Goal: Task Accomplishment & Management: Manage account settings

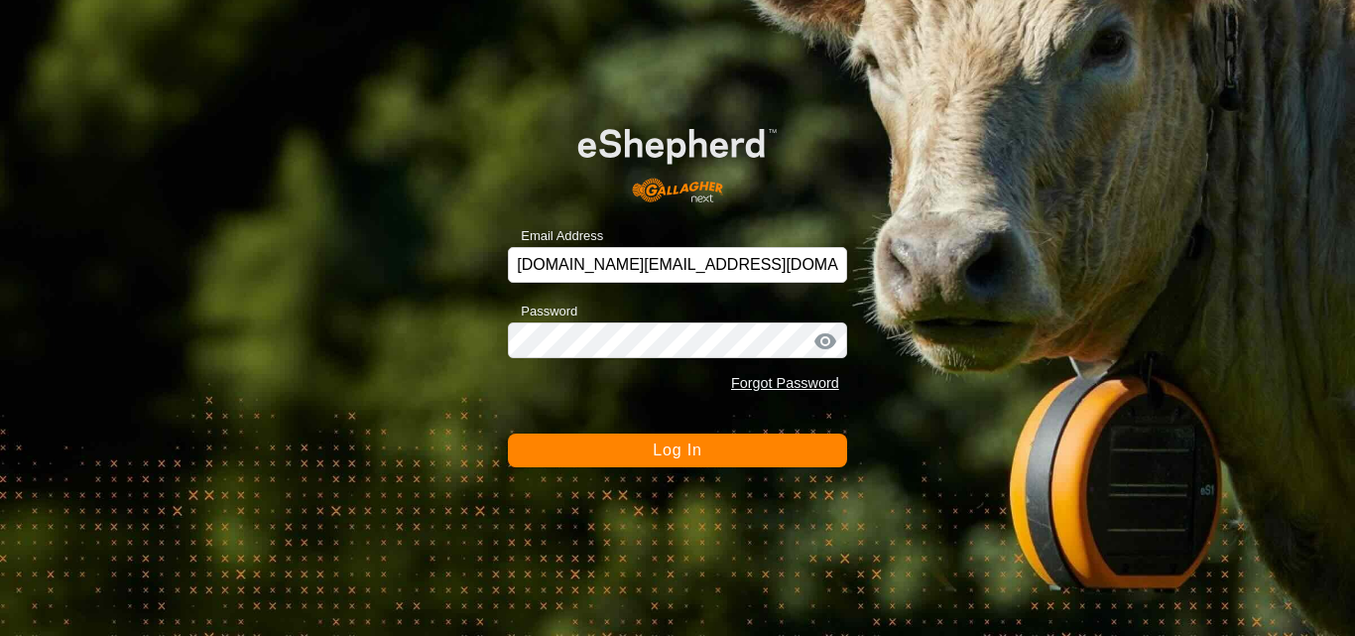
click at [701, 449] on span "Log In" at bounding box center [677, 449] width 49 height 17
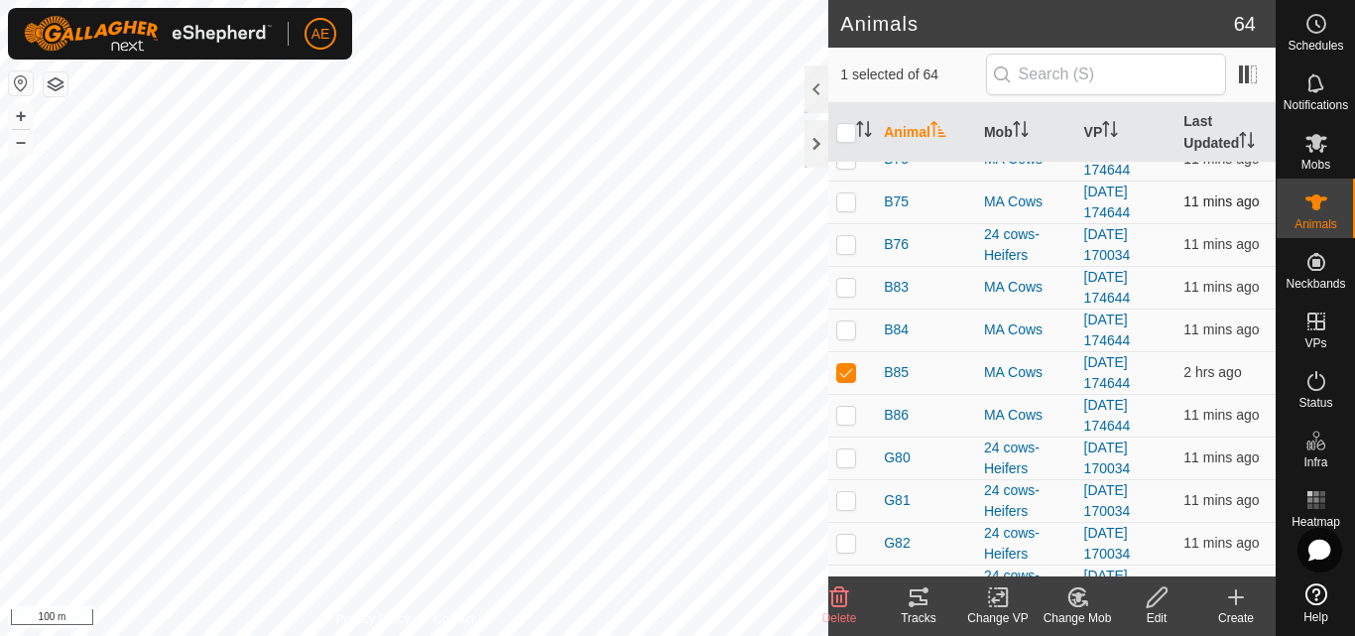
scroll to position [488, 0]
click at [999, 375] on div "MA Cows" at bounding box center [1026, 371] width 84 height 21
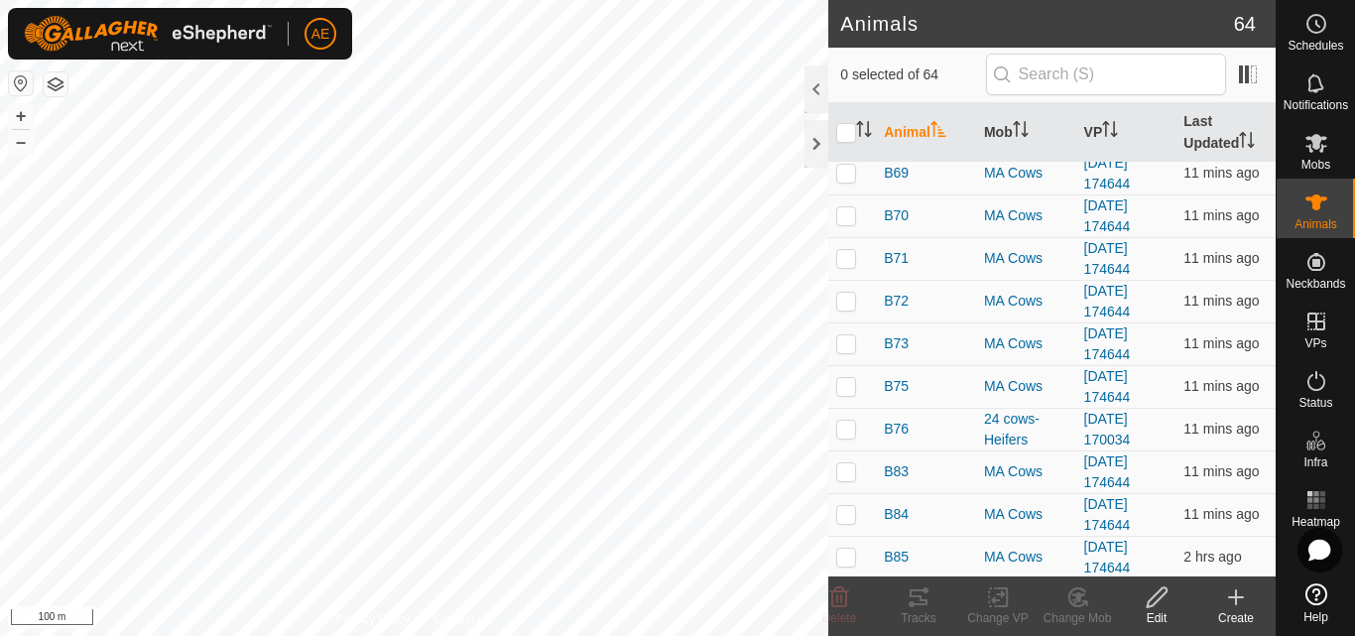
scroll to position [361, 0]
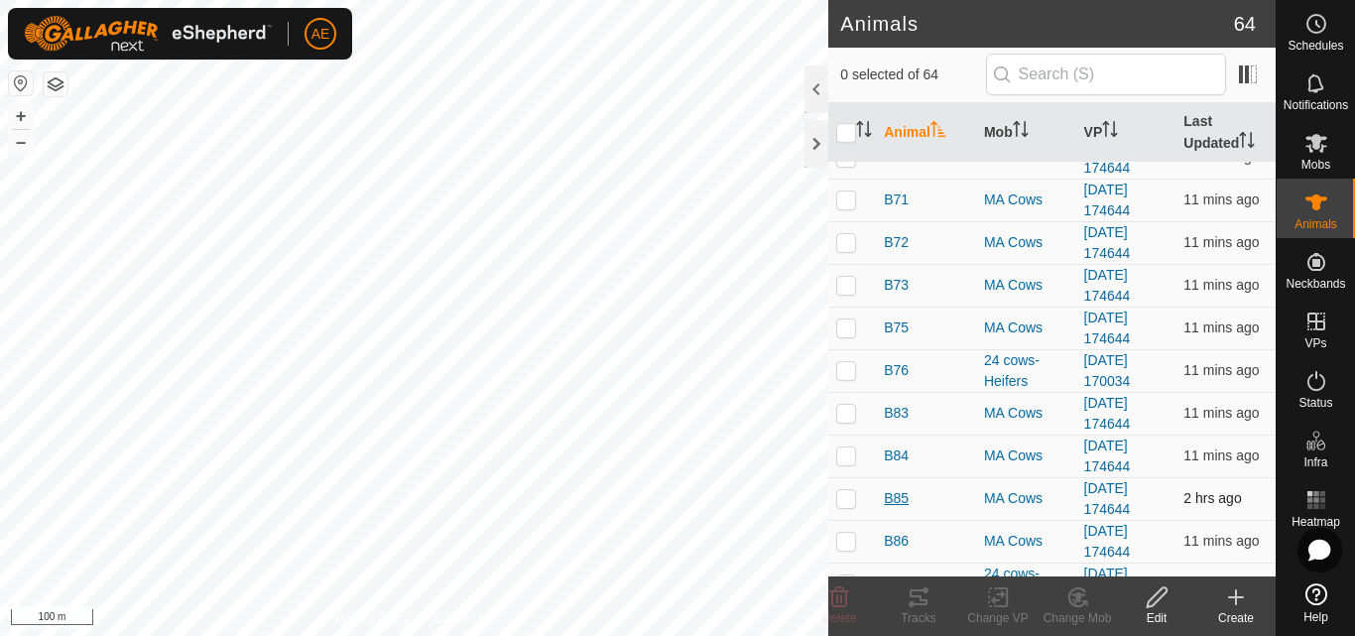
click at [894, 503] on span "B85" at bounding box center [896, 498] width 25 height 21
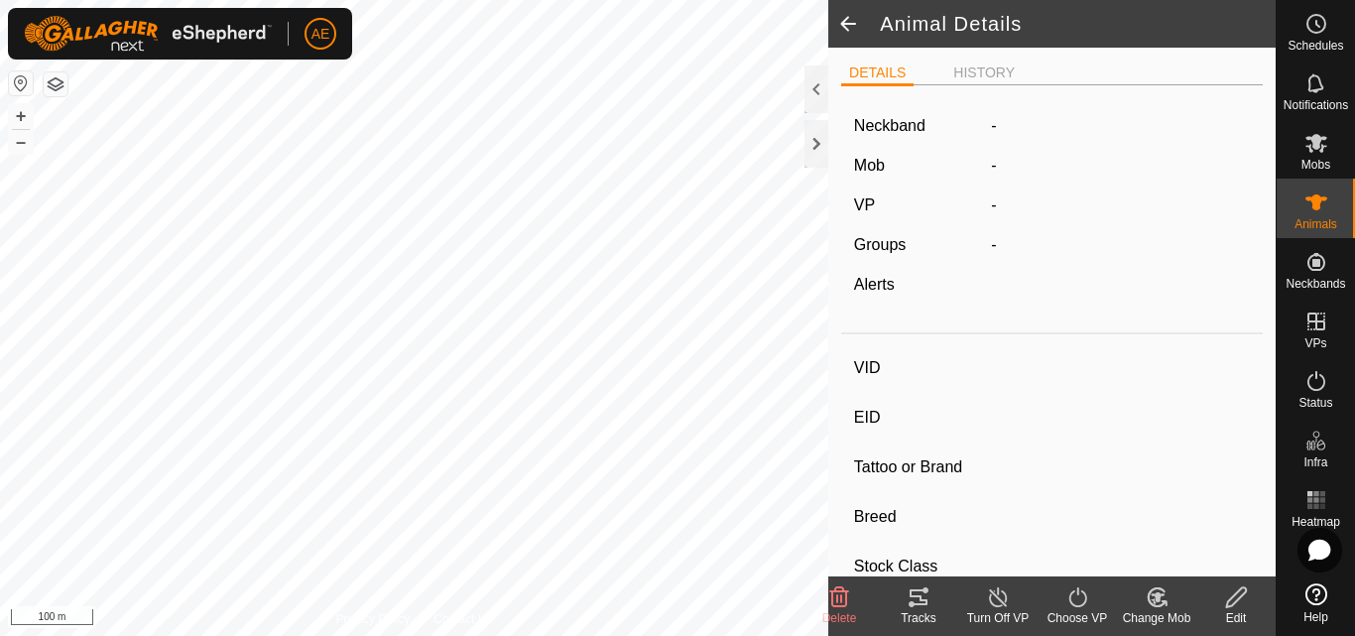
type input "B85"
type input "942000039779643"
type input "-"
type input "Hereford"
type input "-"
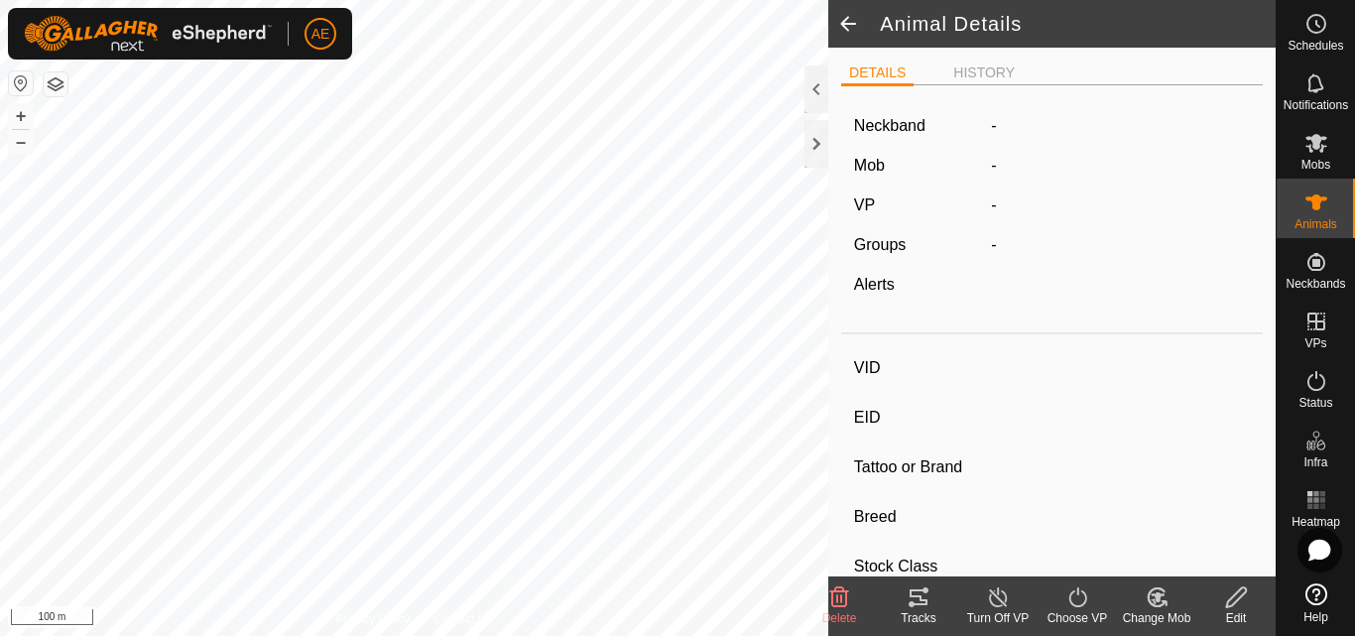
type input "Pregnant"
type input "0 kg"
type input "-"
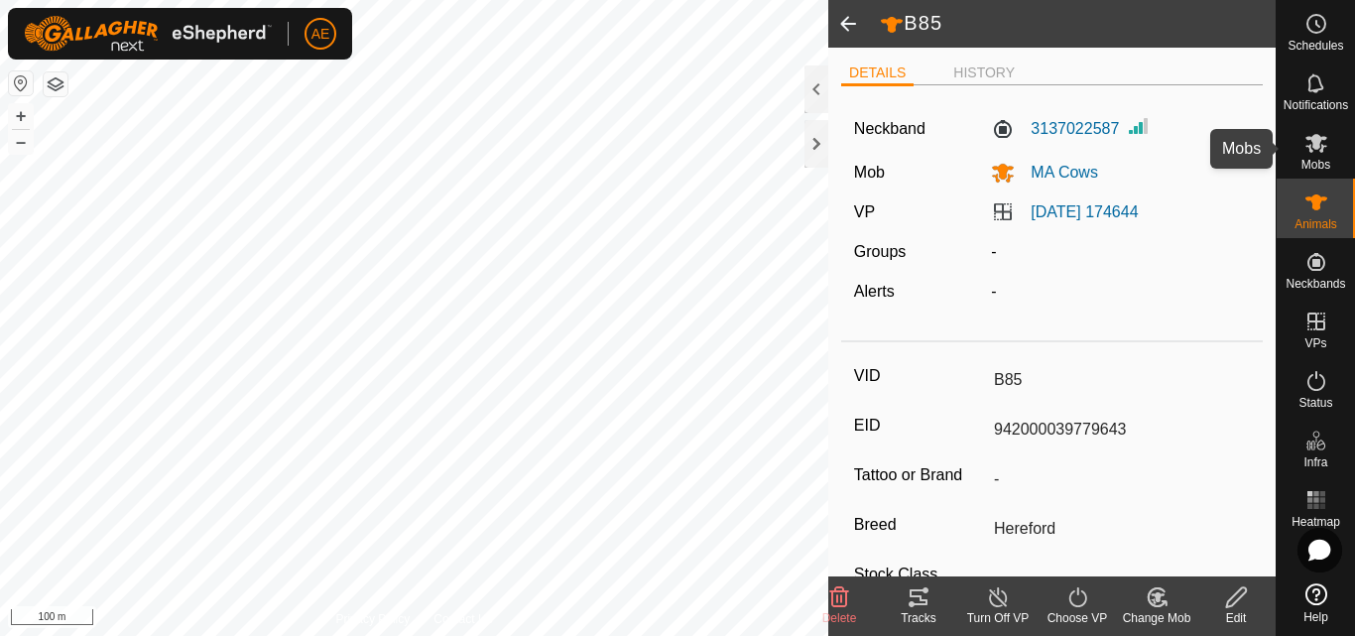
click at [1318, 157] on es-mob-svg-icon at bounding box center [1316, 143] width 36 height 32
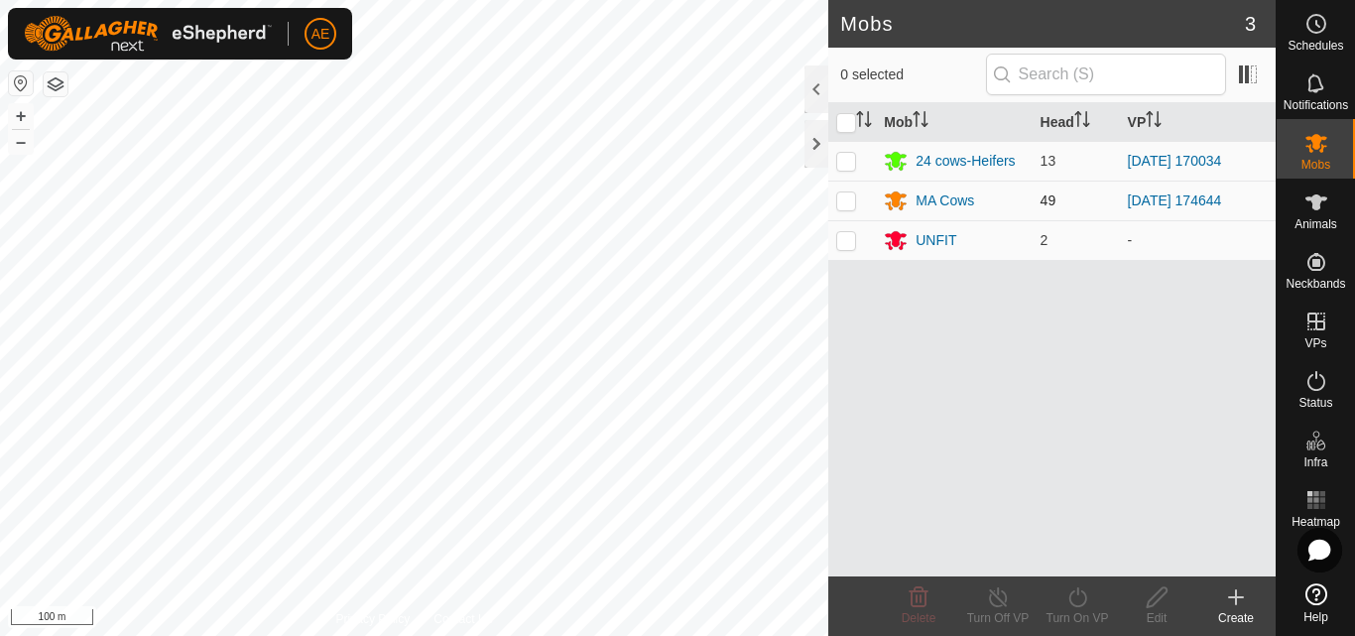
click at [841, 208] on td at bounding box center [852, 201] width 48 height 40
checkbox input "true"
click at [998, 605] on icon at bounding box center [998, 597] width 25 height 24
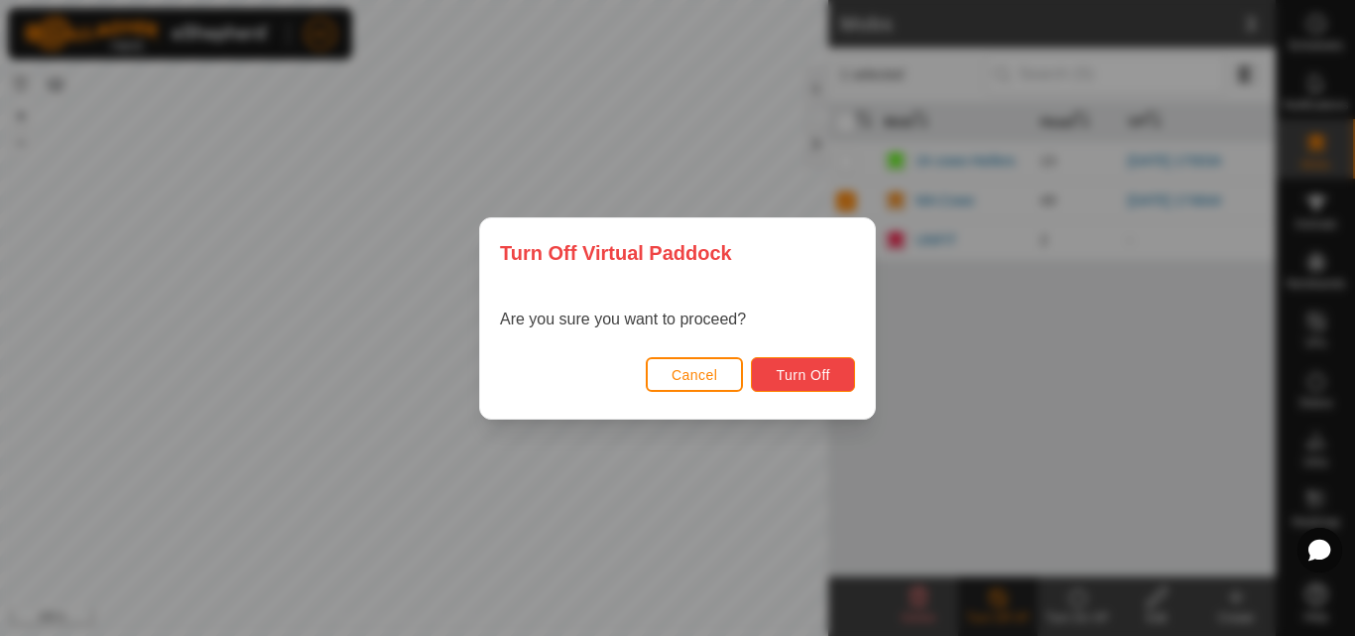
click at [807, 371] on span "Turn Off" at bounding box center [803, 375] width 55 height 16
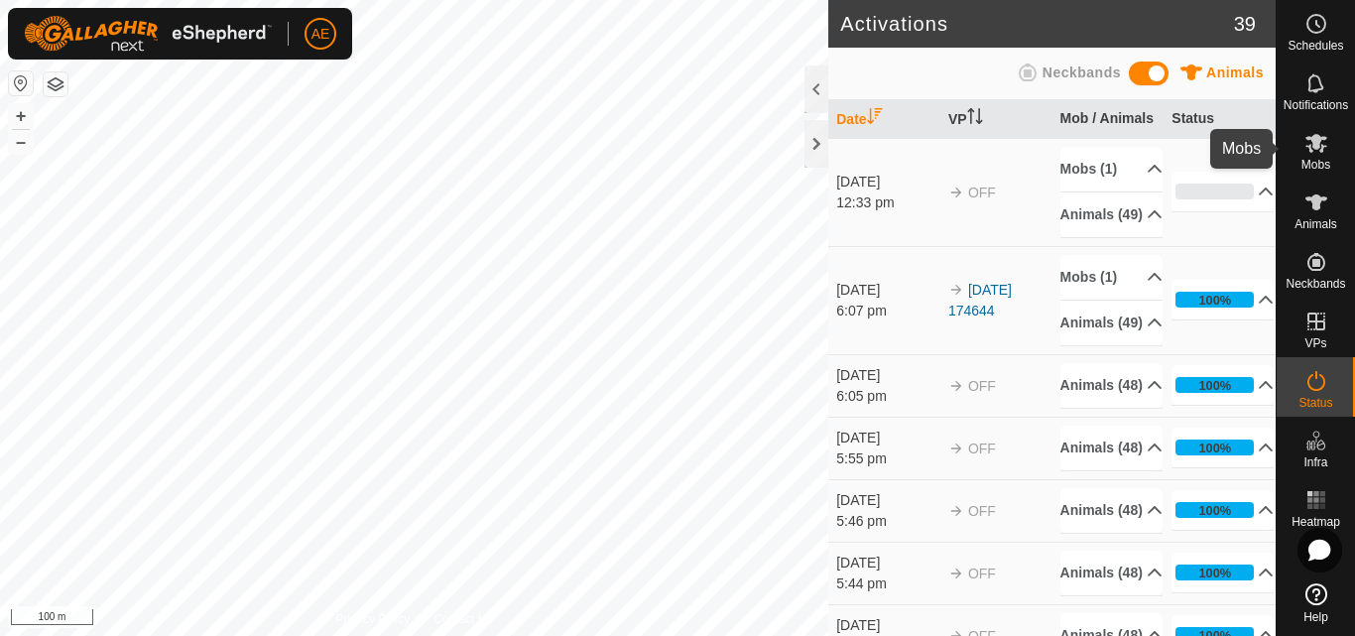
click at [1314, 152] on icon at bounding box center [1316, 143] width 24 height 24
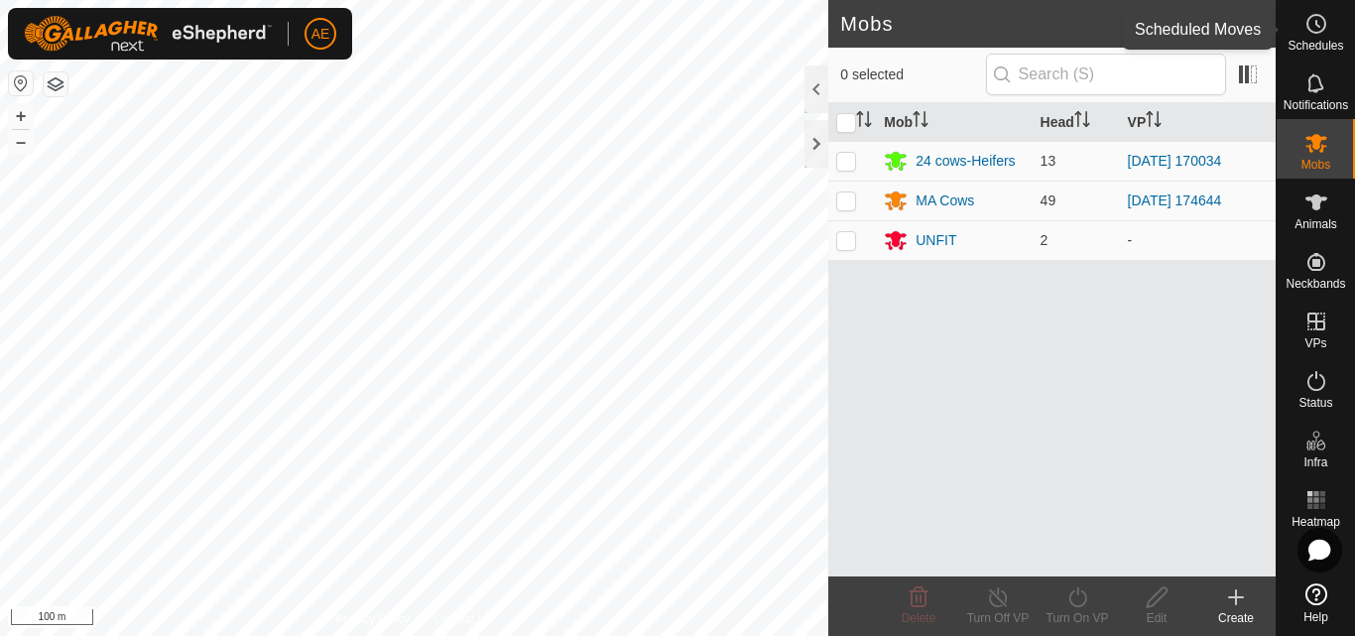
click at [1324, 38] on es-schedule-vp-svg-icon at bounding box center [1316, 24] width 36 height 32
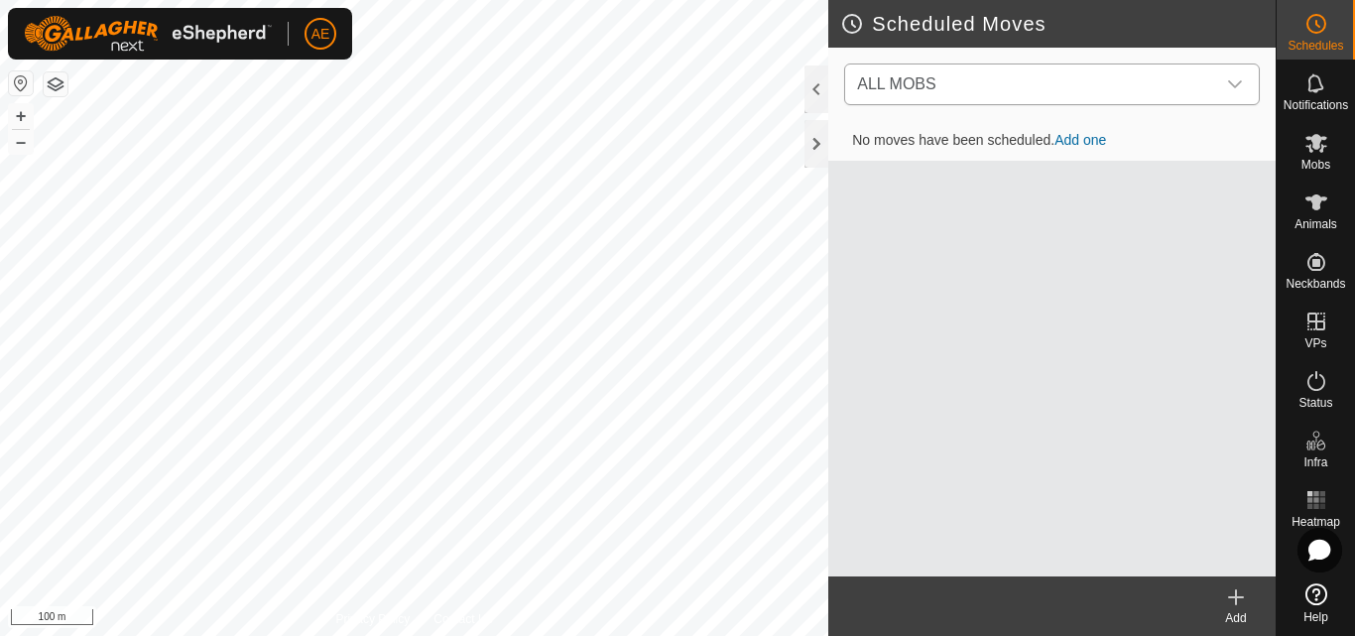
click at [1234, 88] on icon "dropdown trigger" at bounding box center [1235, 84] width 16 height 16
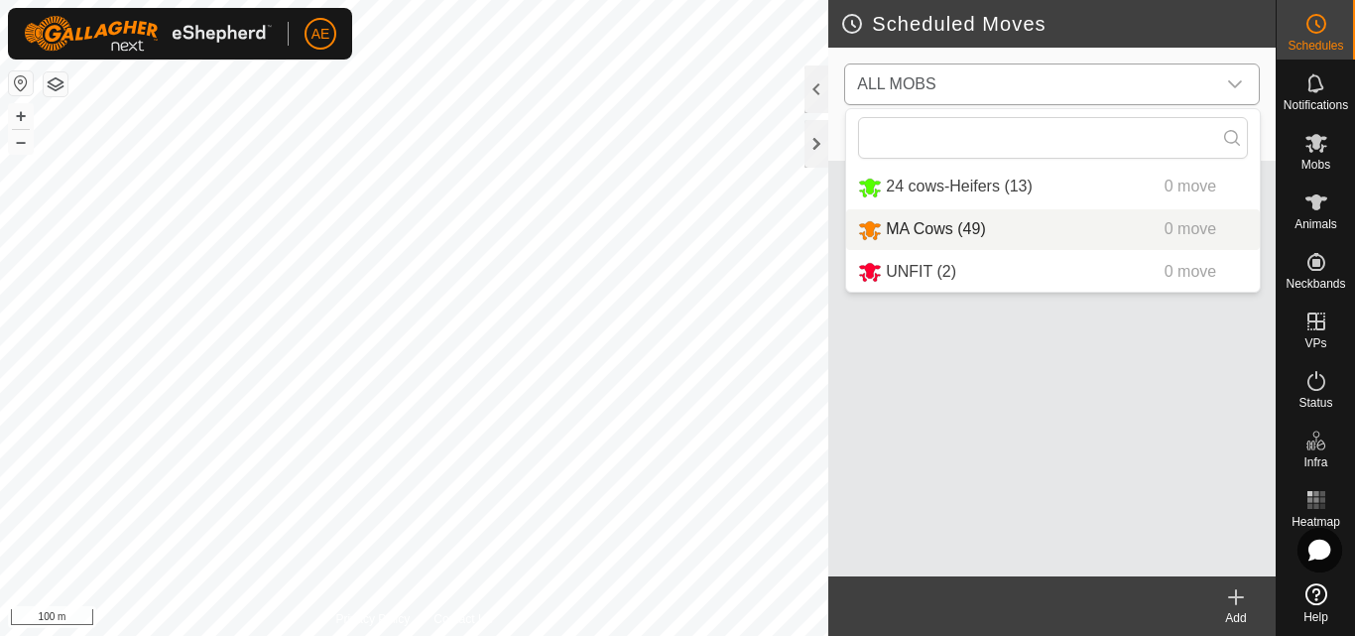
click at [902, 229] on li "MA Cows (49) 0 move" at bounding box center [1053, 229] width 414 height 41
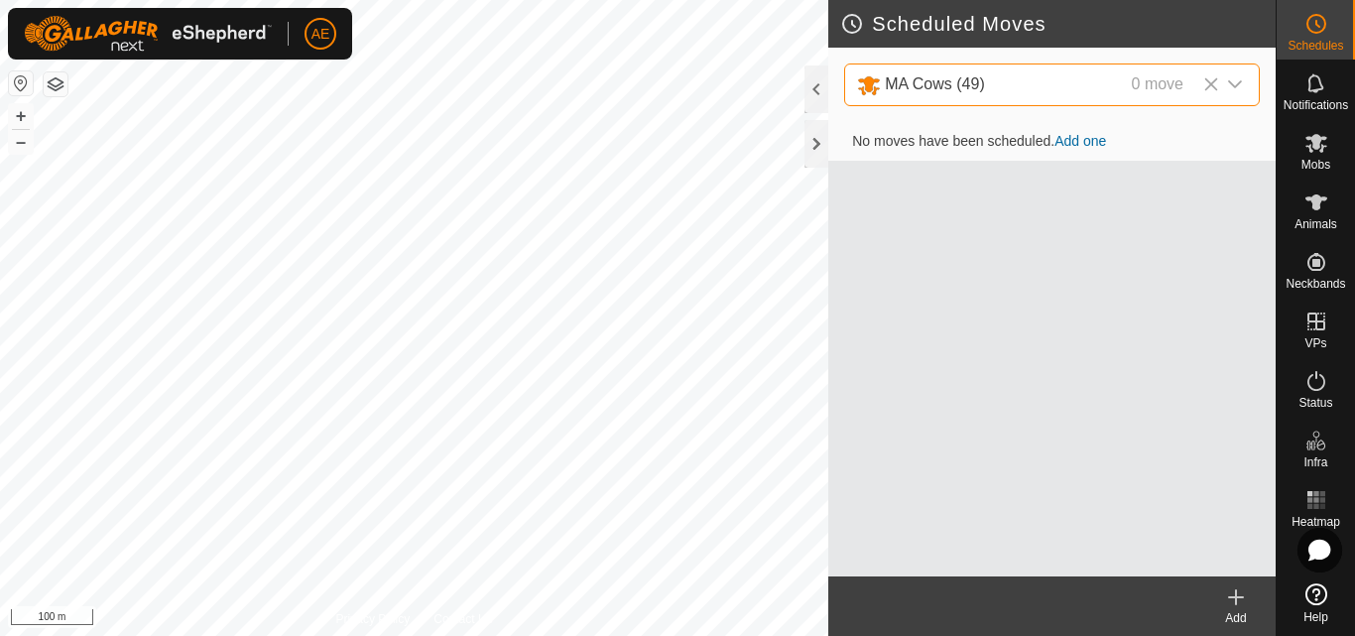
click at [1081, 140] on link "Add one" at bounding box center [1080, 141] width 52 height 16
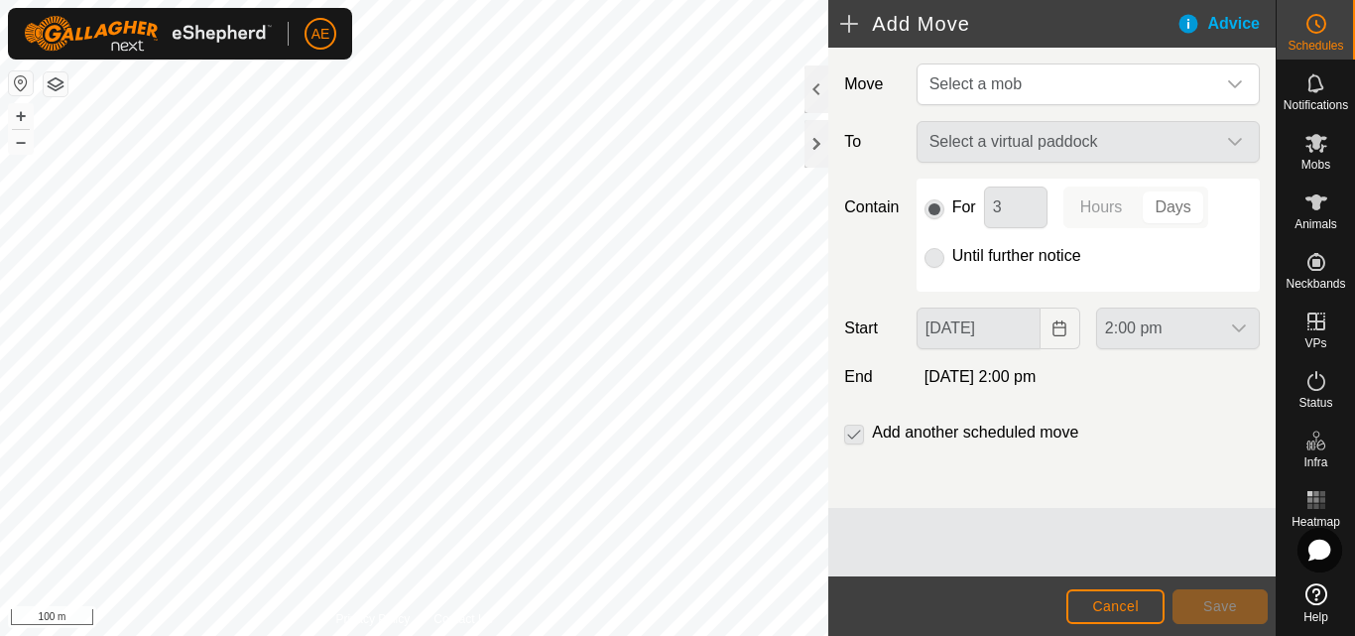
click at [937, 257] on p-radiobutton at bounding box center [934, 256] width 20 height 24
click at [1240, 138] on div "Select a virtual paddock" at bounding box center [1088, 142] width 359 height 42
click at [1237, 86] on icon "dropdown trigger" at bounding box center [1235, 84] width 14 height 8
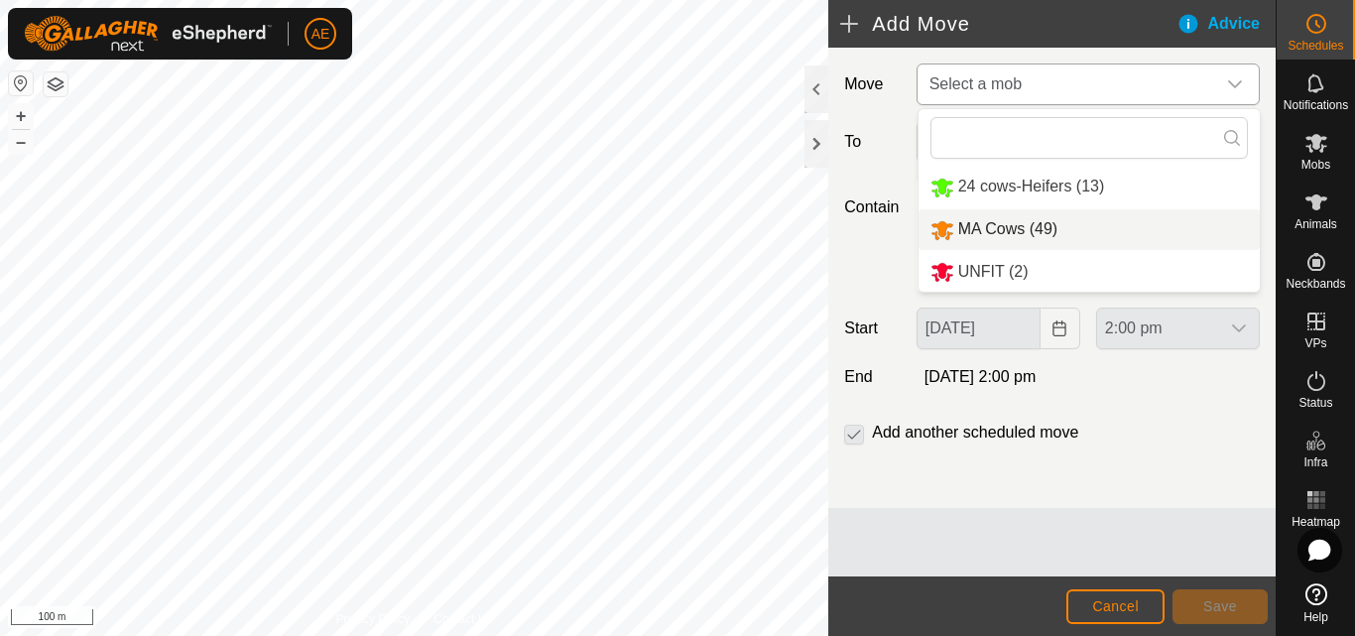
click at [998, 227] on li "MA Cows (49)" at bounding box center [1088, 229] width 341 height 41
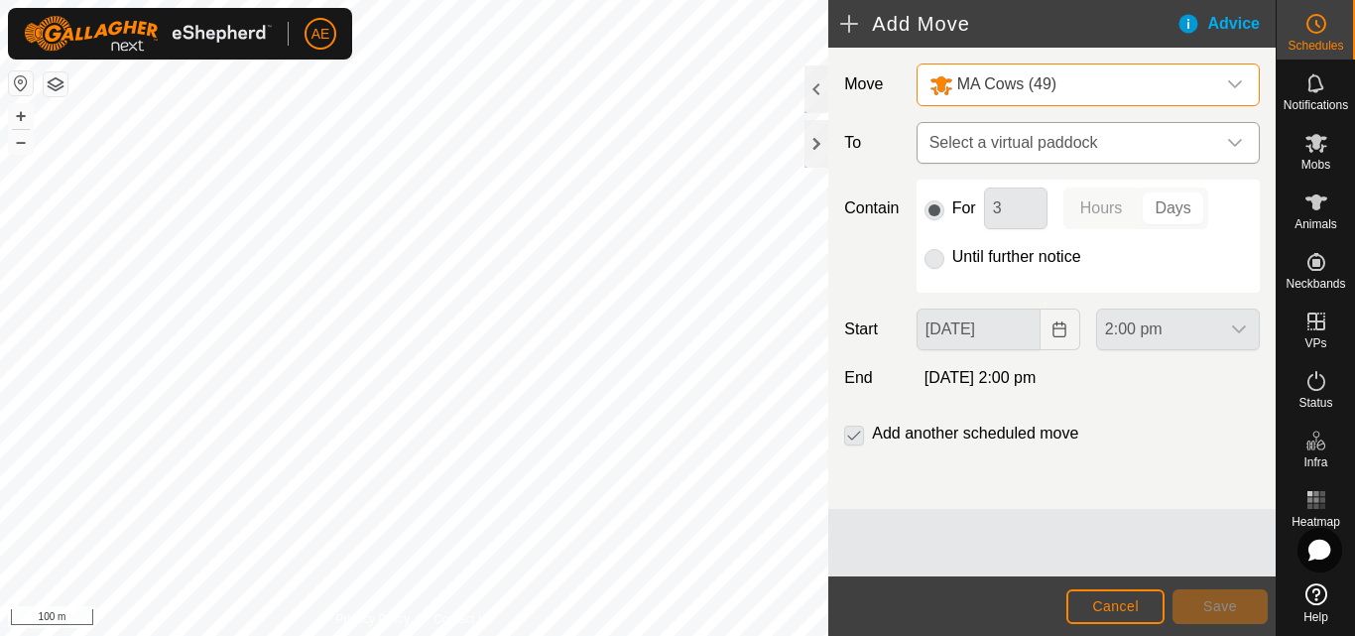
click at [1236, 145] on icon "dropdown trigger" at bounding box center [1235, 143] width 14 height 8
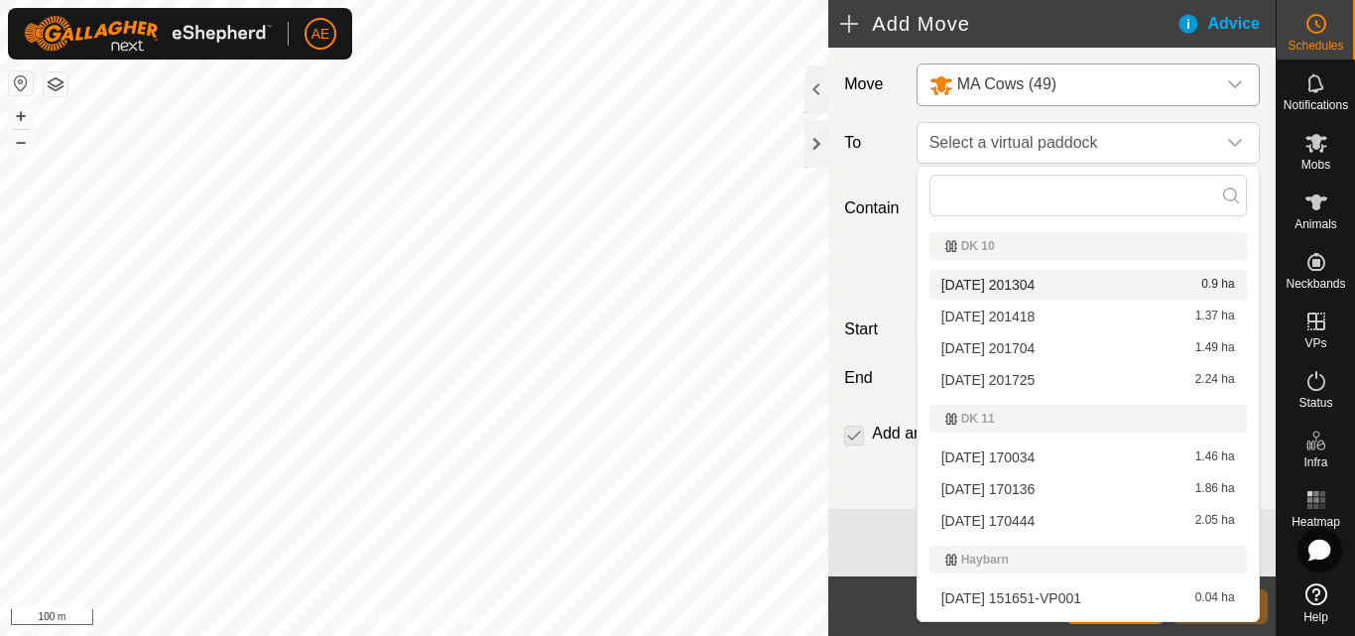
click at [1010, 281] on li "[DATE] 201304 0.9 ha" at bounding box center [1087, 285] width 317 height 30
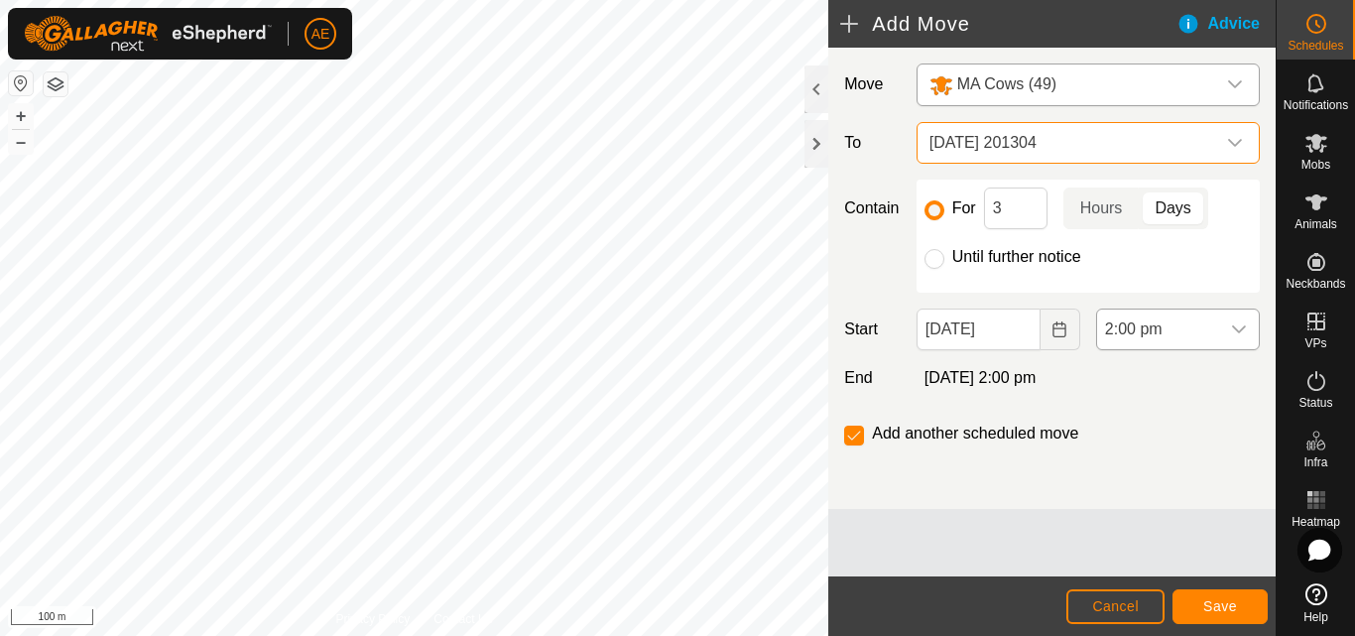
click at [1234, 335] on icon "dropdown trigger" at bounding box center [1239, 329] width 16 height 16
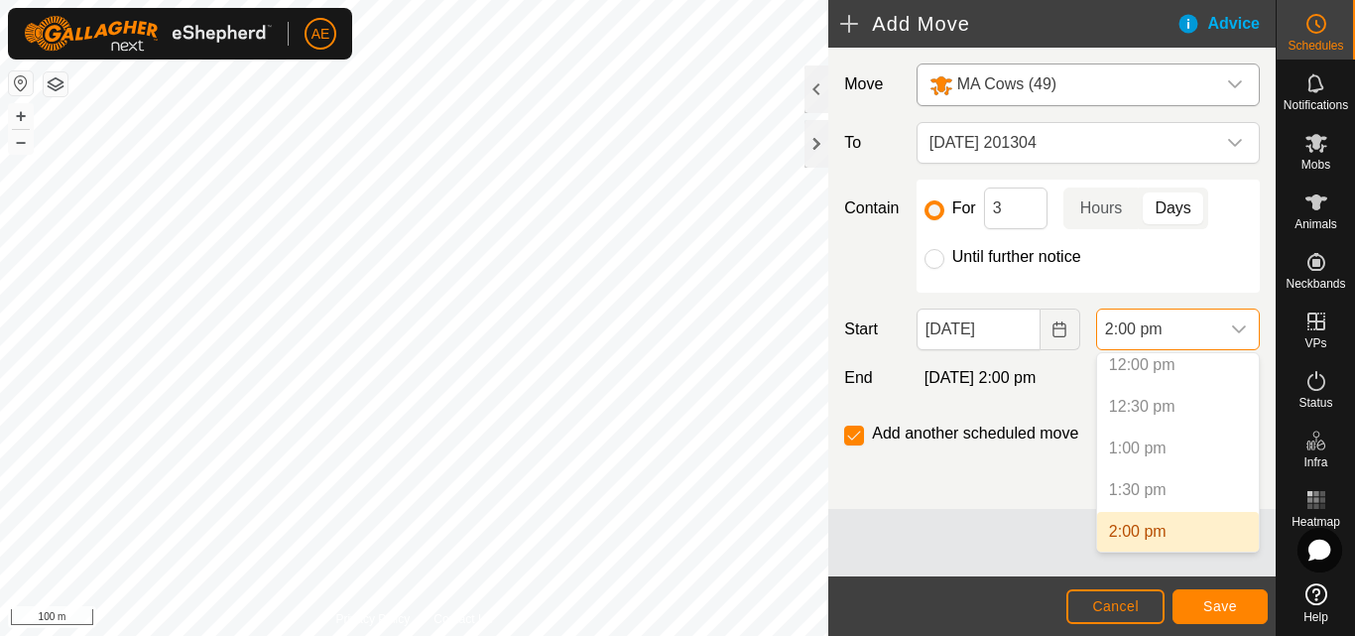
scroll to position [968, 0]
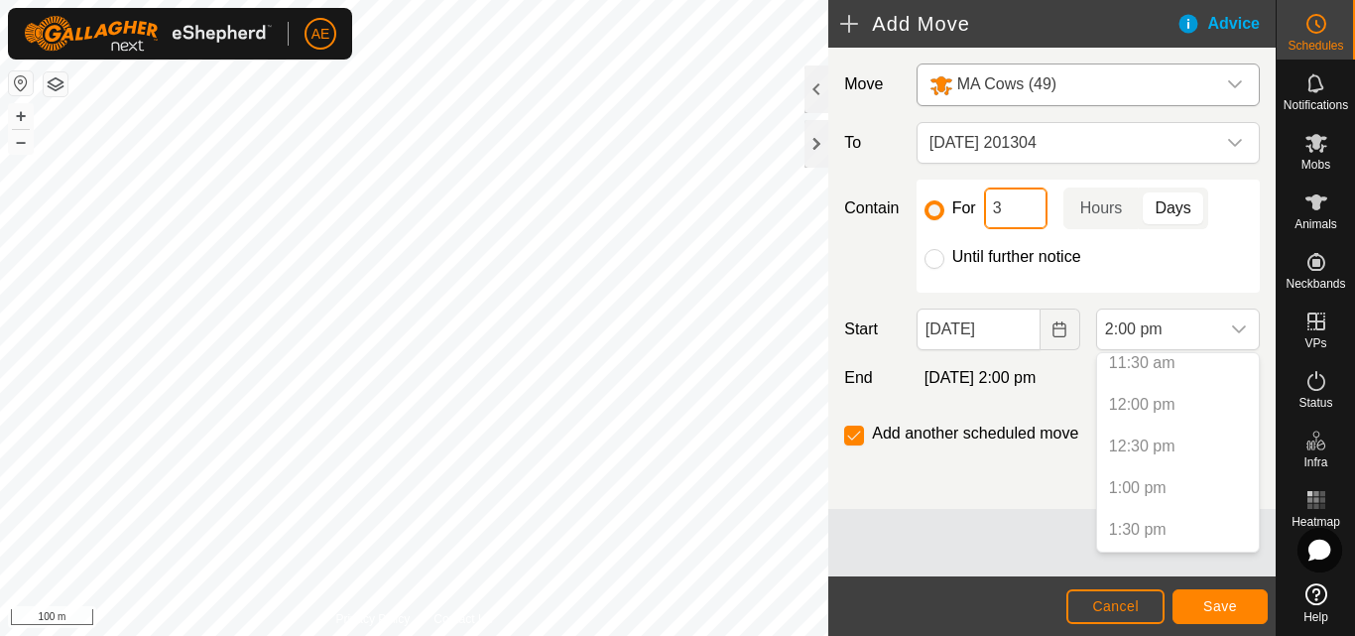
click at [1030, 212] on input "3" at bounding box center [1015, 208] width 63 height 42
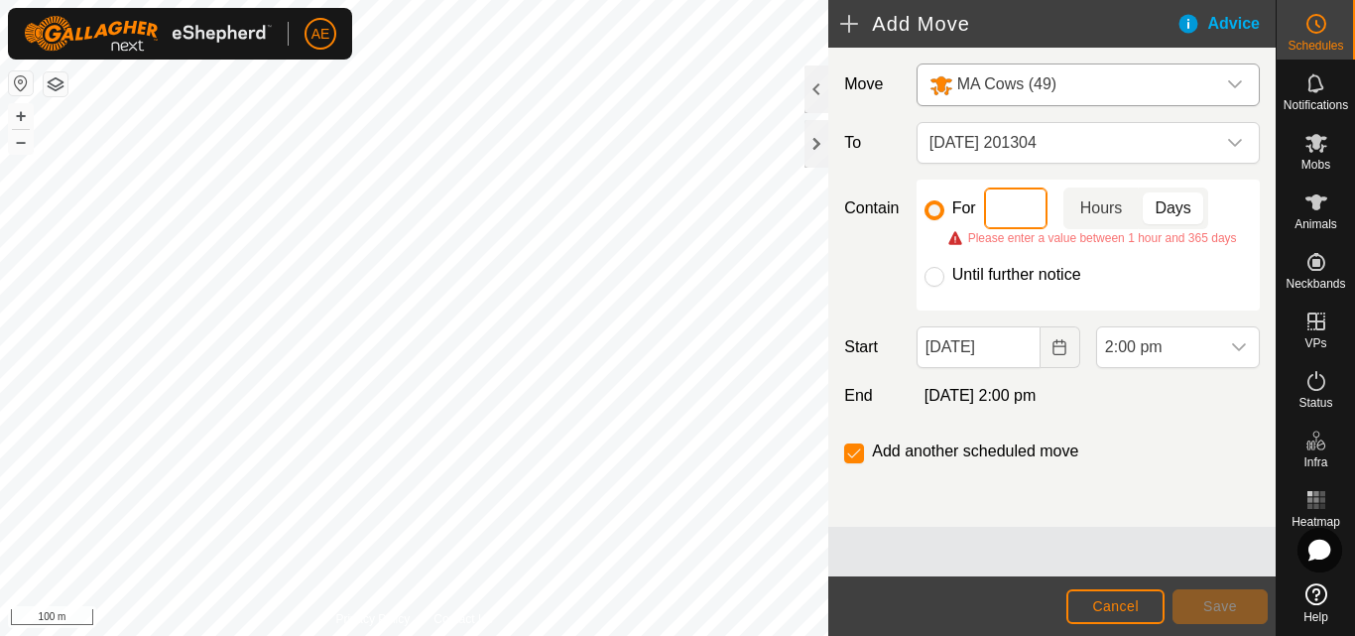
type input "2"
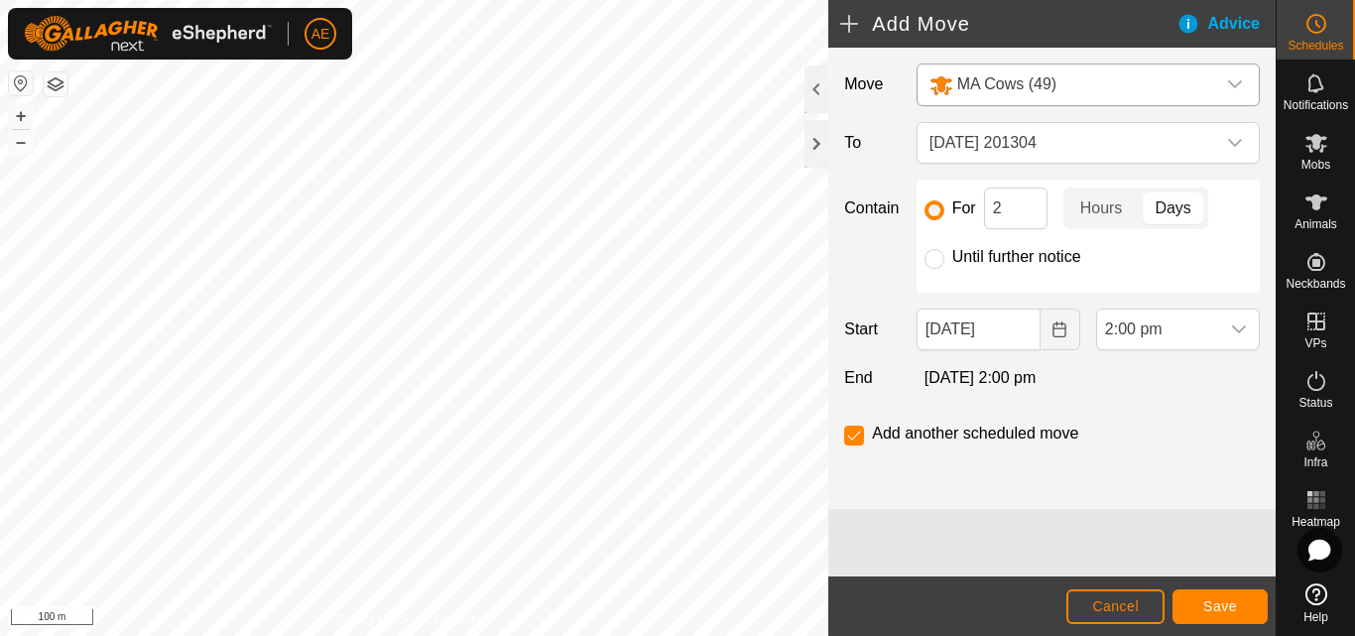
click at [1181, 206] on p-togglebutton "Days" at bounding box center [1173, 208] width 68 height 42
click at [1239, 325] on icon "dropdown trigger" at bounding box center [1239, 329] width 16 height 16
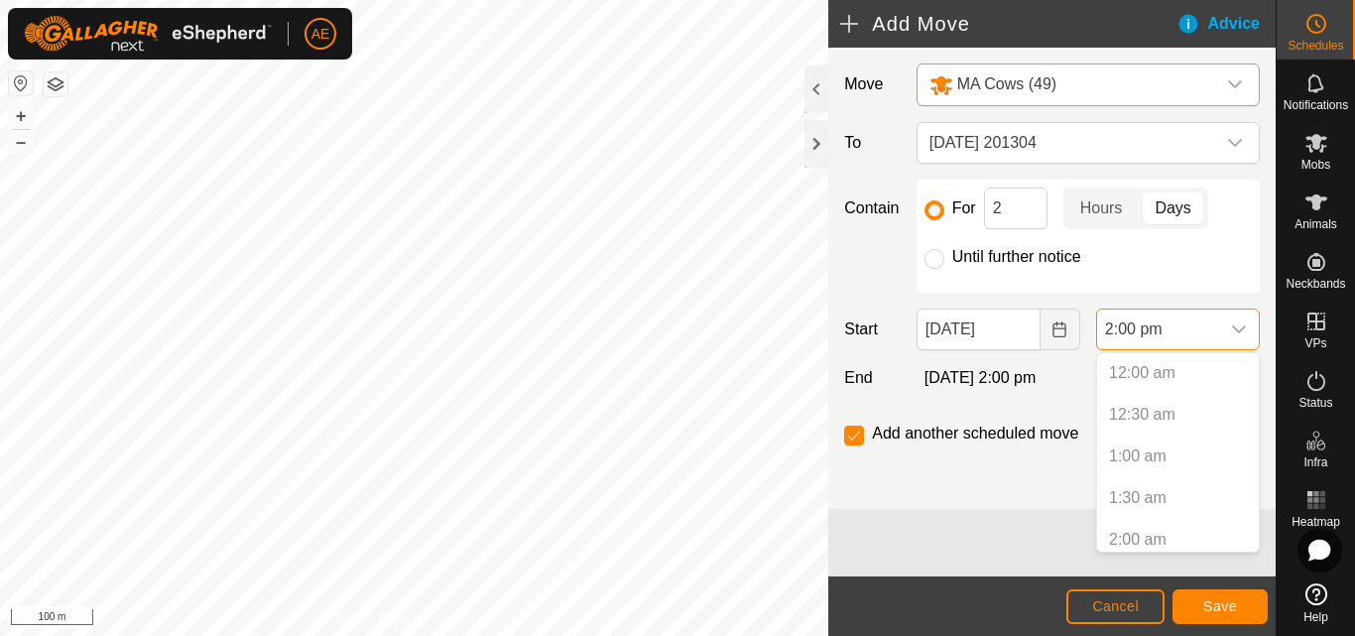
scroll to position [1008, 0]
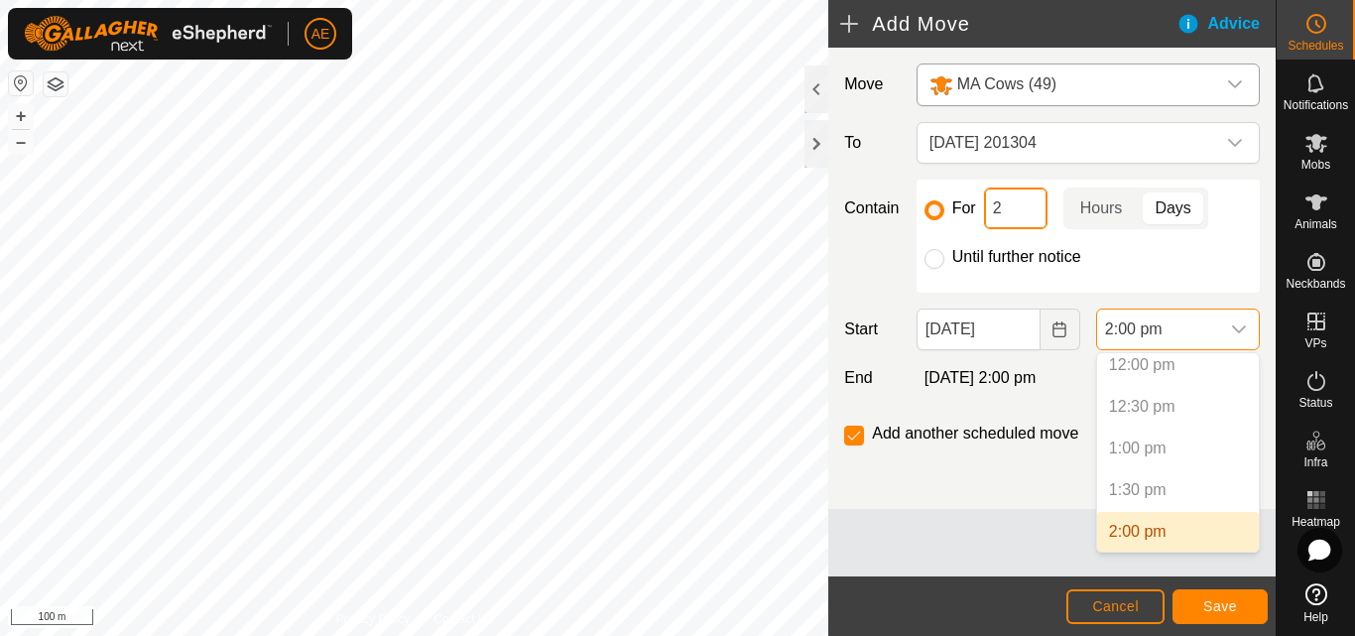
click at [1022, 208] on input "2" at bounding box center [1015, 208] width 63 height 42
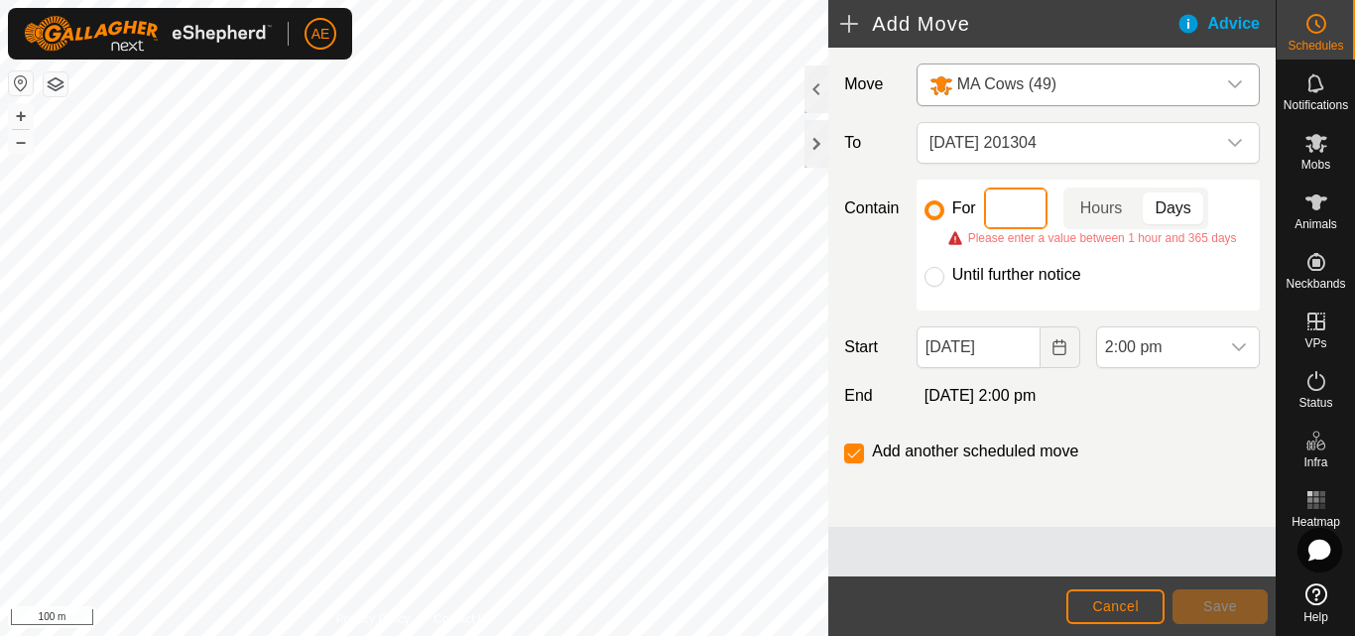
type input "1"
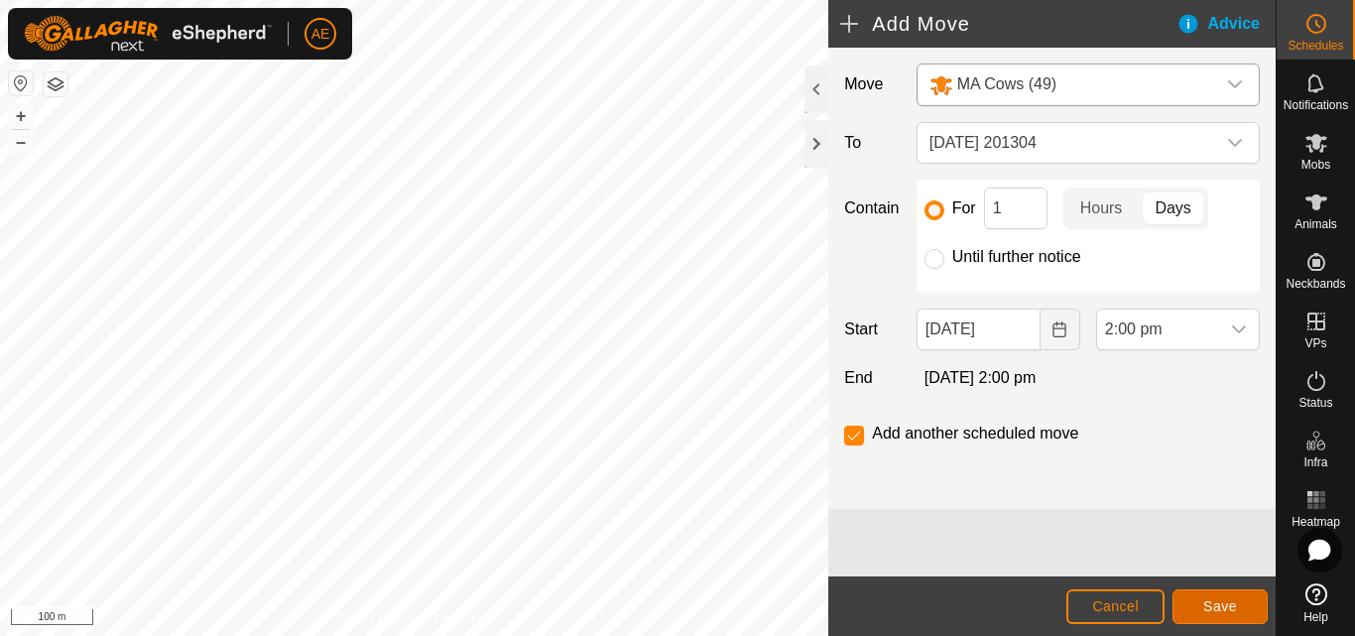
click at [1232, 604] on span "Save" at bounding box center [1220, 606] width 34 height 16
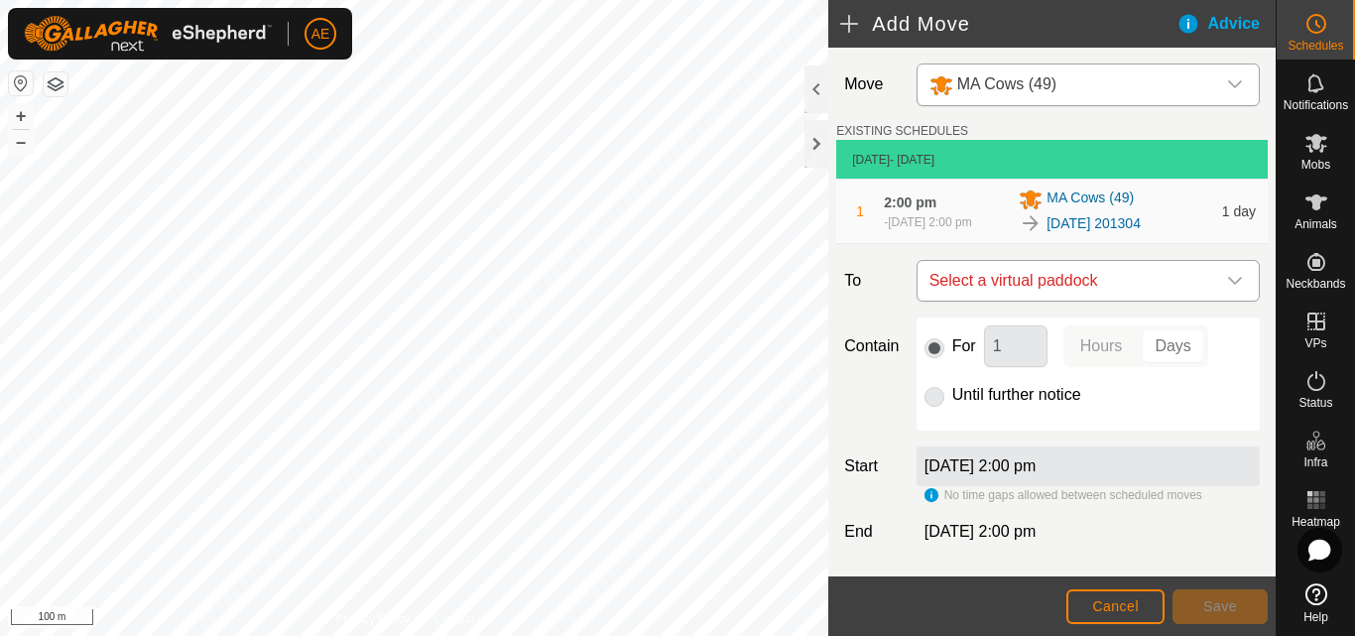
click at [1228, 285] on icon "dropdown trigger" at bounding box center [1235, 281] width 14 height 8
click at [1183, 88] on div "MA Cows (49)" at bounding box center [1068, 84] width 278 height 25
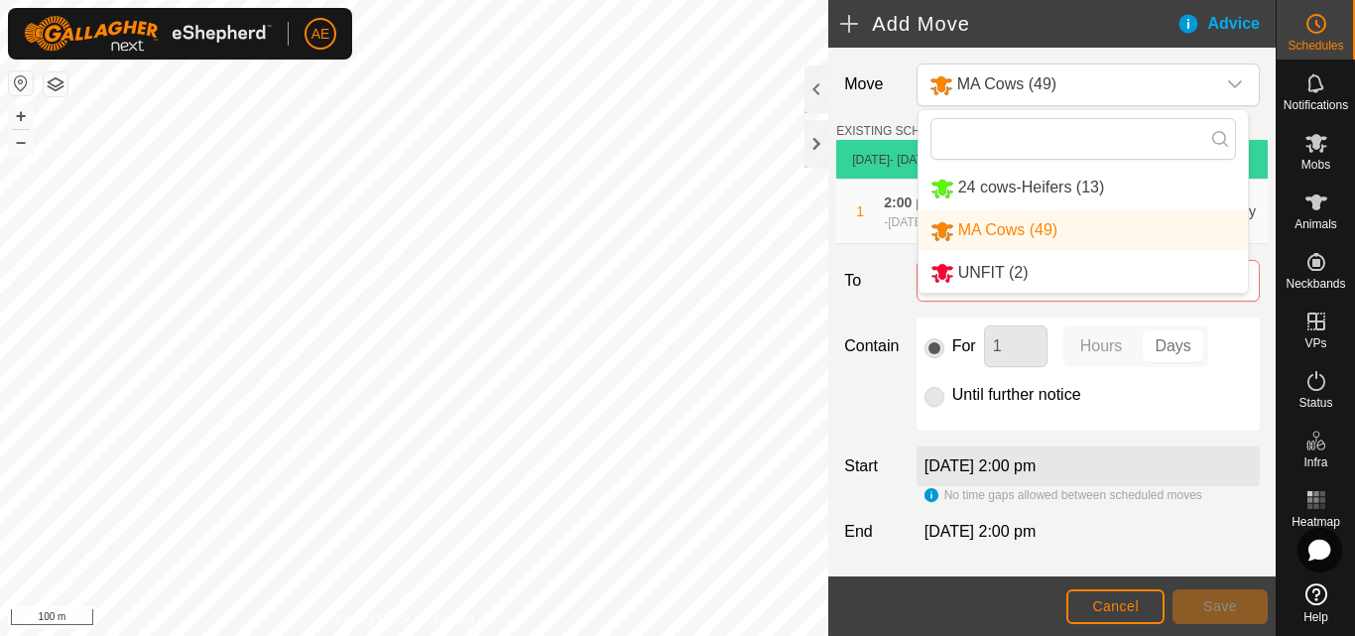
click at [1027, 234] on li "MA Cows (49)" at bounding box center [1082, 230] width 329 height 41
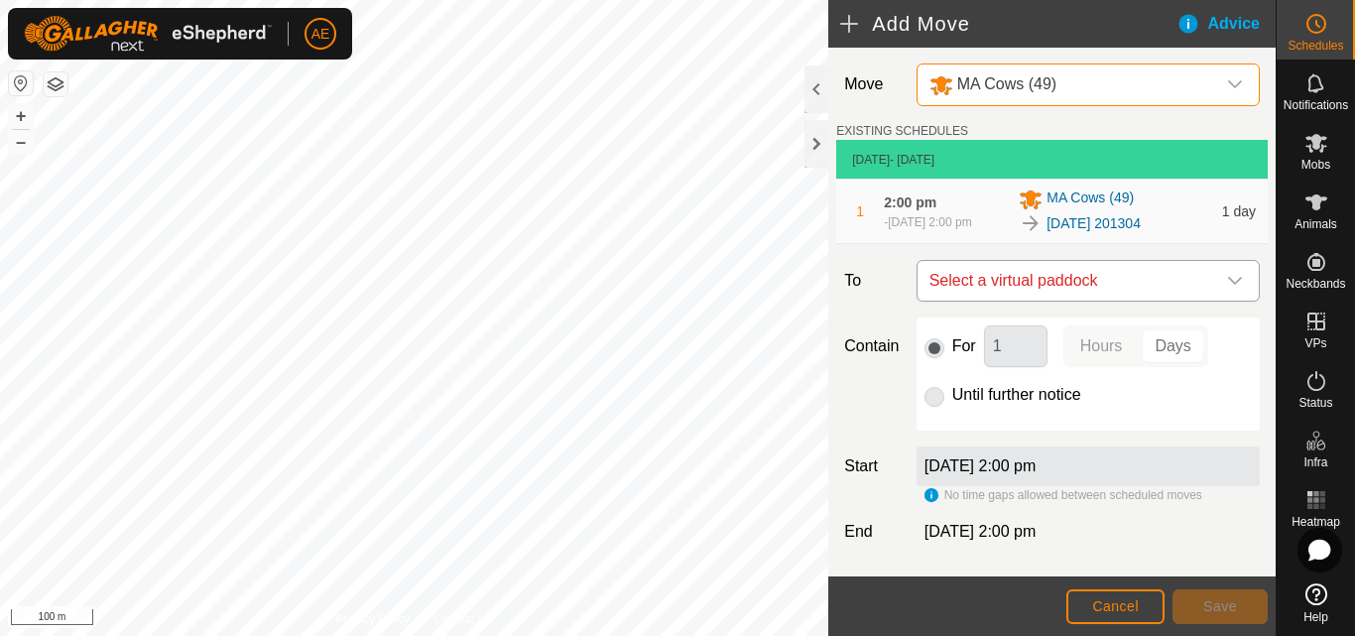
click at [1228, 285] on icon "dropdown trigger" at bounding box center [1235, 281] width 14 height 8
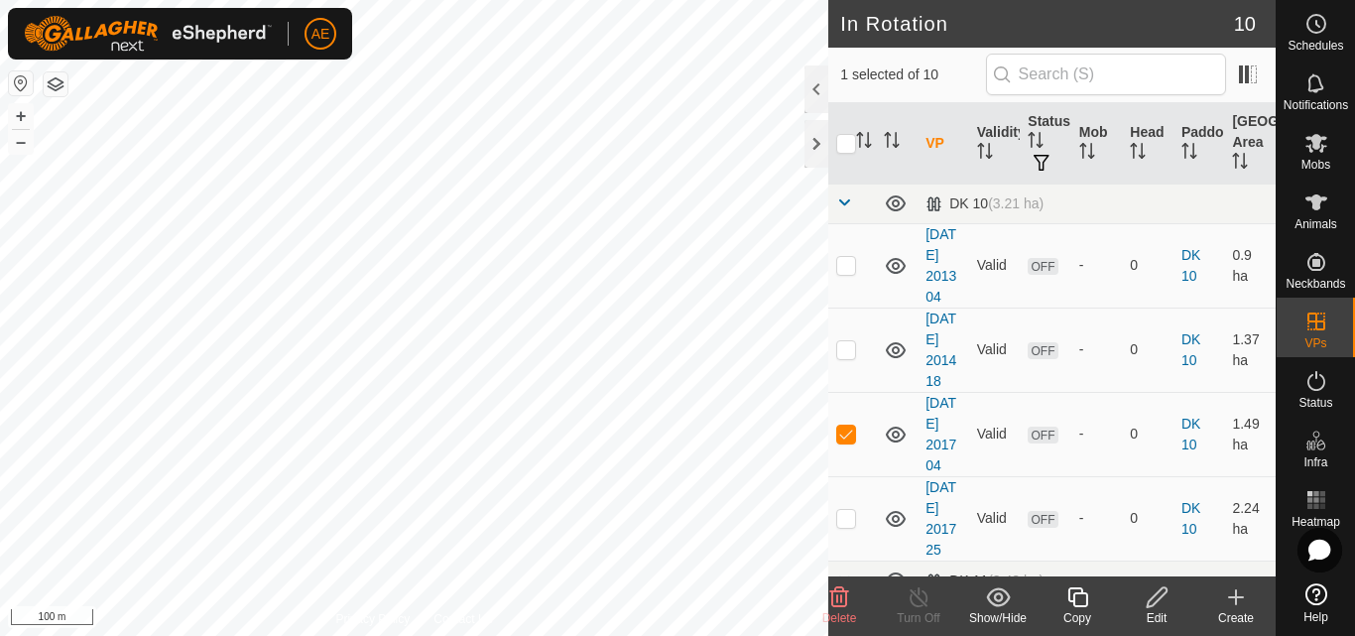
checkbox input "false"
checkbox input "true"
checkbox input "false"
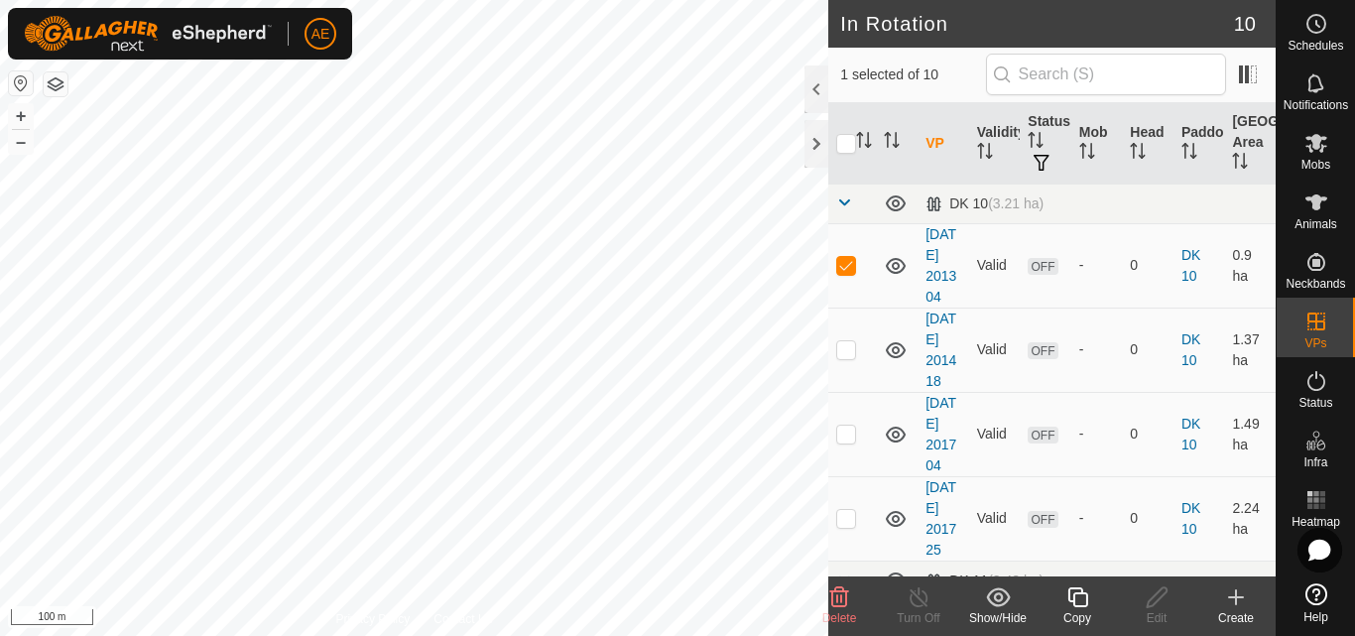
checkbox input "true"
click at [1308, 30] on circle at bounding box center [1316, 24] width 18 height 18
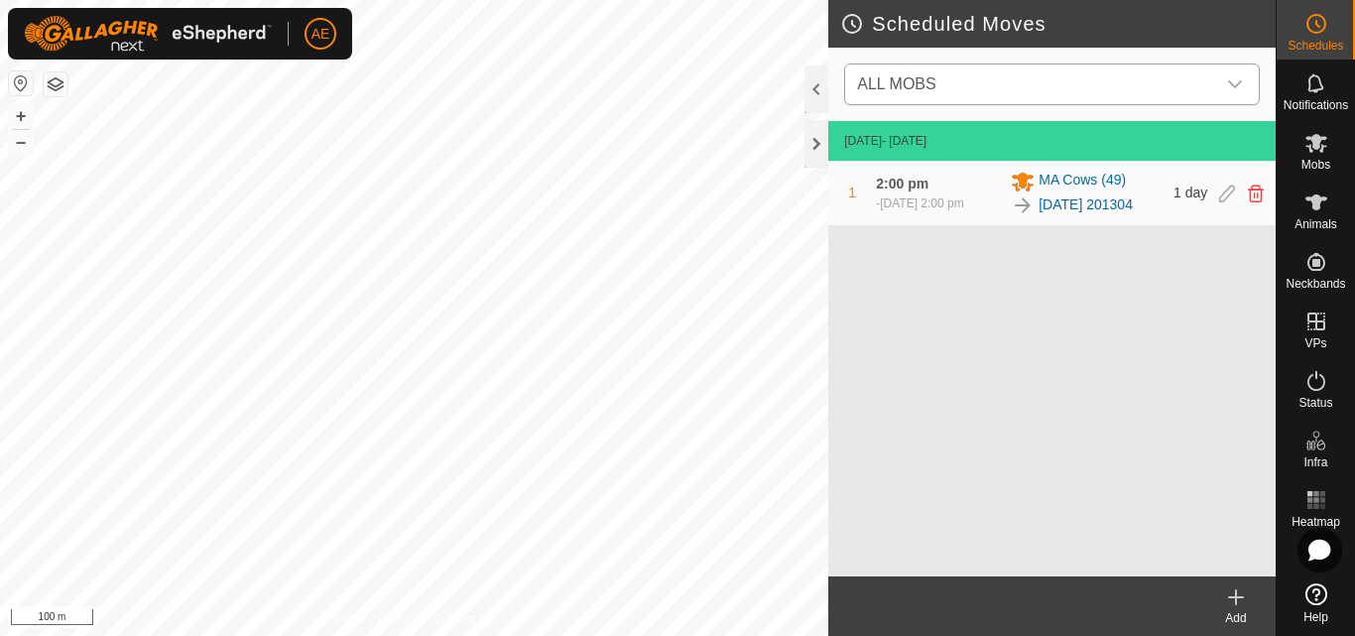
click at [1244, 93] on div "dropdown trigger" at bounding box center [1235, 84] width 40 height 40
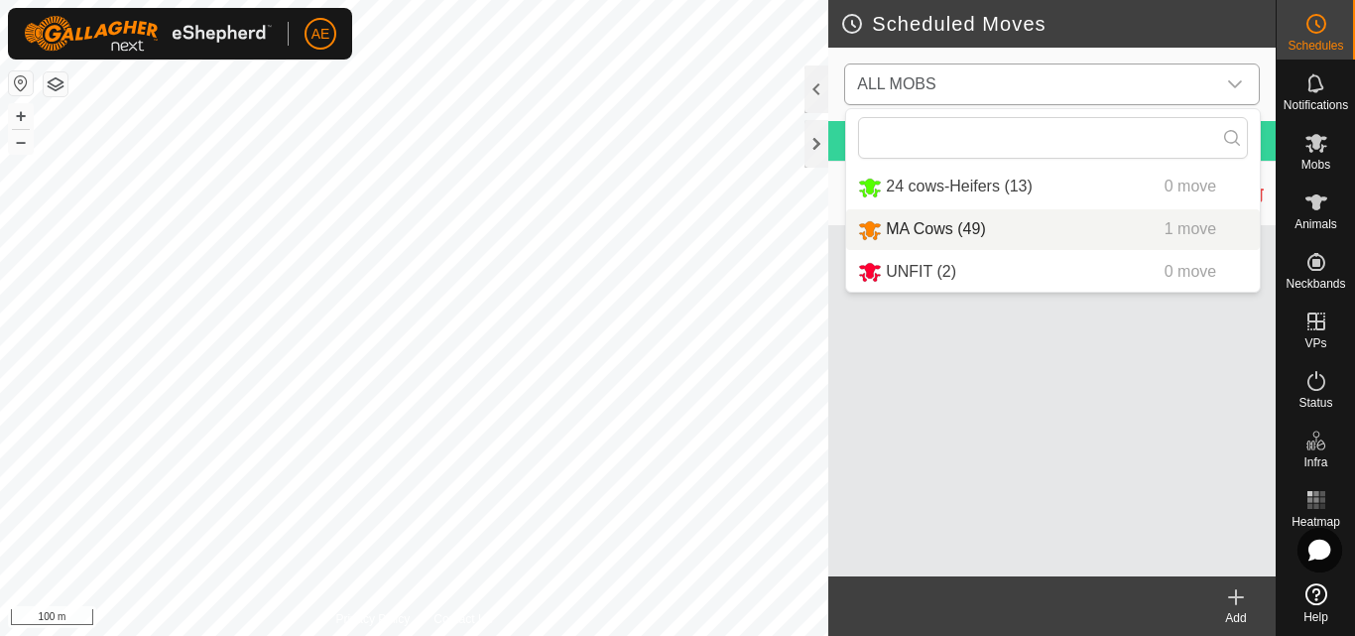
click at [935, 229] on li "MA Cows (49) 1 move" at bounding box center [1053, 229] width 414 height 41
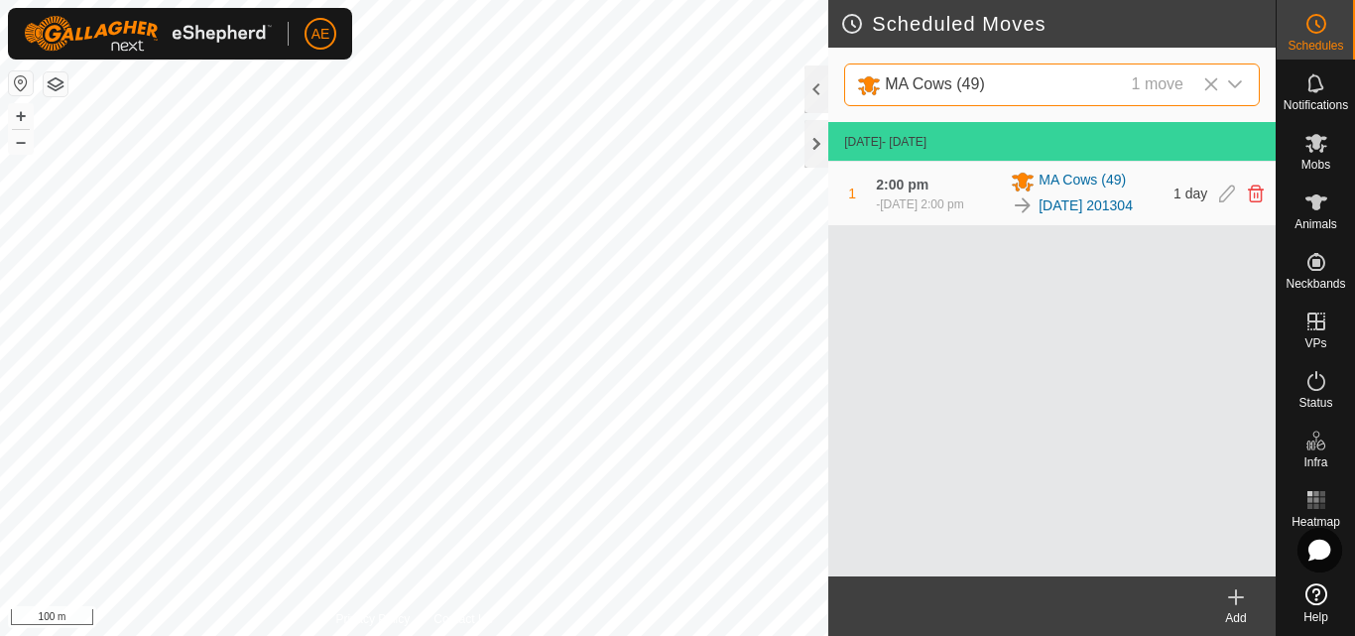
click at [1237, 597] on icon at bounding box center [1236, 597] width 14 height 0
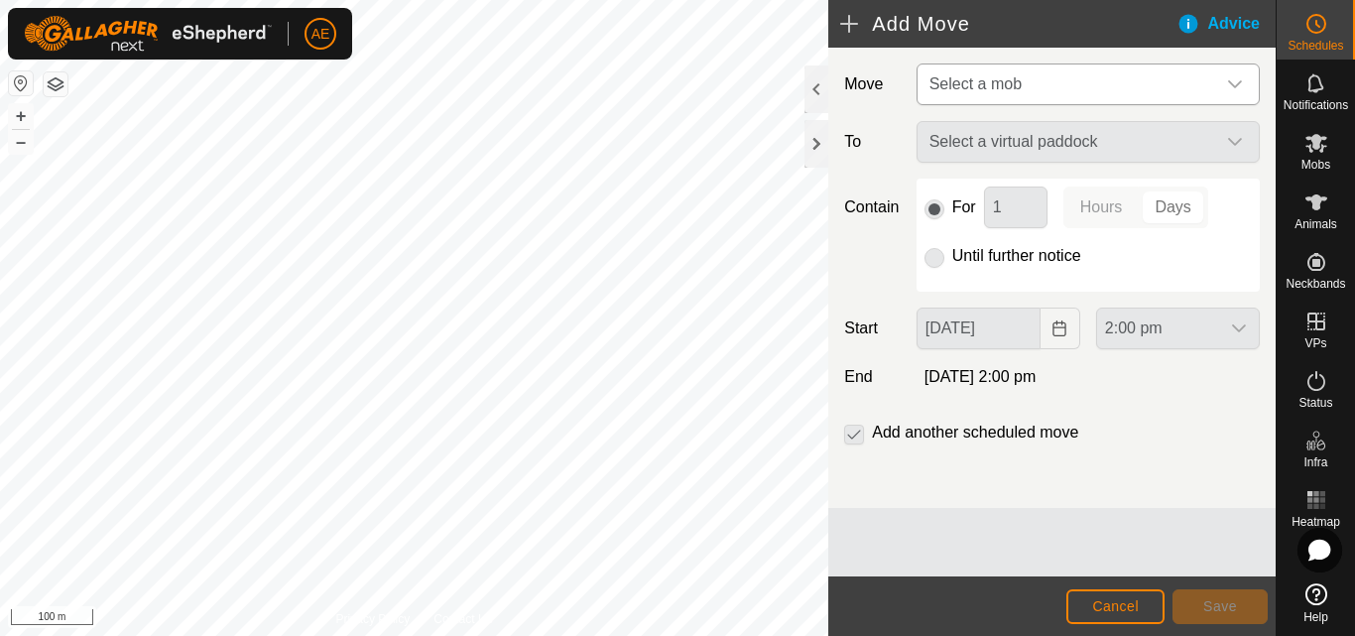
click at [1237, 74] on div "dropdown trigger" at bounding box center [1235, 84] width 40 height 40
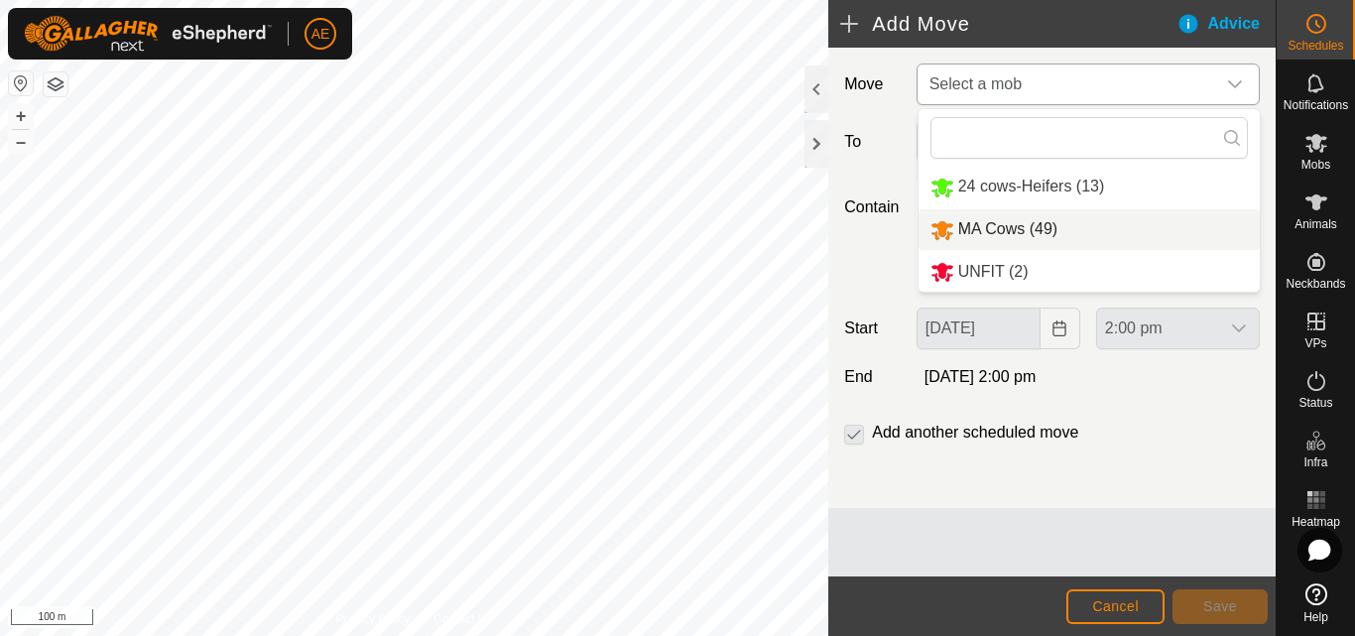
click at [996, 237] on li "MA Cows (49)" at bounding box center [1088, 229] width 341 height 41
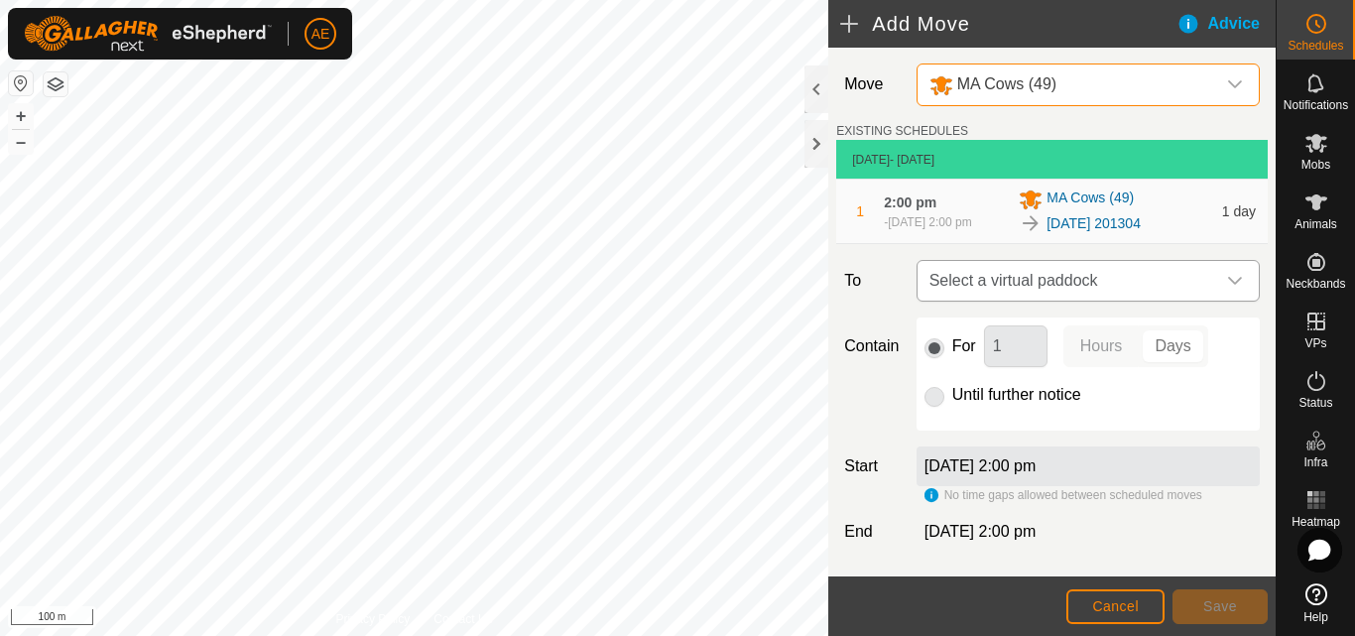
click at [1228, 285] on icon "dropdown trigger" at bounding box center [1235, 281] width 14 height 8
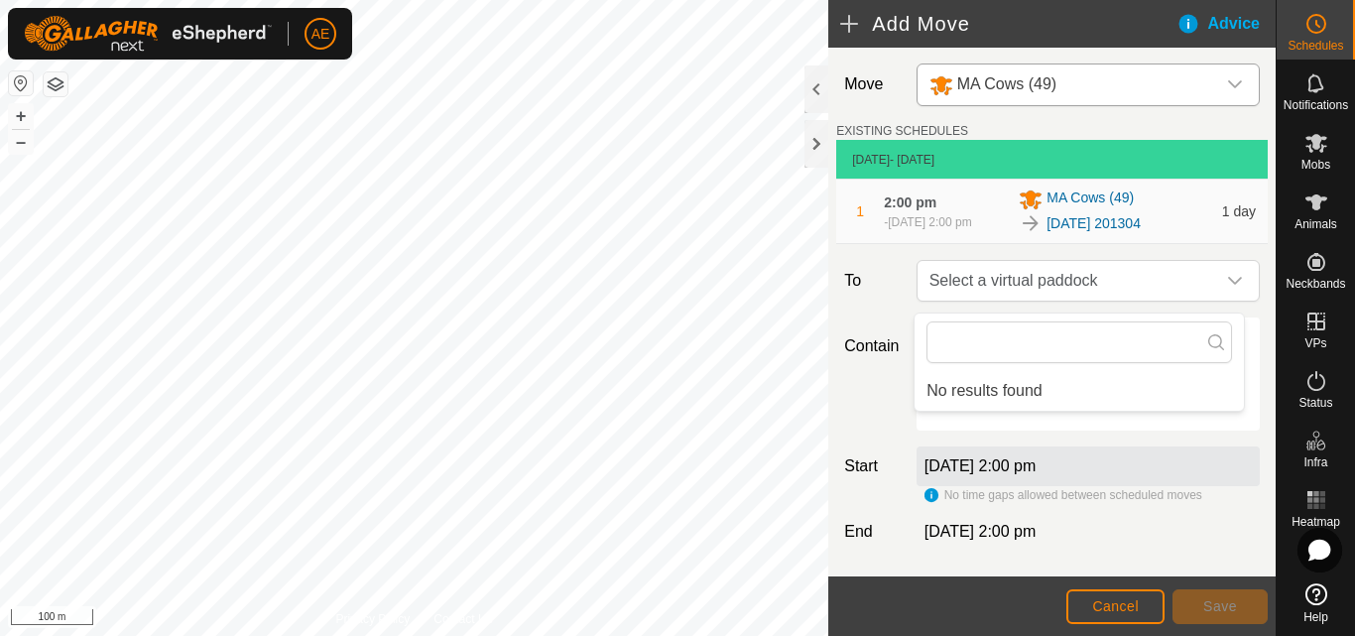
click at [880, 409] on div "Contain For 1 Hours Days Until further notice" at bounding box center [1051, 373] width 431 height 113
click at [932, 406] on p-radiobutton at bounding box center [934, 395] width 20 height 24
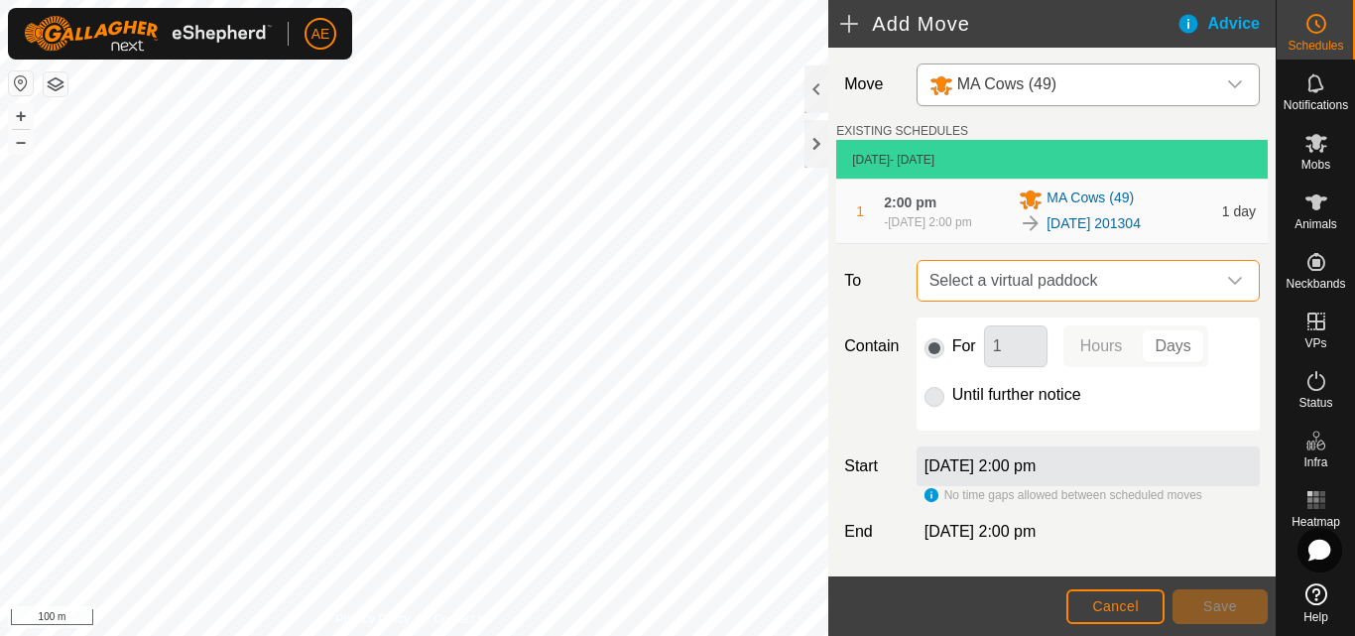
click at [1070, 286] on span "Select a virtual paddock" at bounding box center [1068, 281] width 294 height 40
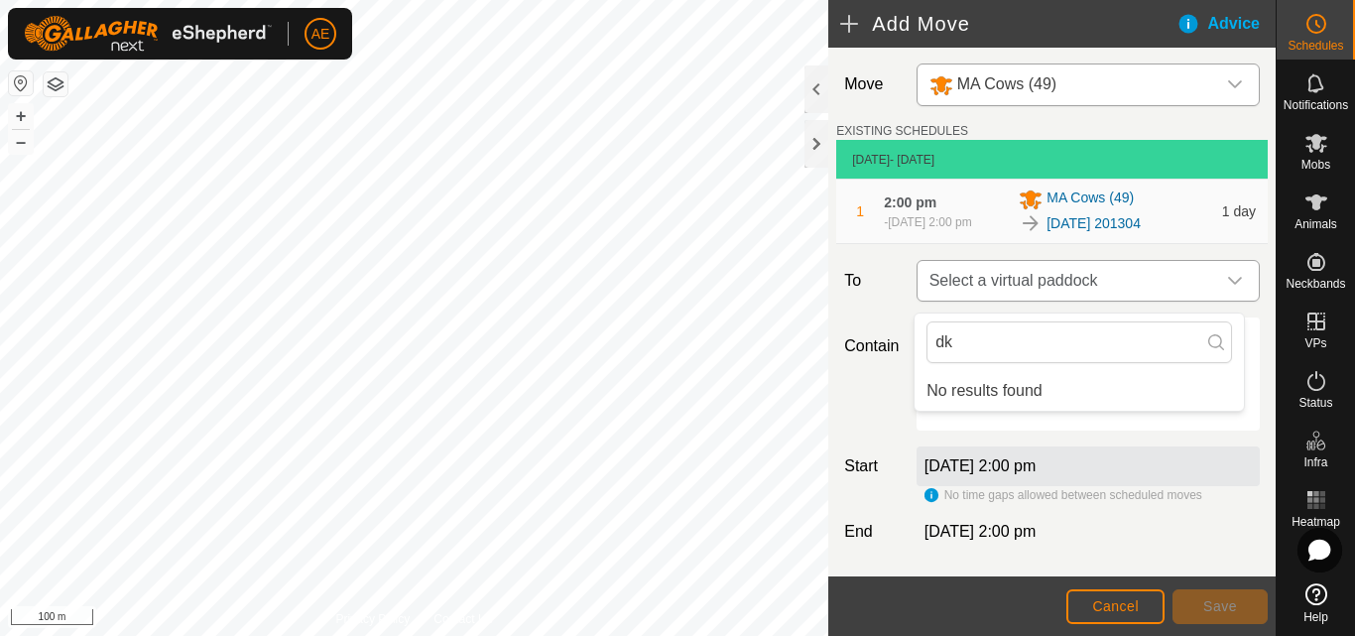
type input "d"
click at [1011, 474] on label "[DATE] 2:00 pm" at bounding box center [980, 465] width 112 height 17
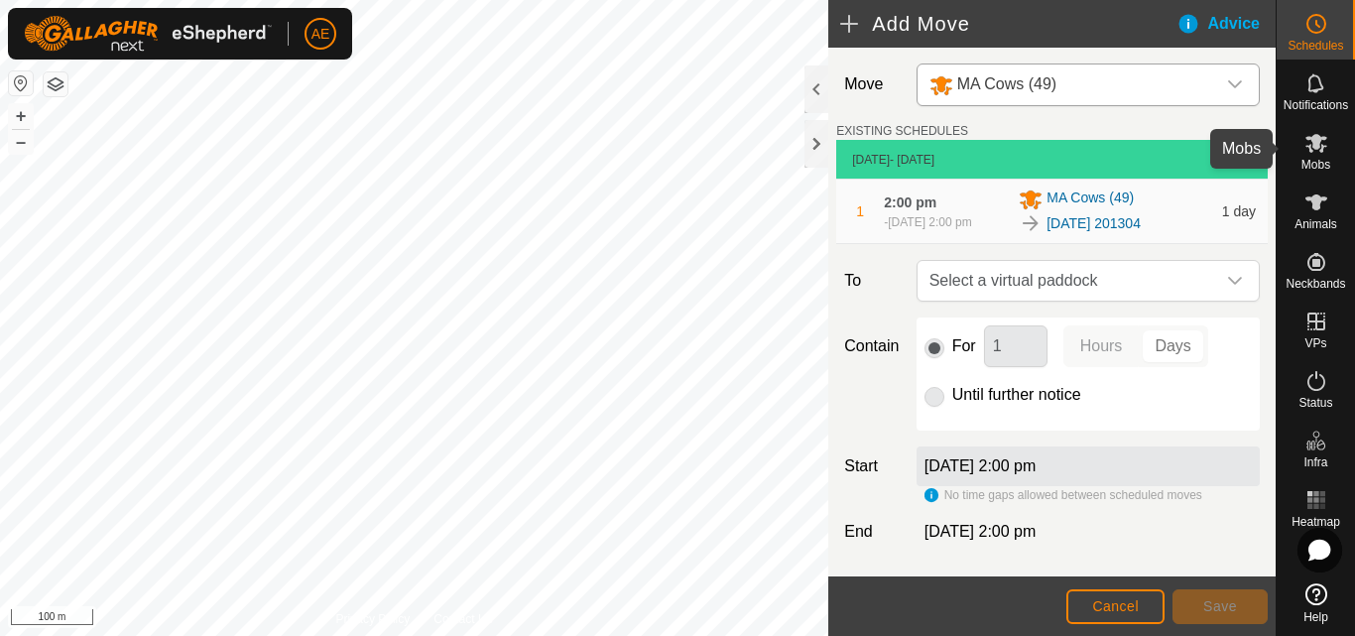
click at [1313, 163] on span "Mobs" at bounding box center [1315, 165] width 29 height 12
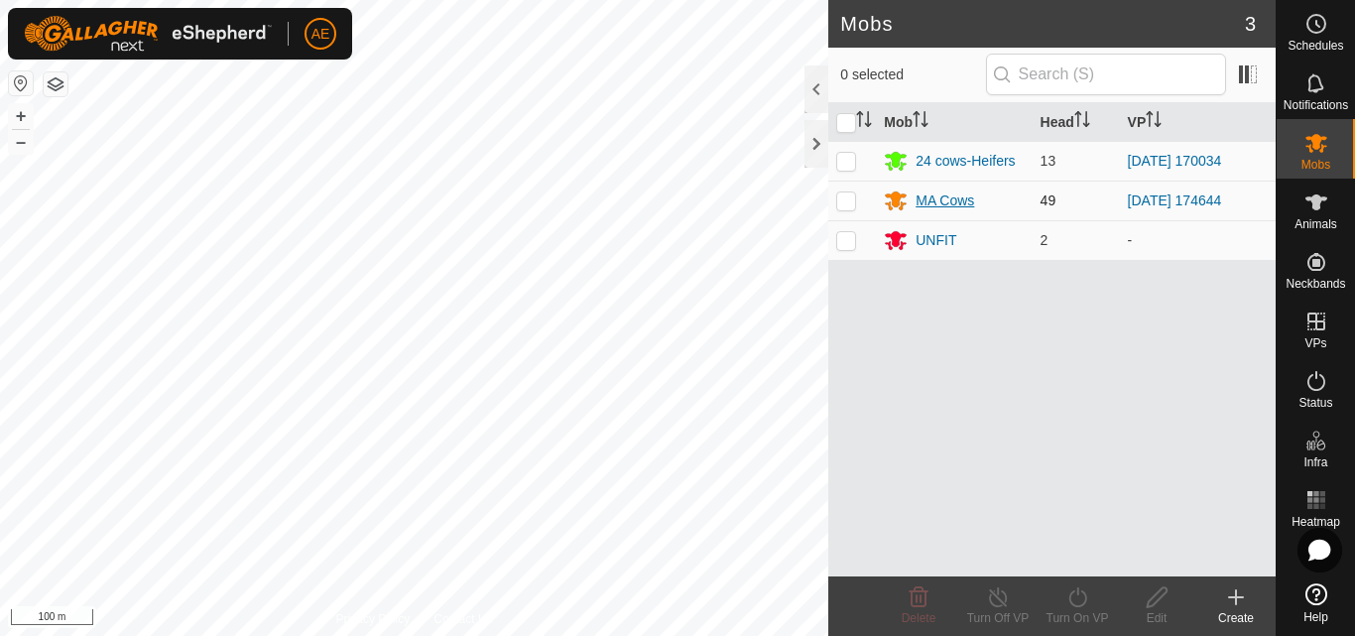
click at [963, 198] on div "MA Cows" at bounding box center [944, 200] width 59 height 21
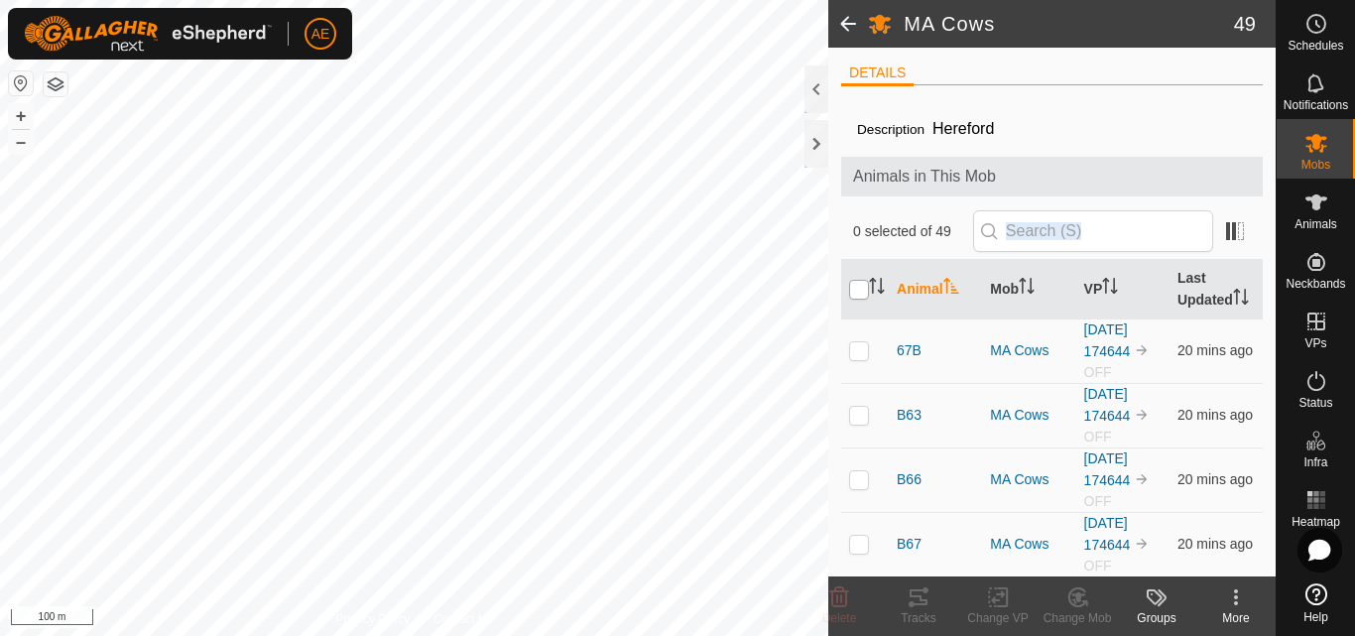
click at [852, 300] on input "checkbox" at bounding box center [859, 290] width 20 height 20
checkbox input "true"
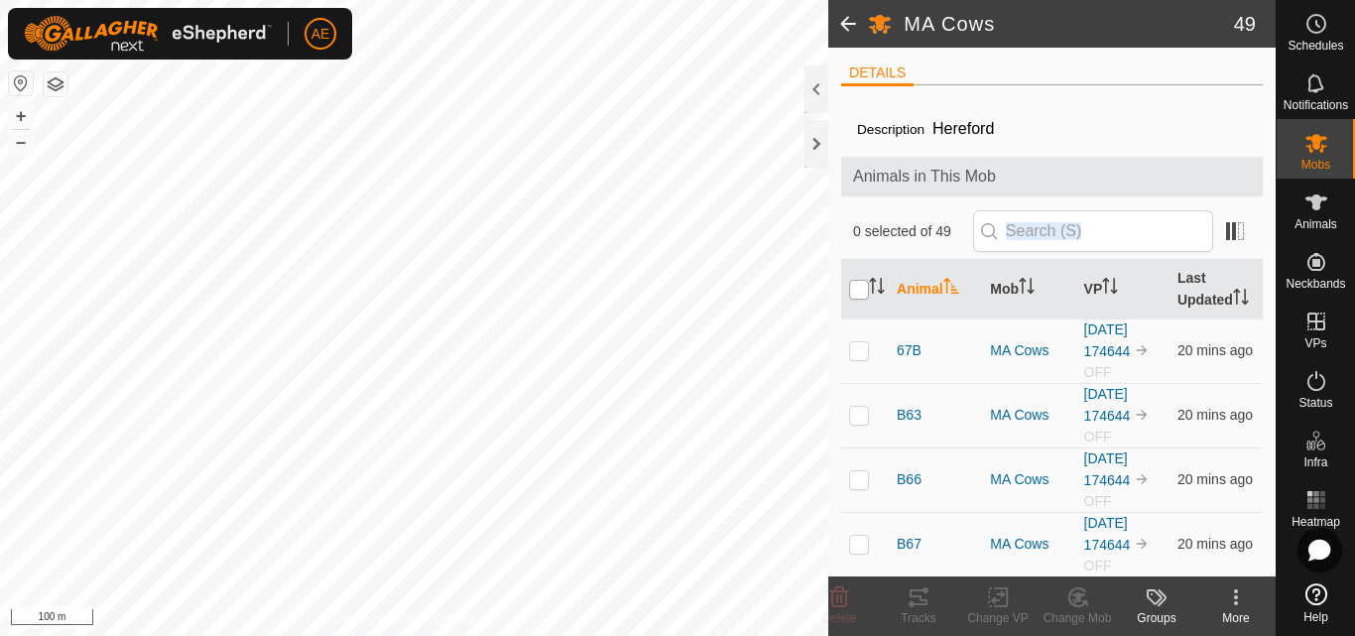
checkbox input "true"
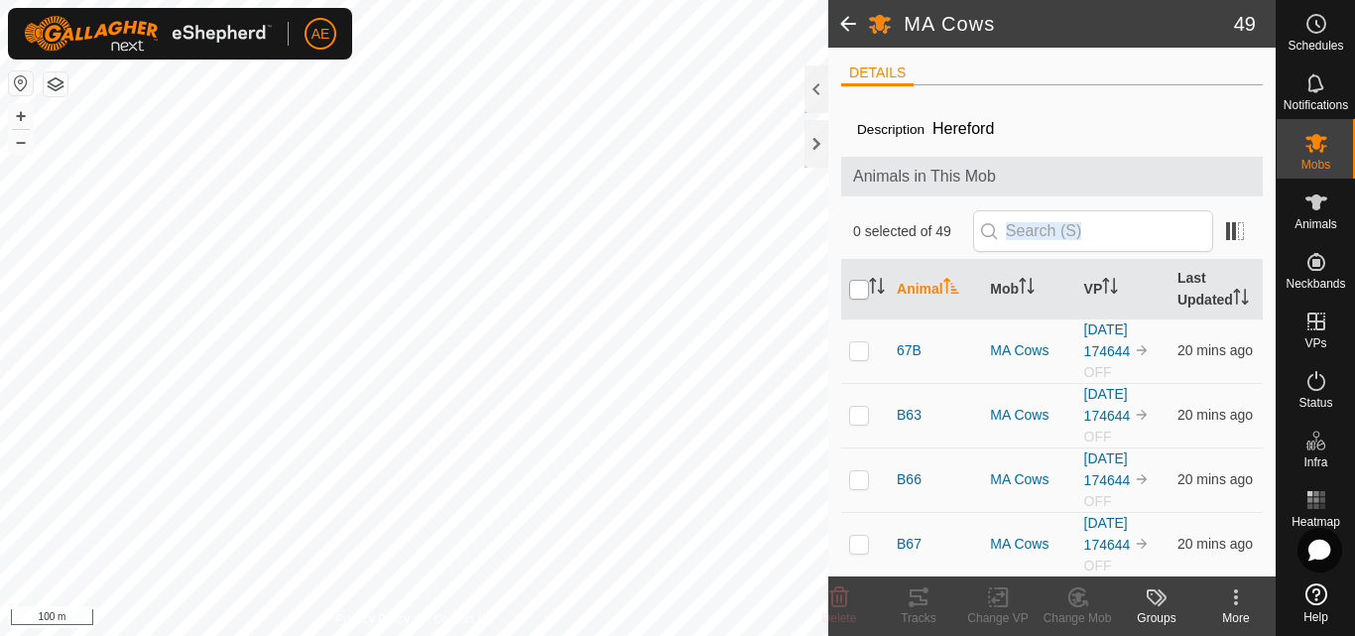
checkbox input "true"
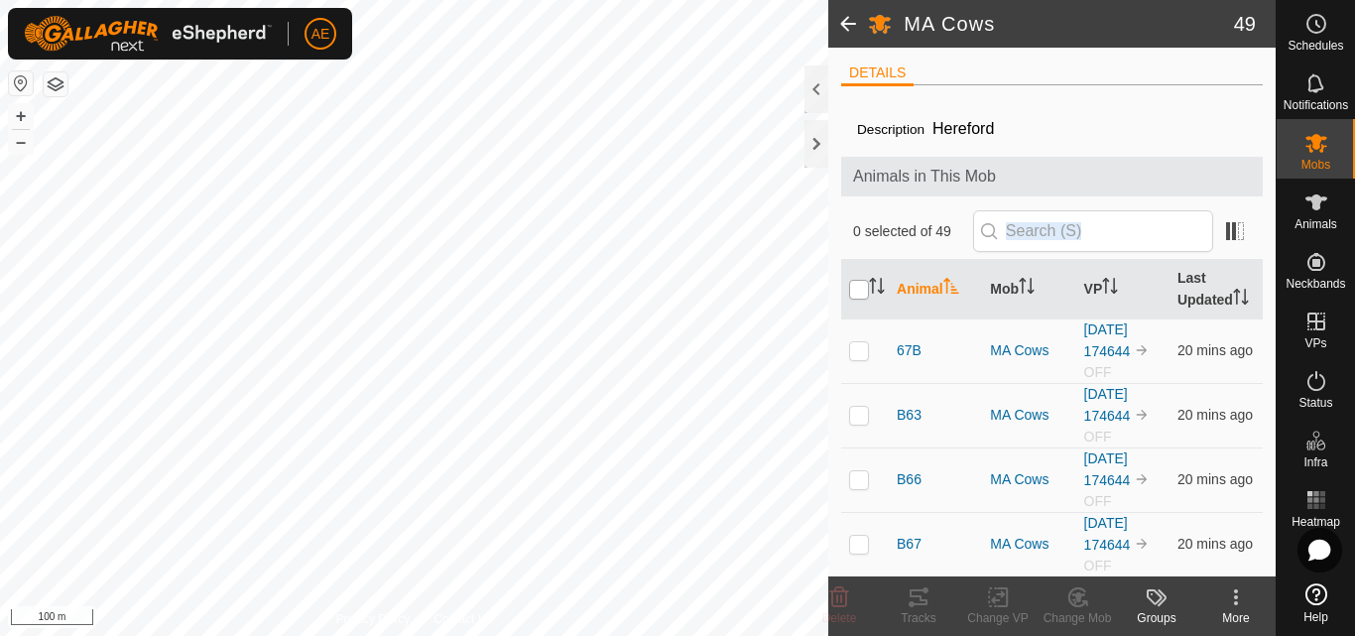
checkbox input "true"
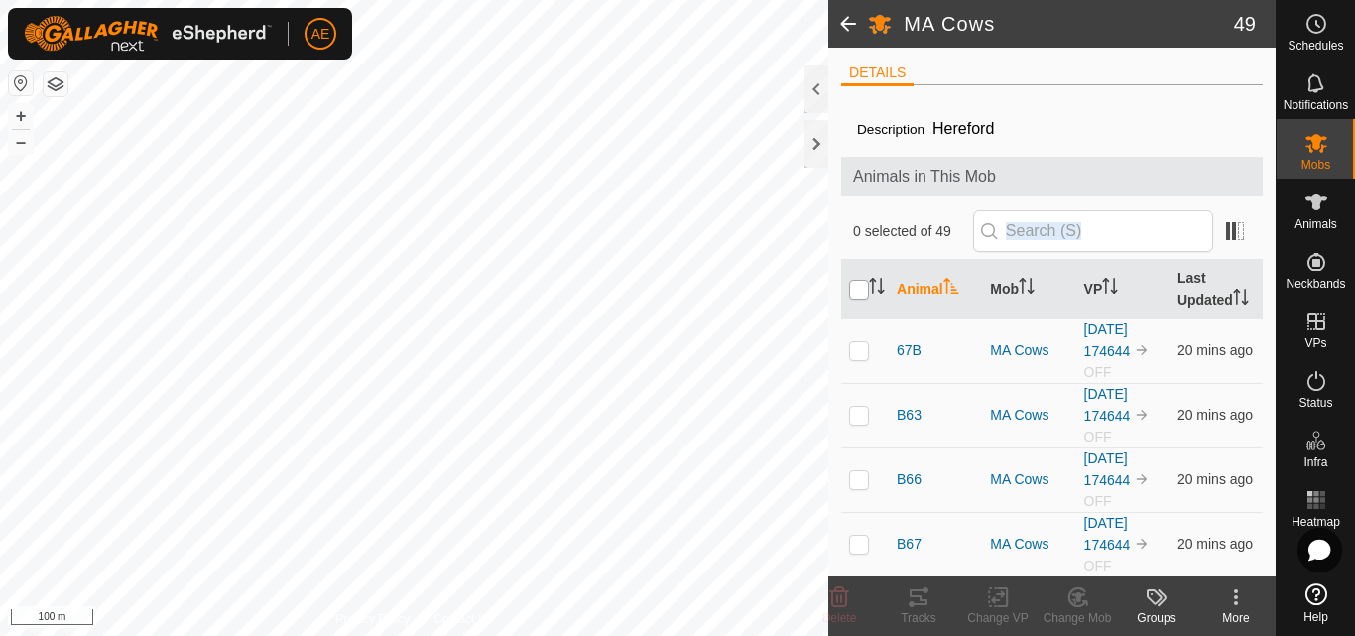
checkbox input "true"
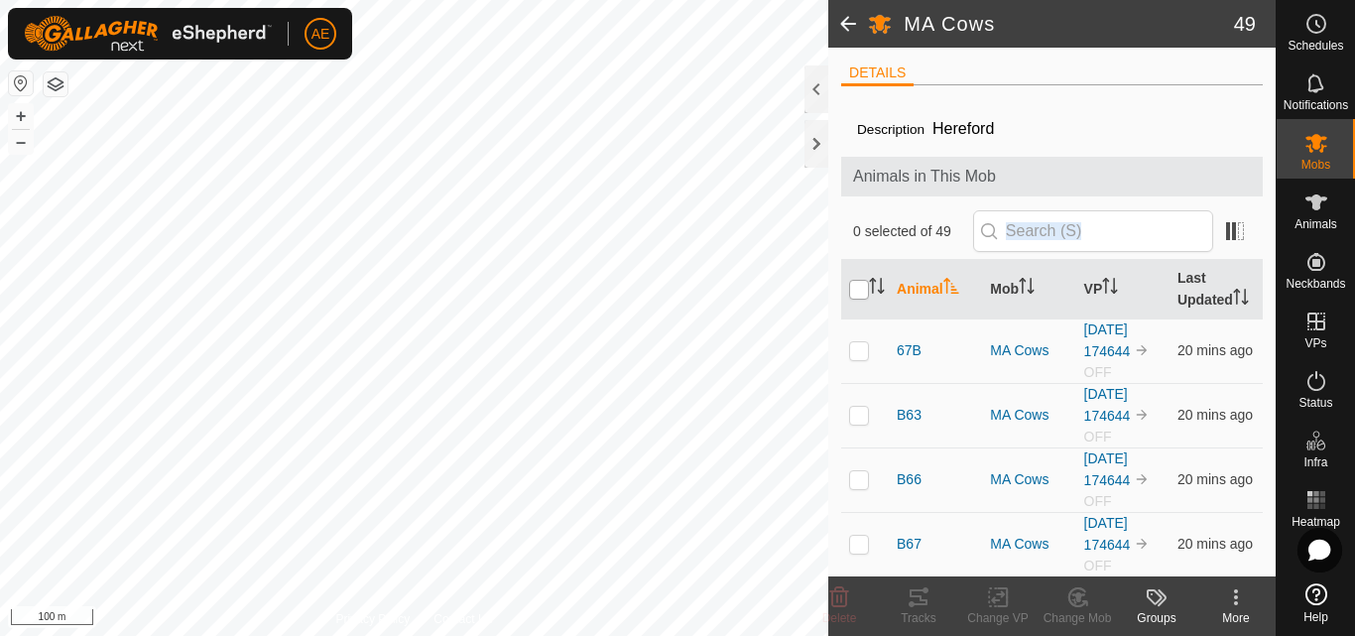
checkbox input "true"
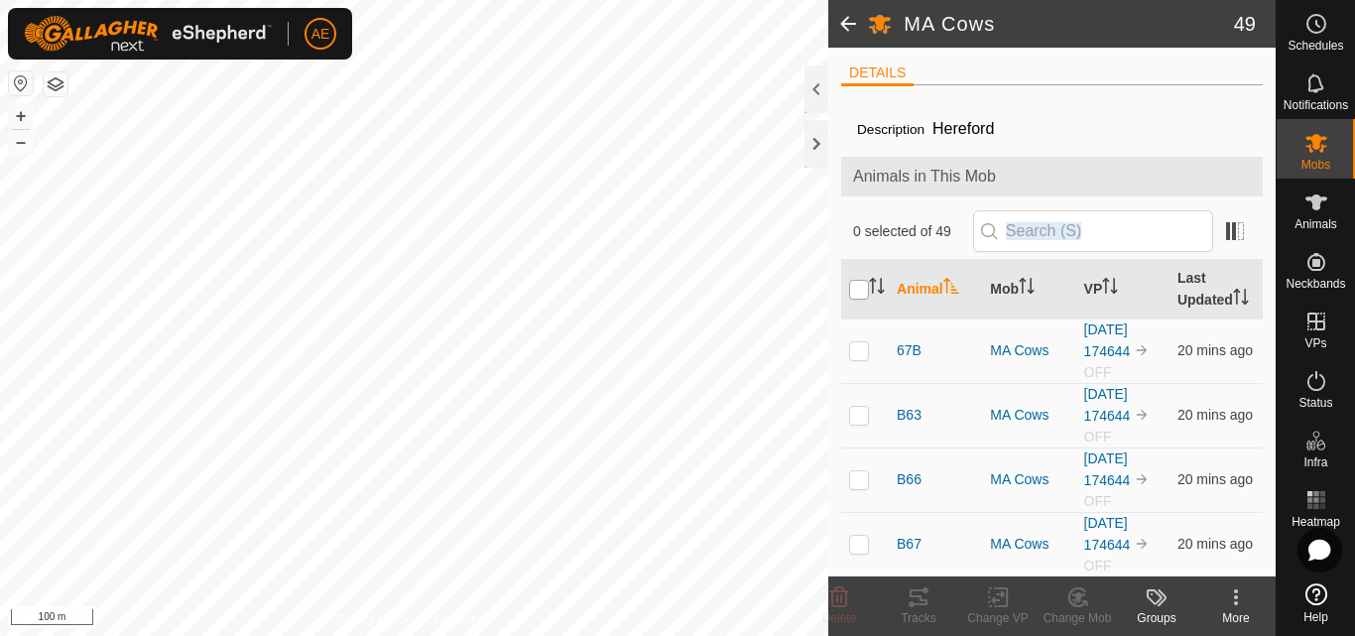
checkbox input "true"
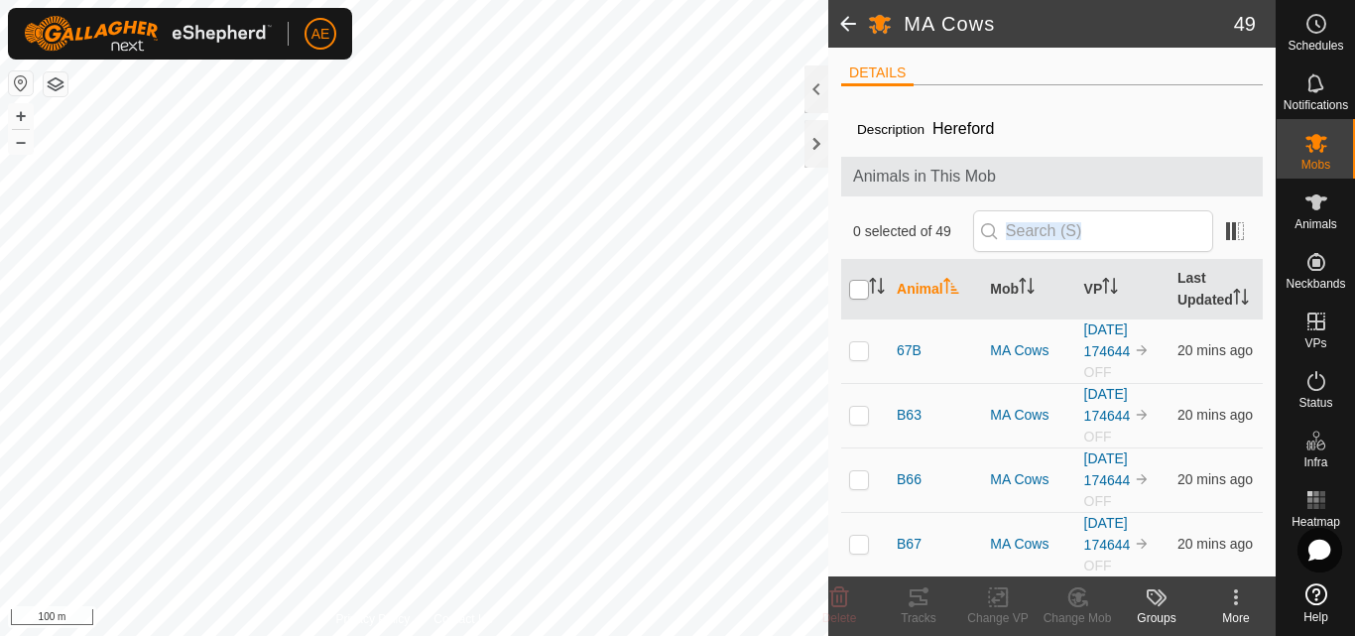
checkbox input "true"
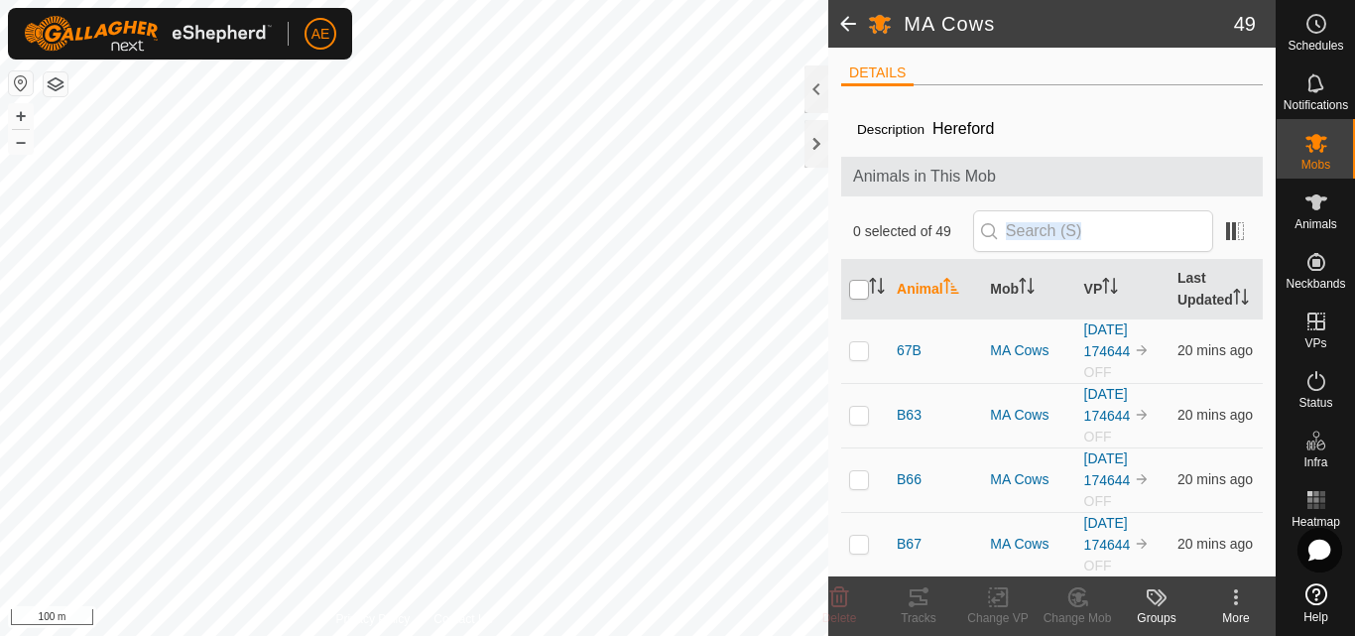
checkbox input "true"
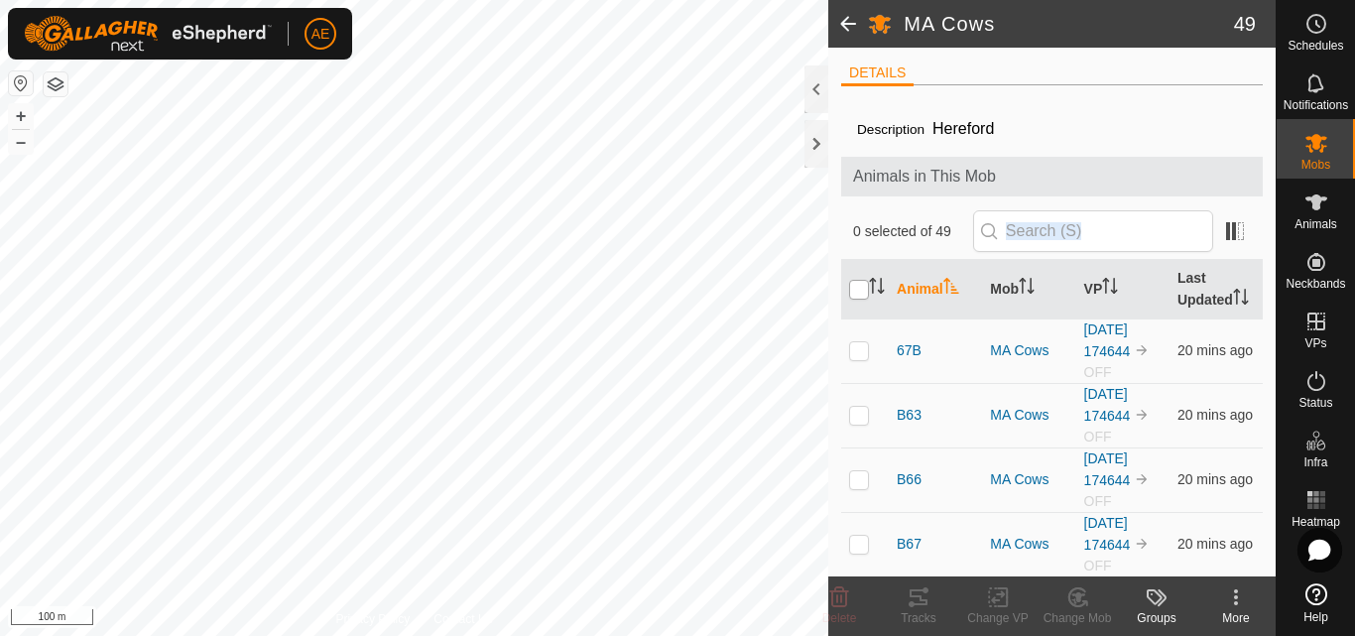
checkbox input "true"
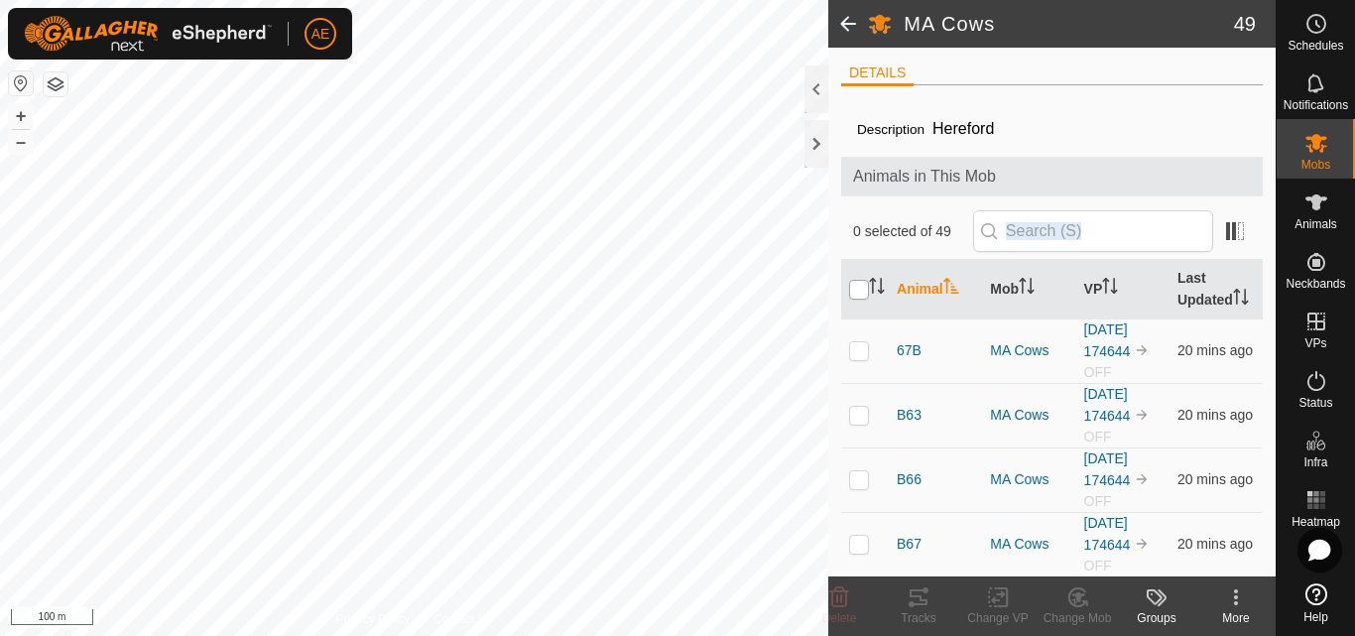
checkbox input "true"
click at [1001, 603] on icon at bounding box center [998, 597] width 25 height 24
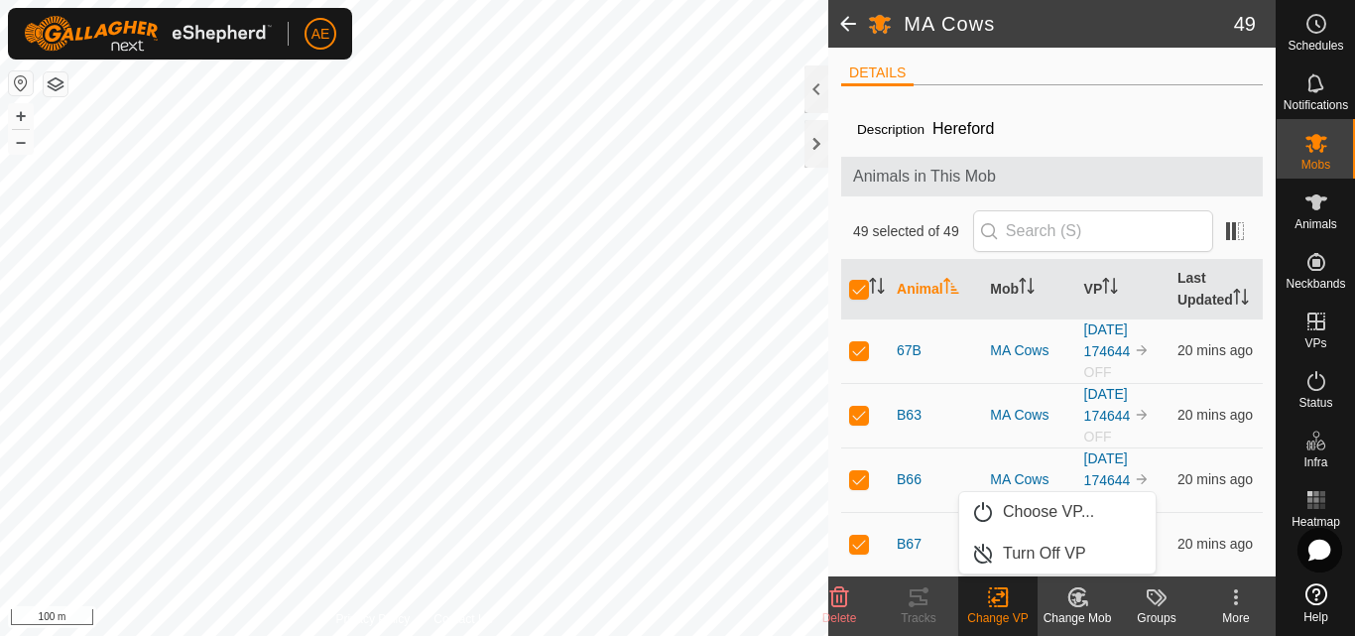
click at [1244, 606] on icon at bounding box center [1236, 597] width 24 height 24
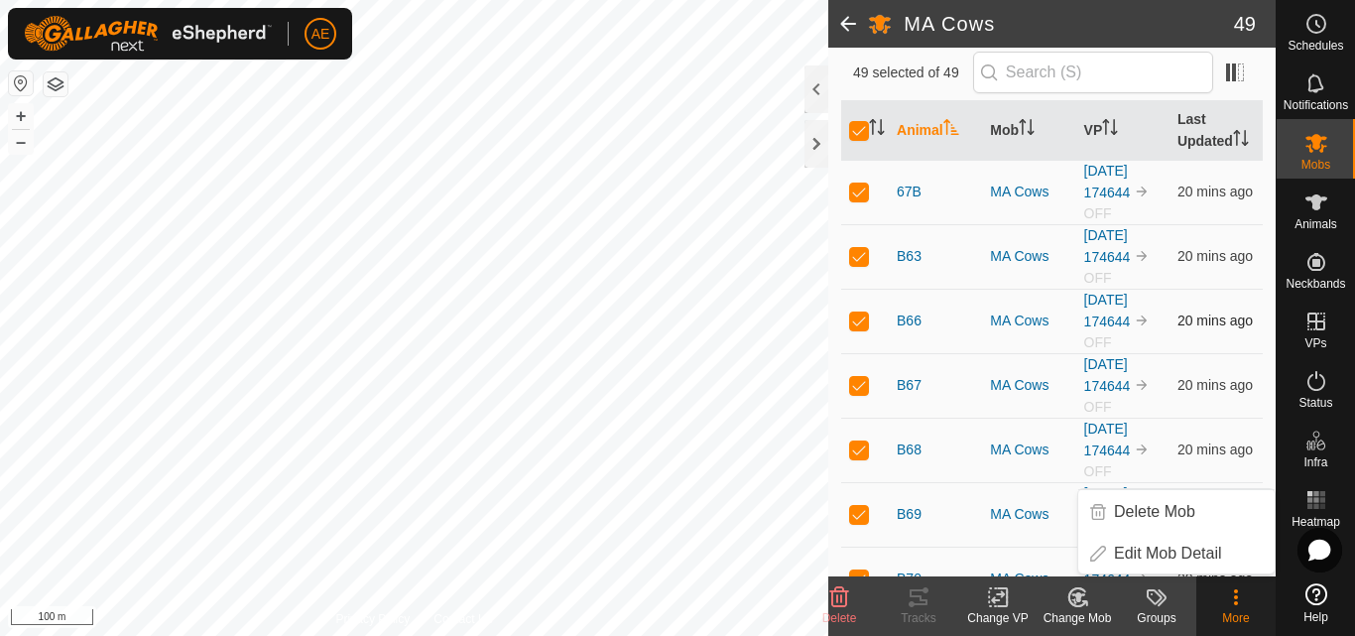
scroll to position [160, 0]
click at [1318, 36] on es-schedule-vp-svg-icon at bounding box center [1316, 24] width 36 height 32
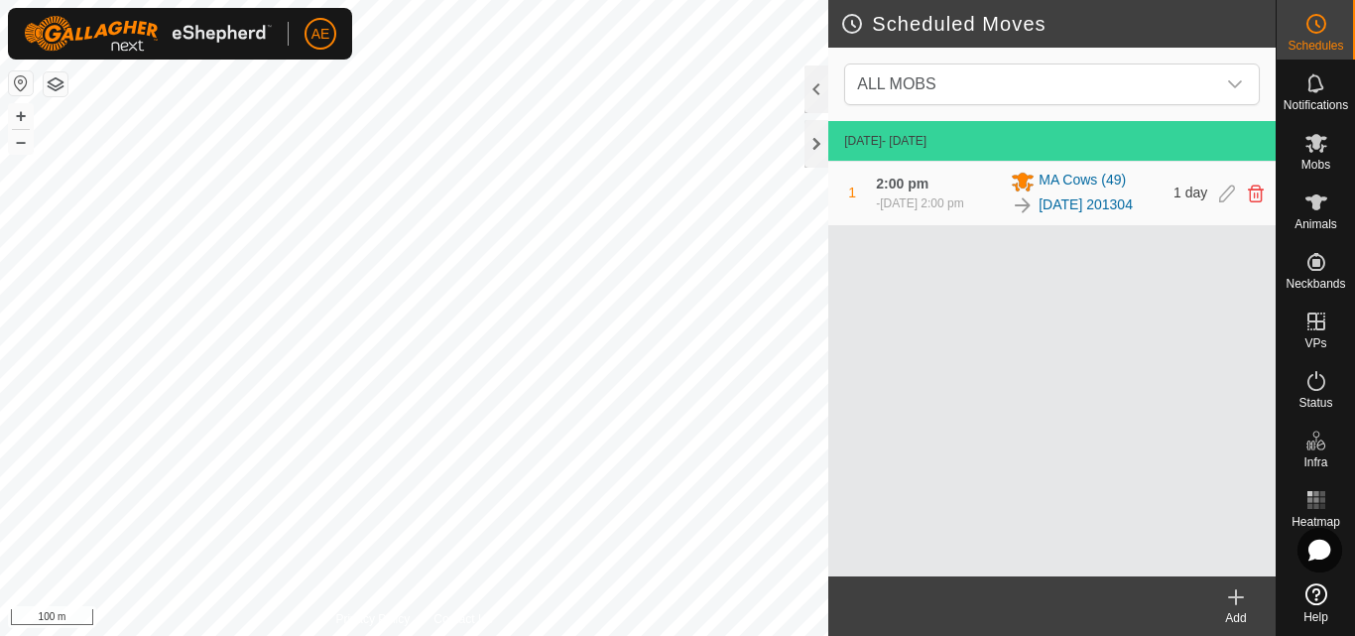
click at [1240, 597] on icon at bounding box center [1236, 597] width 14 height 0
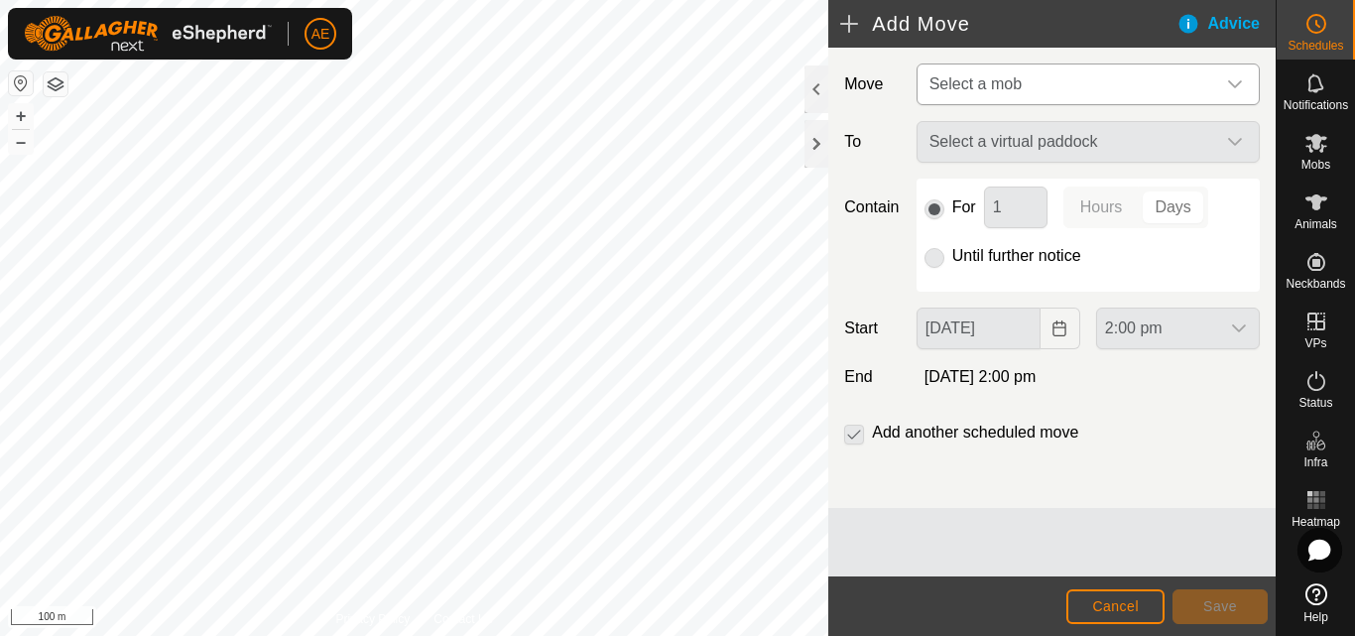
click at [1234, 82] on icon "dropdown trigger" at bounding box center [1235, 84] width 16 height 16
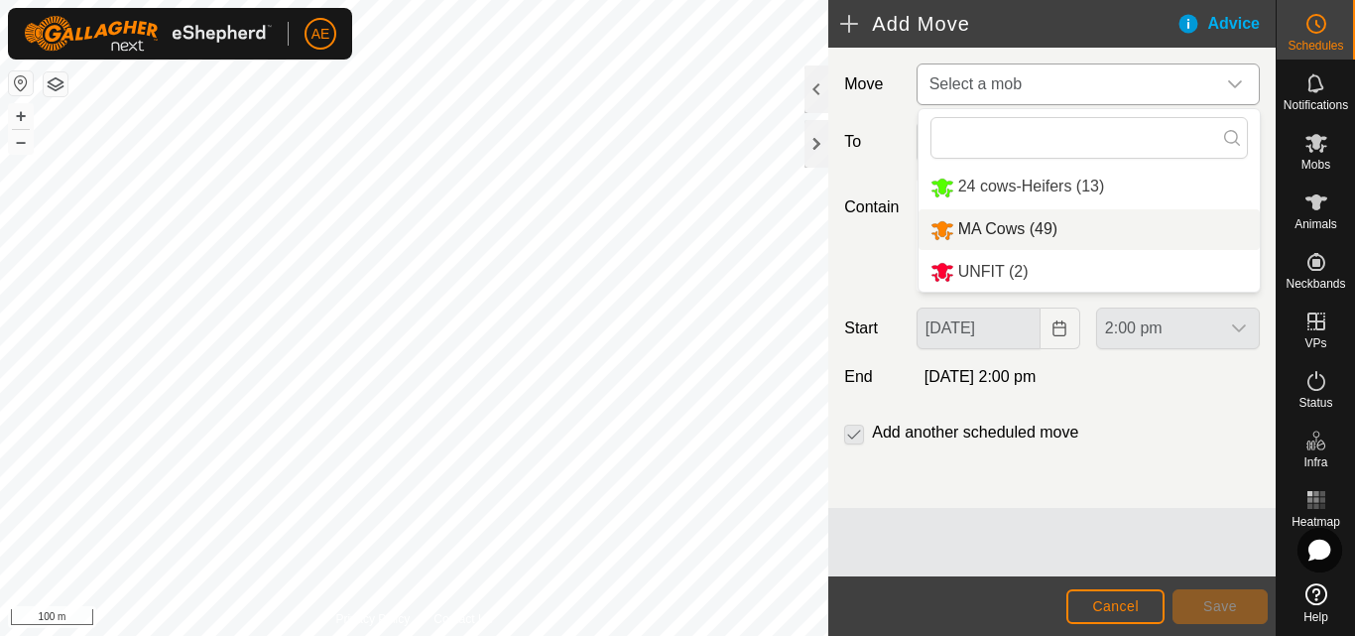
click at [1049, 221] on li "MA Cows (49)" at bounding box center [1088, 229] width 341 height 41
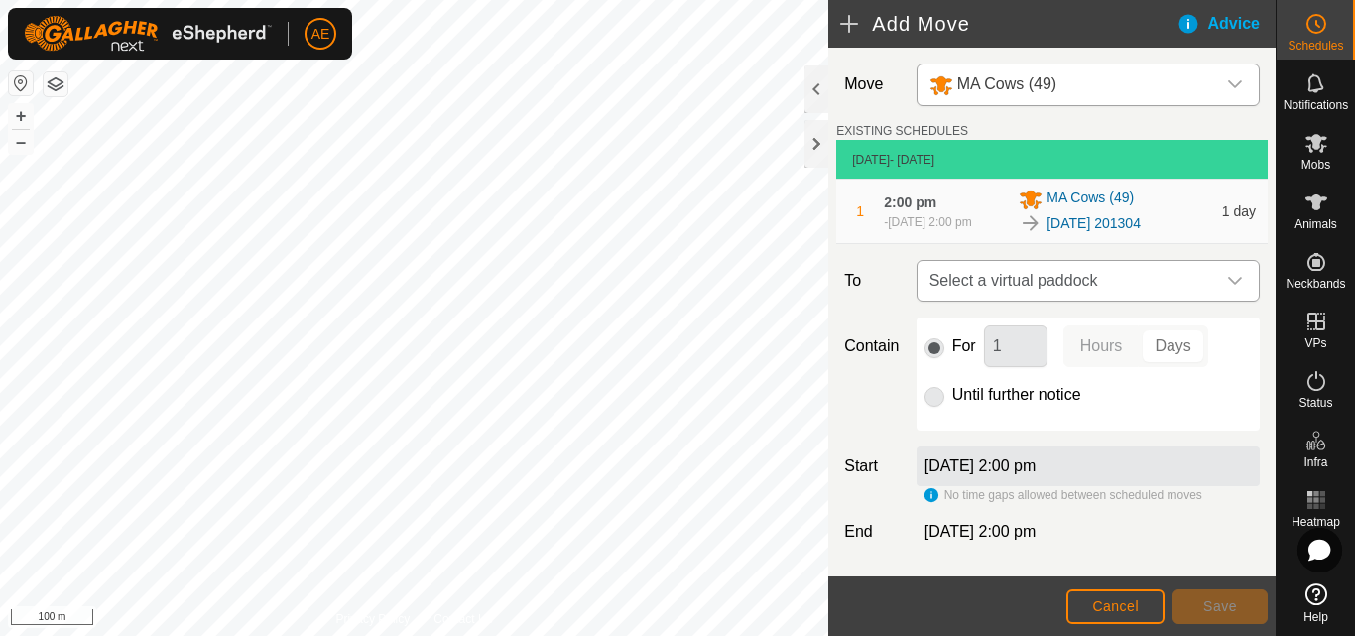
click at [1227, 289] on icon "dropdown trigger" at bounding box center [1235, 281] width 16 height 16
click at [872, 283] on label "To" at bounding box center [871, 281] width 71 height 42
click at [927, 407] on p-radiobutton at bounding box center [934, 395] width 20 height 24
click at [1014, 217] on div "1 2:00 pm [DATE], 2:00 pm MA Cows [PHONE_NUMBER][DATE] 201304 1 day" at bounding box center [1052, 211] width 416 height 63
click at [1117, 600] on span "Cancel" at bounding box center [1115, 606] width 47 height 16
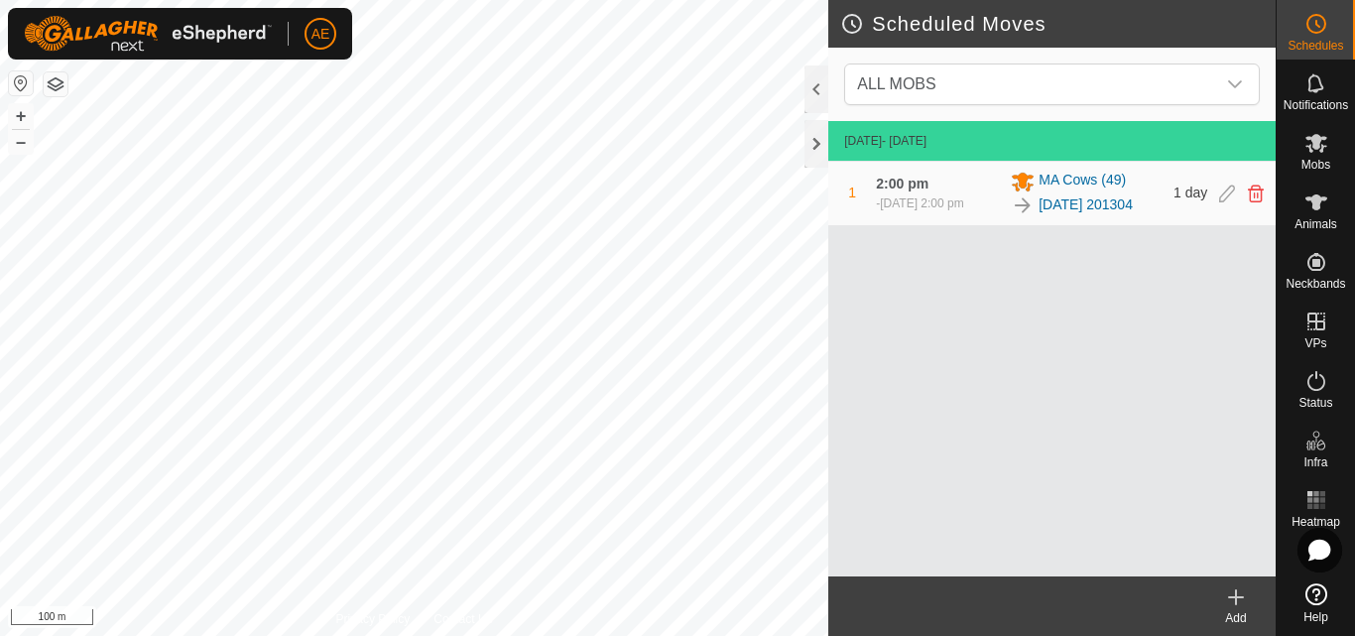
click at [927, 196] on span "[DATE] 2:00 pm" at bounding box center [921, 203] width 83 height 14
click at [848, 200] on span "1" at bounding box center [852, 192] width 8 height 16
click at [1238, 84] on icon "dropdown trigger" at bounding box center [1235, 84] width 14 height 8
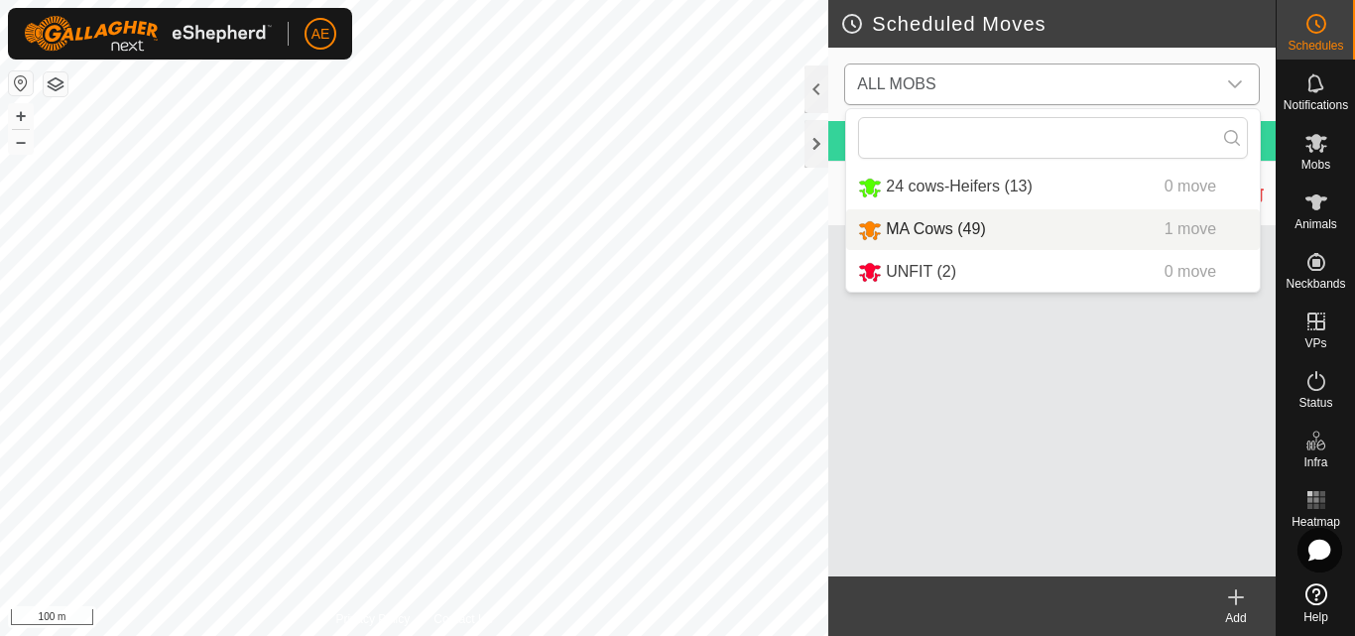
click at [937, 218] on li "MA Cows (49) 1 move" at bounding box center [1053, 229] width 414 height 41
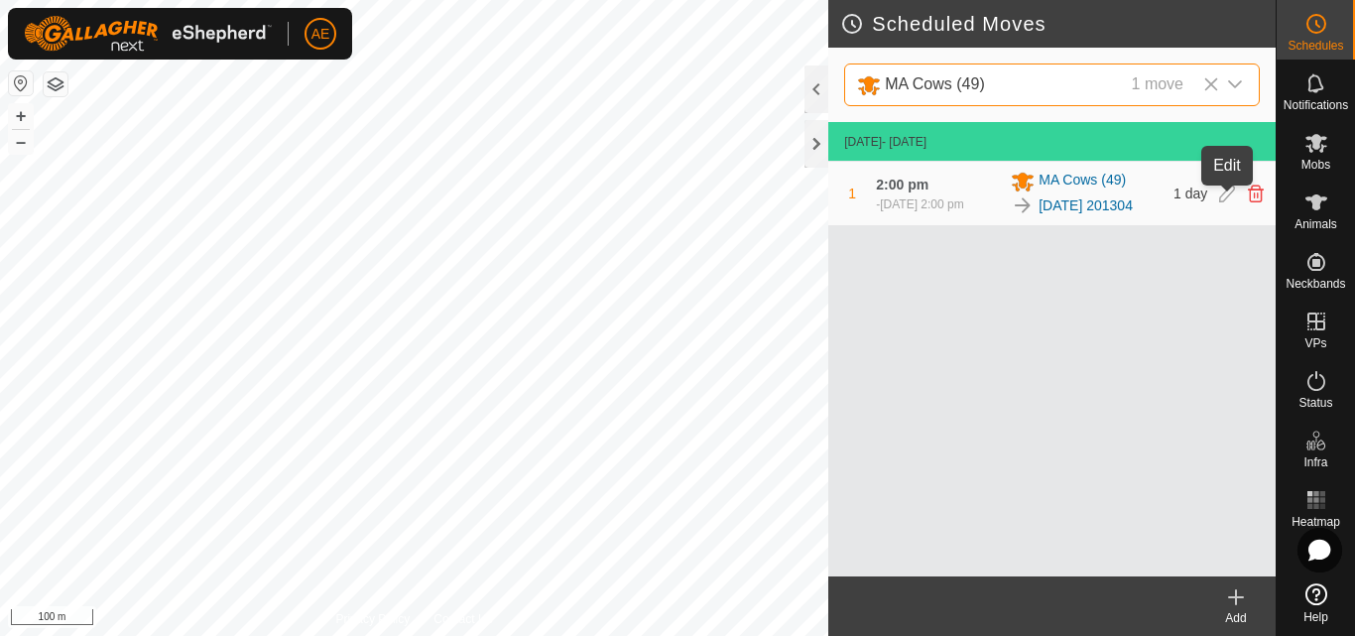
click at [1227, 201] on icon at bounding box center [1227, 193] width 16 height 18
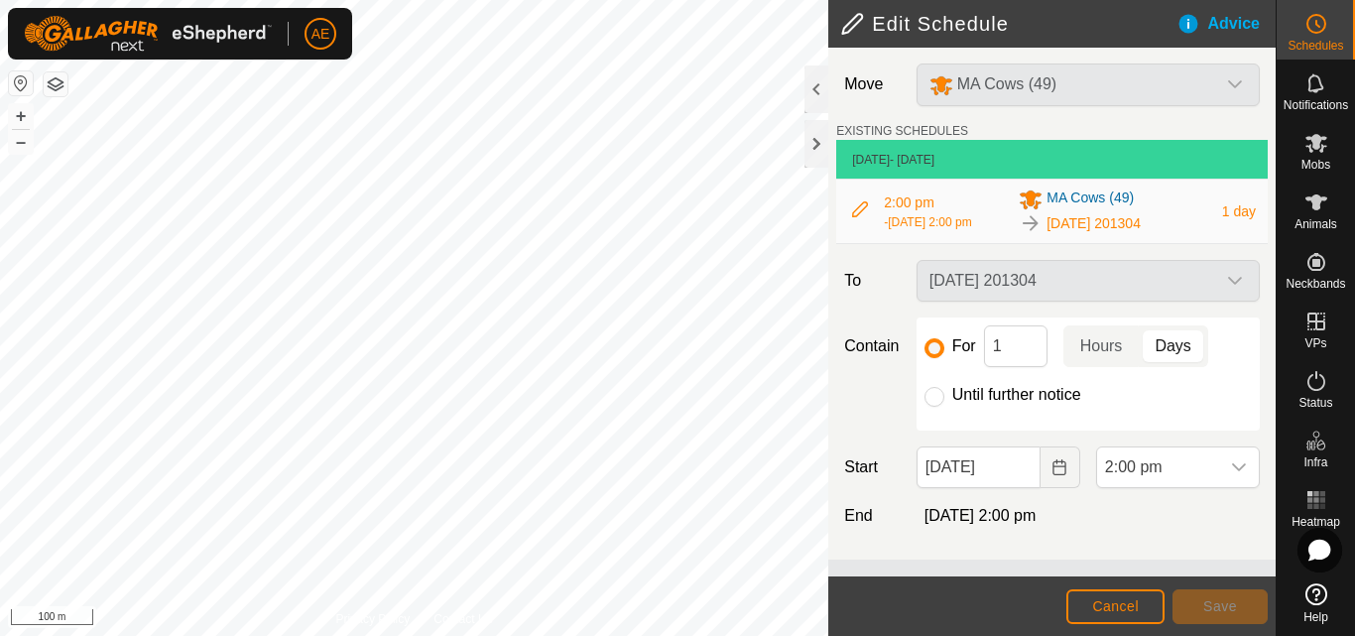
click at [1236, 296] on div "[DATE] 201304" at bounding box center [1088, 281] width 359 height 42
click at [934, 402] on input "Until further notice" at bounding box center [934, 397] width 20 height 20
radio input "true"
click at [1243, 606] on button "Save" at bounding box center [1219, 606] width 95 height 35
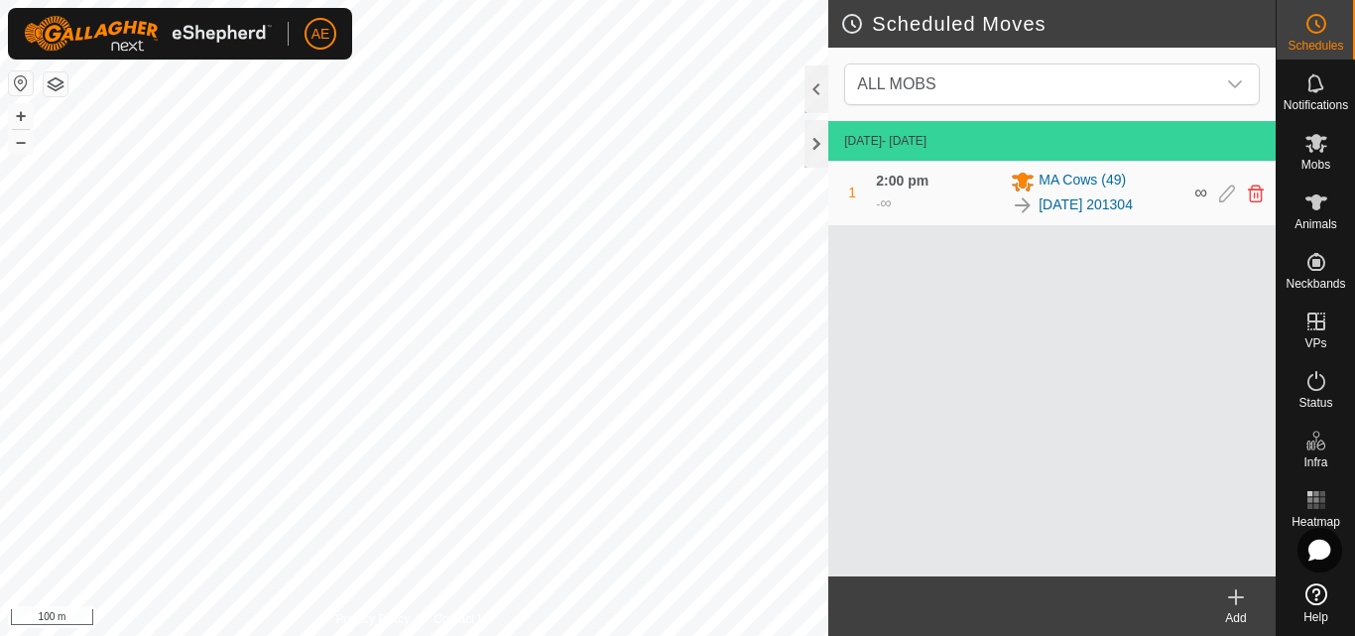
click at [1230, 606] on icon at bounding box center [1236, 597] width 24 height 24
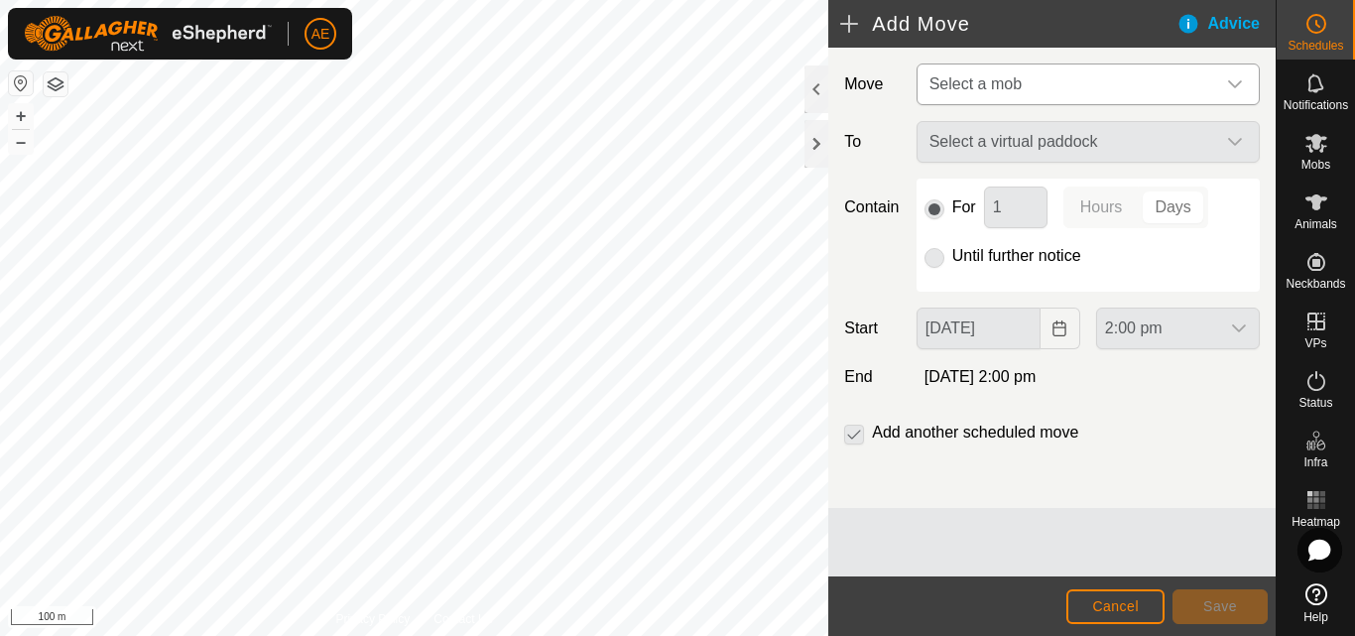
click at [1245, 74] on div "dropdown trigger" at bounding box center [1235, 84] width 40 height 40
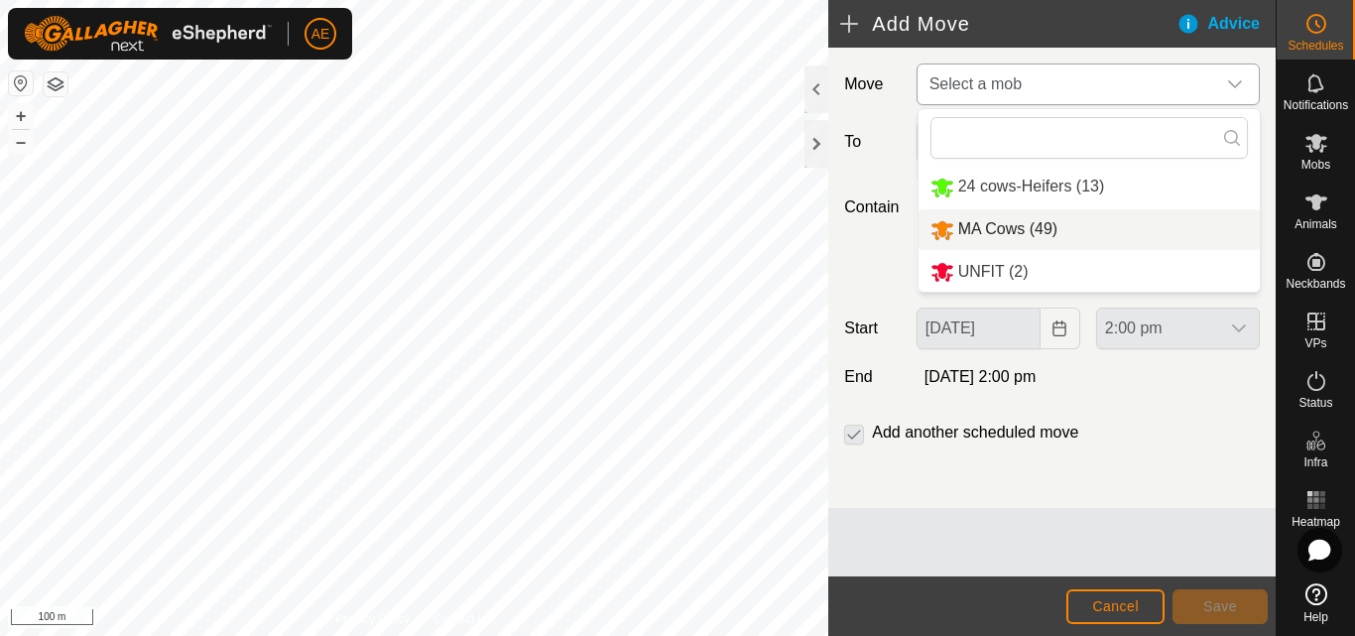
click at [1004, 226] on li "MA Cows (49)" at bounding box center [1088, 229] width 341 height 41
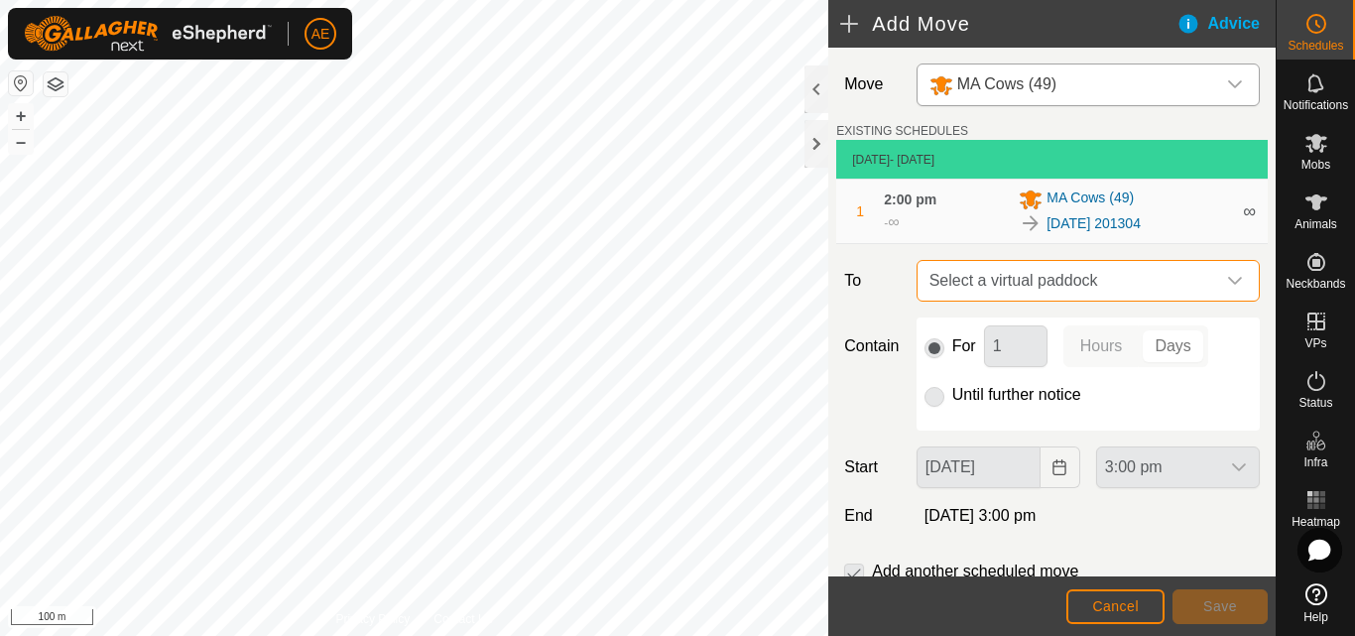
click at [1018, 286] on span "Select a virtual paddock" at bounding box center [1068, 281] width 294 height 40
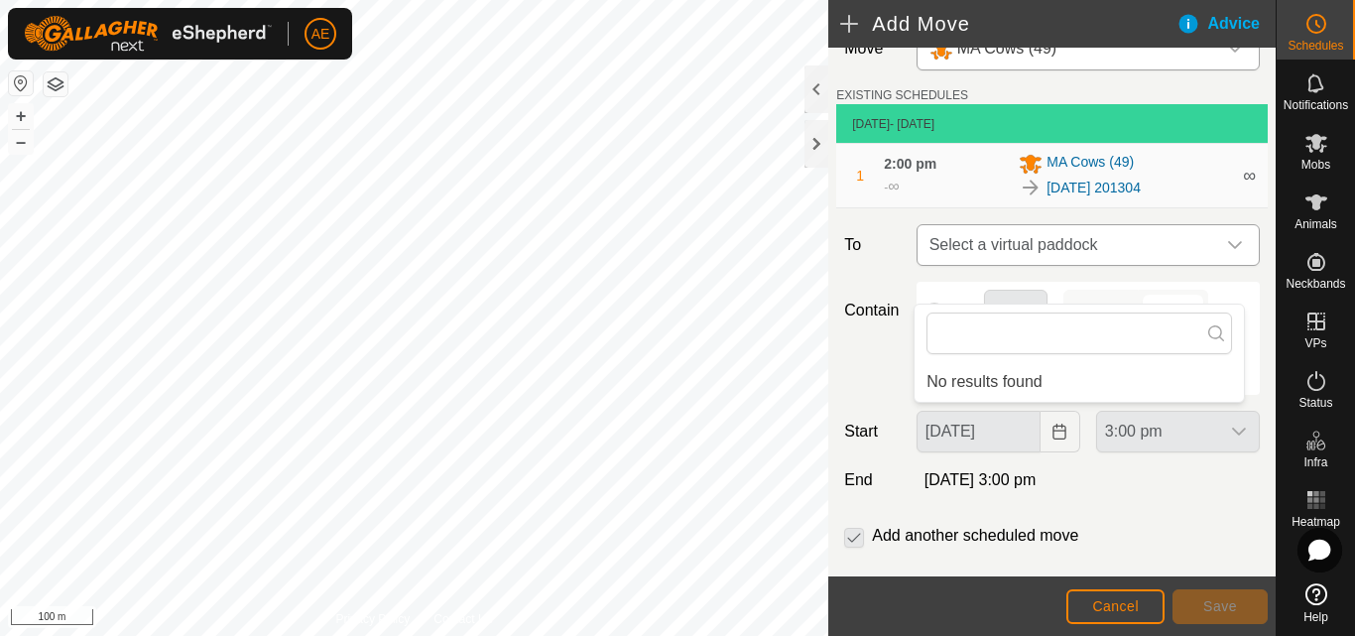
scroll to position [70, 0]
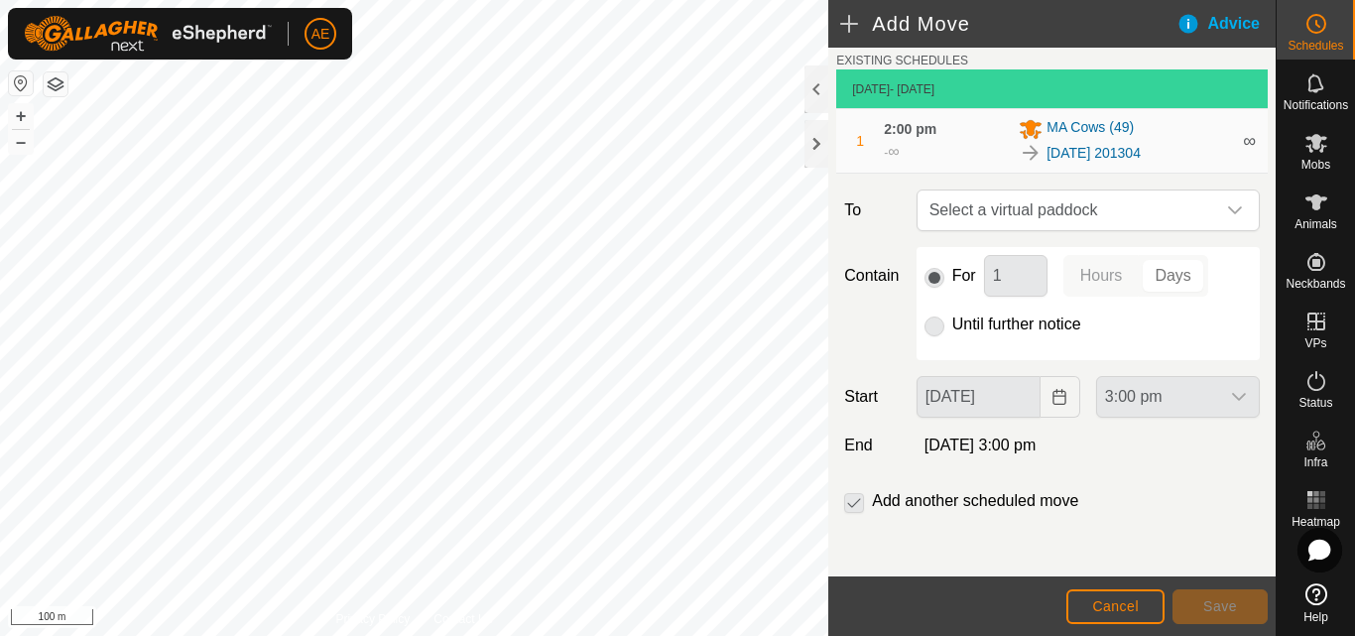
click at [859, 507] on p-checkbox at bounding box center [854, 501] width 20 height 24
click at [1140, 606] on button "Cancel" at bounding box center [1115, 606] width 98 height 35
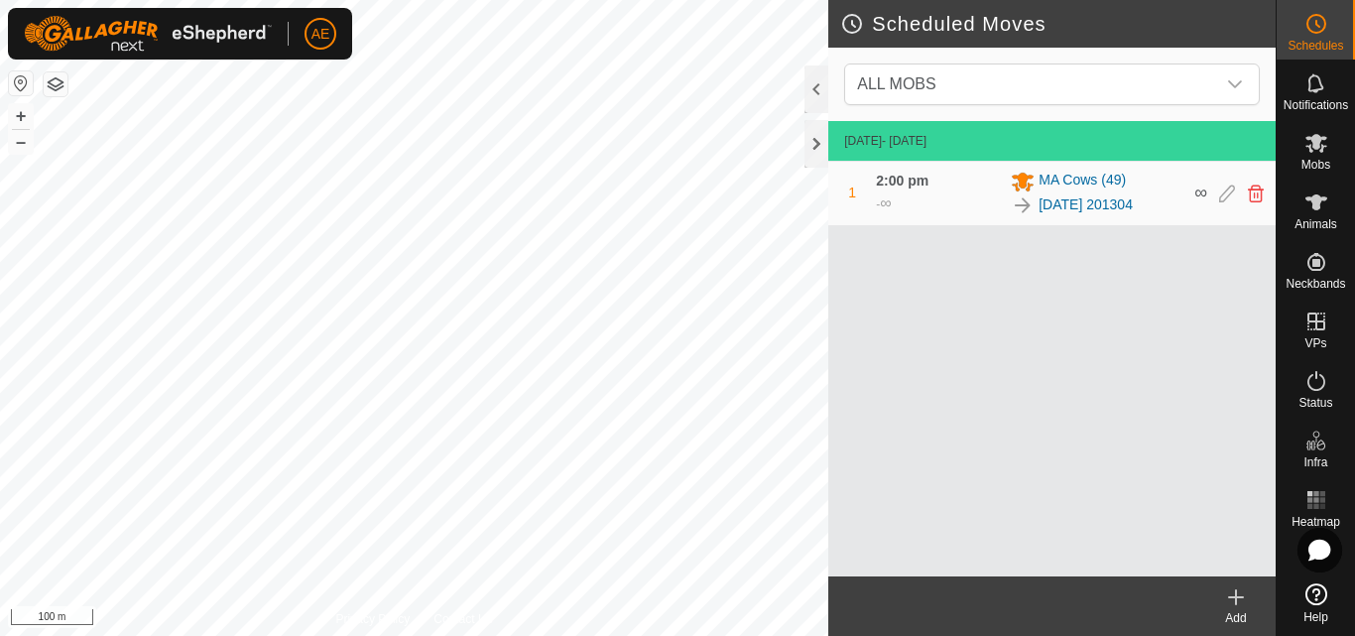
click at [909, 192] on div "2:00 pm - ∞" at bounding box center [937, 193] width 123 height 45
click at [1220, 198] on icon at bounding box center [1227, 193] width 16 height 18
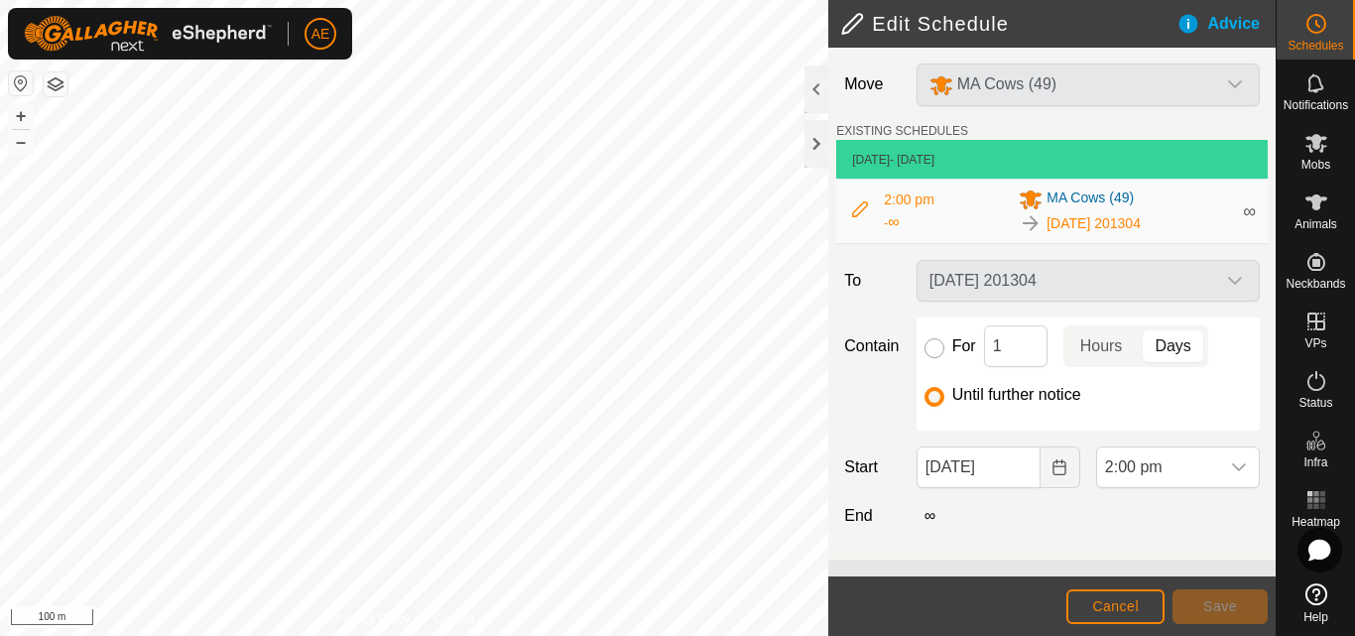
click at [937, 352] on input "For" at bounding box center [934, 348] width 20 height 20
radio input "true"
click at [858, 210] on icon at bounding box center [860, 209] width 16 height 16
click at [1243, 600] on button "Save" at bounding box center [1219, 606] width 95 height 35
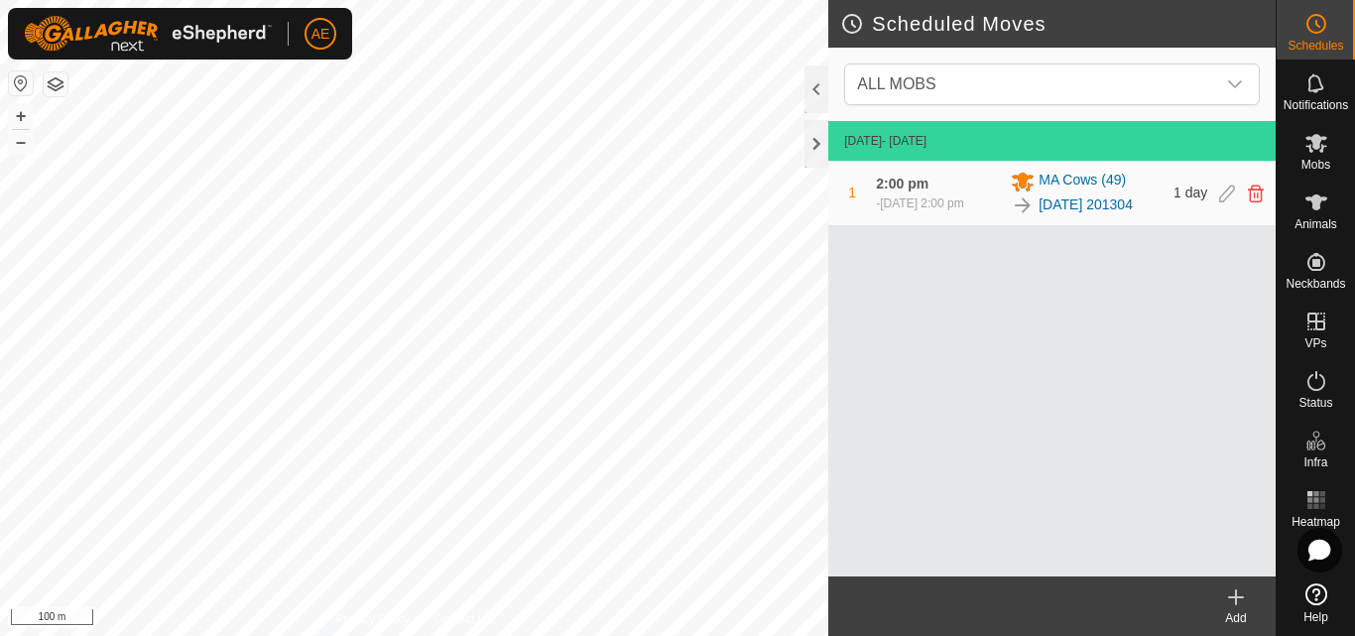
click at [1239, 606] on icon at bounding box center [1236, 597] width 24 height 24
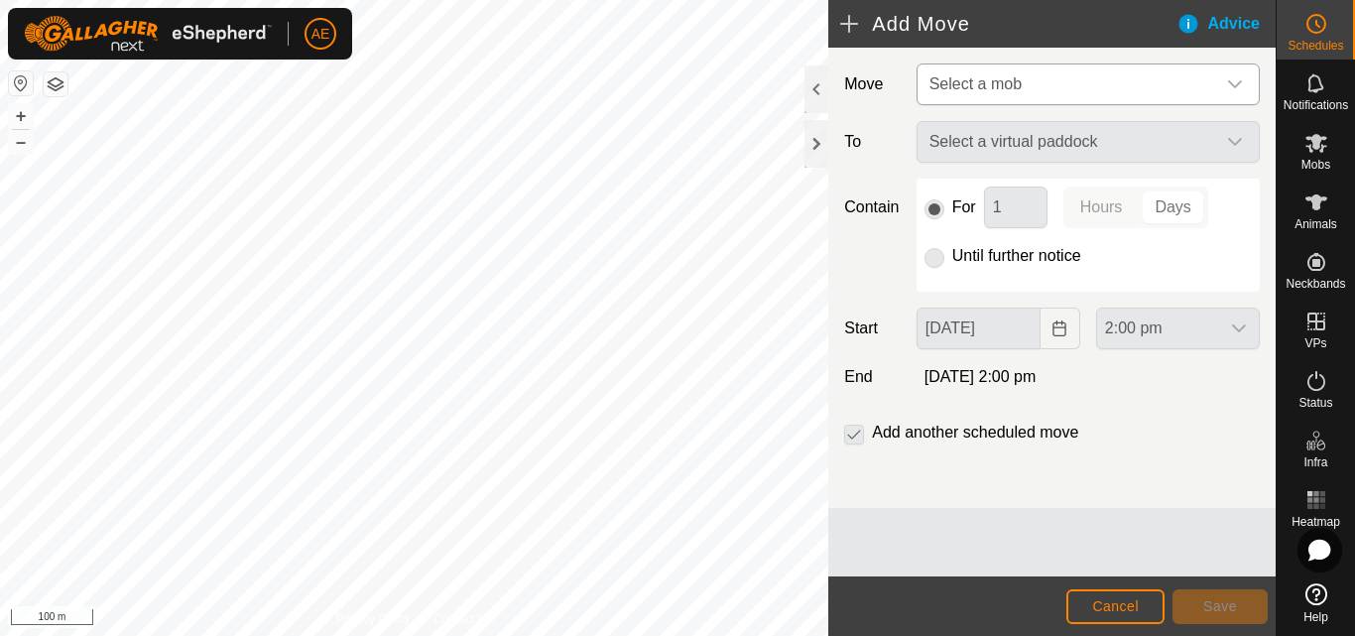
click at [1244, 78] on div "dropdown trigger" at bounding box center [1235, 84] width 40 height 40
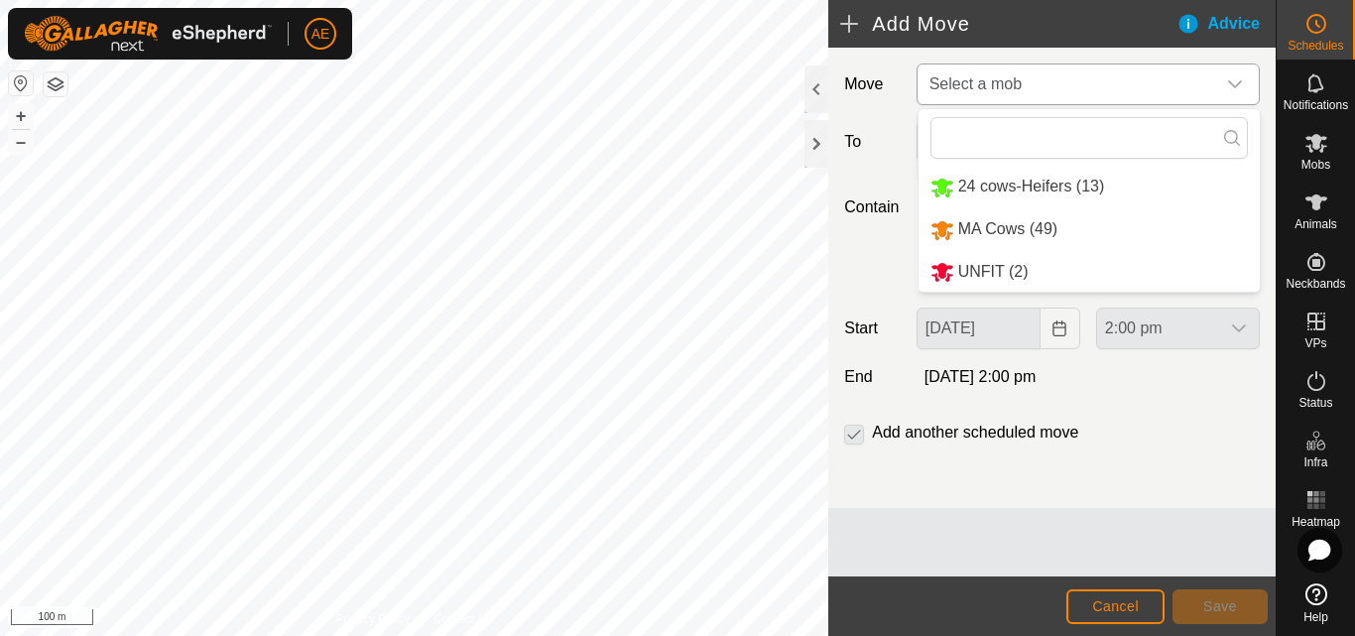
click at [993, 221] on li "MA Cows (49)" at bounding box center [1088, 229] width 341 height 41
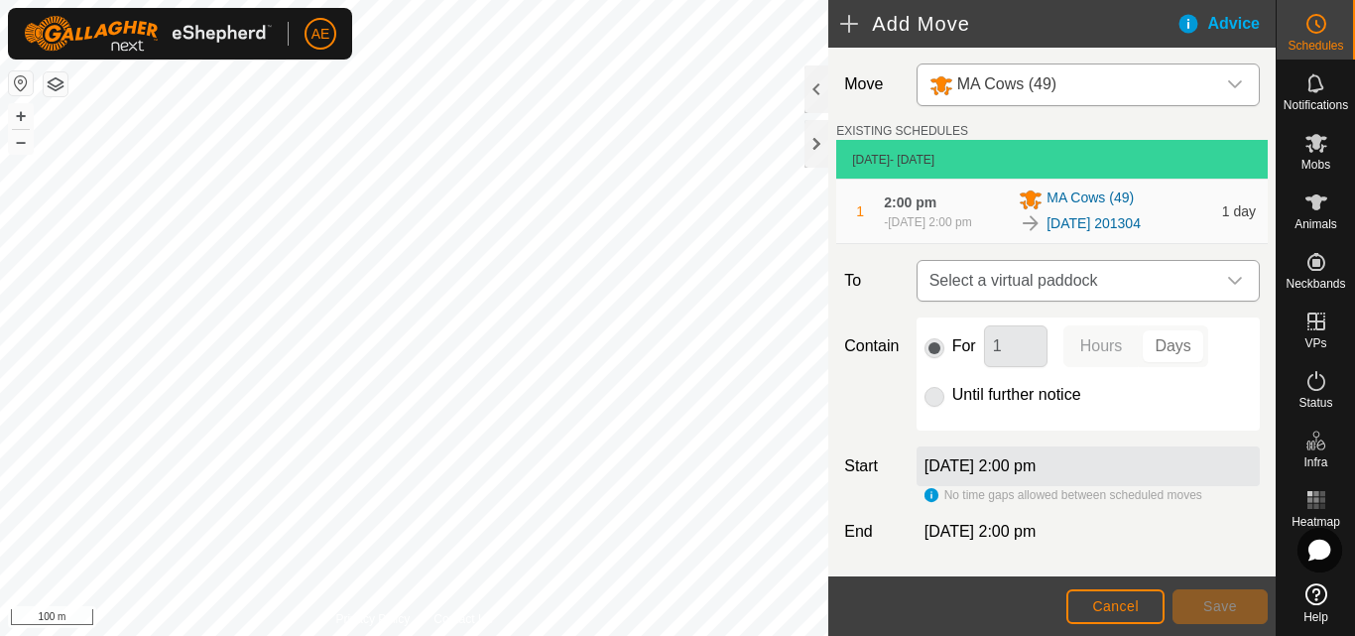
click at [1227, 288] on icon "dropdown trigger" at bounding box center [1235, 281] width 16 height 16
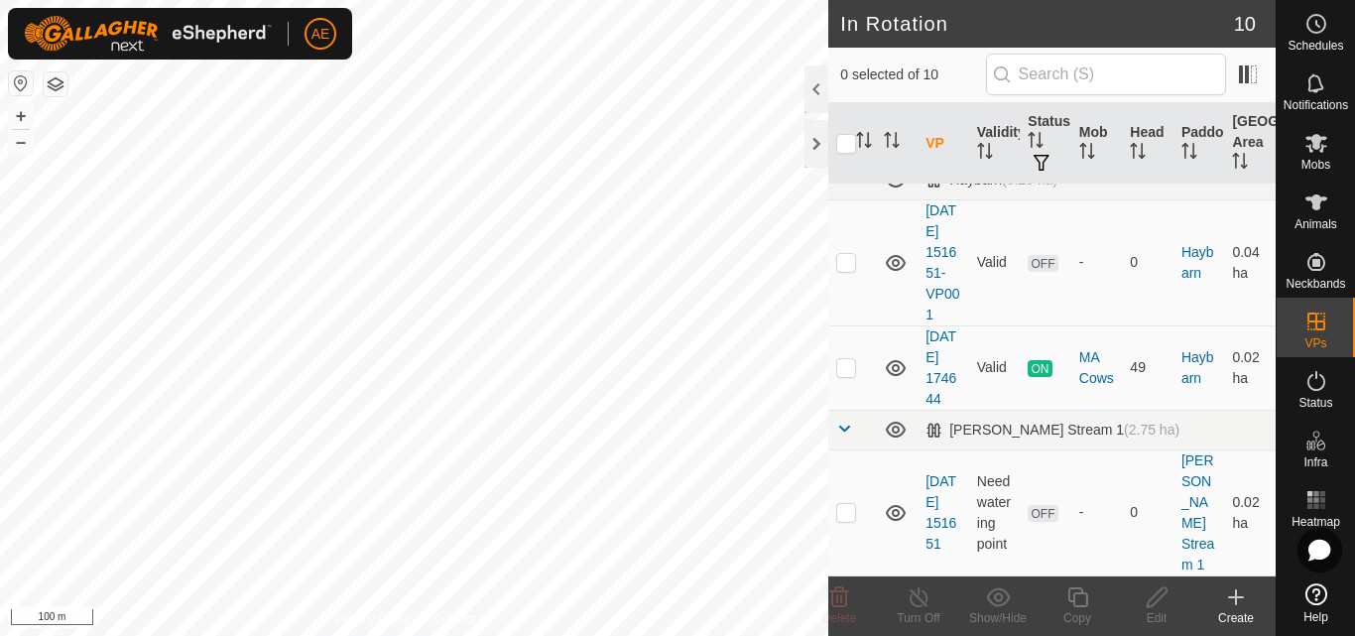
scroll to position [766, 0]
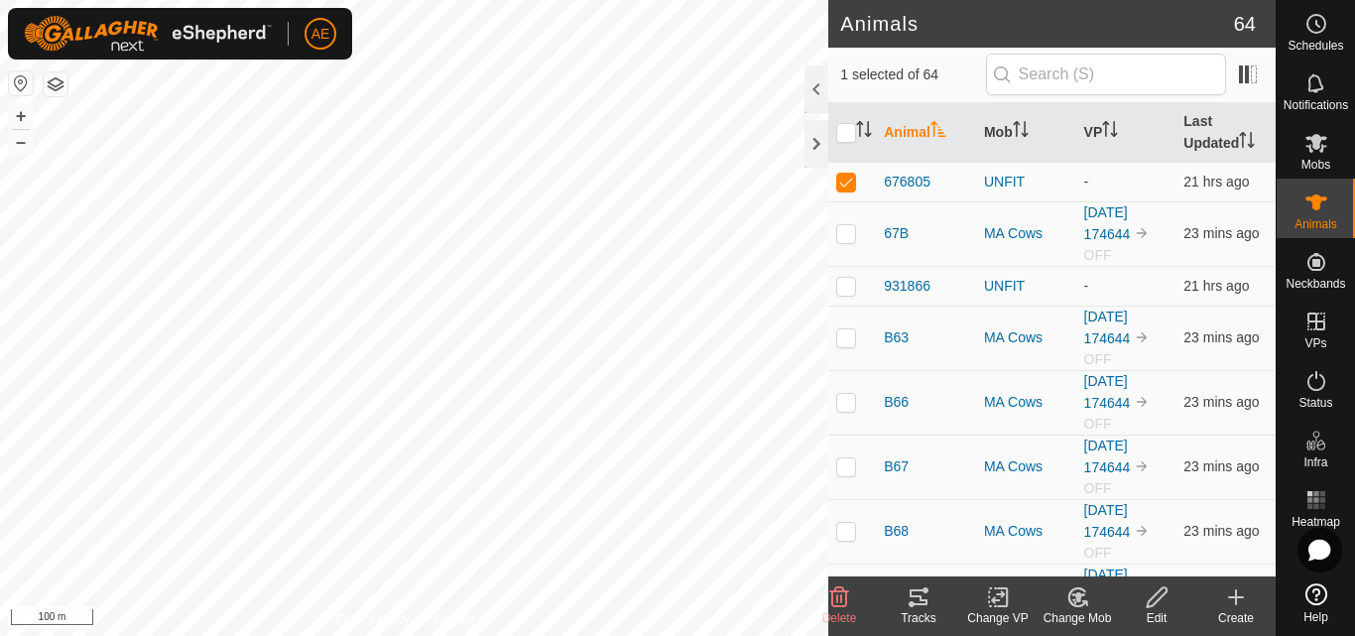
click at [838, 600] on icon at bounding box center [839, 597] width 19 height 20
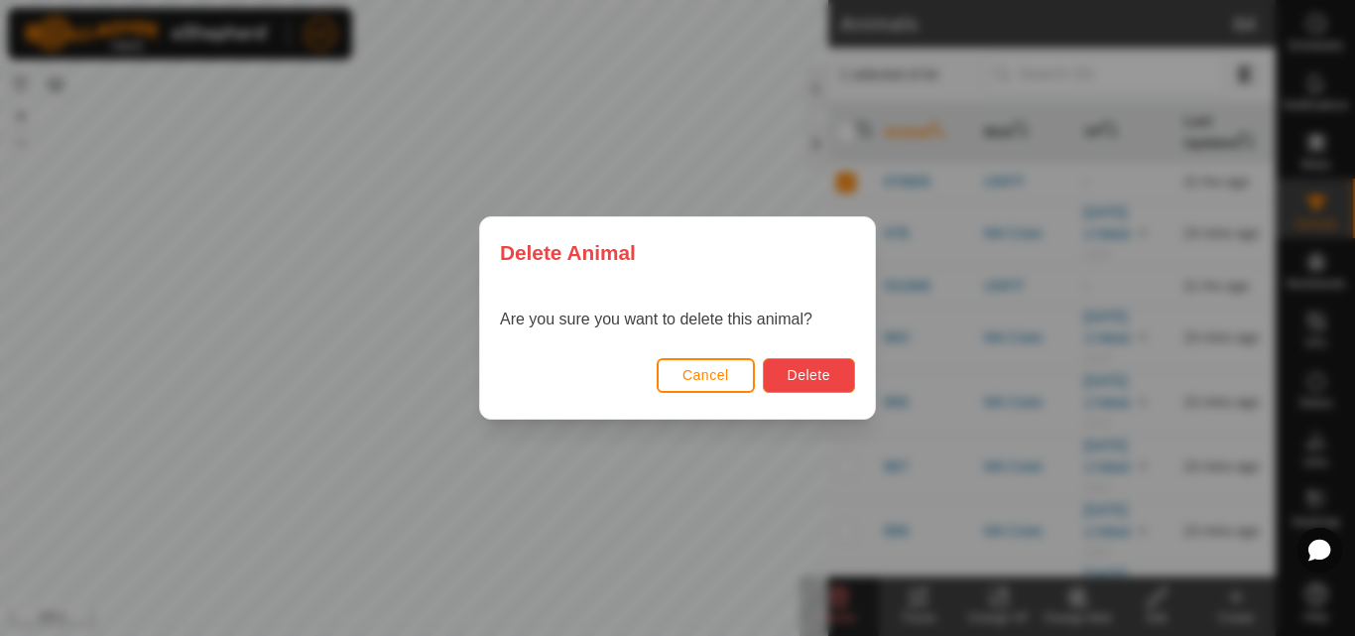
click at [822, 379] on span "Delete" at bounding box center [809, 375] width 43 height 16
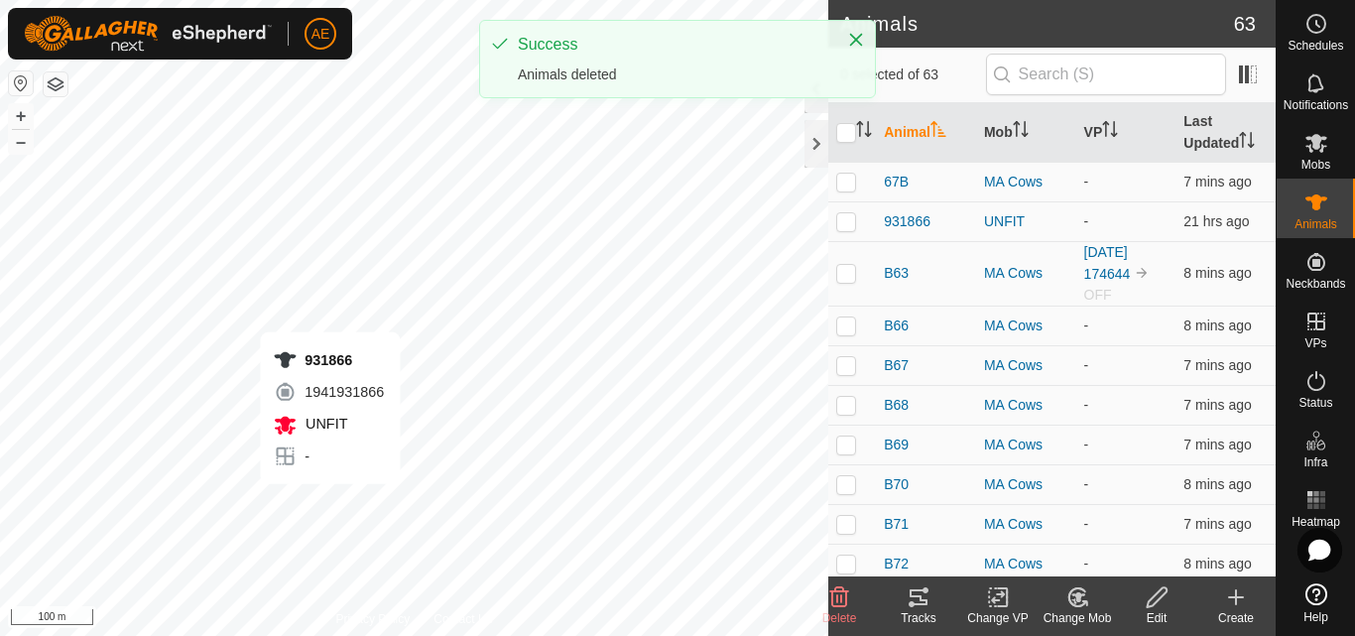
checkbox input "true"
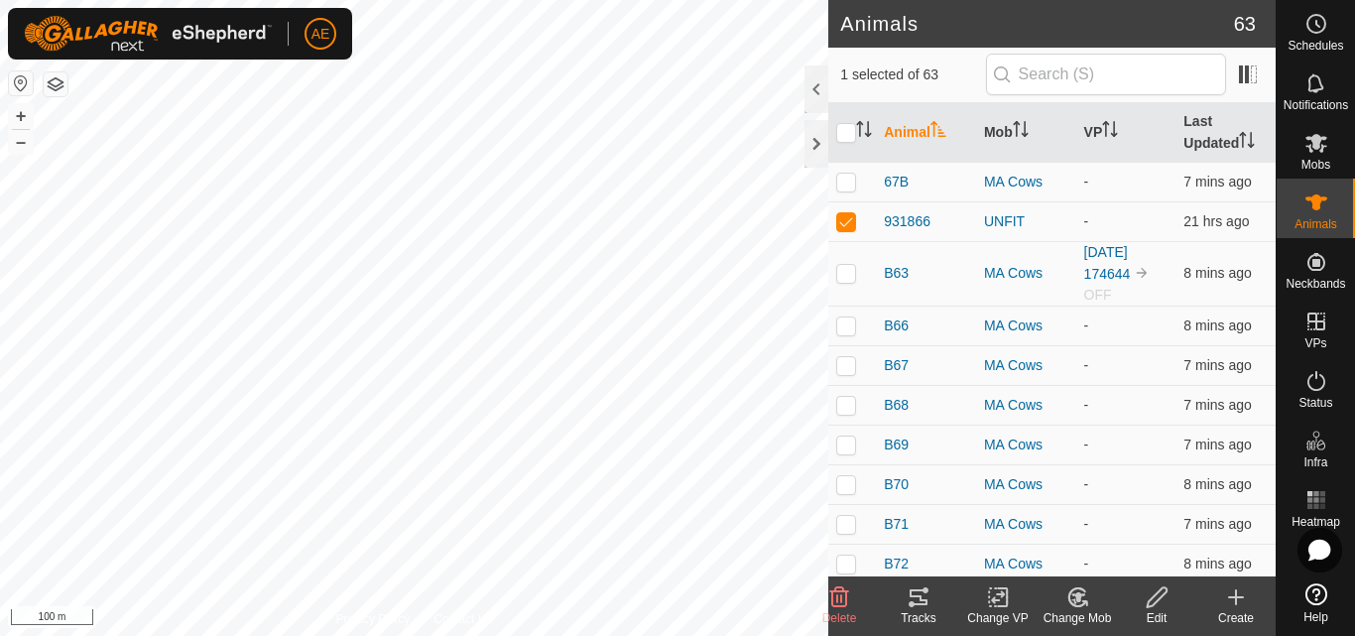
click at [846, 608] on icon at bounding box center [839, 597] width 24 height 24
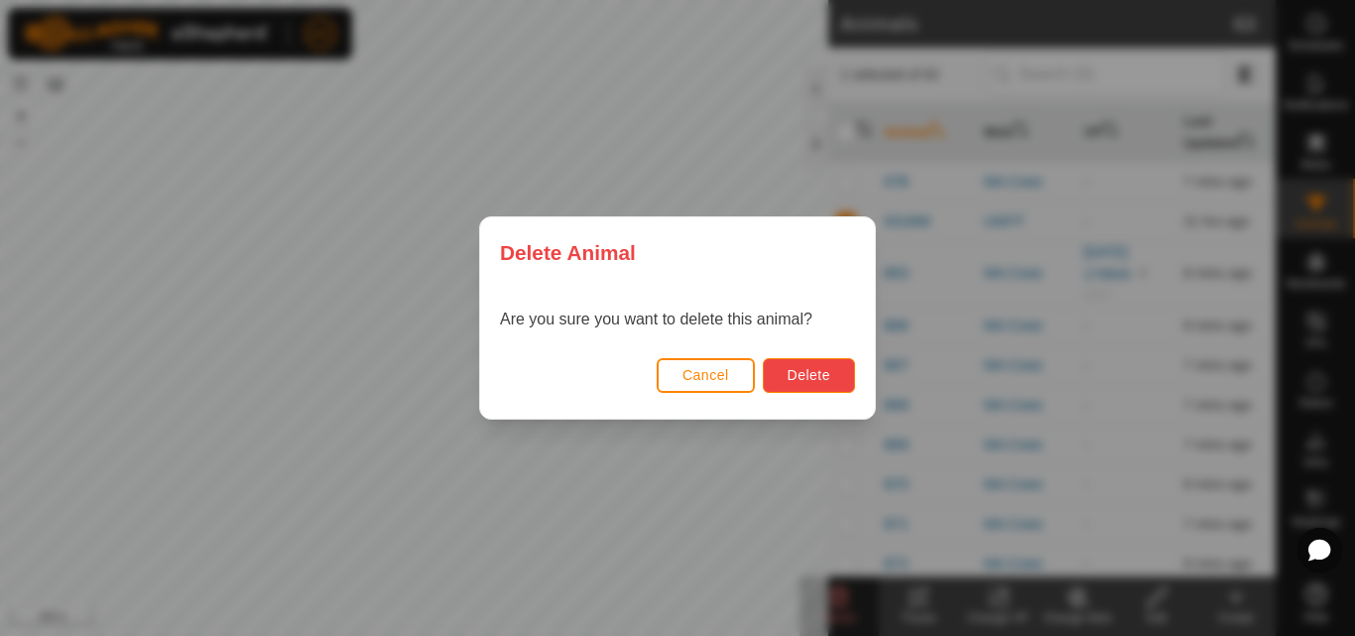
click at [818, 361] on button "Delete" at bounding box center [809, 375] width 92 height 35
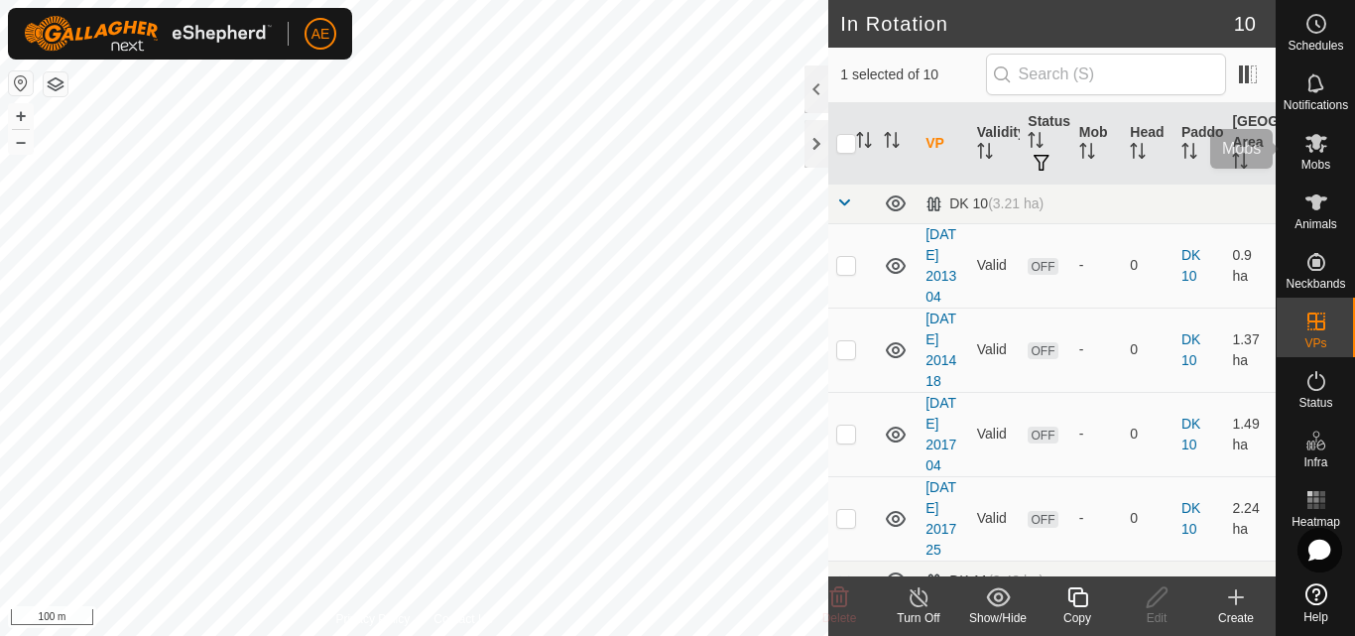
click at [1331, 150] on es-mob-svg-icon at bounding box center [1316, 143] width 36 height 32
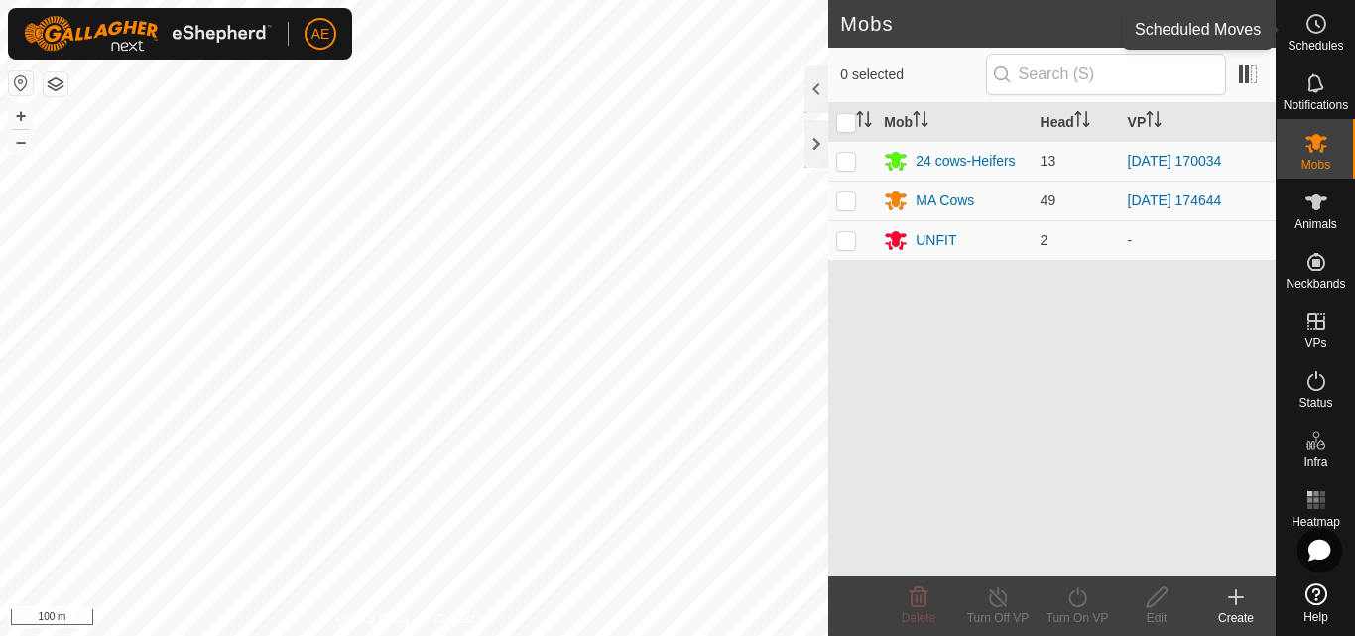
click at [1312, 31] on icon at bounding box center [1316, 24] width 24 height 24
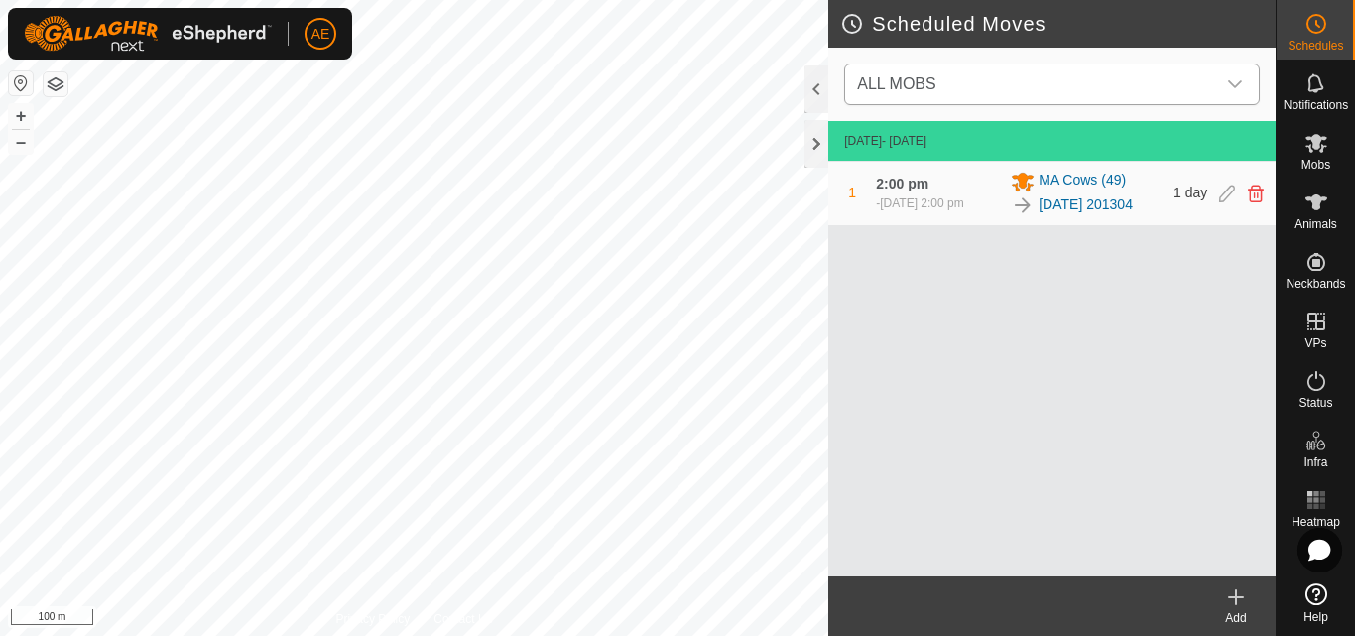
click at [1242, 78] on icon "dropdown trigger" at bounding box center [1235, 84] width 16 height 16
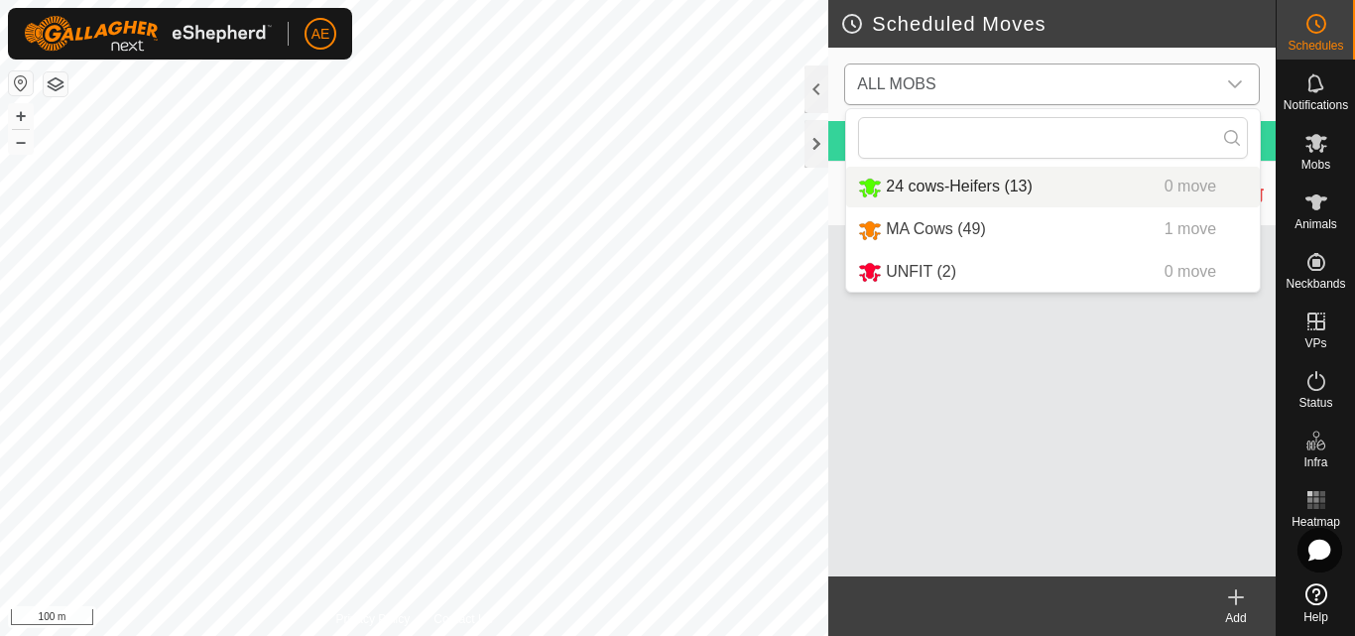
click at [984, 189] on li "24 cows-Heifers (13) 0 move" at bounding box center [1053, 187] width 414 height 41
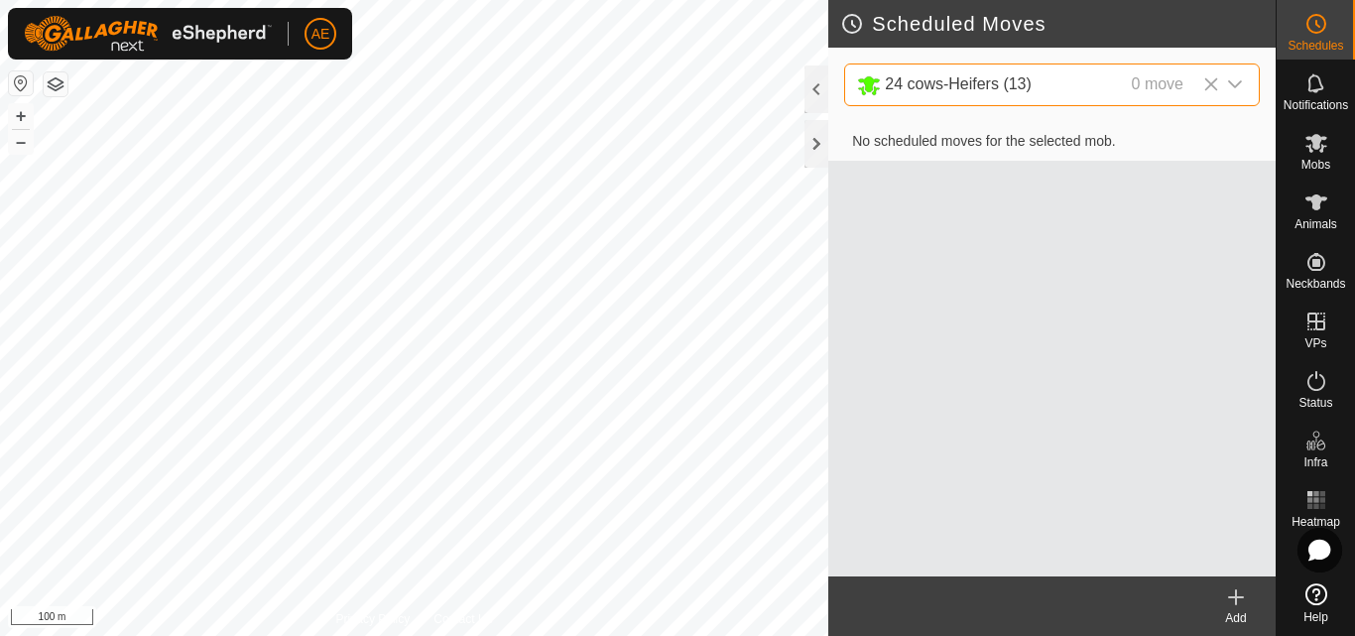
click at [1232, 608] on icon at bounding box center [1236, 597] width 24 height 24
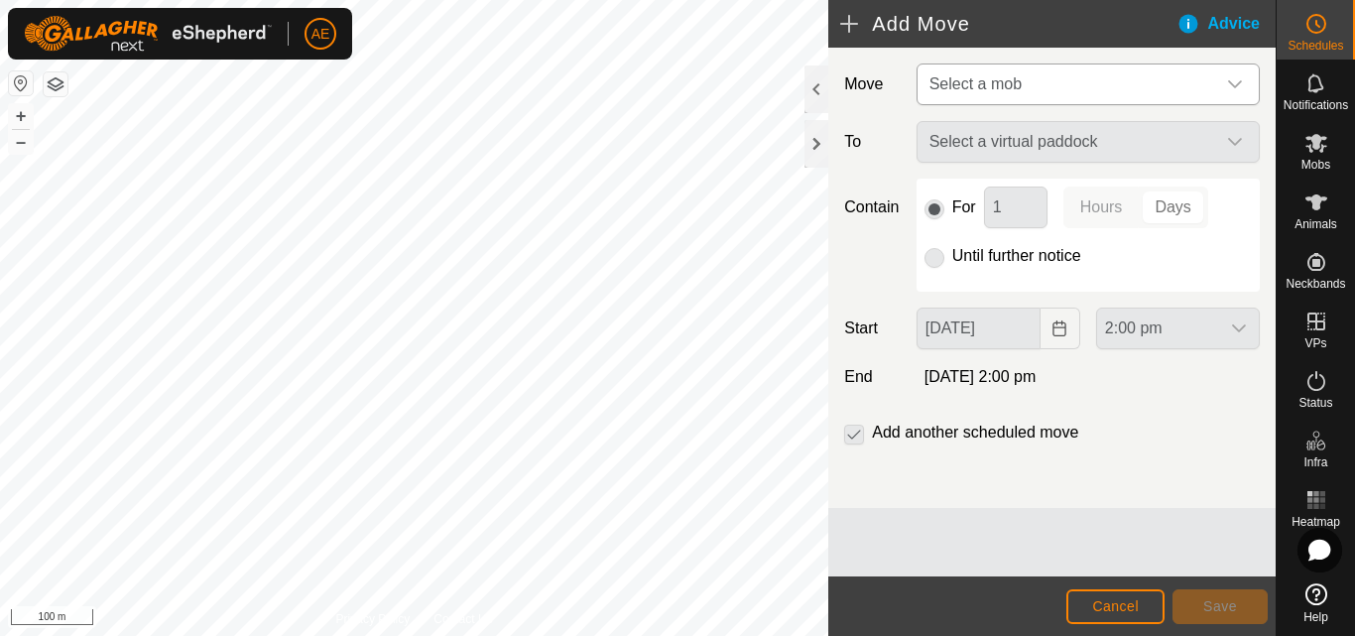
click at [1240, 82] on icon "dropdown trigger" at bounding box center [1235, 84] width 14 height 8
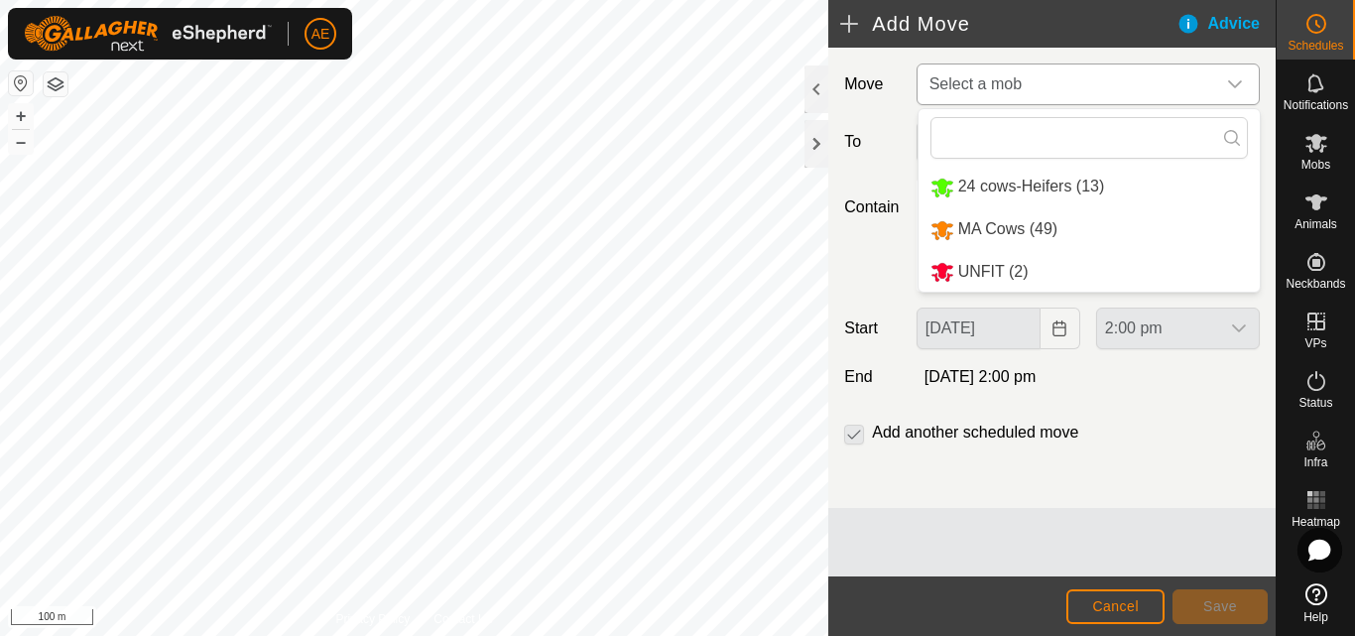
click at [1041, 181] on li "24 cows-Heifers (13)" at bounding box center [1088, 187] width 341 height 41
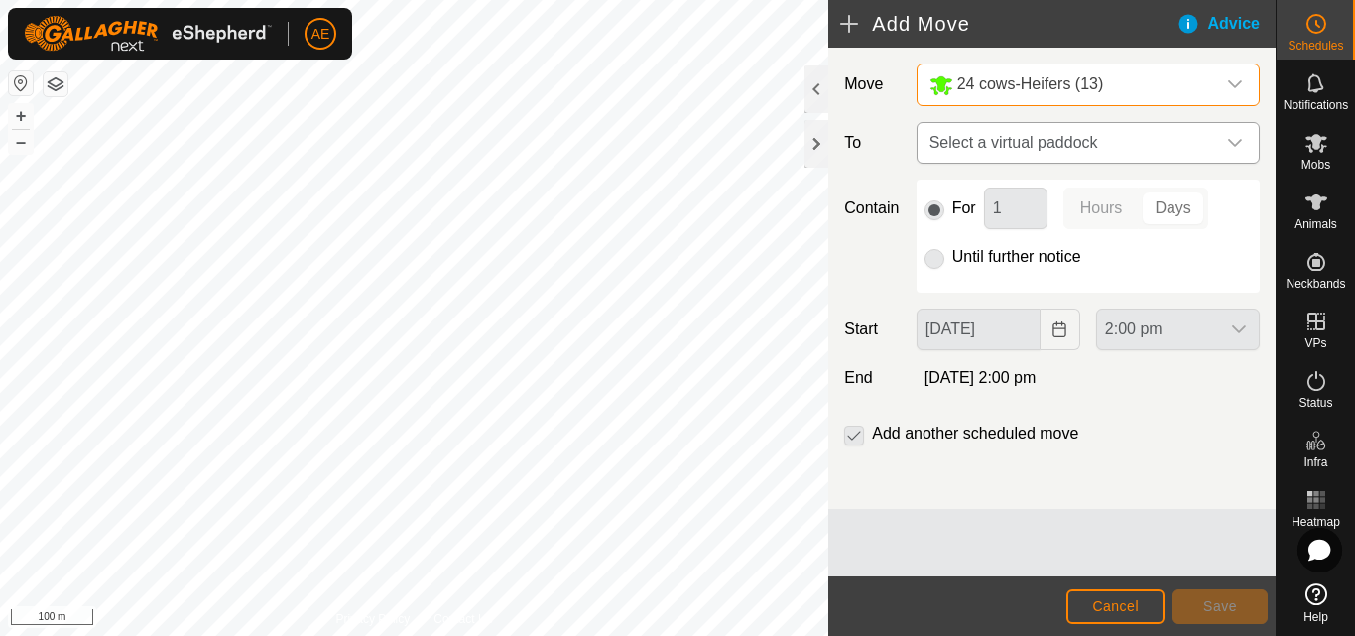
click at [1237, 143] on icon "dropdown trigger" at bounding box center [1235, 143] width 14 height 8
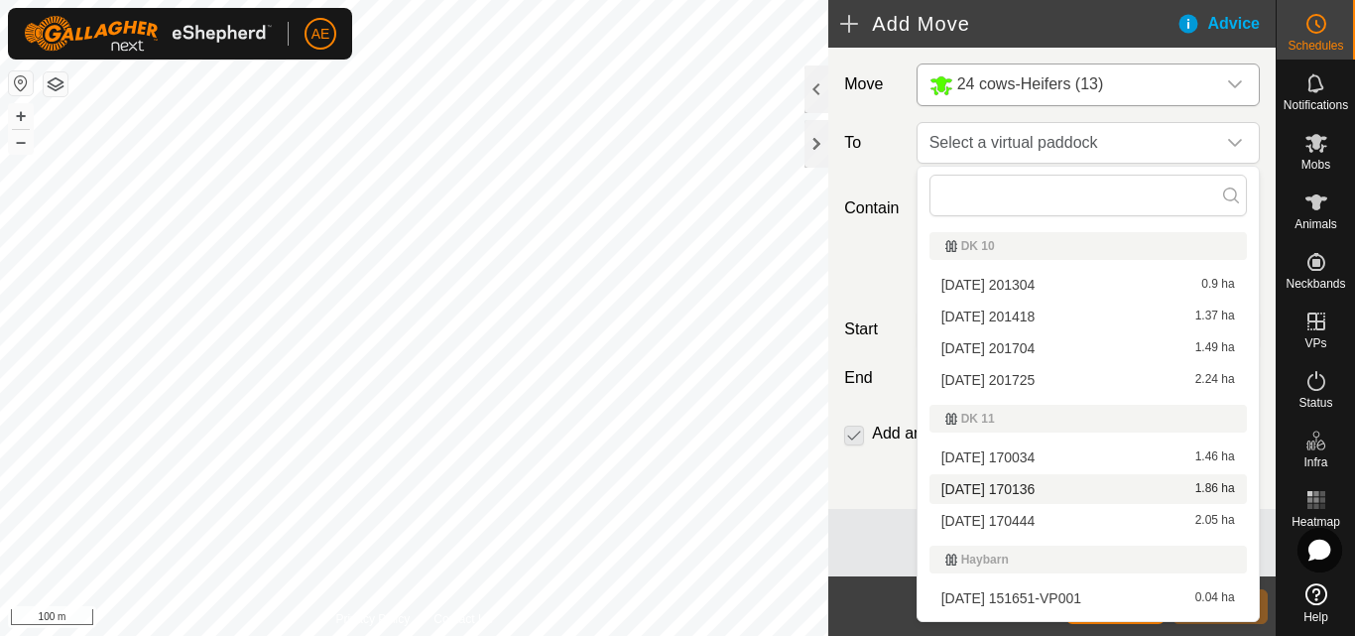
click at [987, 482] on span "[DATE] 170136" at bounding box center [988, 489] width 94 height 14
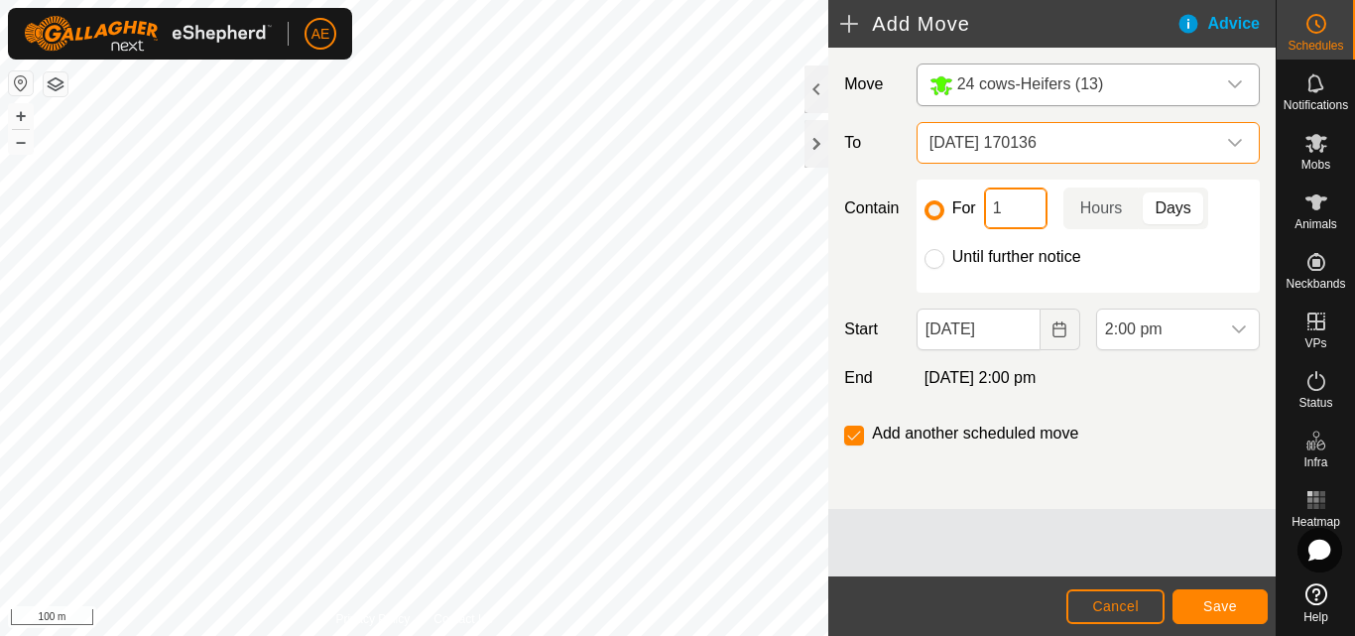
click at [1019, 212] on input "1" at bounding box center [1015, 208] width 63 height 42
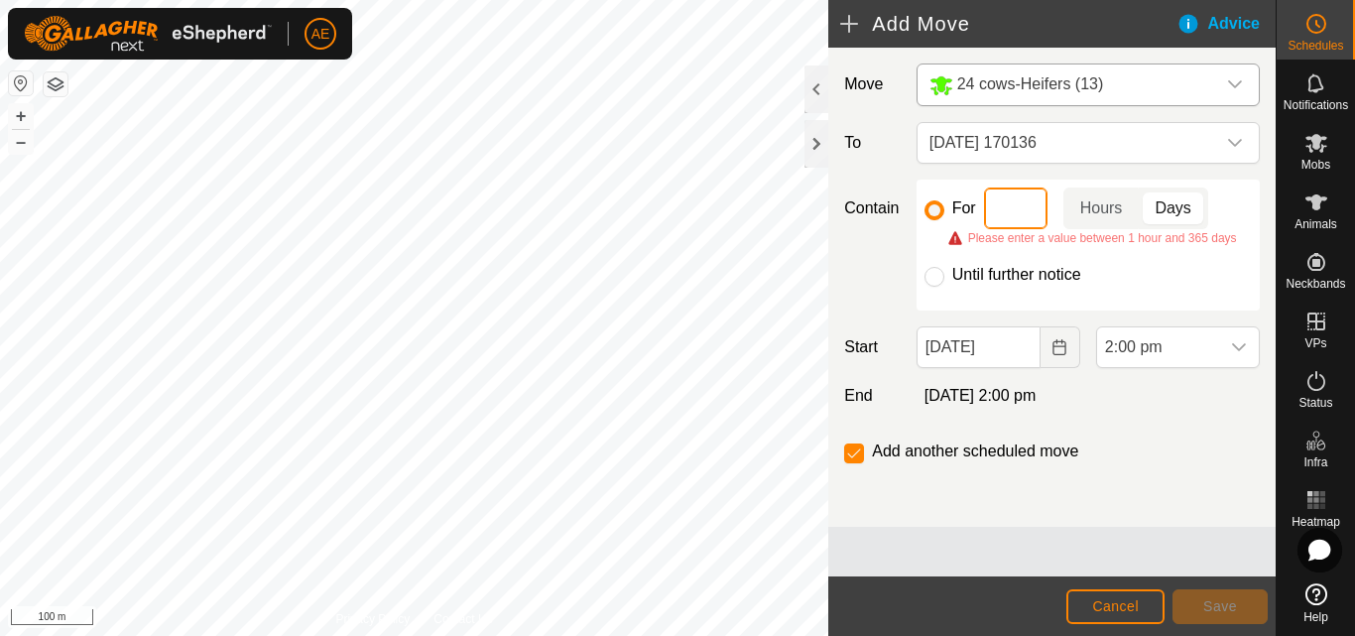
type input "2"
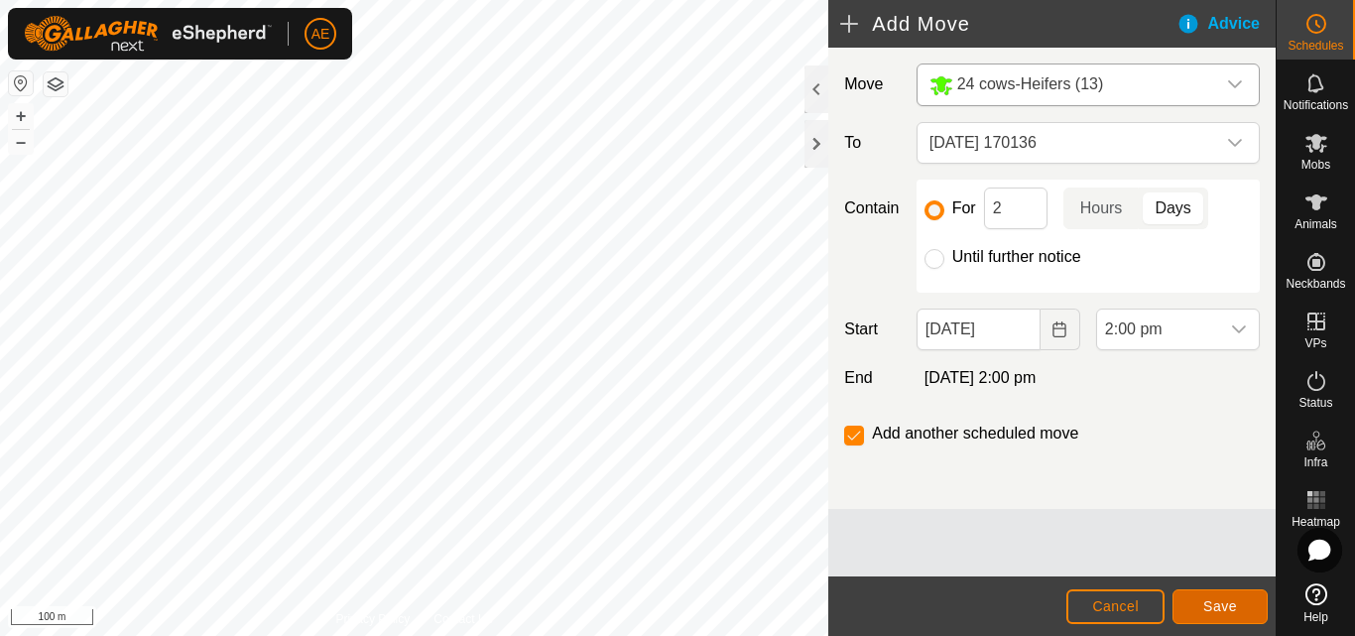
click at [1214, 615] on button "Save" at bounding box center [1219, 606] width 95 height 35
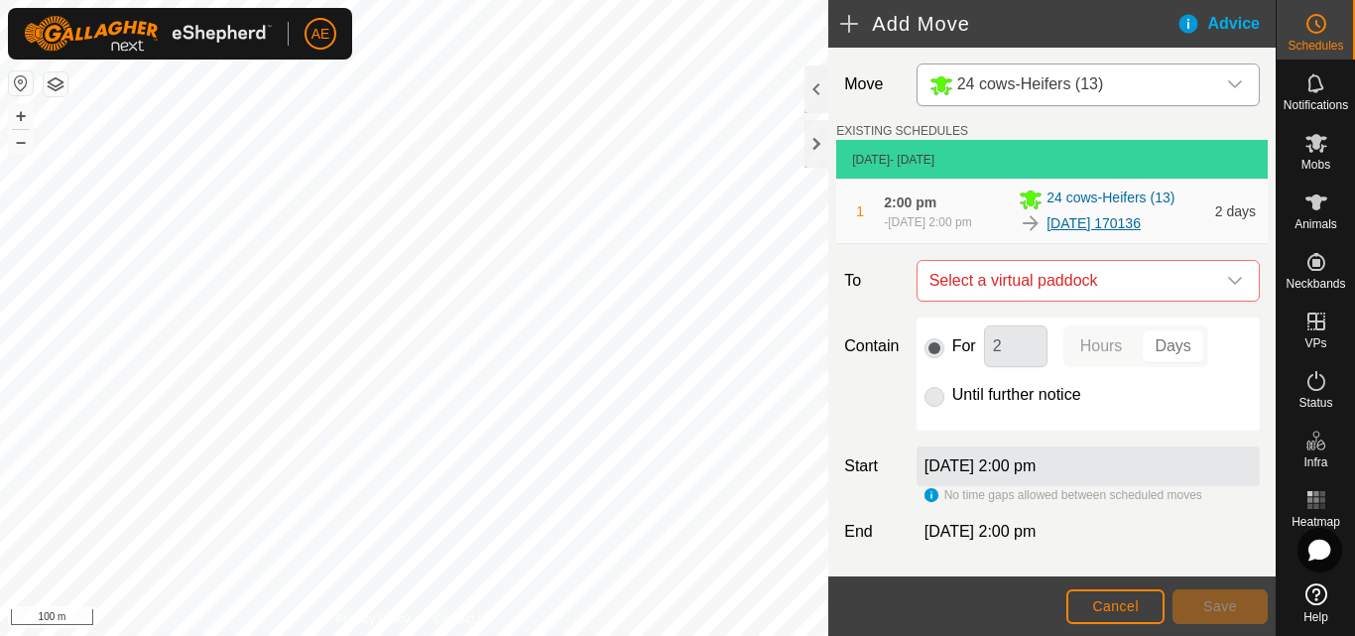
click at [1091, 220] on link "[DATE] 170136" at bounding box center [1093, 223] width 94 height 21
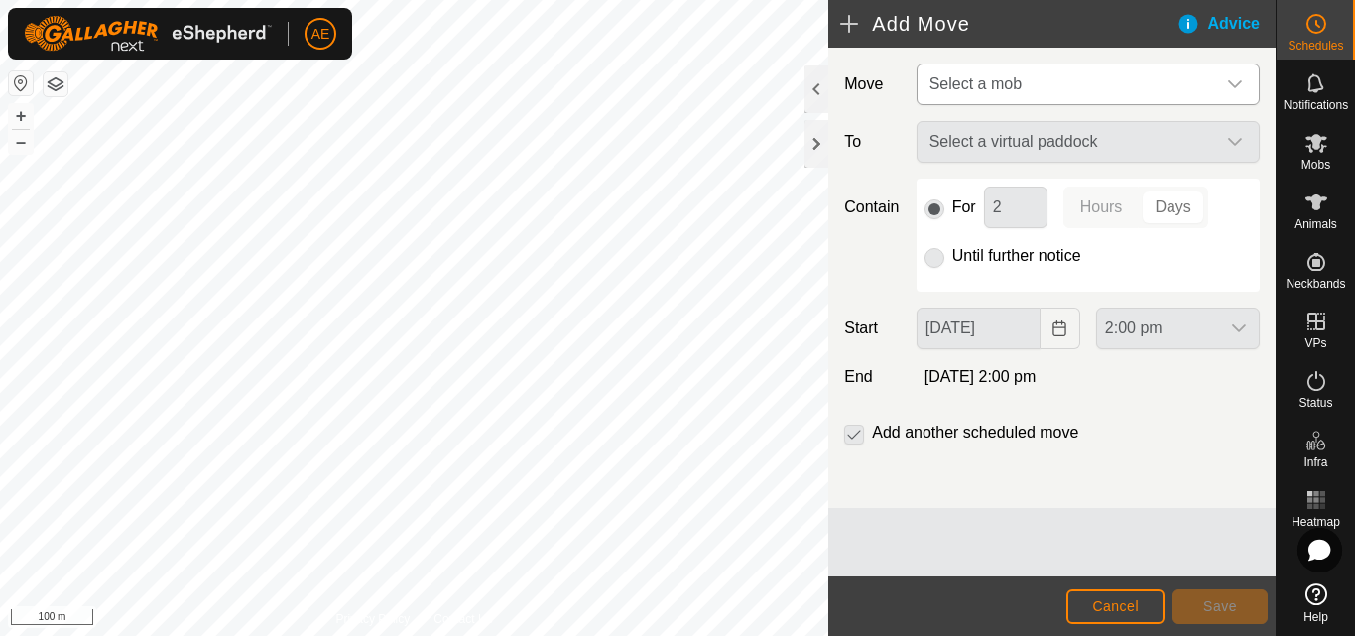
click at [1234, 77] on icon "dropdown trigger" at bounding box center [1235, 84] width 16 height 16
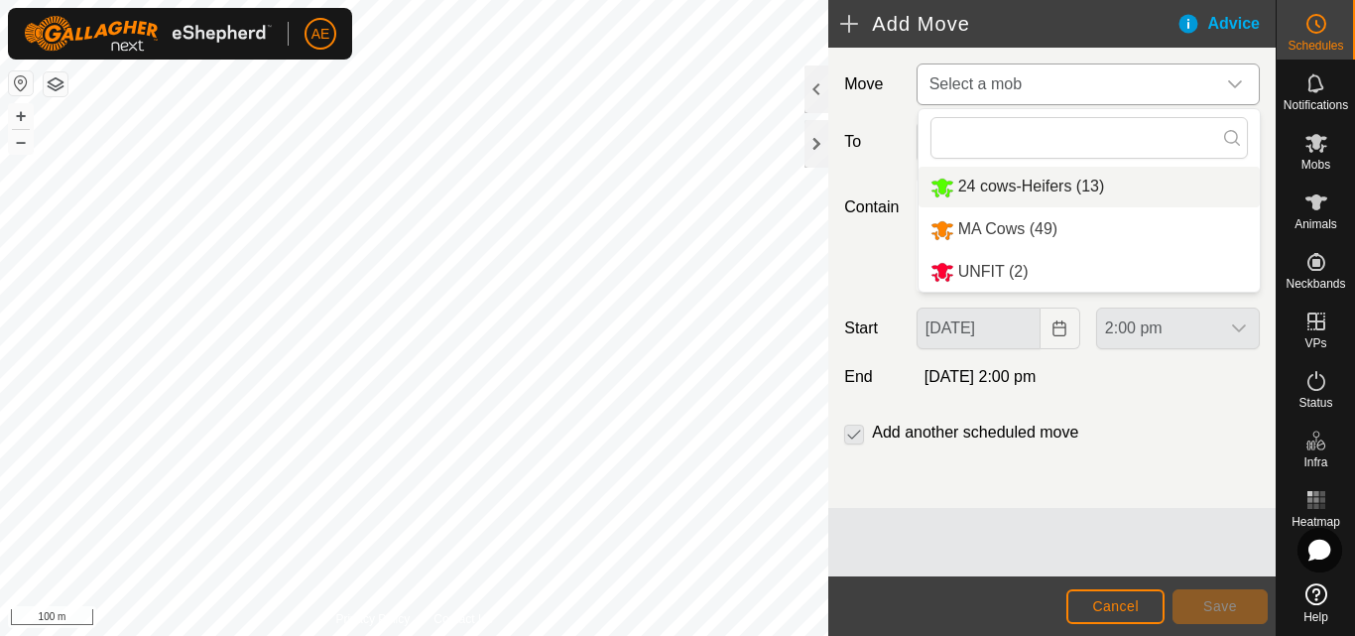
click at [1040, 182] on li "24 cows-Heifers (13)" at bounding box center [1088, 187] width 341 height 41
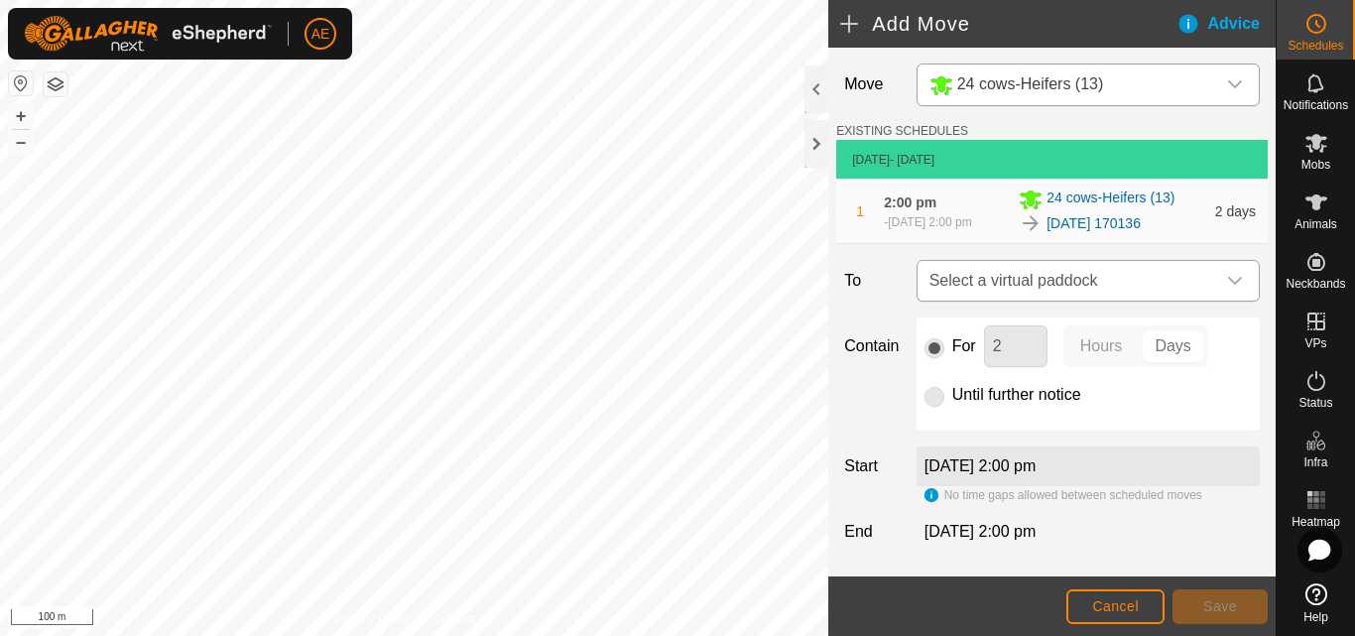
click at [1227, 284] on icon "dropdown trigger" at bounding box center [1235, 281] width 16 height 16
click at [1118, 609] on span "Cancel" at bounding box center [1115, 606] width 47 height 16
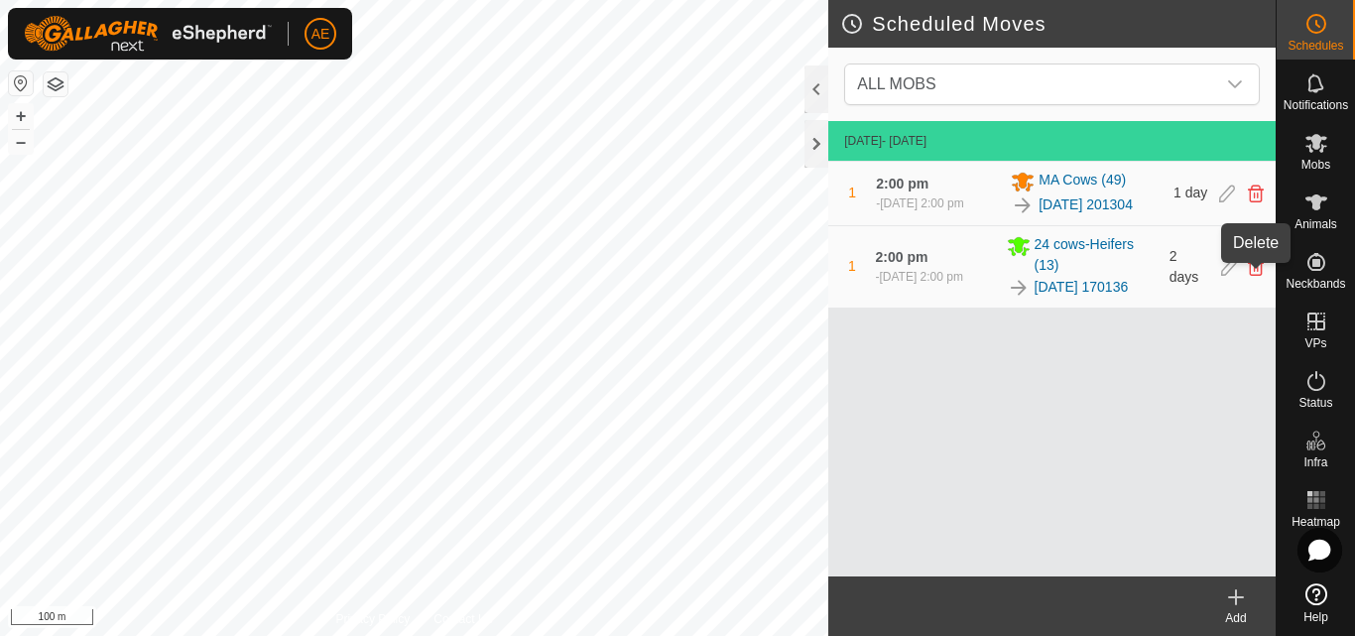
click at [1260, 275] on icon at bounding box center [1256, 267] width 16 height 18
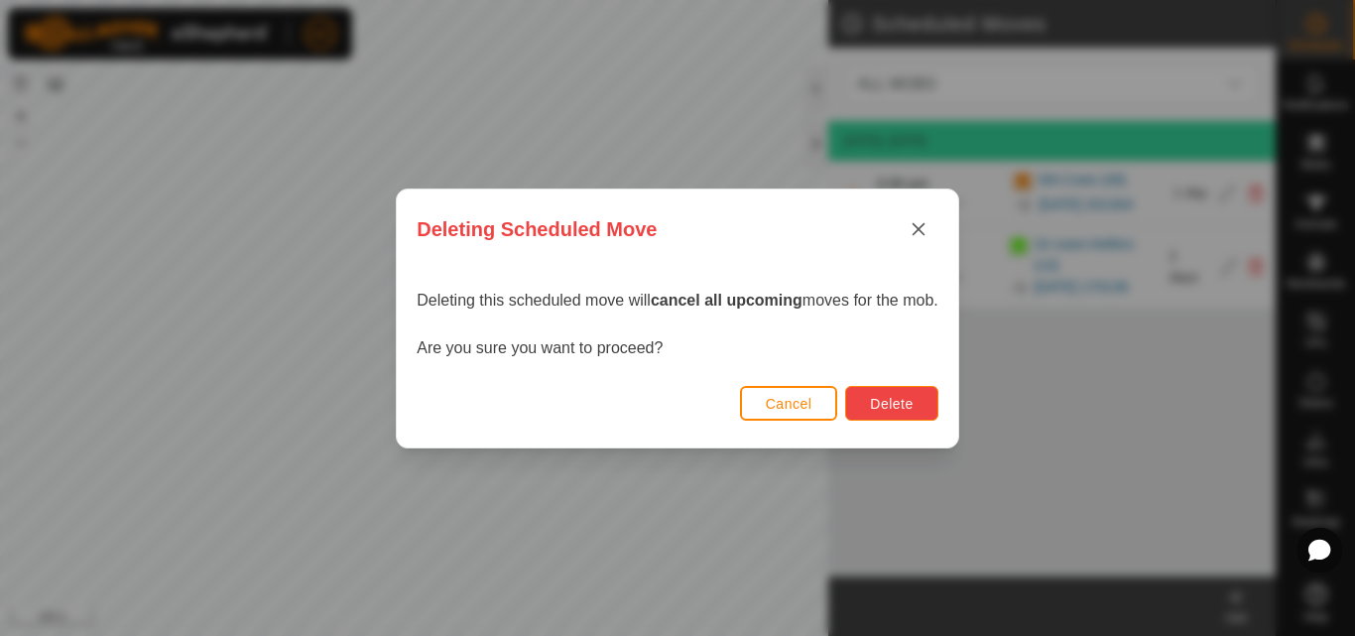
click at [912, 408] on span "Delete" at bounding box center [891, 404] width 43 height 16
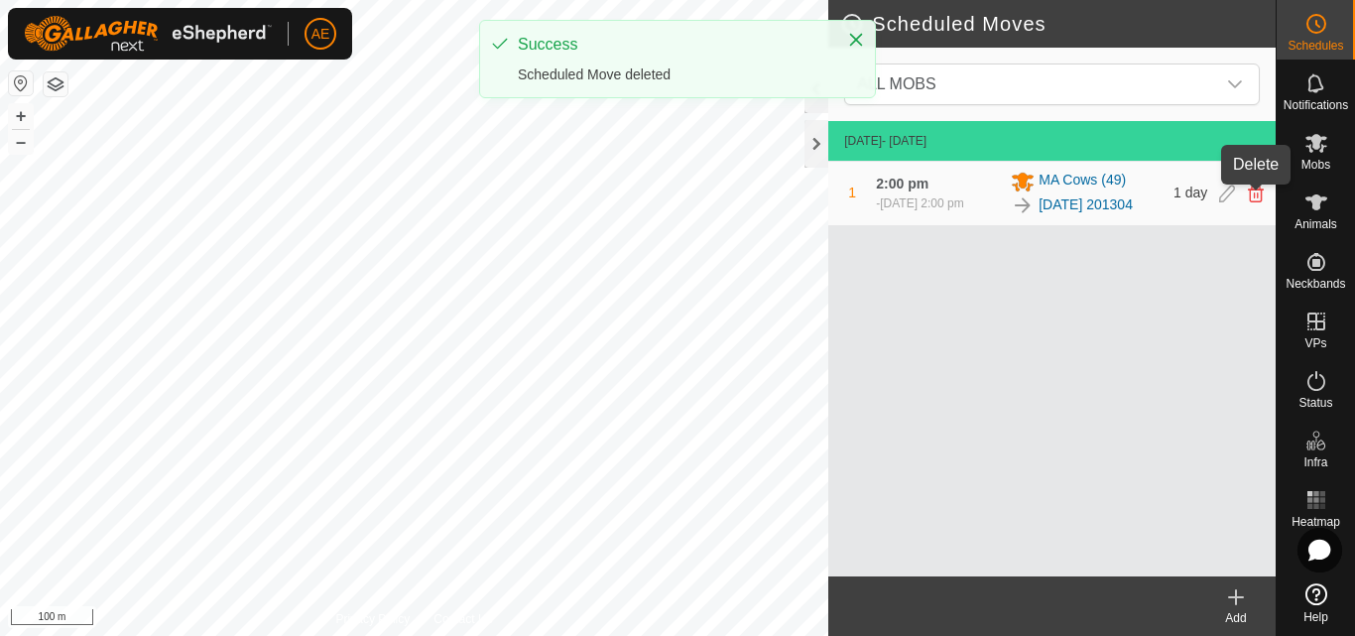
click at [1253, 192] on icon at bounding box center [1256, 193] width 16 height 18
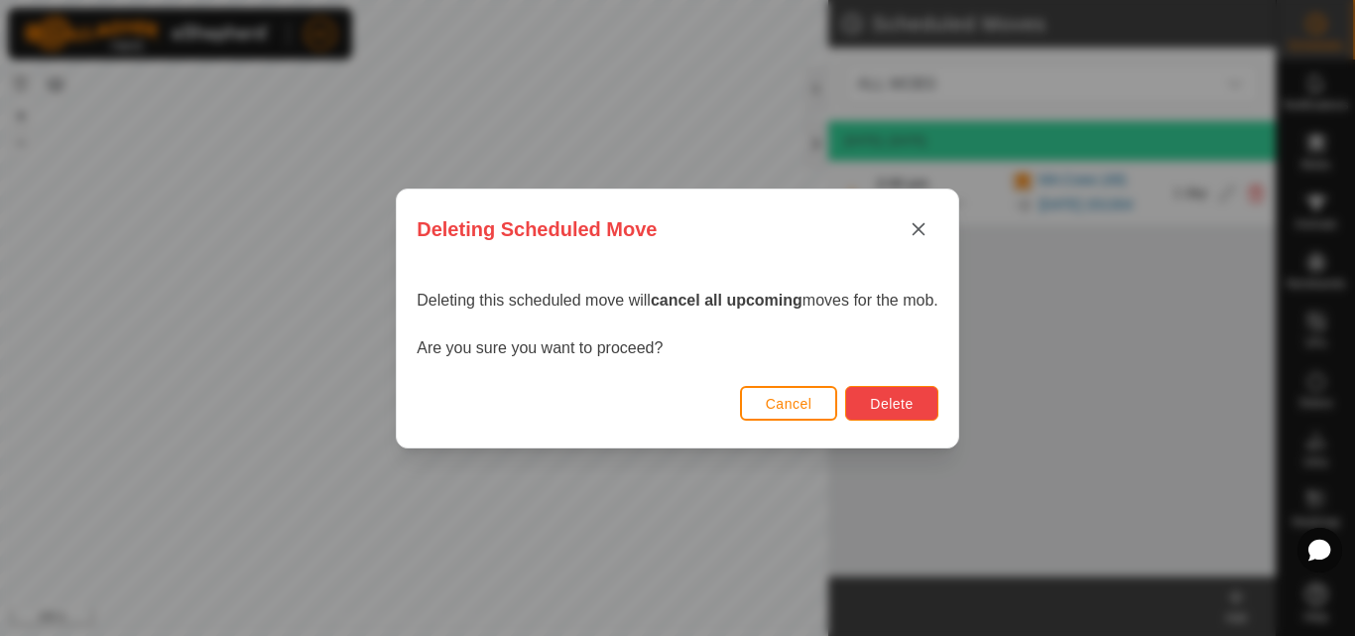
click at [907, 410] on span "Delete" at bounding box center [891, 404] width 43 height 16
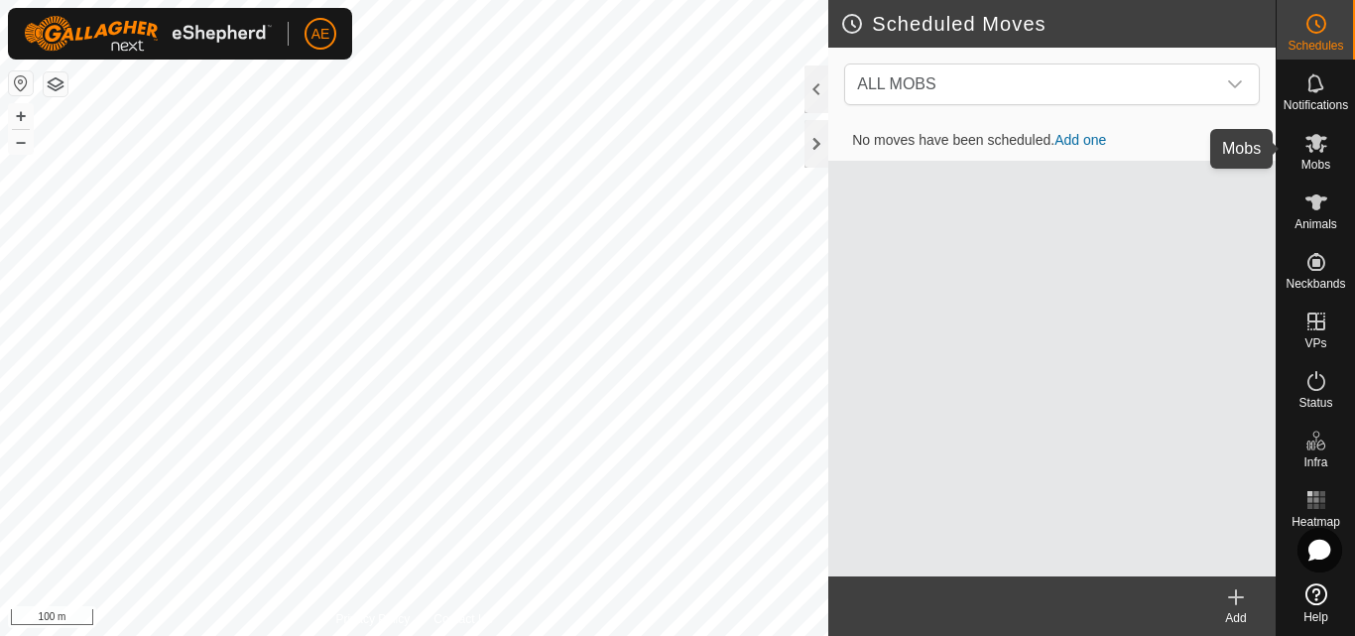
click at [1315, 159] on span "Mobs" at bounding box center [1315, 165] width 29 height 12
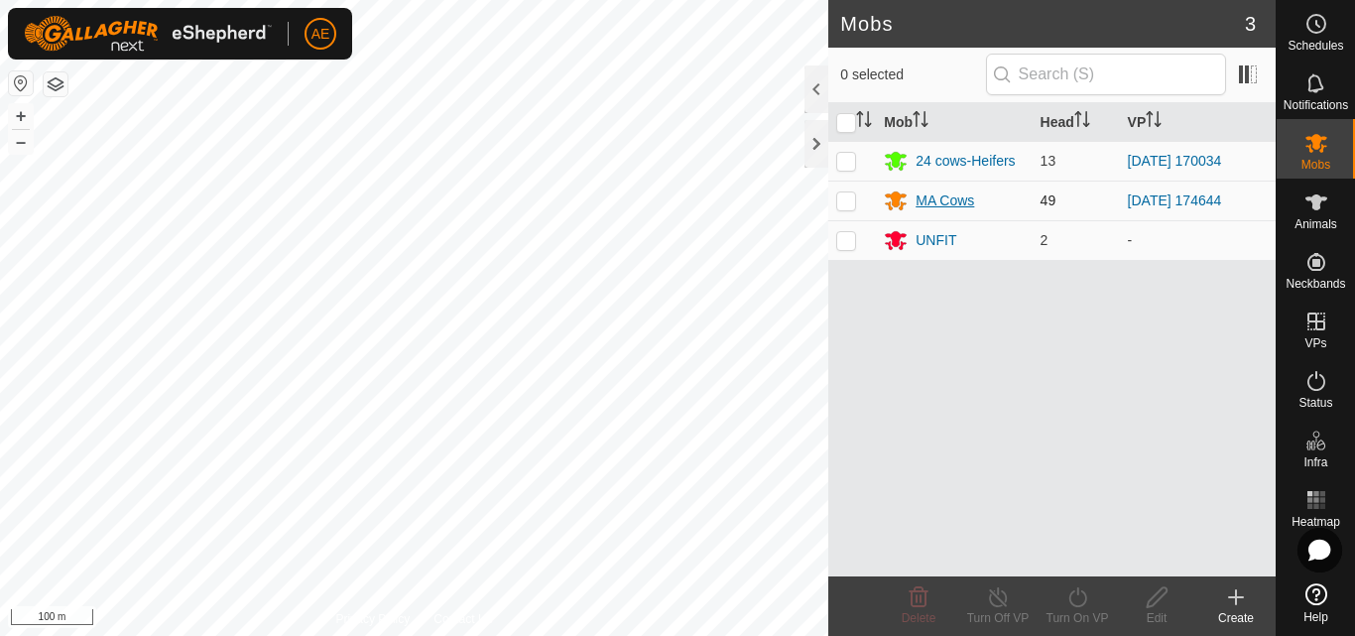
click at [919, 201] on div "MA Cows" at bounding box center [944, 200] width 59 height 21
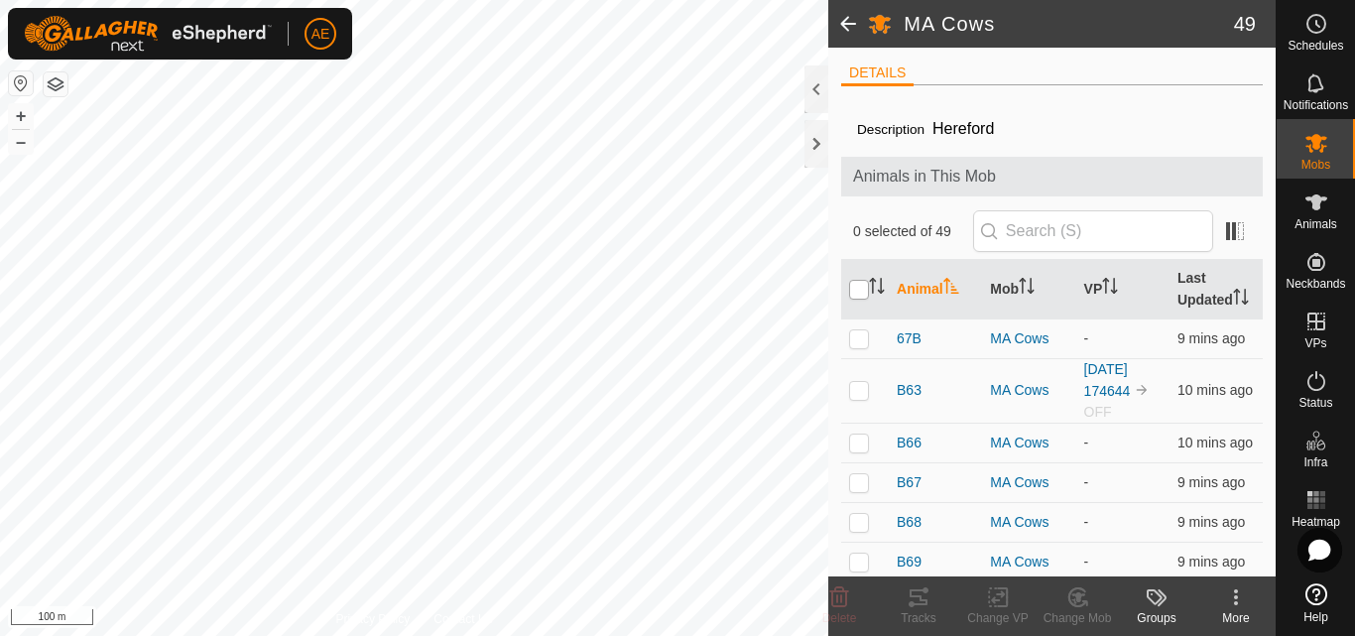
click at [853, 297] on input "checkbox" at bounding box center [859, 290] width 20 height 20
checkbox input "true"
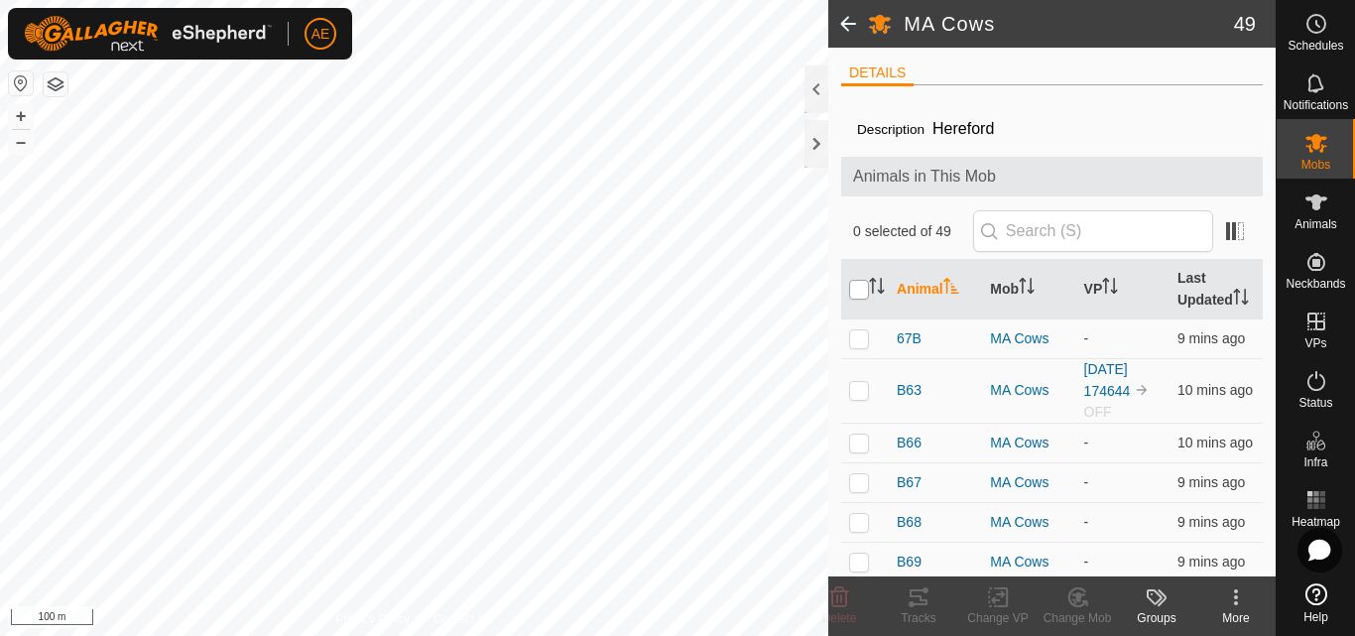
checkbox input "true"
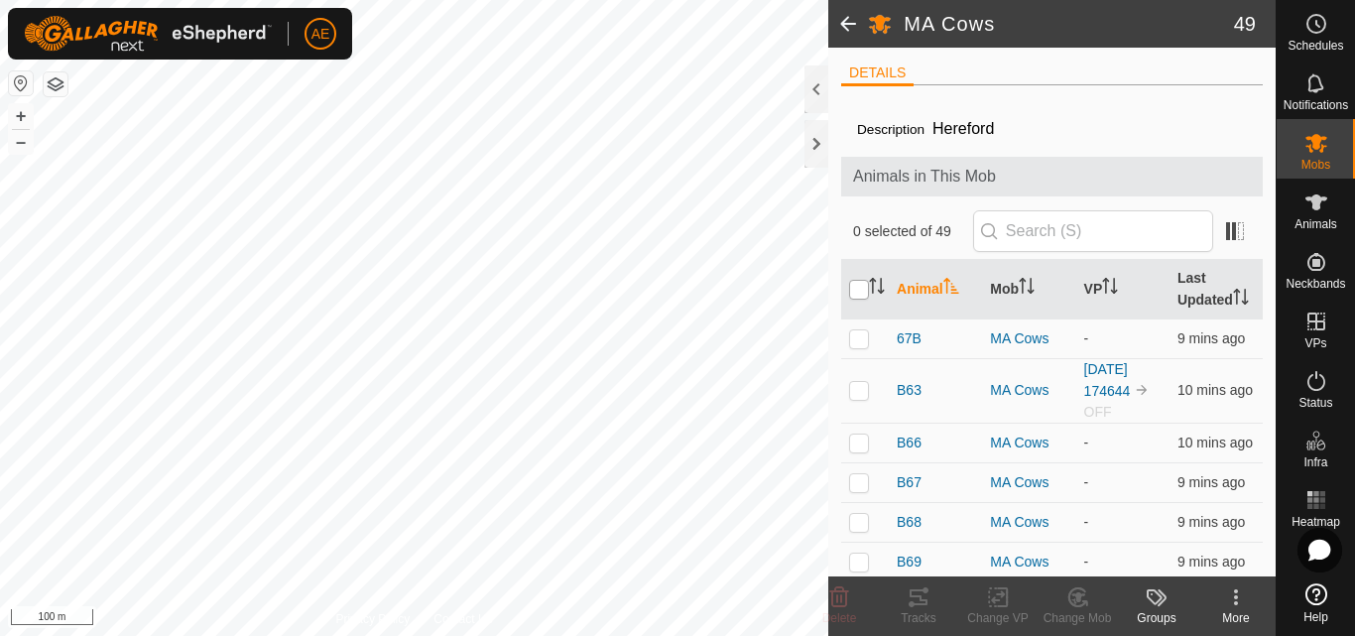
checkbox input "true"
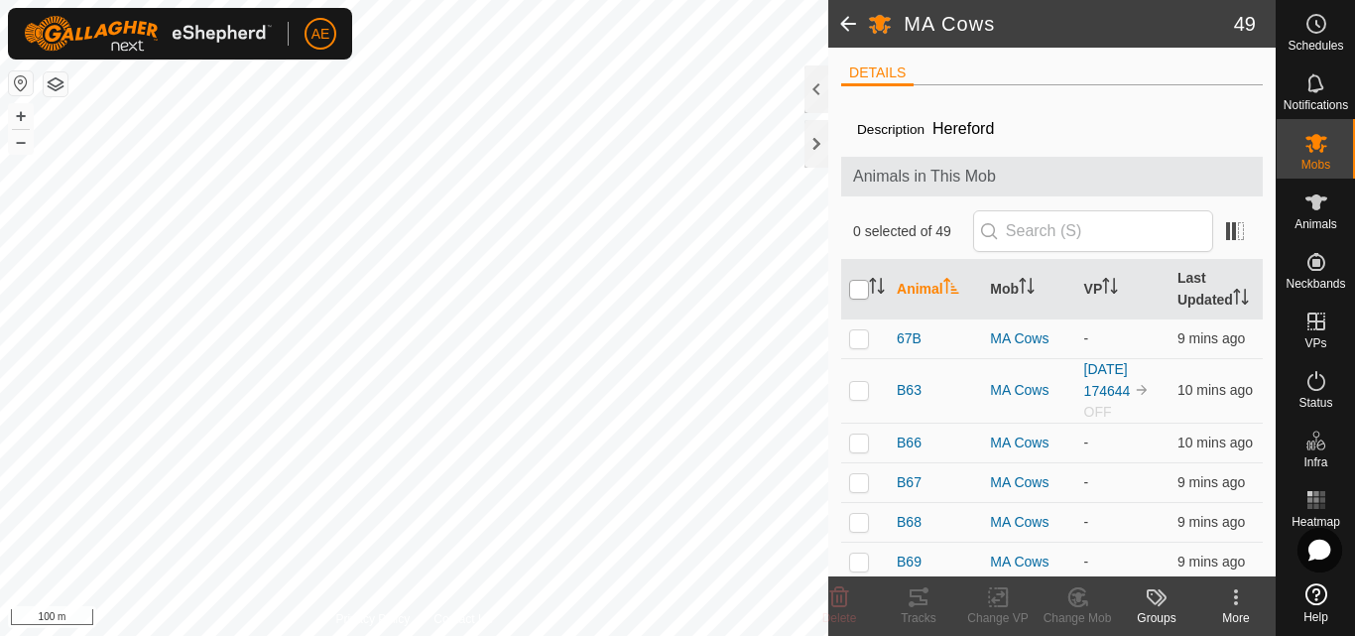
checkbox input "true"
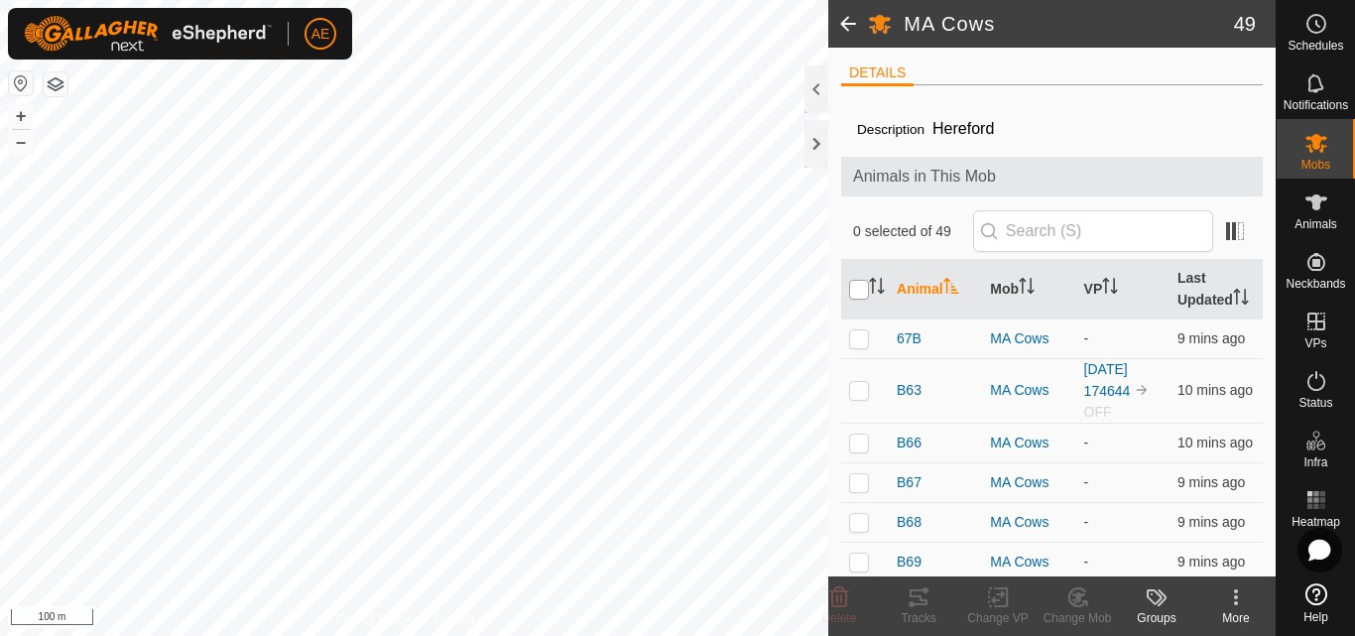
checkbox input "true"
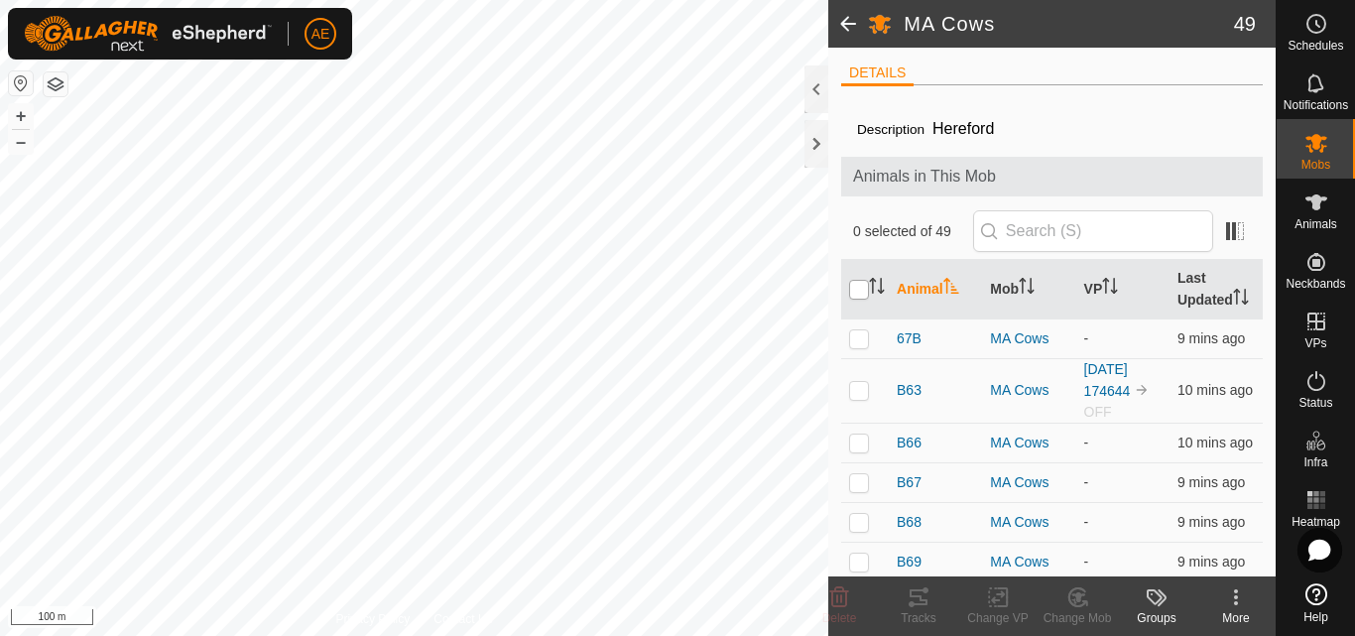
checkbox input "true"
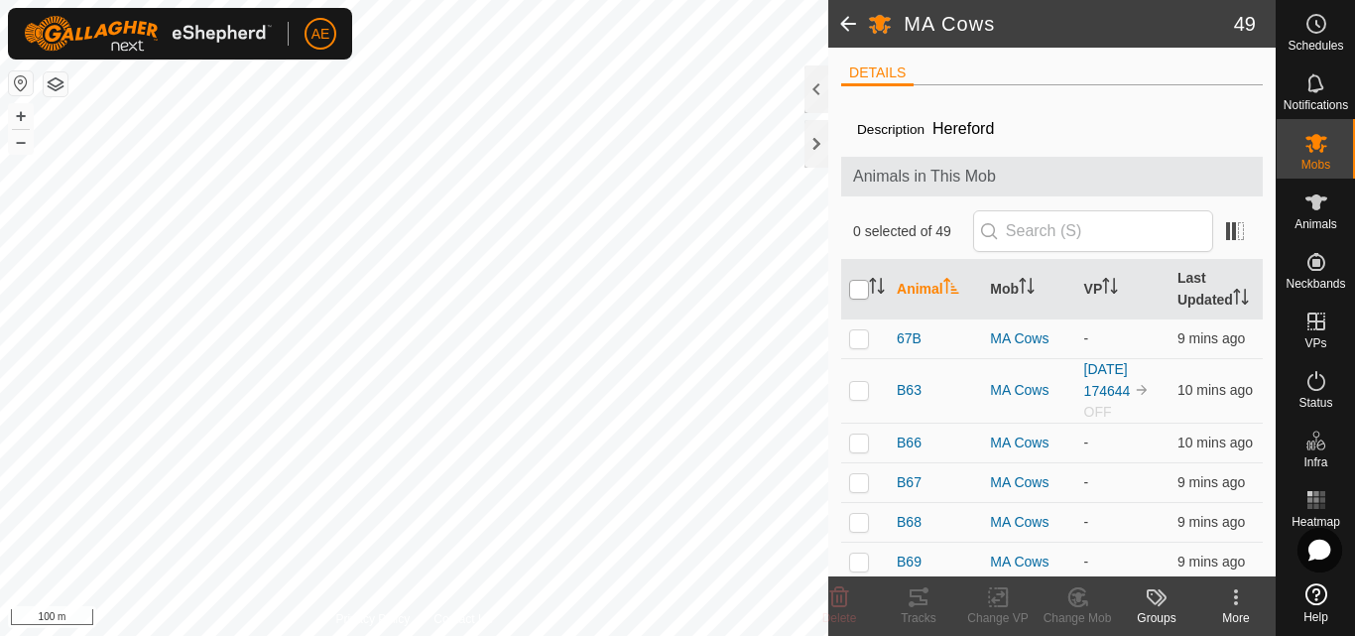
checkbox input "true"
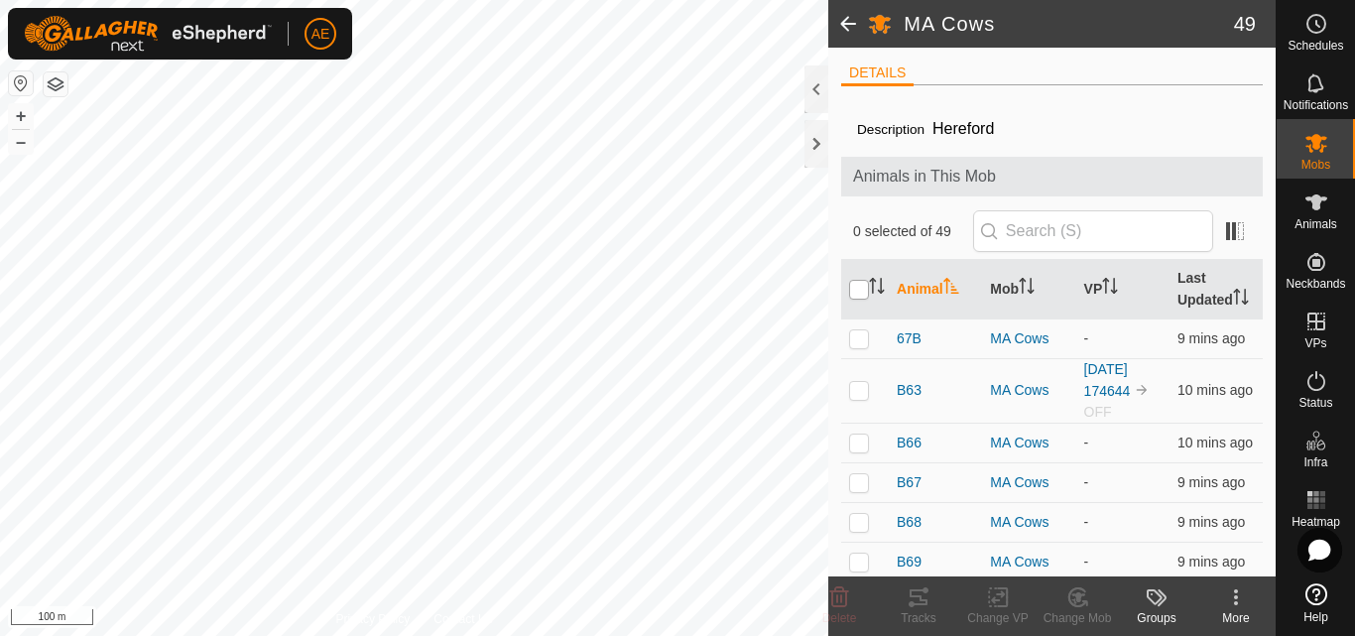
checkbox input "true"
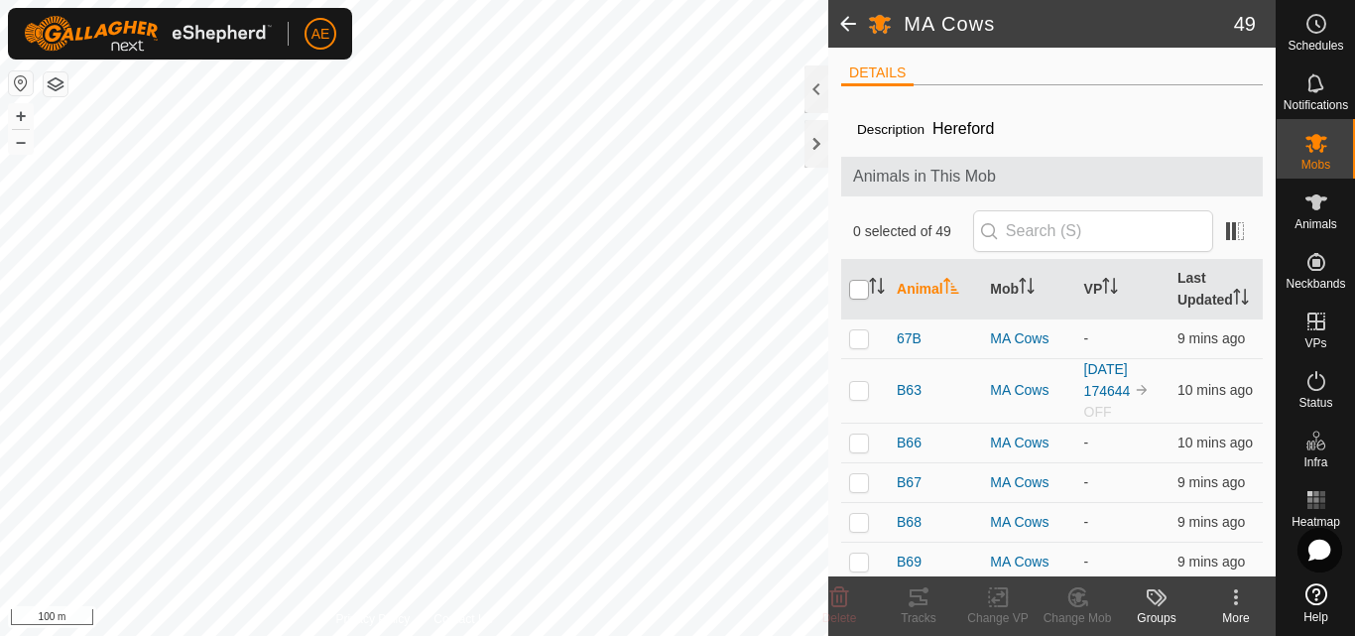
checkbox input "true"
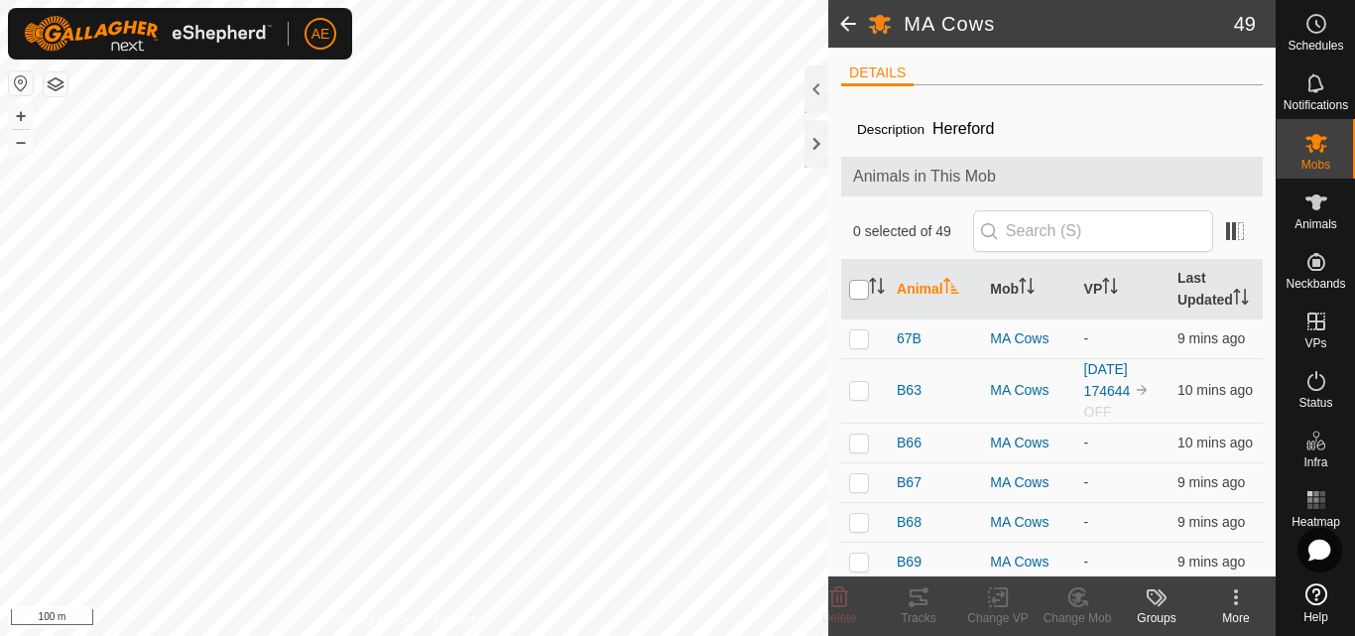
checkbox input "true"
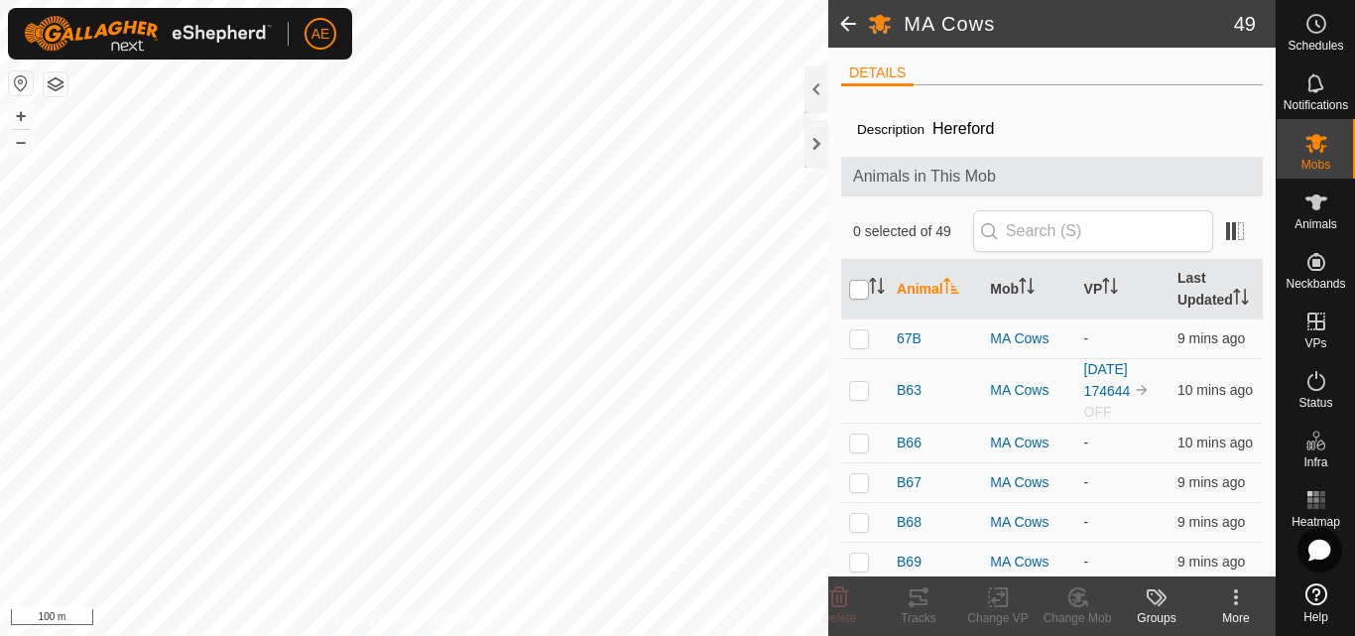
checkbox input "true"
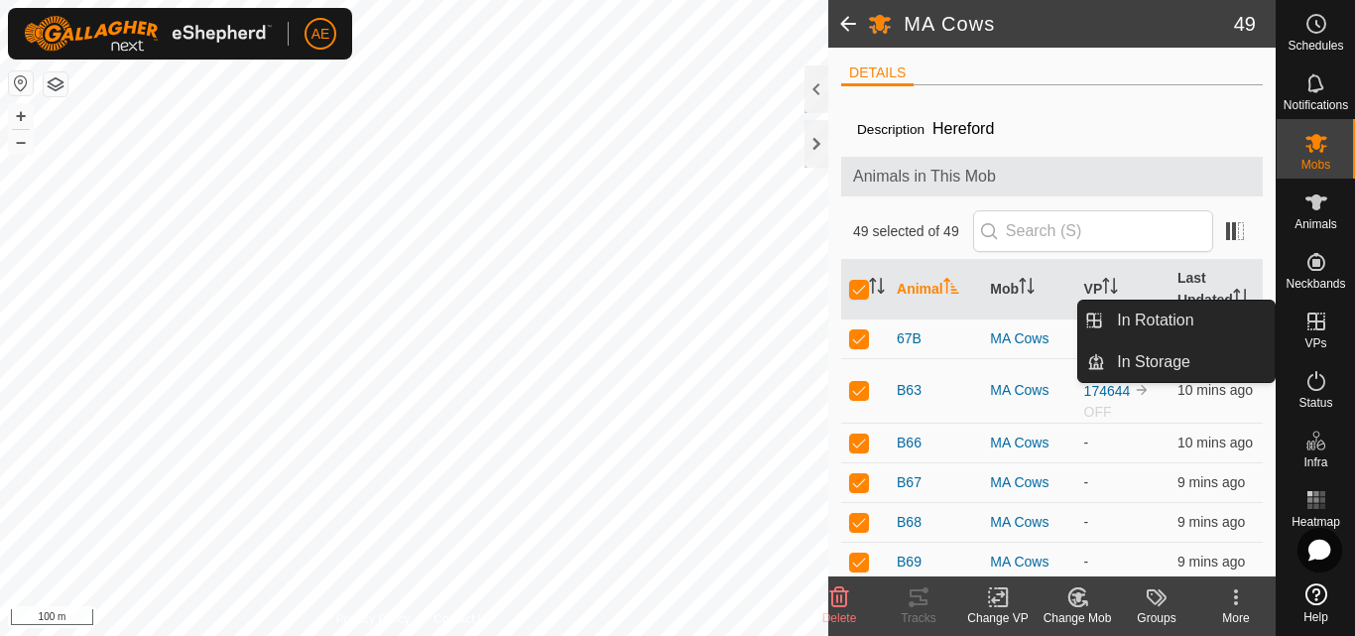
click at [1311, 325] on icon at bounding box center [1316, 321] width 24 height 24
click at [1199, 349] on link "In Storage" at bounding box center [1190, 362] width 170 height 40
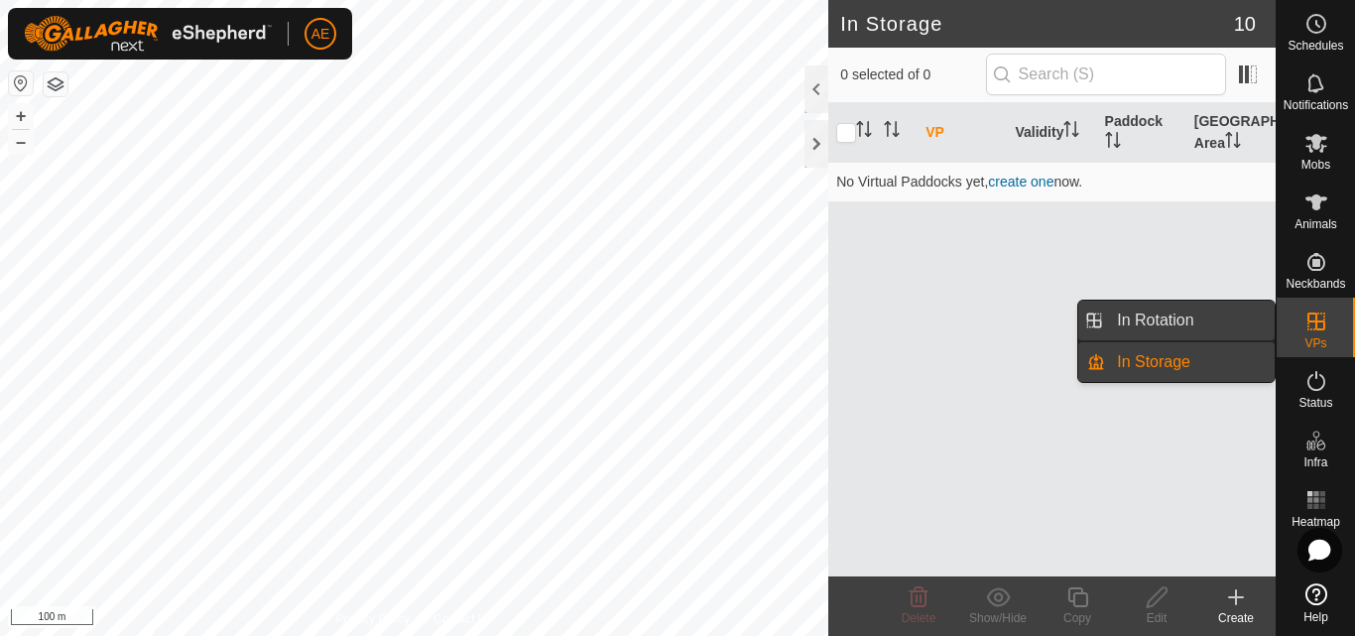
click at [1183, 312] on link "In Rotation" at bounding box center [1190, 321] width 170 height 40
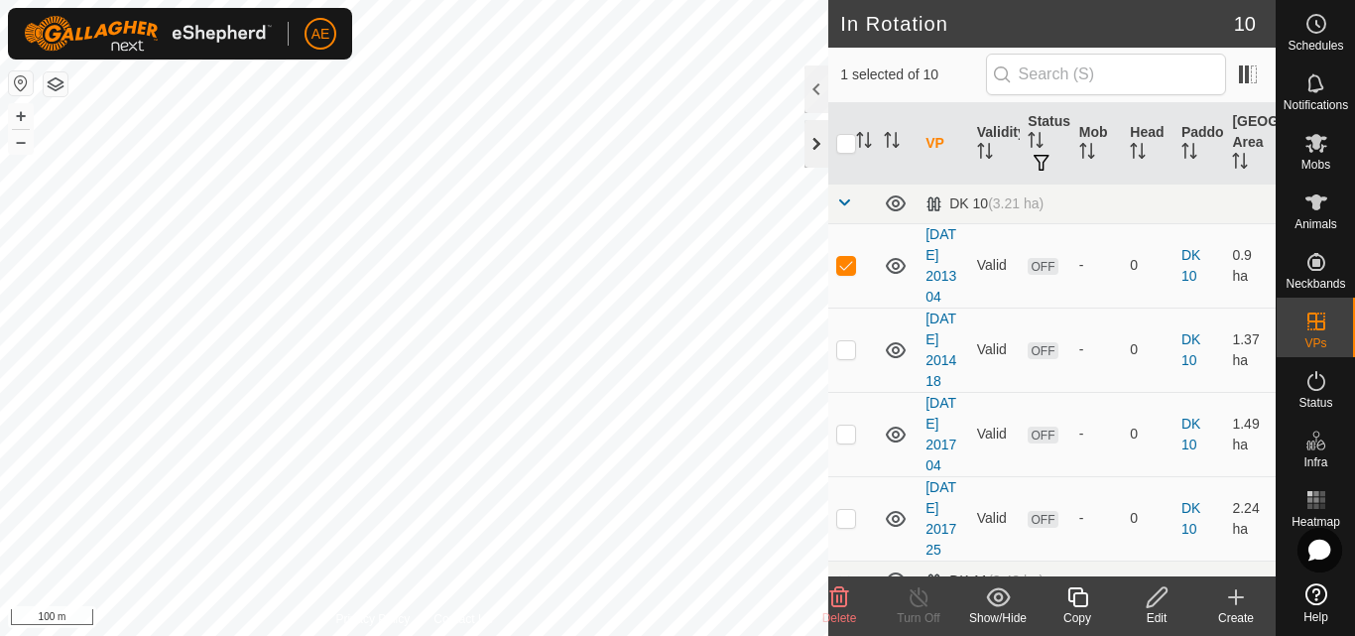
checkbox input "true"
click at [1314, 147] on icon at bounding box center [1316, 143] width 22 height 19
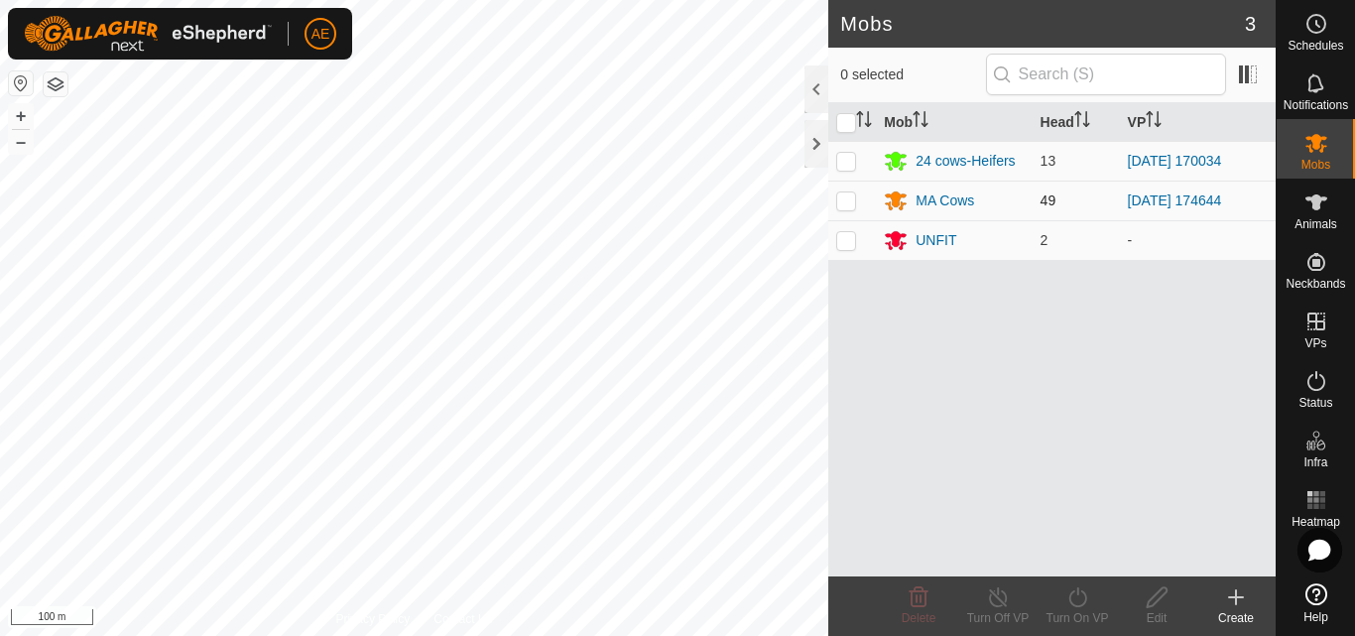
click at [843, 201] on p-checkbox at bounding box center [846, 200] width 20 height 16
checkbox input "true"
click at [1077, 613] on div "Turn On VP" at bounding box center [1076, 618] width 79 height 18
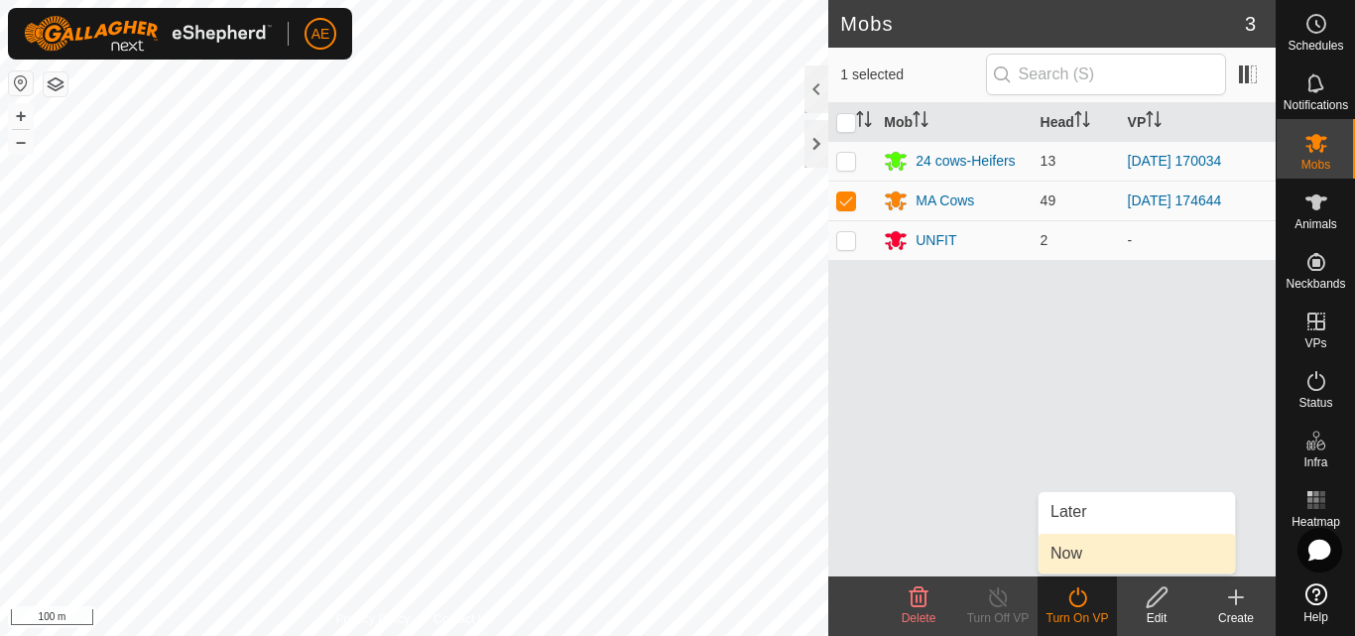
click at [1070, 556] on link "Now" at bounding box center [1136, 554] width 196 height 40
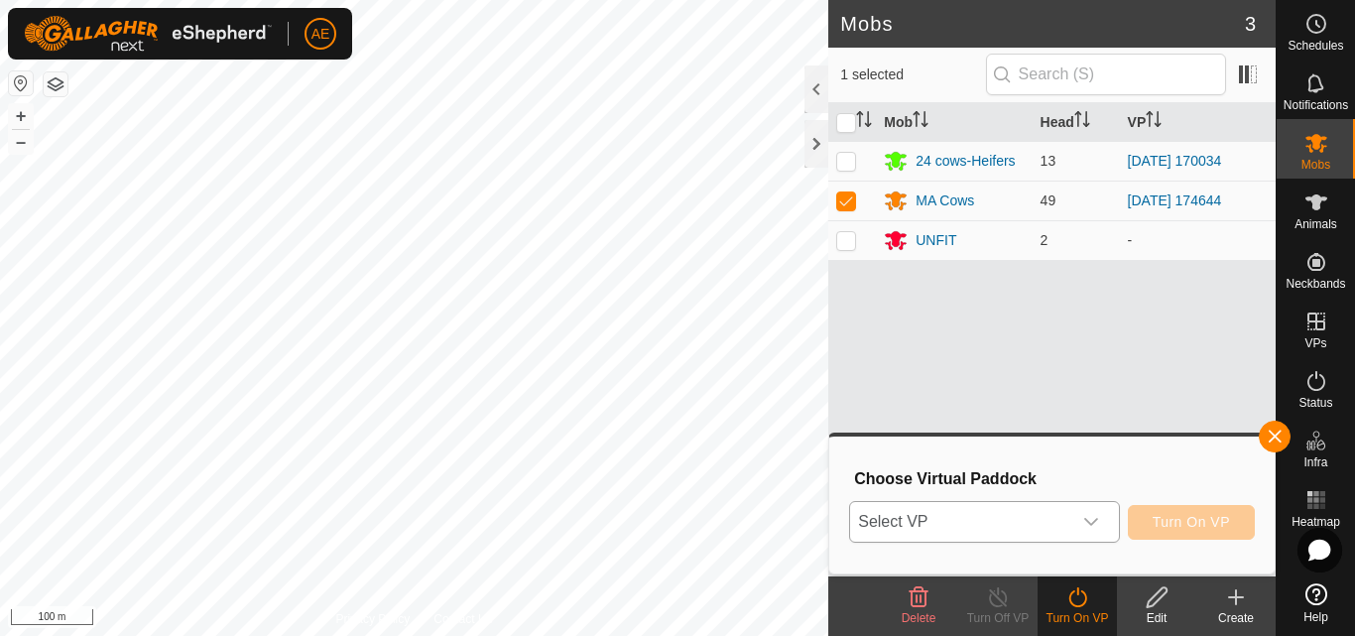
click at [1093, 521] on icon "dropdown trigger" at bounding box center [1091, 522] width 16 height 16
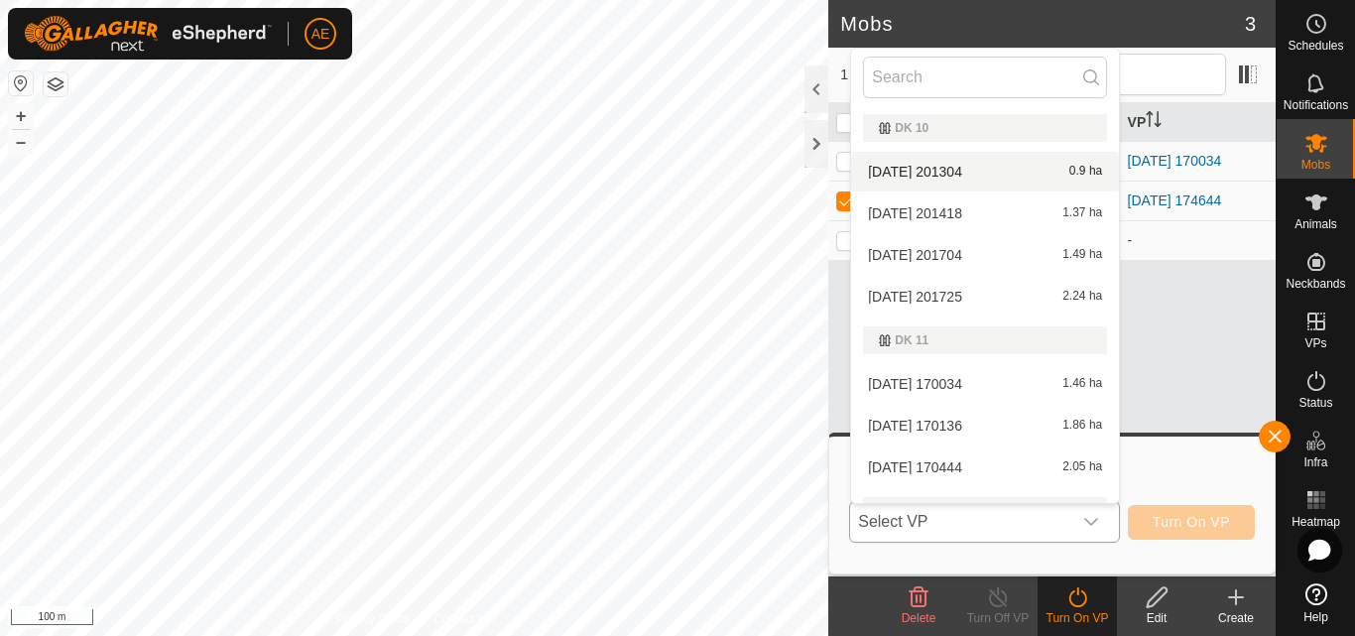
click at [938, 175] on li "[DATE] 201304 0.9 ha" at bounding box center [985, 172] width 268 height 40
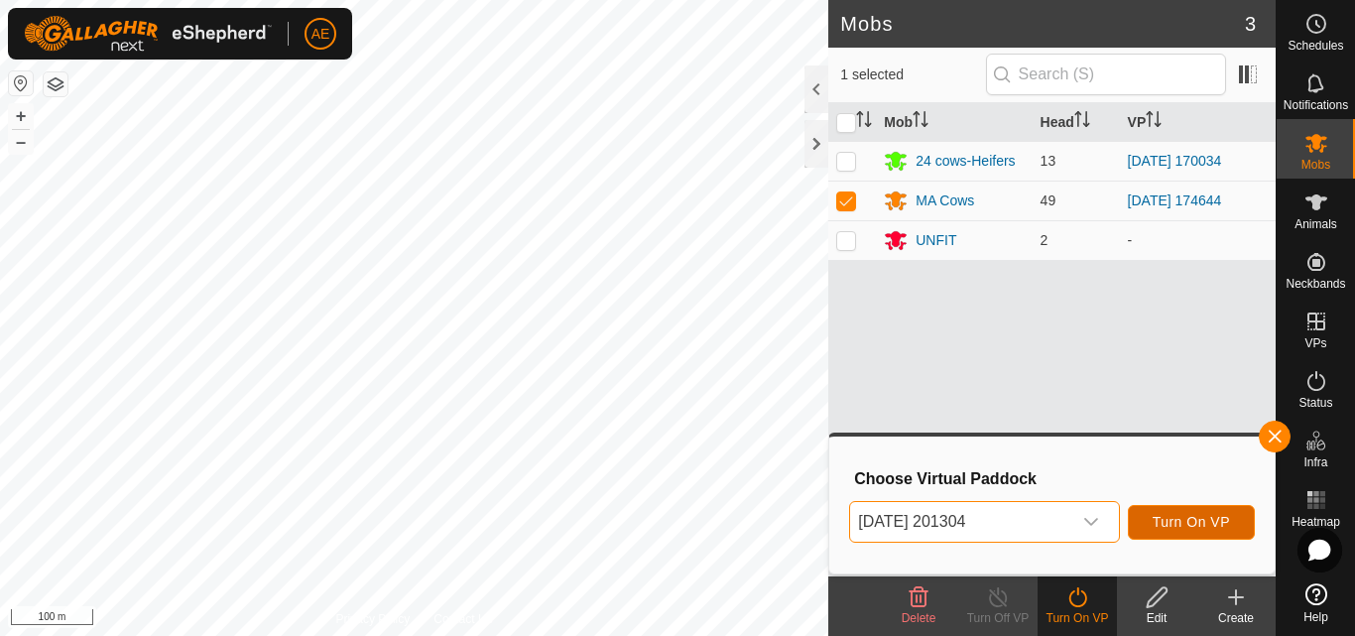
click at [1174, 525] on span "Turn On VP" at bounding box center [1190, 522] width 77 height 16
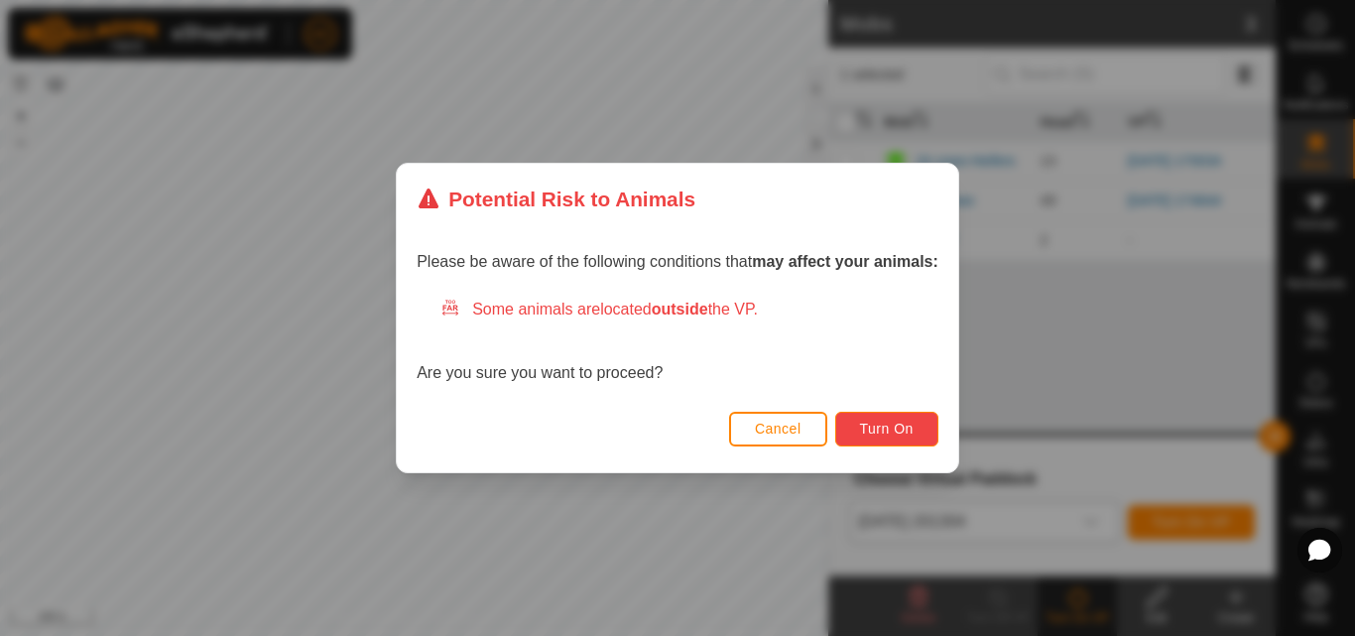
click at [915, 442] on button "Turn On" at bounding box center [886, 429] width 103 height 35
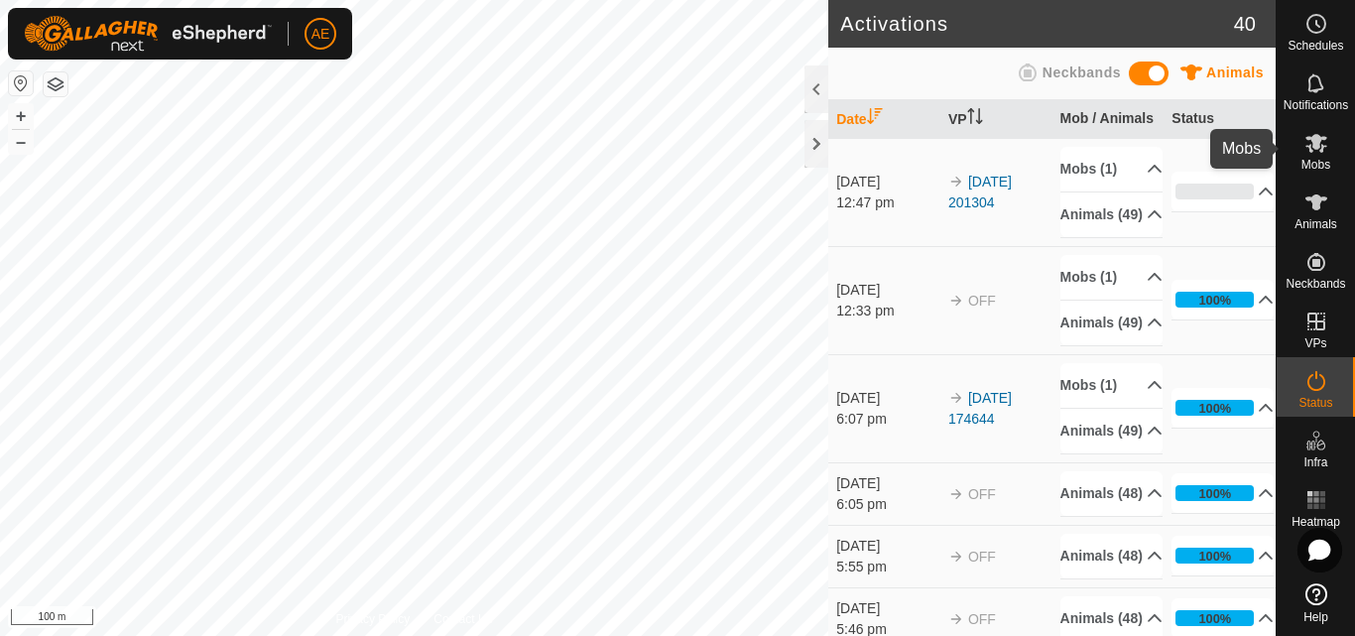
click at [1322, 154] on icon at bounding box center [1316, 143] width 24 height 24
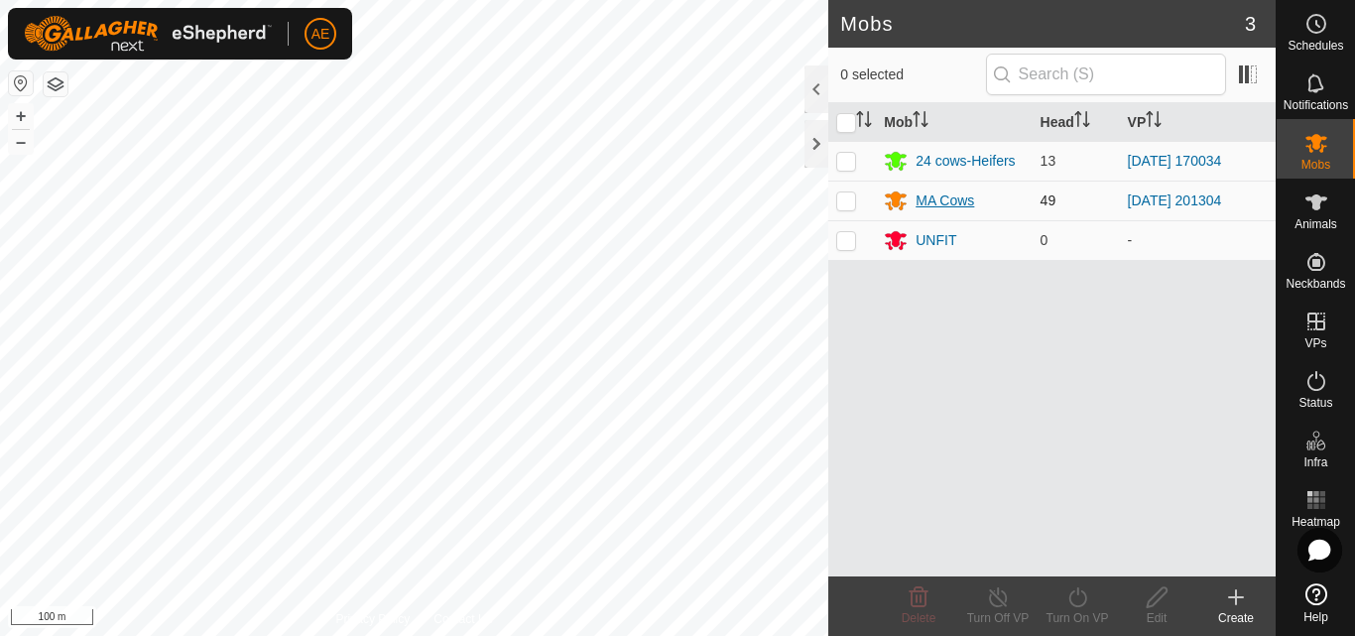
click at [931, 201] on div "MA Cows" at bounding box center [944, 200] width 59 height 21
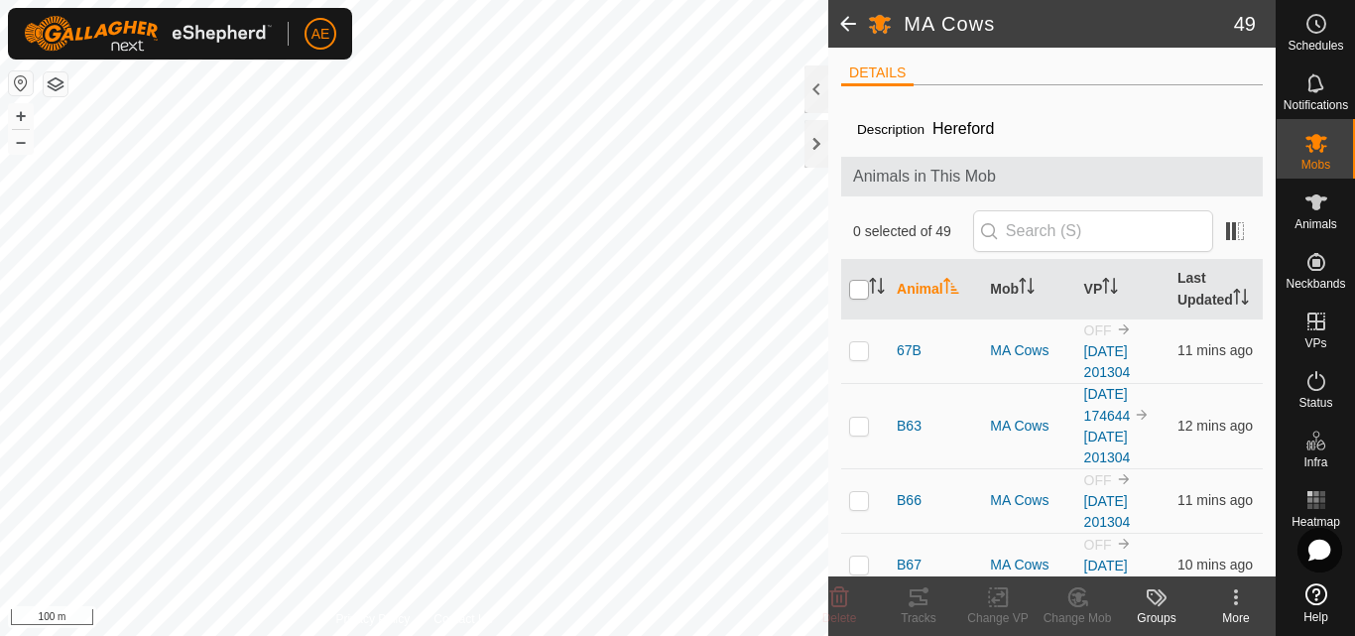
click at [861, 299] on input "checkbox" at bounding box center [859, 290] width 20 height 20
checkbox input "true"
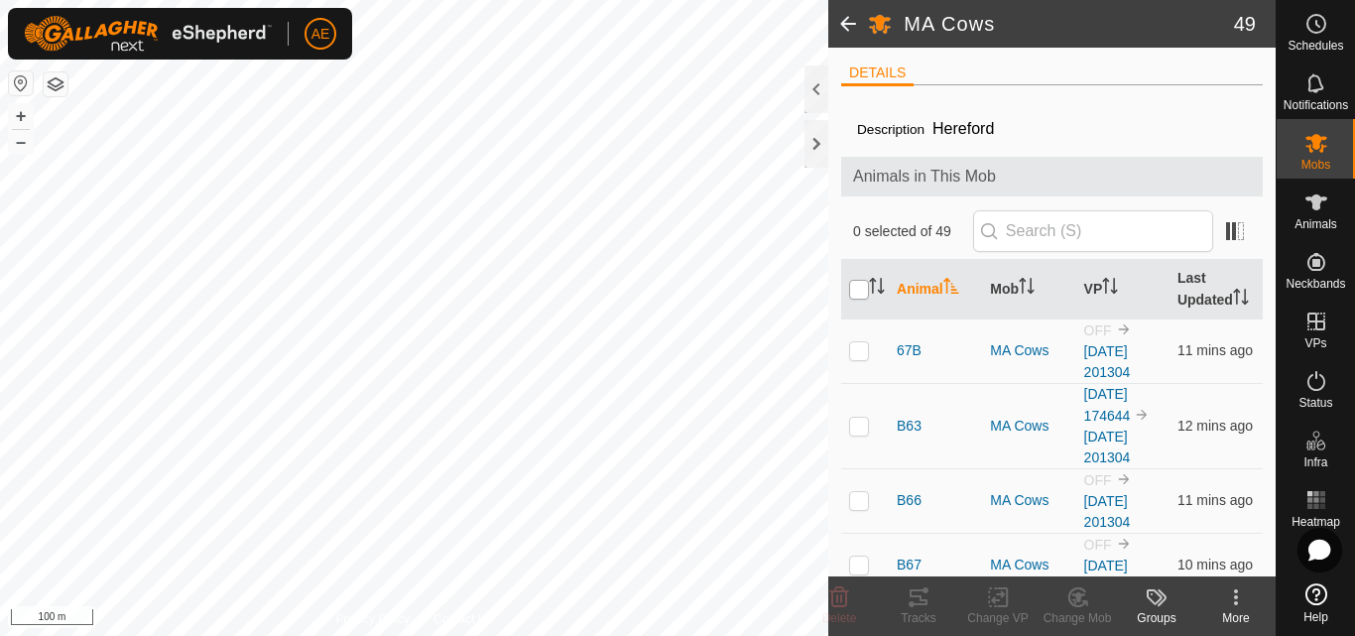
checkbox input "true"
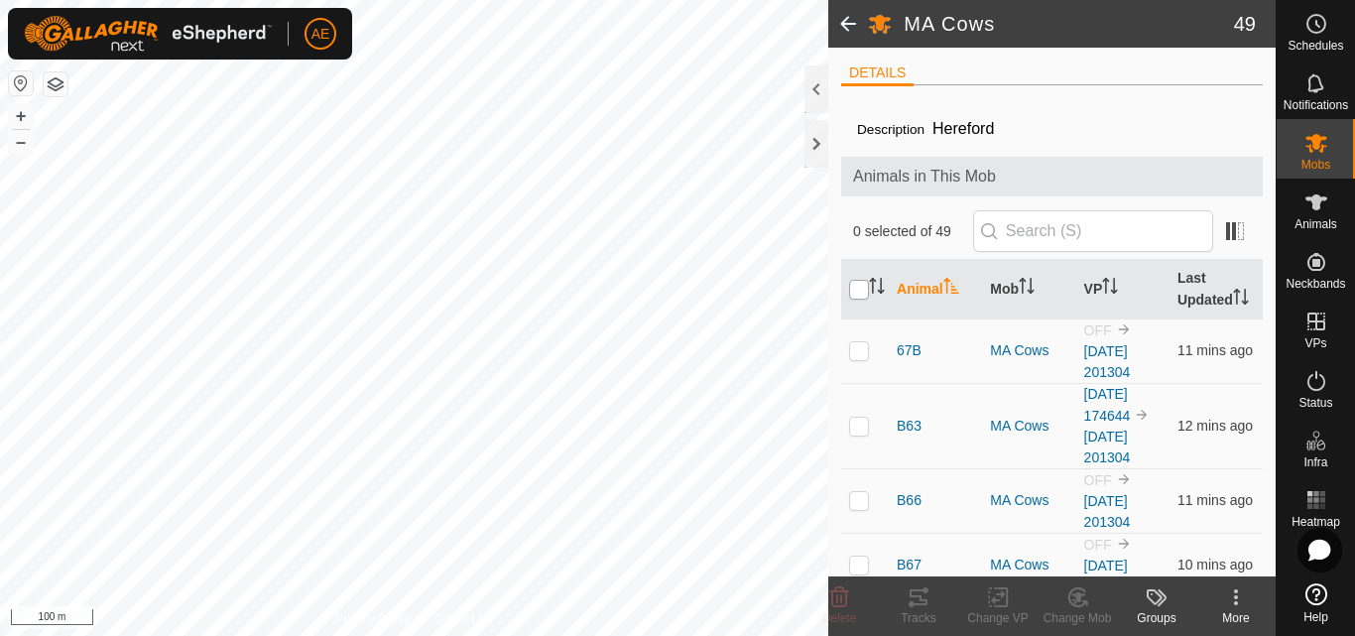
checkbox input "true"
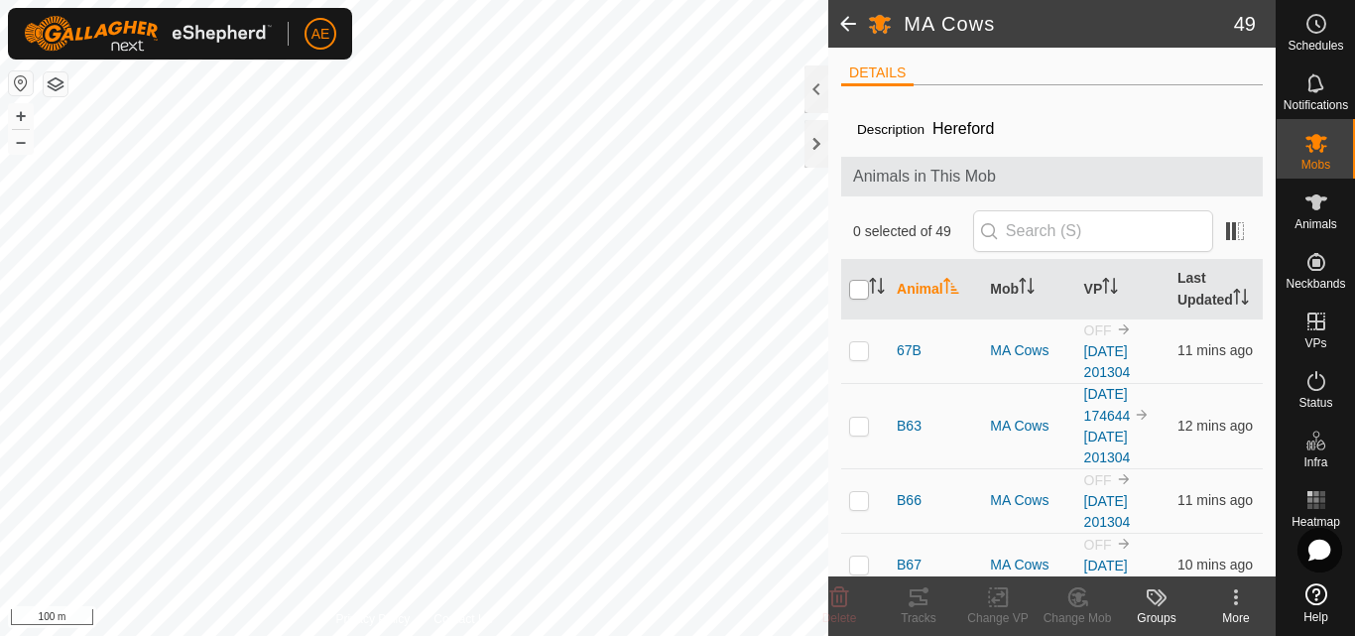
checkbox input "true"
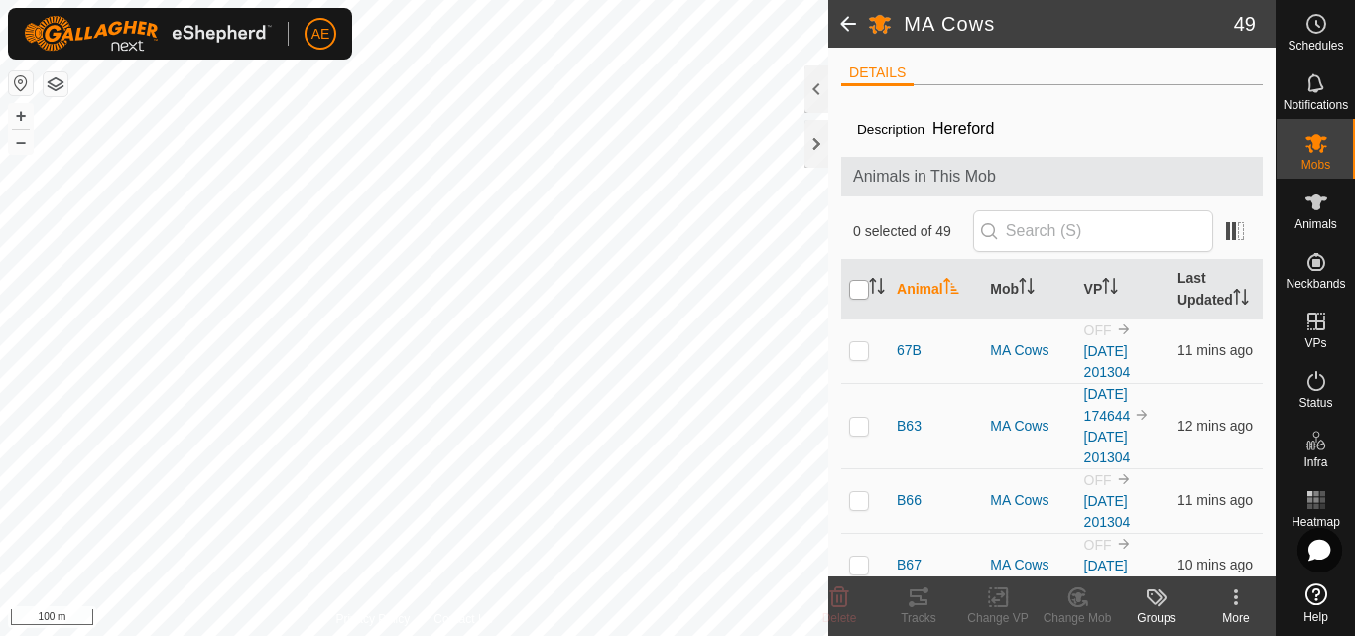
checkbox input "true"
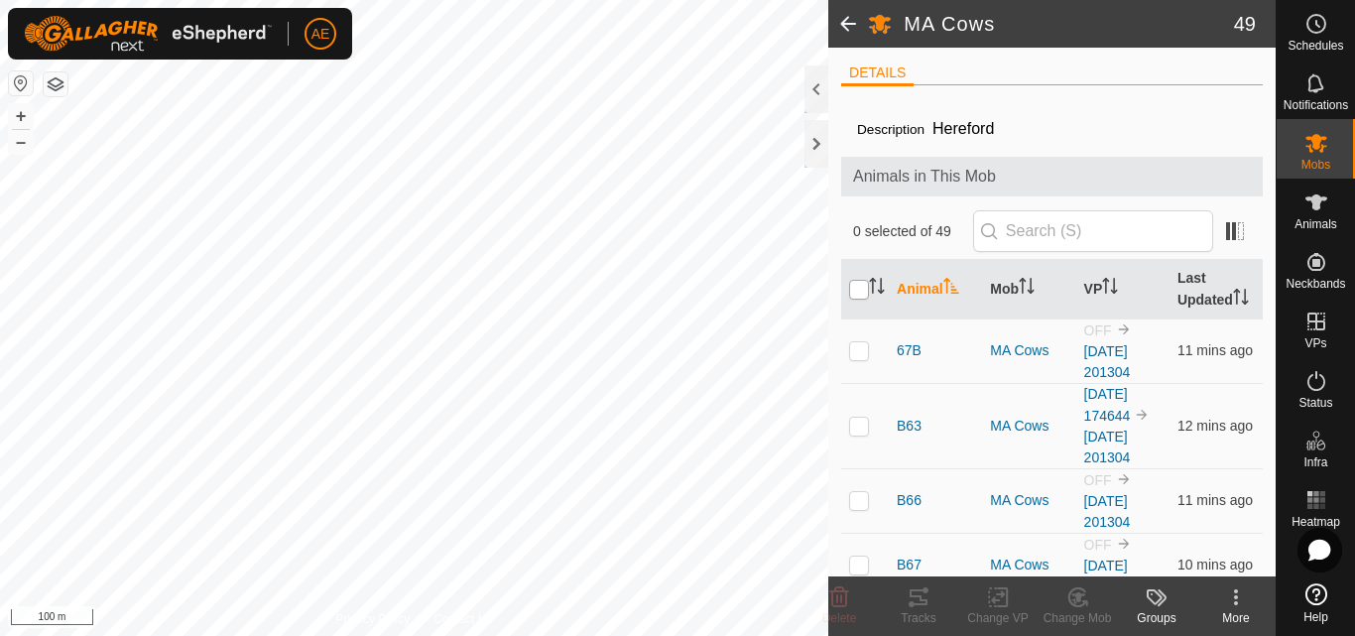
checkbox input "true"
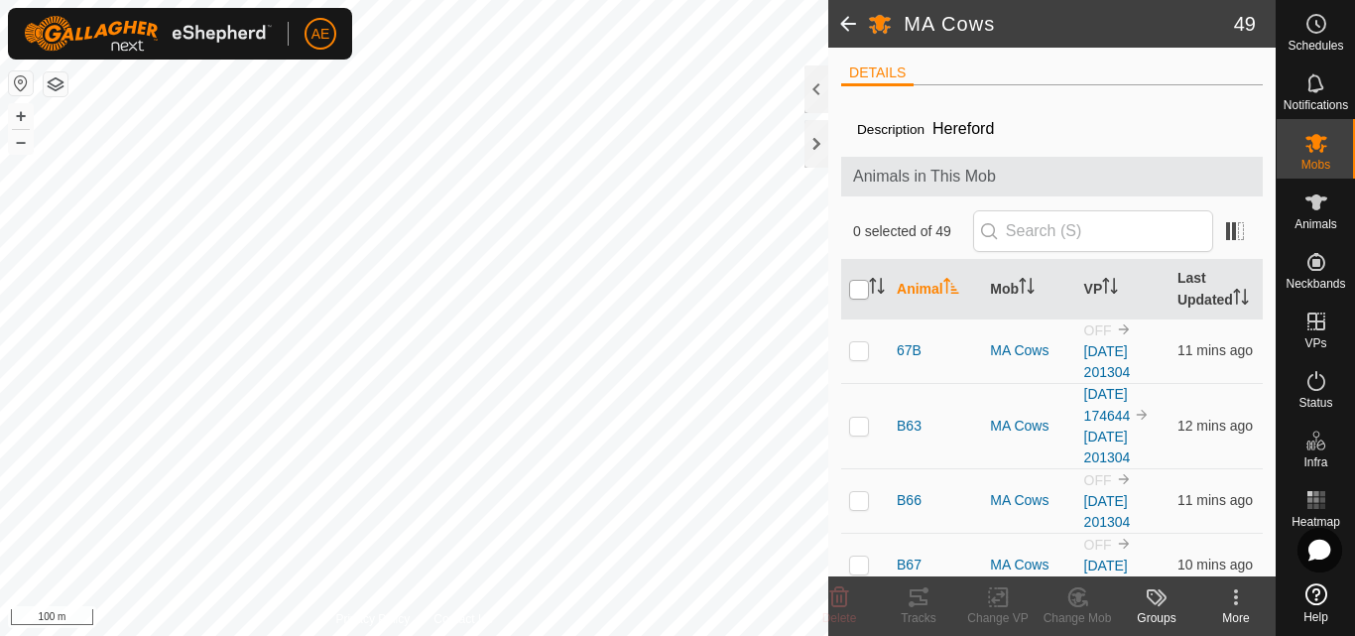
checkbox input "true"
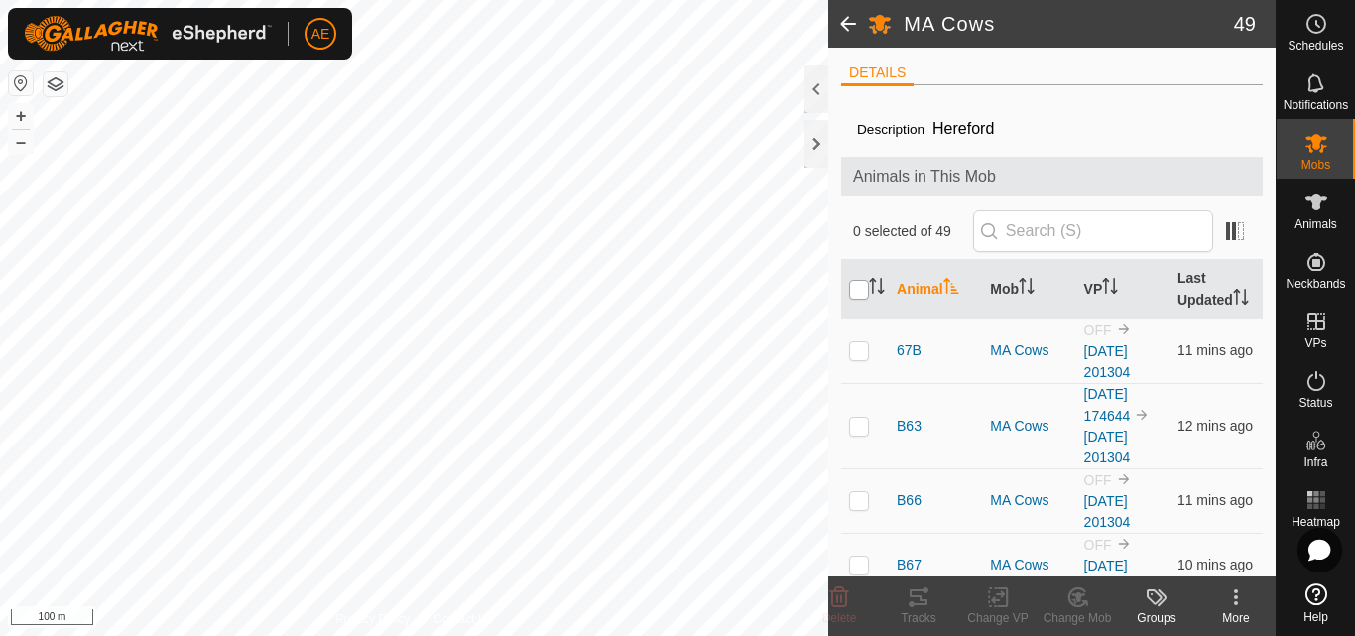
checkbox input "true"
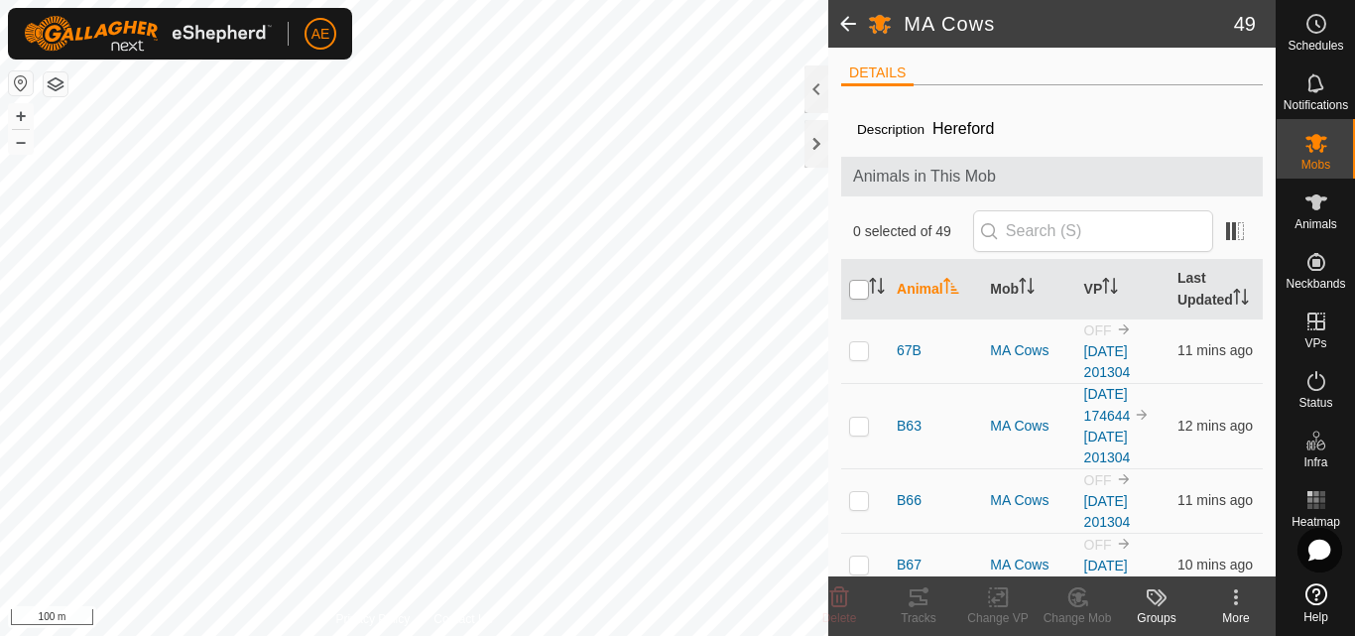
checkbox input "true"
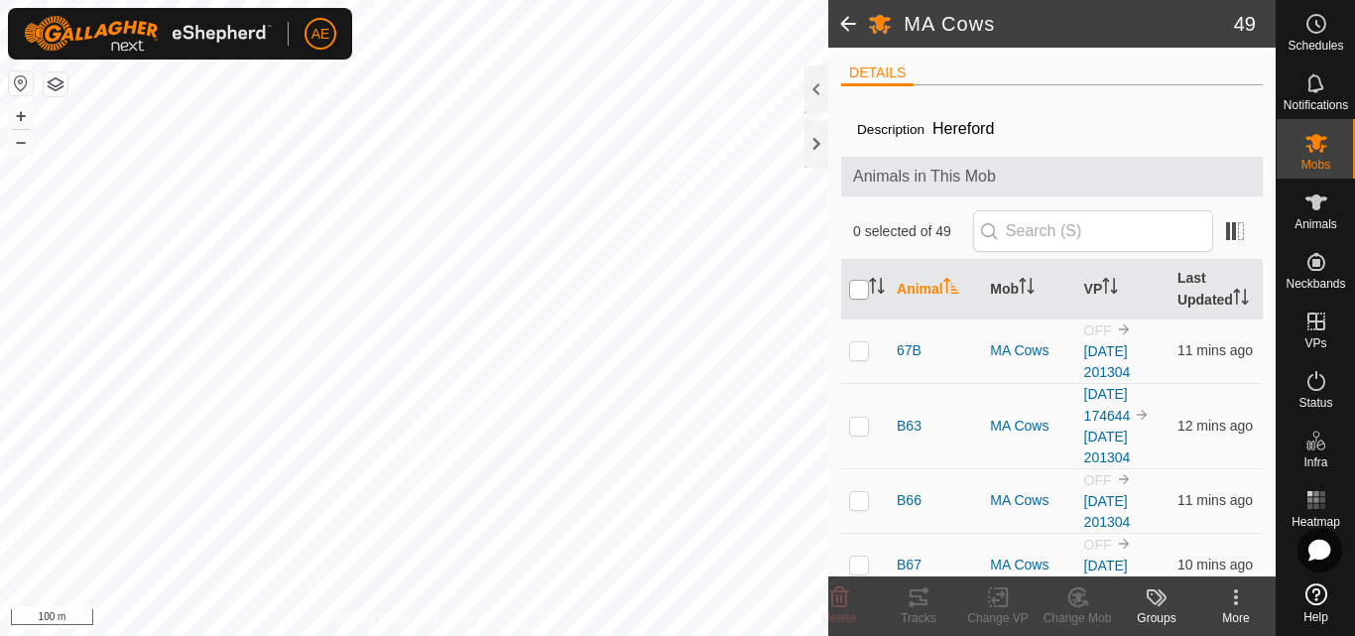
checkbox input "true"
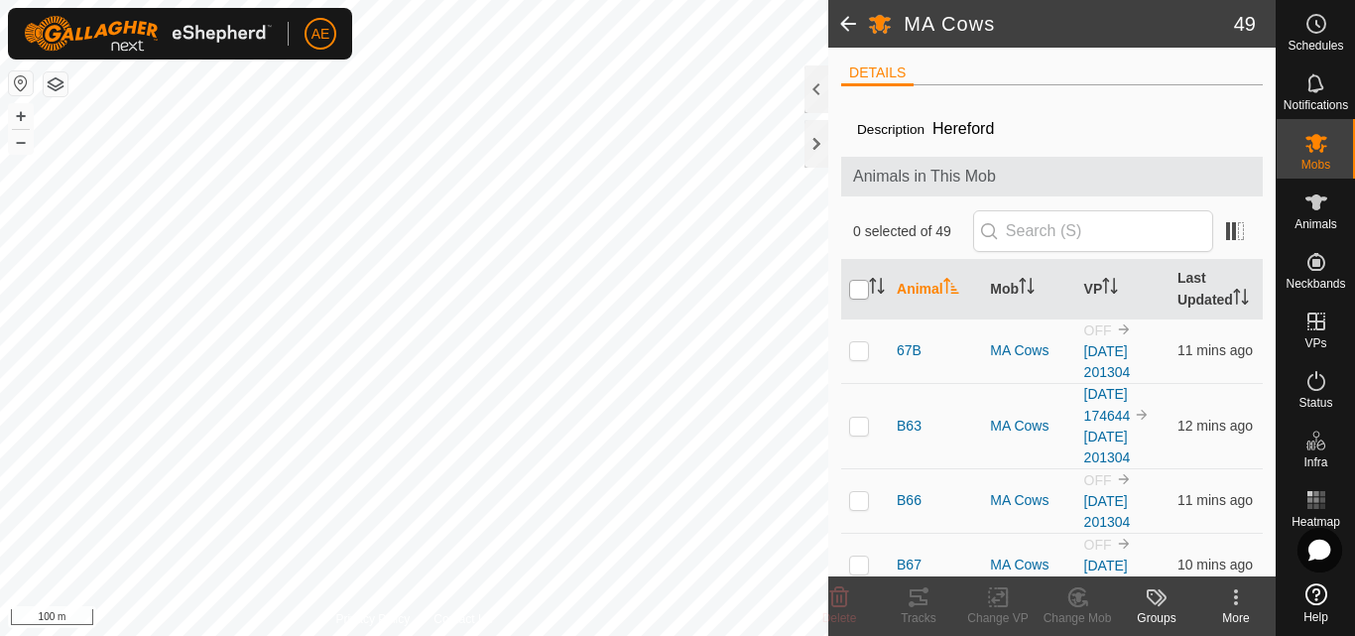
checkbox input "true"
click at [992, 604] on icon at bounding box center [998, 597] width 25 height 24
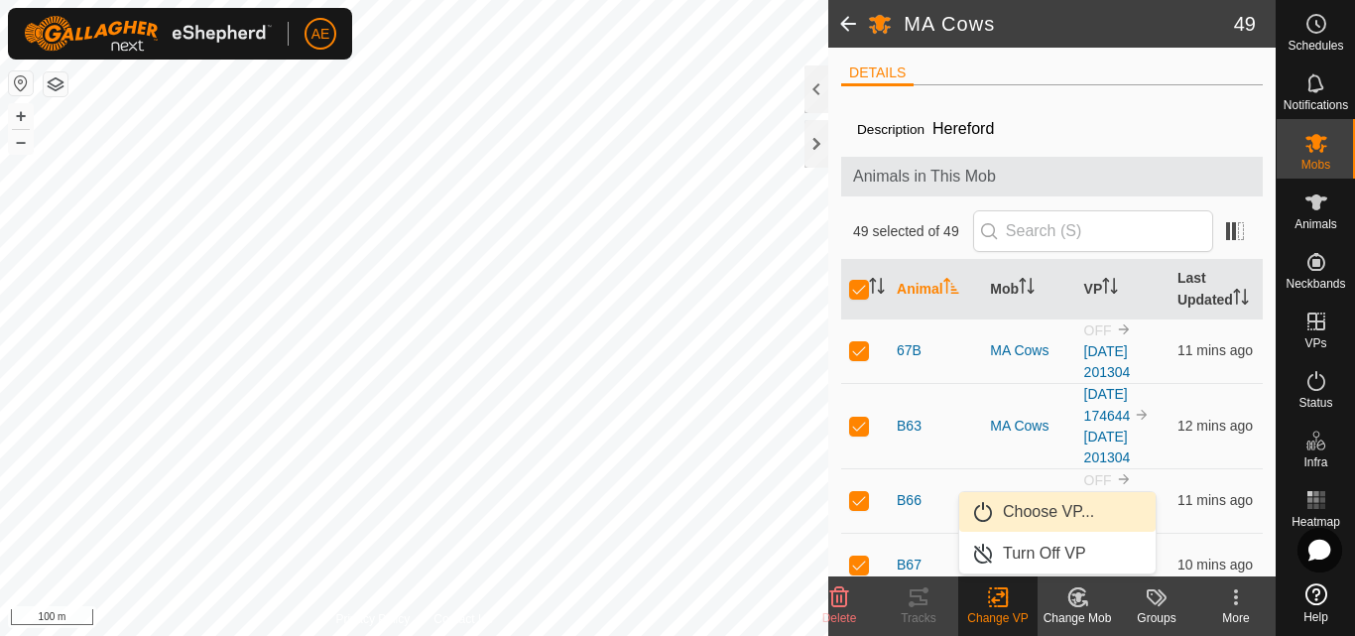
click at [1032, 517] on link "Choose VP..." at bounding box center [1057, 512] width 196 height 40
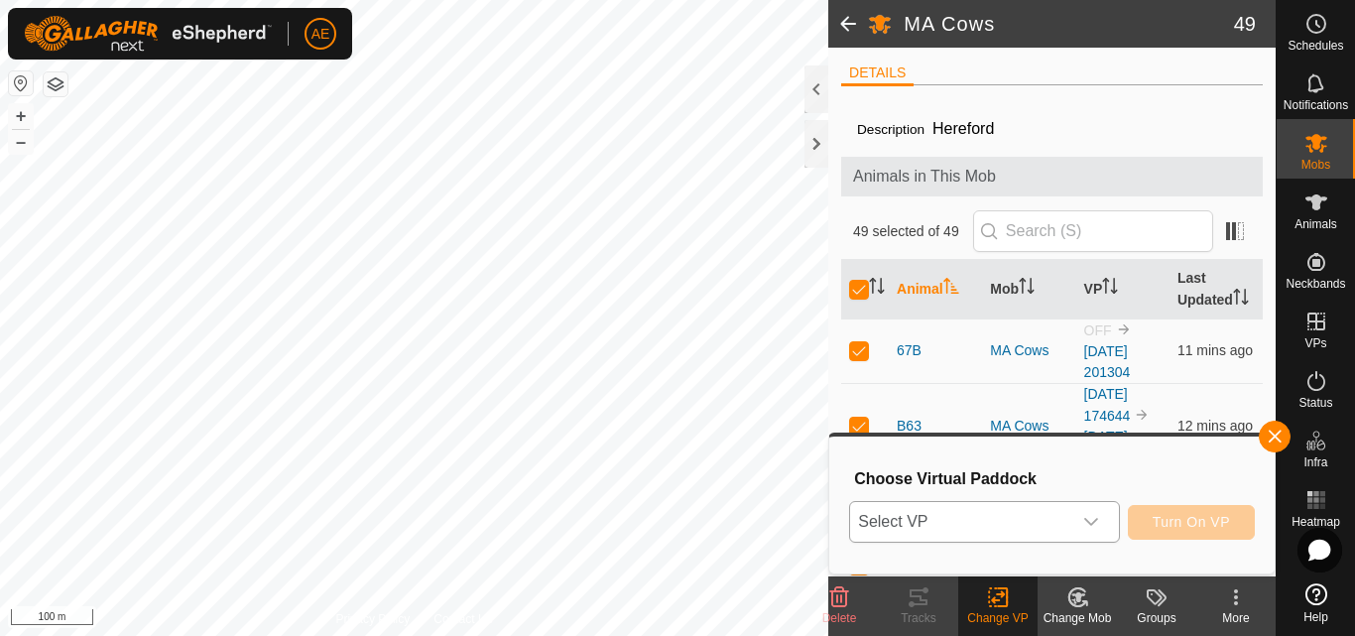
click at [1093, 519] on icon "dropdown trigger" at bounding box center [1091, 522] width 16 height 16
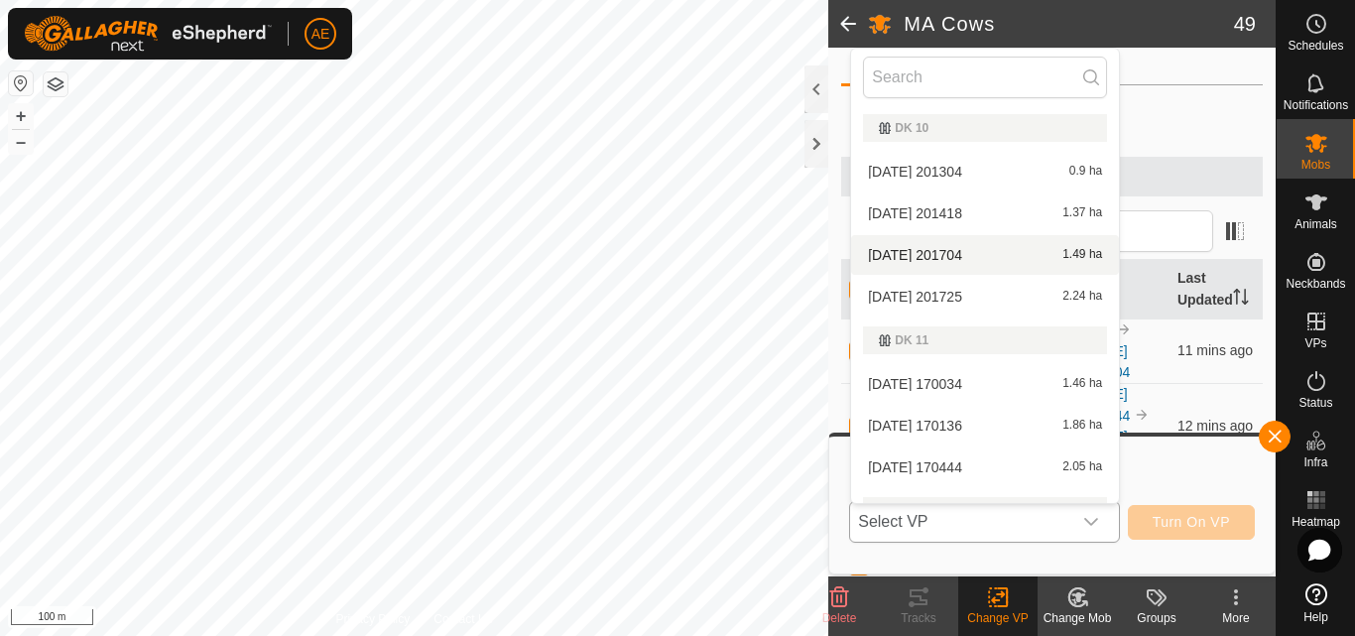
click at [953, 261] on li "[DATE] 201704 1.49 ha" at bounding box center [985, 255] width 268 height 40
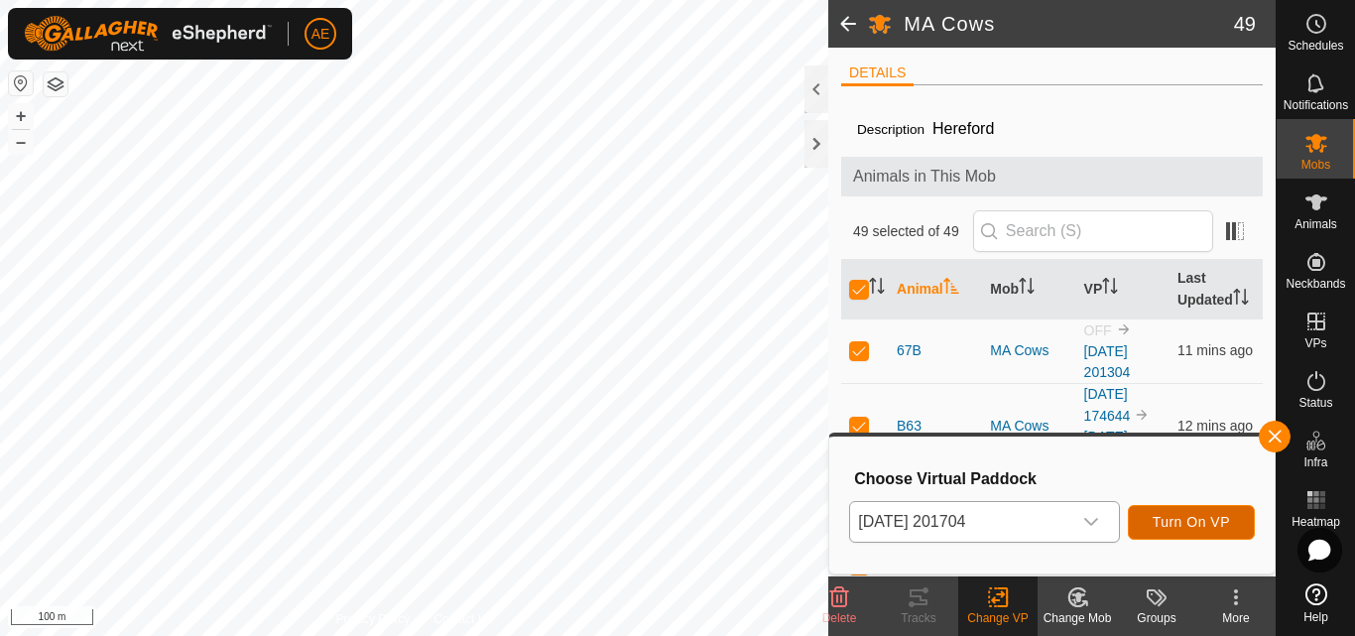
click at [1180, 532] on button "Turn On VP" at bounding box center [1191, 522] width 127 height 35
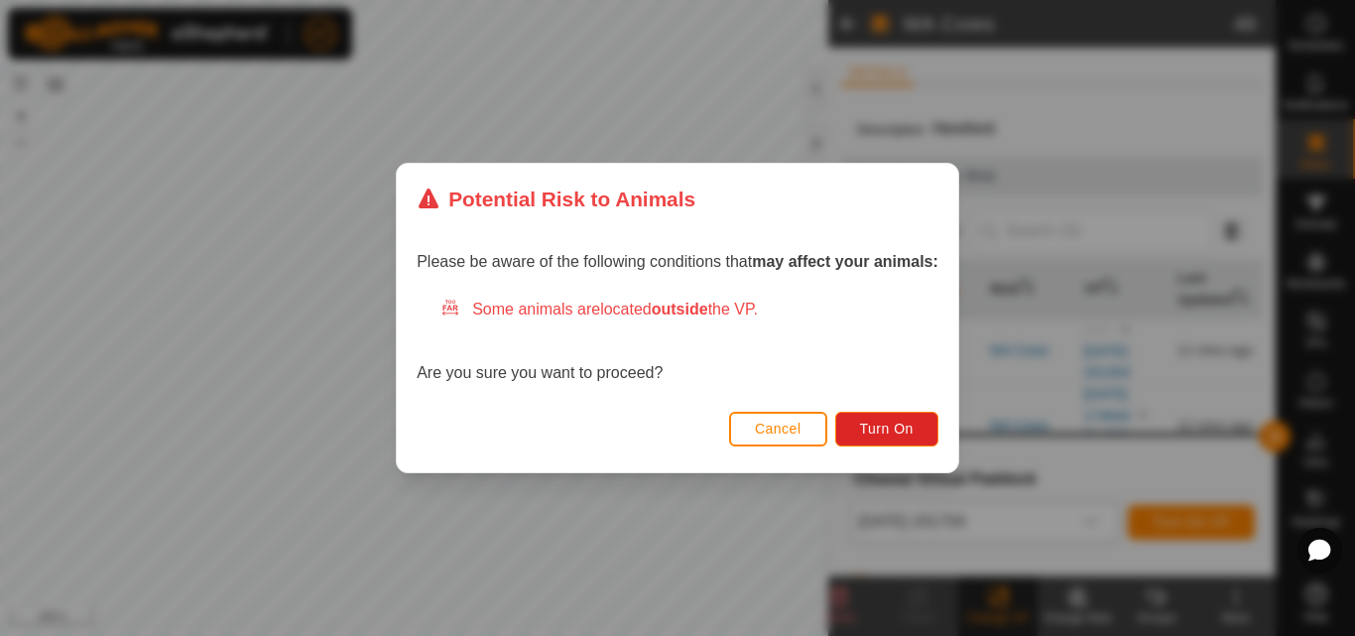
click at [798, 438] on button "Cancel" at bounding box center [778, 429] width 98 height 35
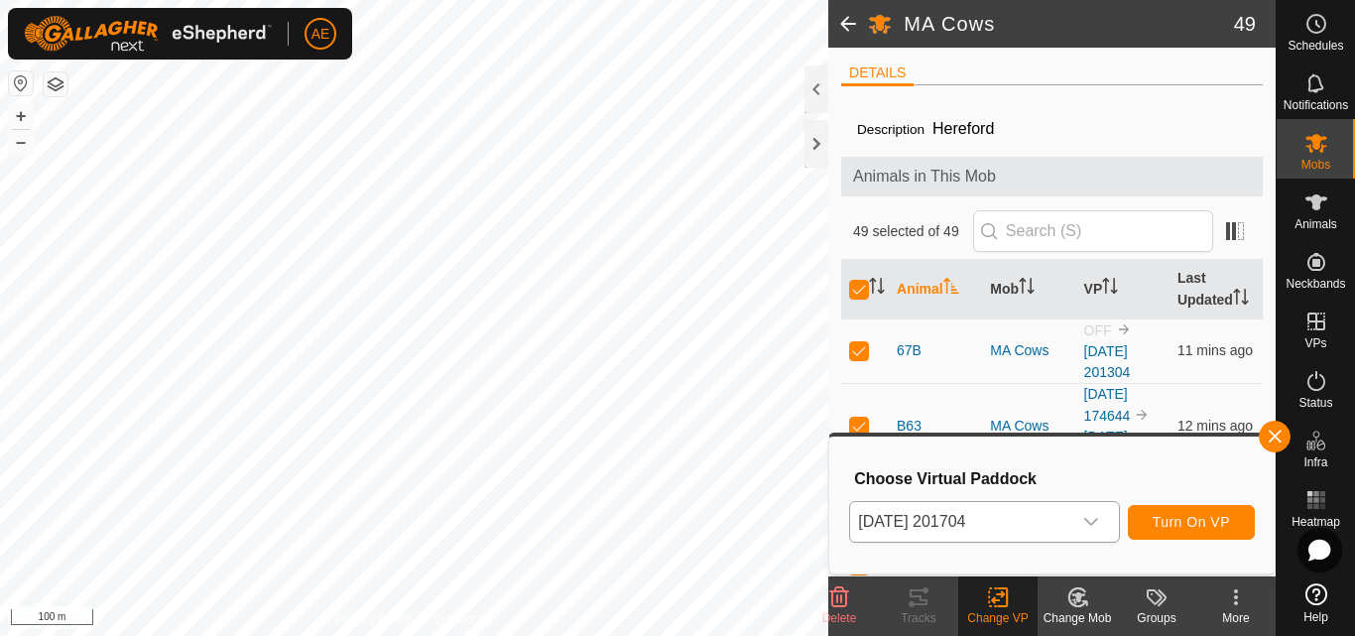
click at [850, 25] on span at bounding box center [848, 24] width 40 height 48
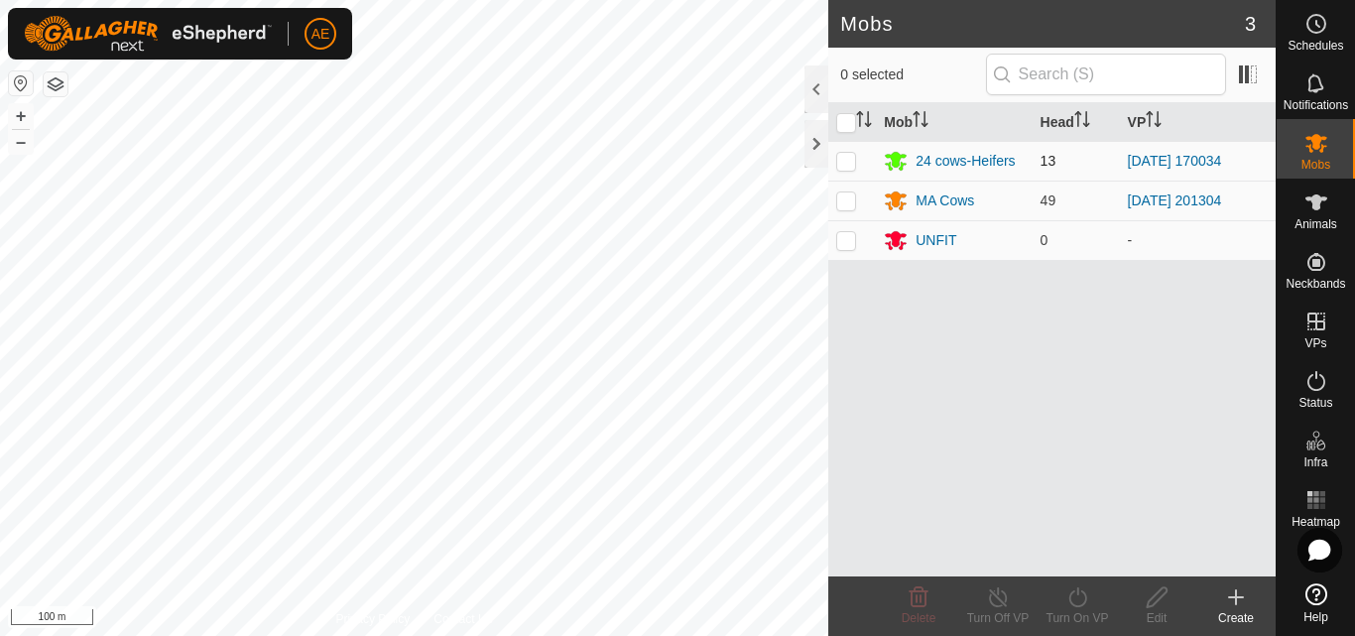
click at [849, 161] on p-checkbox at bounding box center [846, 161] width 20 height 16
checkbox input "true"
click at [1076, 608] on icon at bounding box center [1077, 597] width 25 height 24
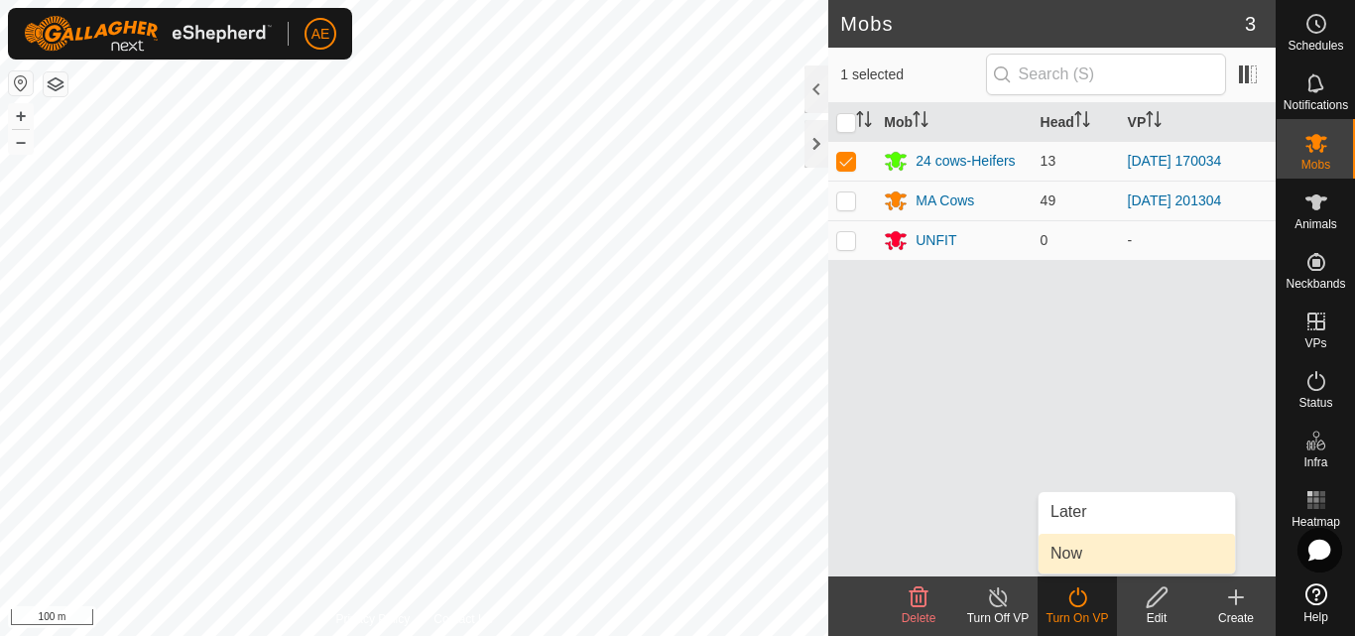
click at [1064, 548] on link "Now" at bounding box center [1136, 554] width 196 height 40
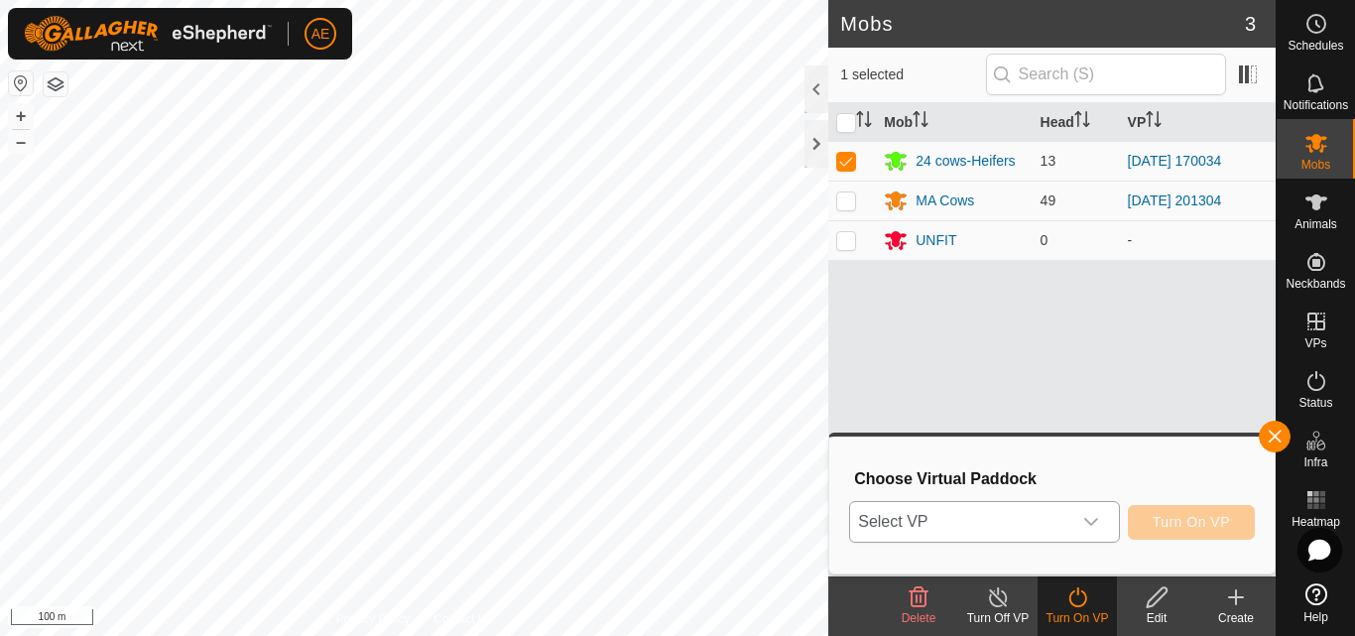
click at [1093, 518] on icon "dropdown trigger" at bounding box center [1091, 522] width 16 height 16
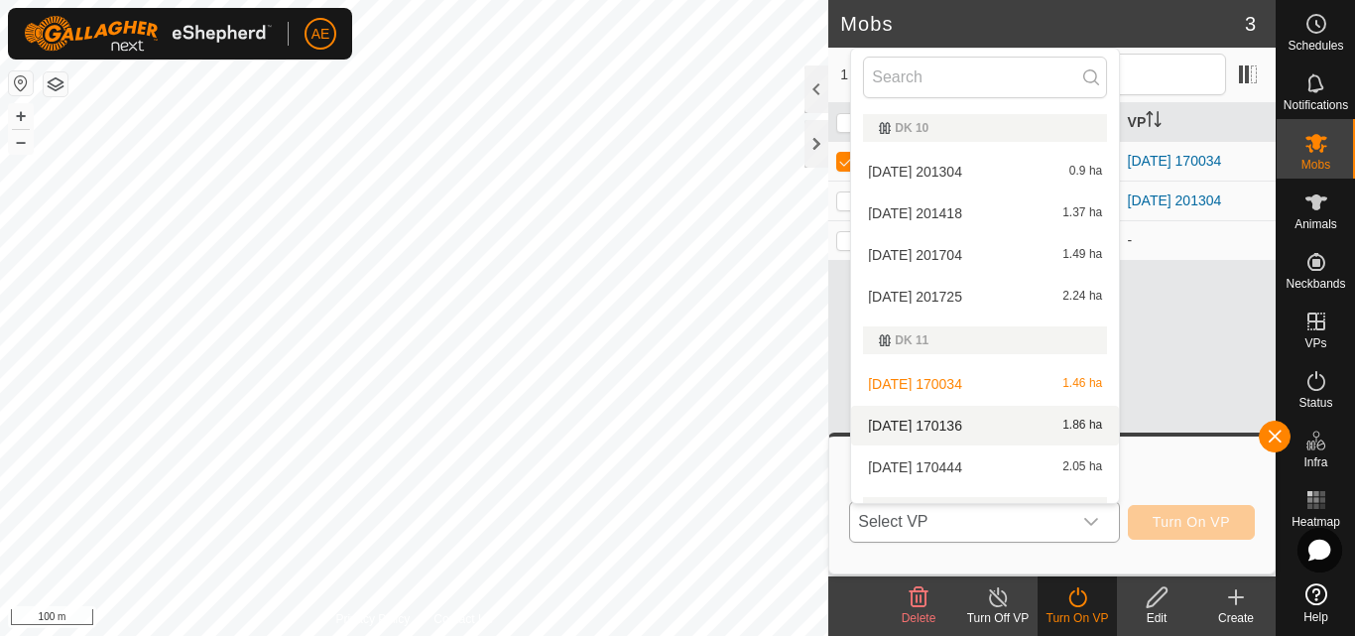
click at [963, 427] on li "[DATE] 170136 1.86 ha" at bounding box center [985, 426] width 268 height 40
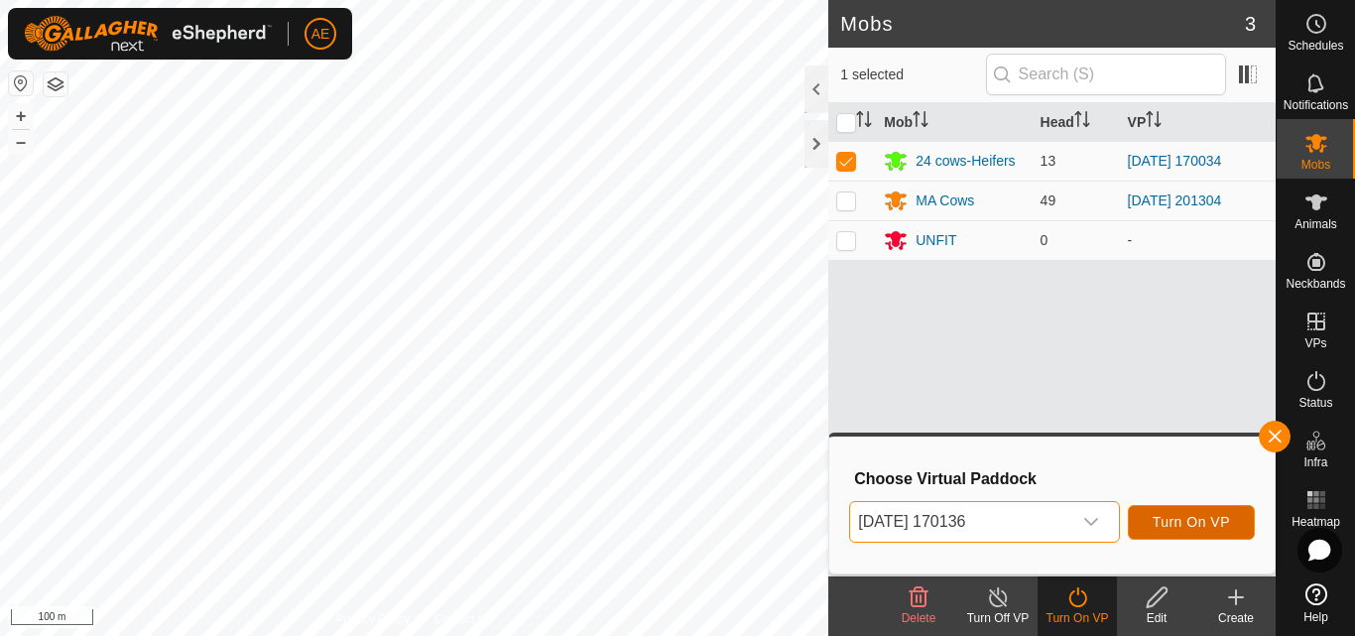
click at [1190, 522] on span "Turn On VP" at bounding box center [1190, 522] width 77 height 16
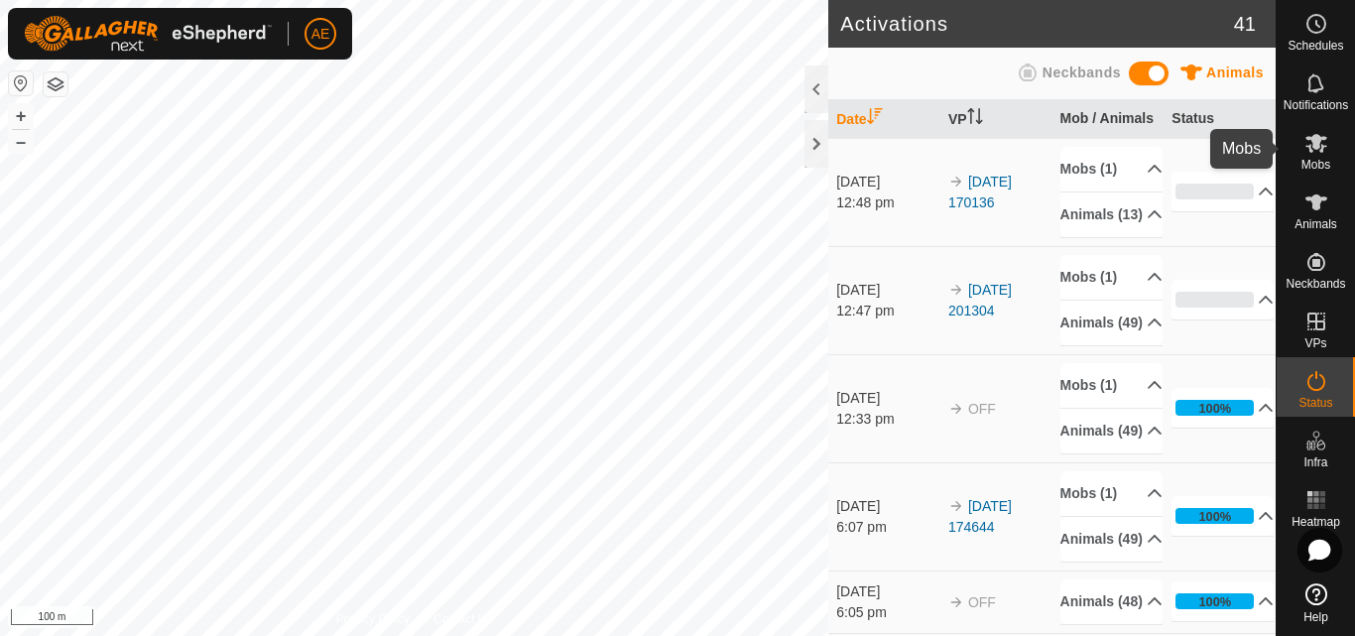
click at [1315, 153] on icon at bounding box center [1316, 143] width 24 height 24
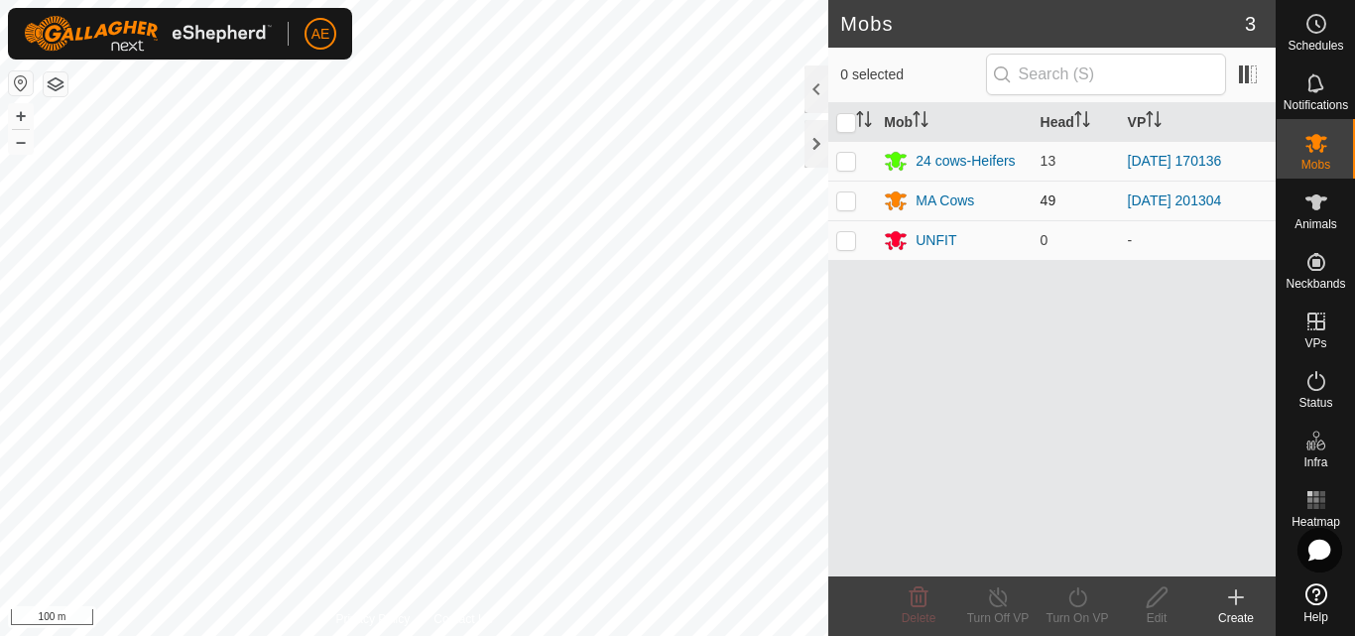
click at [837, 198] on p-checkbox at bounding box center [846, 200] width 20 height 16
checkbox input "true"
click at [1075, 607] on icon at bounding box center [1077, 597] width 25 height 24
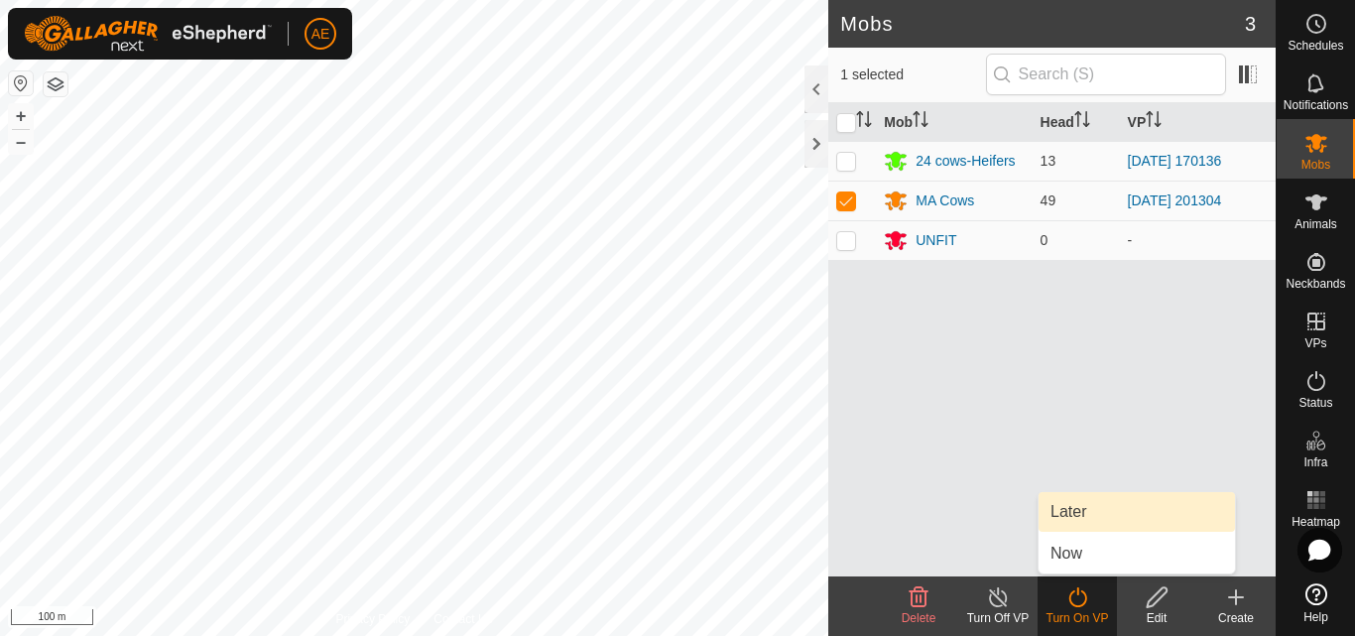
click at [1069, 508] on link "Later" at bounding box center [1136, 512] width 196 height 40
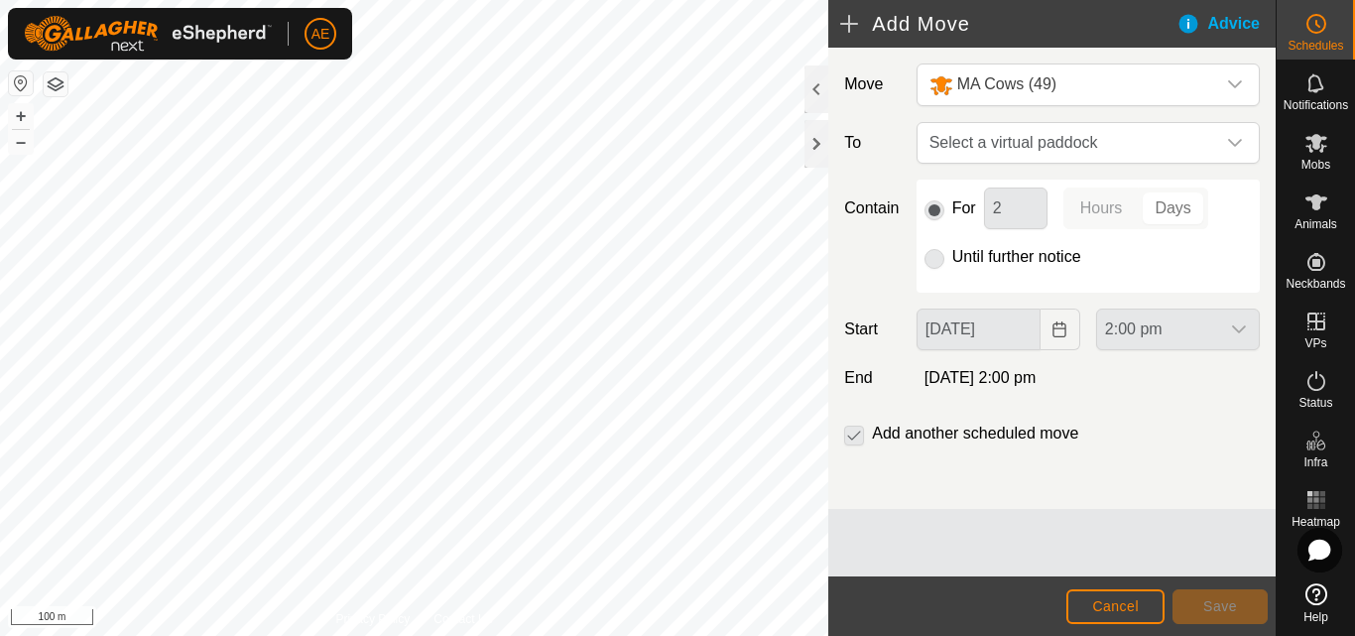
click at [932, 264] on p-radiobutton at bounding box center [934, 257] width 20 height 24
click at [1243, 139] on div "dropdown trigger" at bounding box center [1235, 143] width 40 height 40
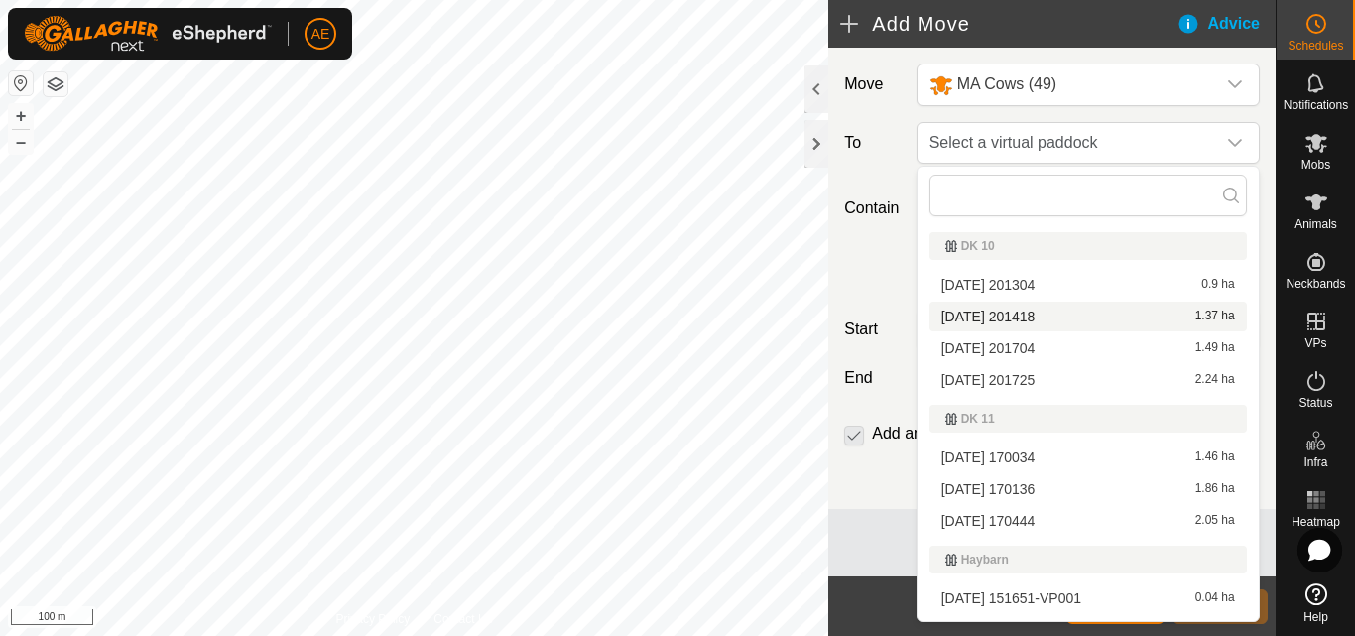
click at [1035, 309] on span "[DATE] 201418" at bounding box center [988, 316] width 94 height 14
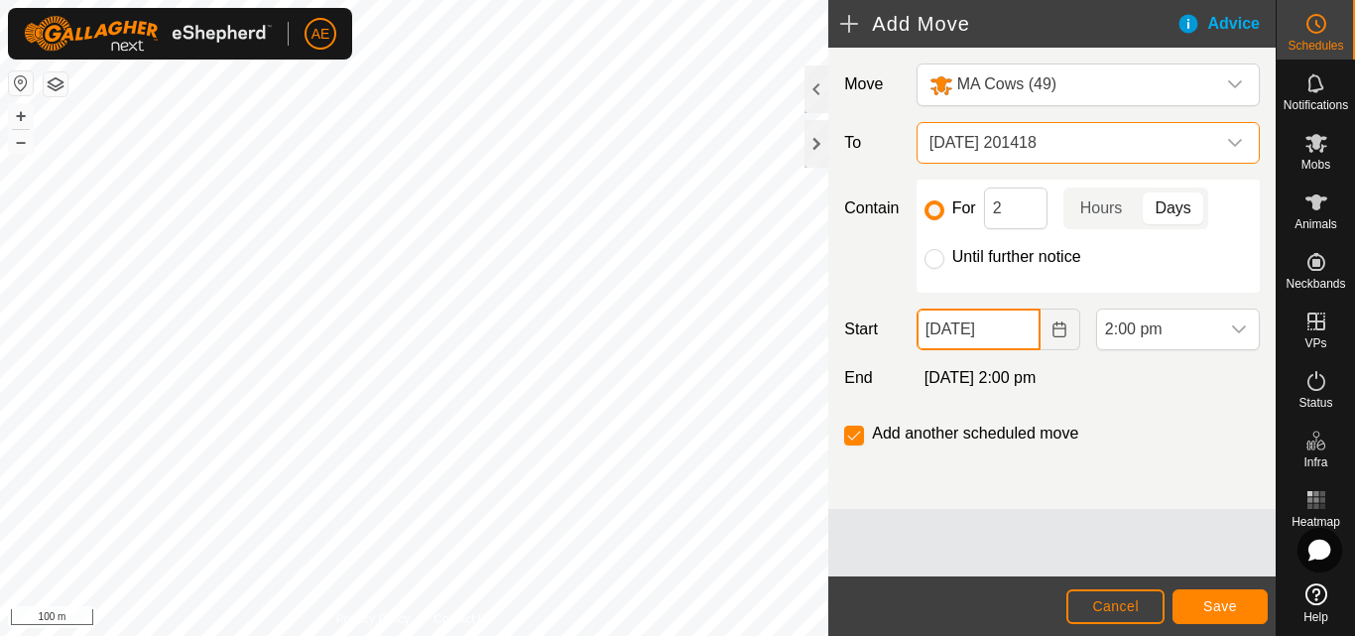
click at [963, 327] on body "AE Schedules Notifications Mobs Animals Neckbands VPs Status Infra Heatmap Help…" at bounding box center [677, 318] width 1355 height 636
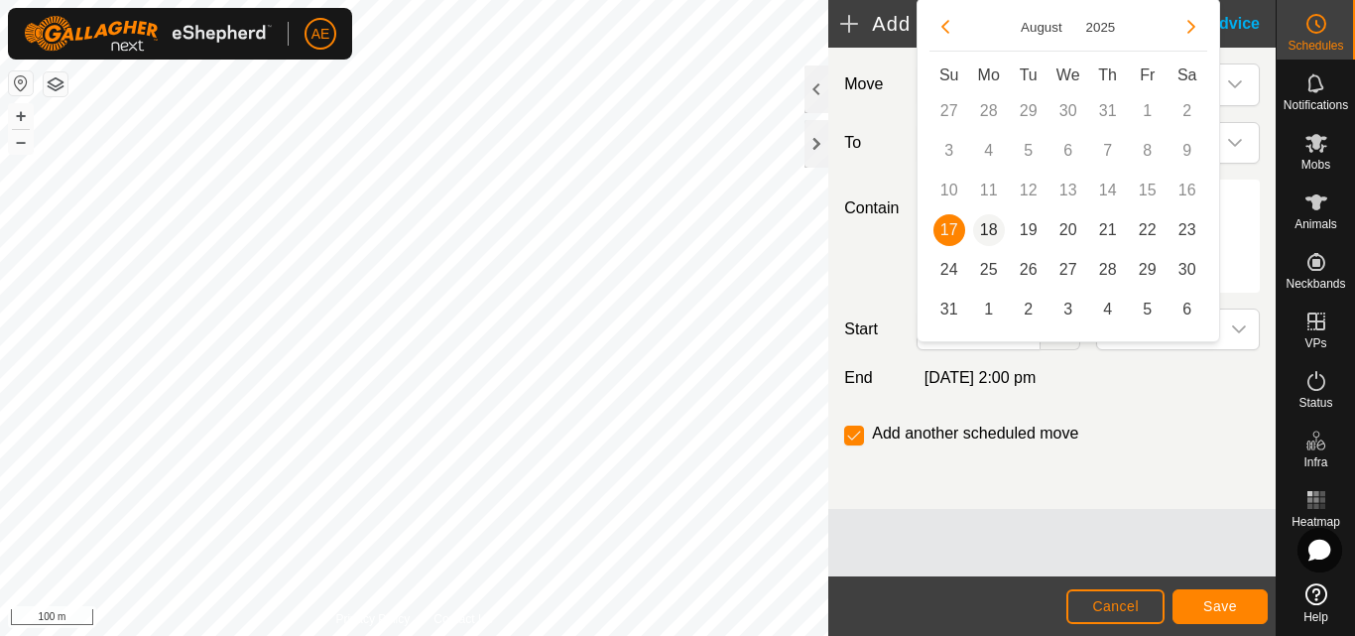
click at [985, 230] on span "18" at bounding box center [989, 230] width 32 height 32
type input "[DATE]"
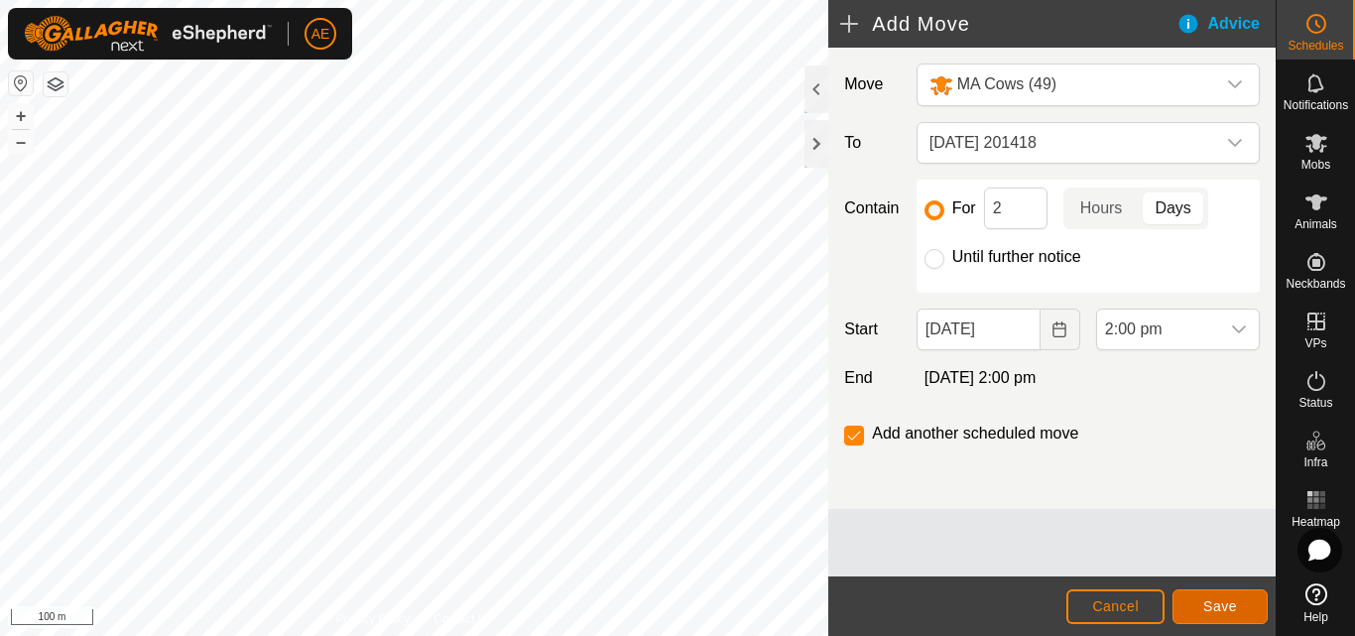
click at [1228, 614] on button "Save" at bounding box center [1219, 606] width 95 height 35
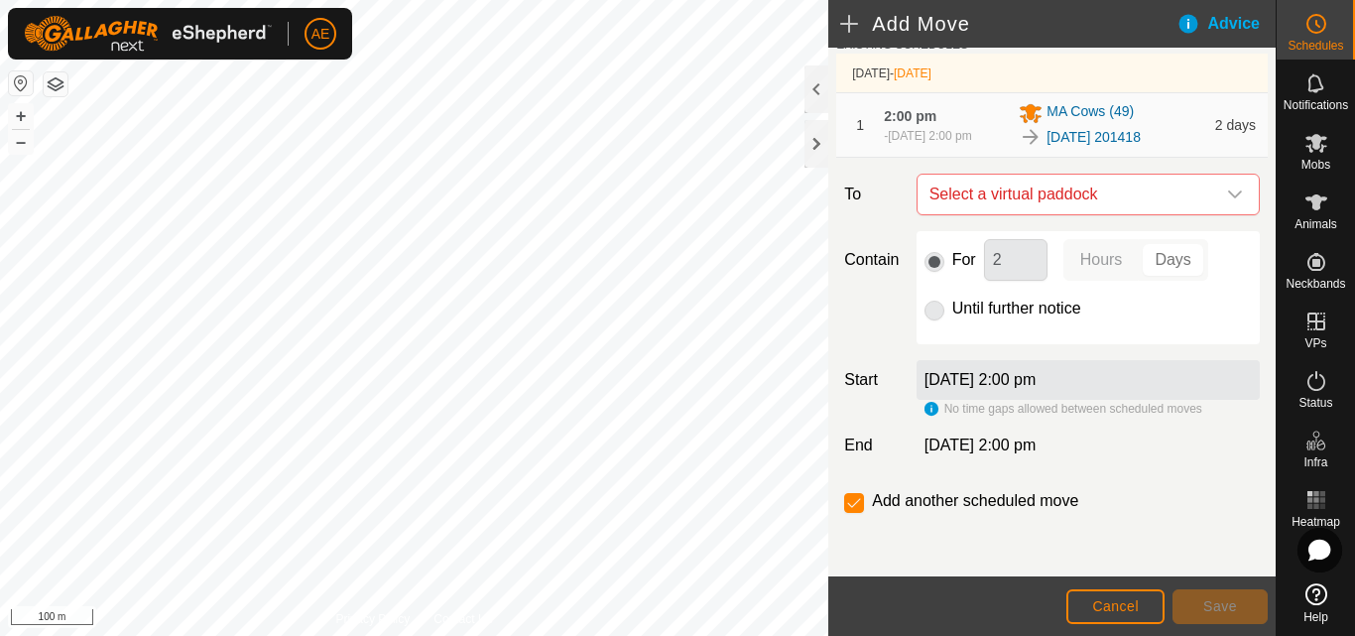
scroll to position [95, 0]
click at [1228, 197] on icon "dropdown trigger" at bounding box center [1235, 194] width 14 height 8
click at [1198, 280] on li "No results found" at bounding box center [1078, 296] width 329 height 40
click at [1095, 603] on span "Cancel" at bounding box center [1115, 606] width 47 height 16
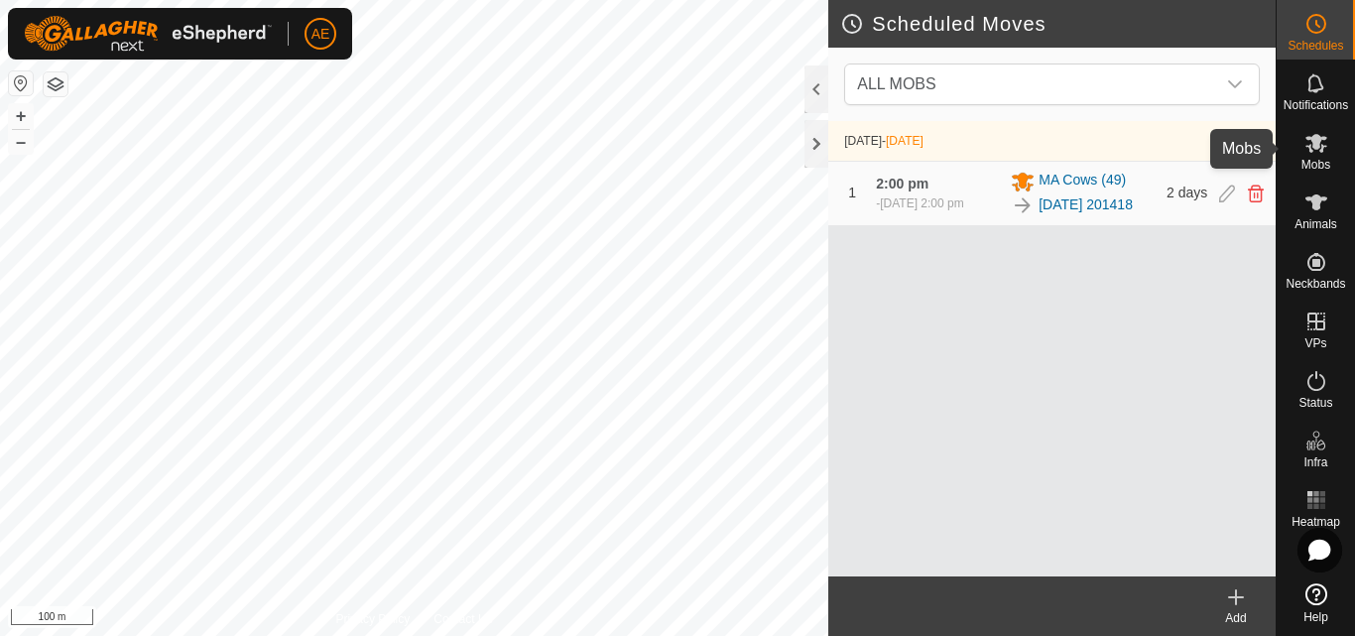
click at [1319, 150] on icon at bounding box center [1316, 143] width 22 height 19
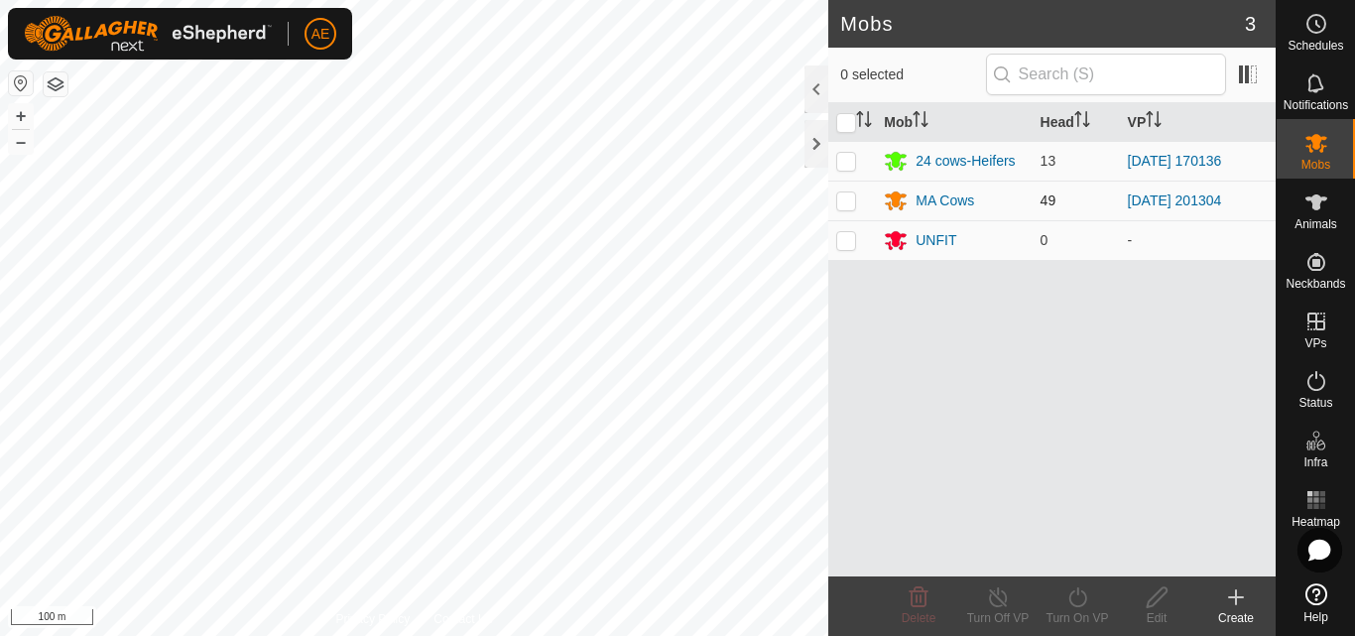
click at [848, 203] on p-checkbox at bounding box center [846, 200] width 20 height 16
checkbox input "true"
click at [1074, 610] on div "Turn On VP" at bounding box center [1076, 618] width 79 height 18
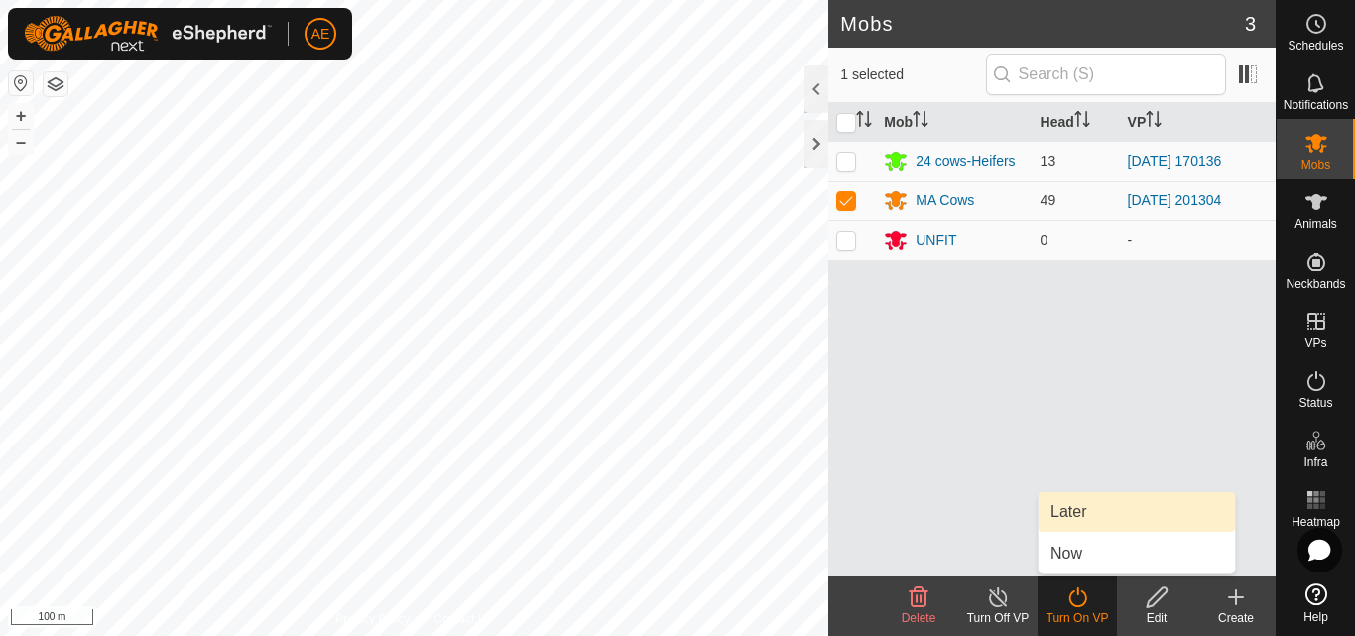
click at [1075, 512] on link "Later" at bounding box center [1136, 512] width 196 height 40
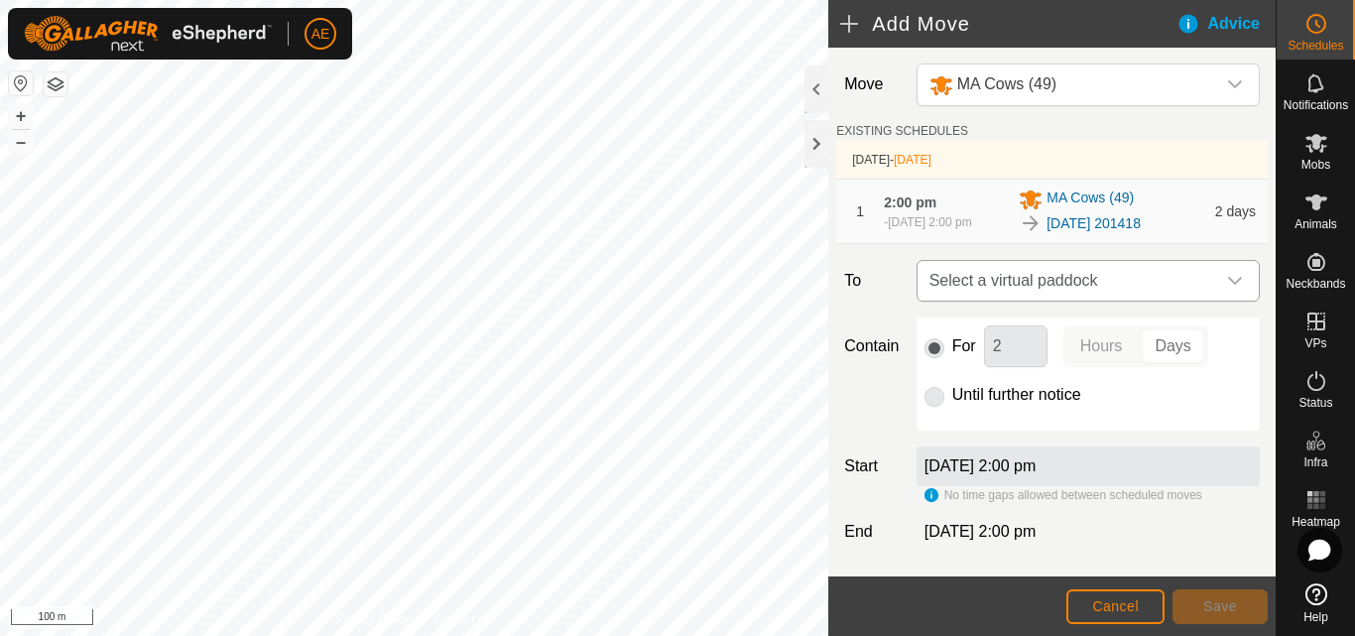
click at [1228, 285] on icon "dropdown trigger" at bounding box center [1235, 281] width 14 height 8
